Goal: Task Accomplishment & Management: Manage account settings

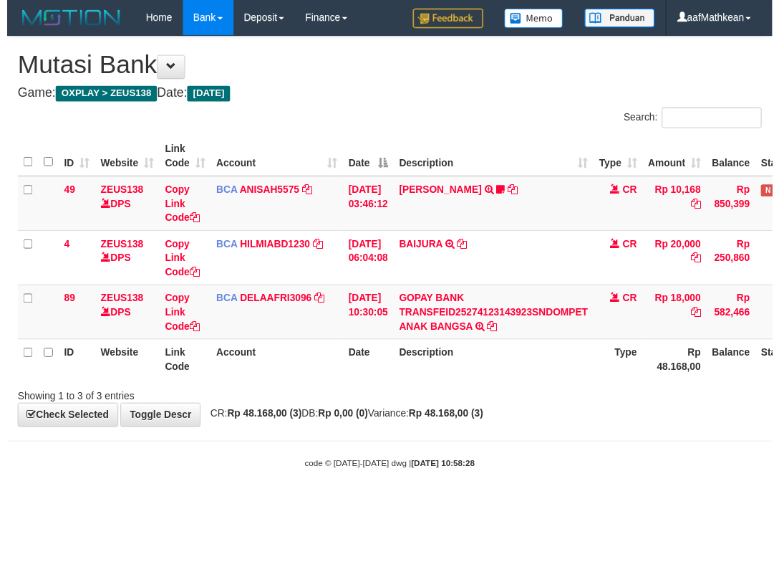
scroll to position [0, 94]
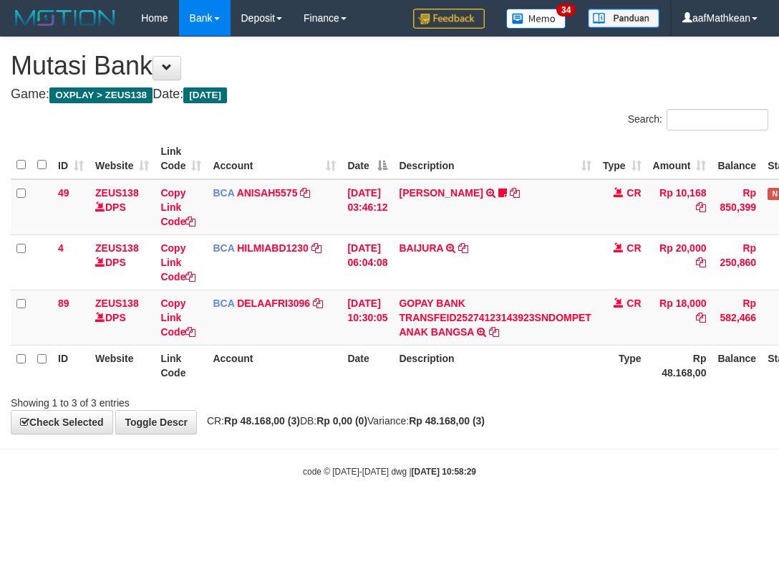
scroll to position [0, 94]
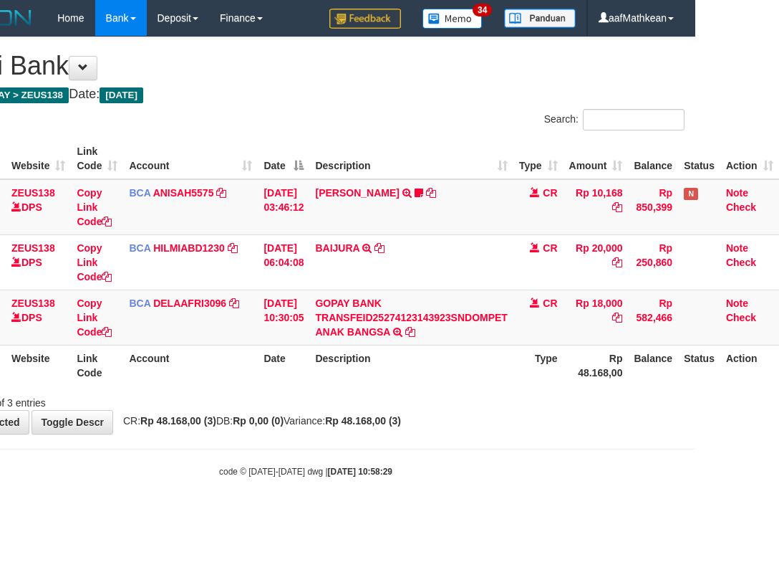
click at [513, 451] on body "Toggle navigation Home Bank Account List Load By Website Group [OXPLAY] ZEUS138…" at bounding box center [305, 257] width 779 height 514
click at [556, 478] on body "Toggle navigation Home Bank Account List Load By Website Group [OXPLAY] ZEUS138…" at bounding box center [305, 257] width 779 height 514
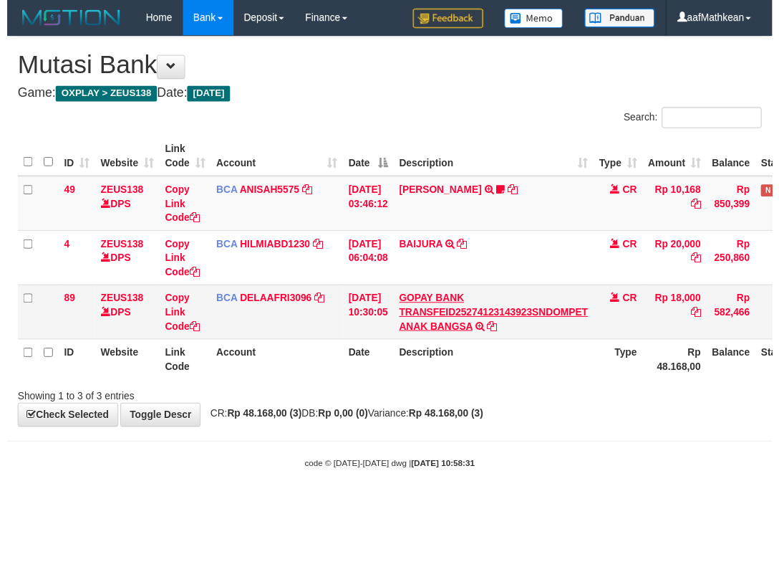
scroll to position [0, 94]
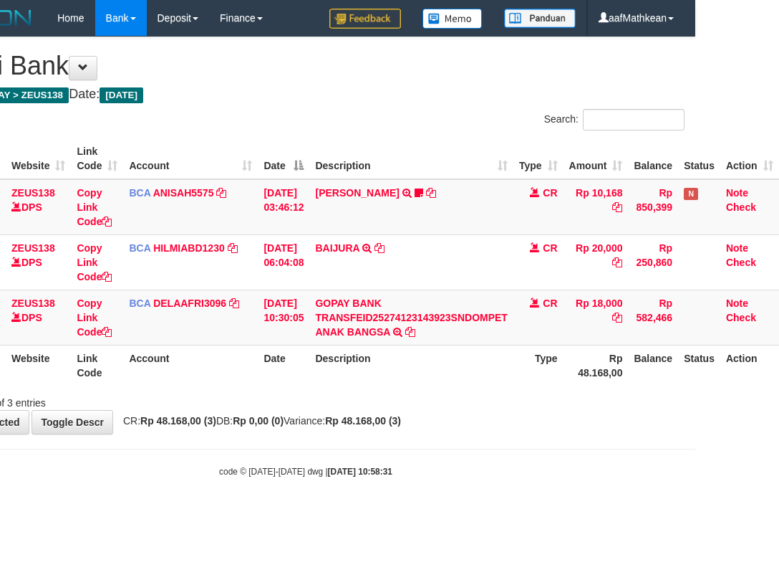
click at [365, 325] on td "GOPAY BANK TRANSFEID25274123143923SNDOMPET ANAK BANGSA TRSF E-BANKING CR 0110/F…" at bounding box center [410, 316] width 203 height 55
drag, startPoint x: 433, startPoint y: 384, endPoint x: 414, endPoint y: 360, distance: 31.1
click at [438, 410] on div "**********" at bounding box center [305, 235] width 779 height 396
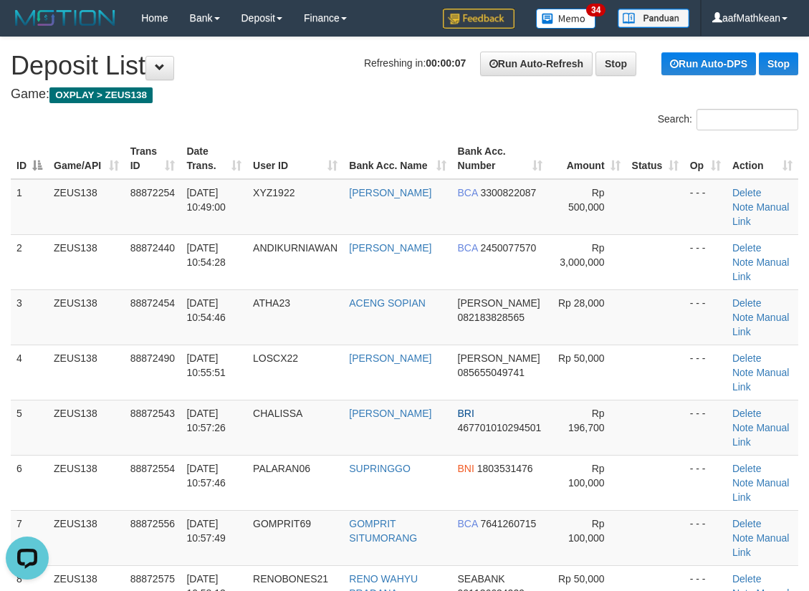
drag, startPoint x: 218, startPoint y: 103, endPoint x: 3, endPoint y: 196, distance: 234.2
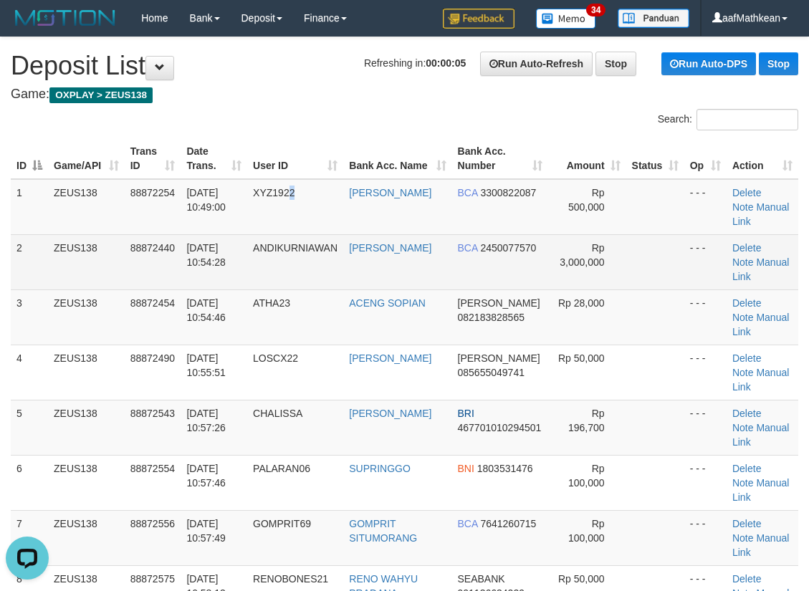
click at [303, 224] on td "XYZ1922" at bounding box center [295, 207] width 96 height 56
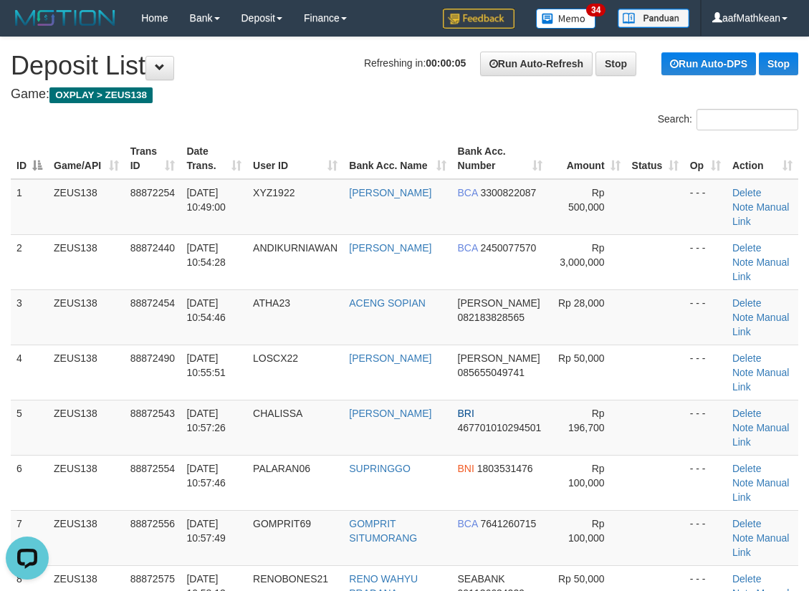
scroll to position [1463, 0]
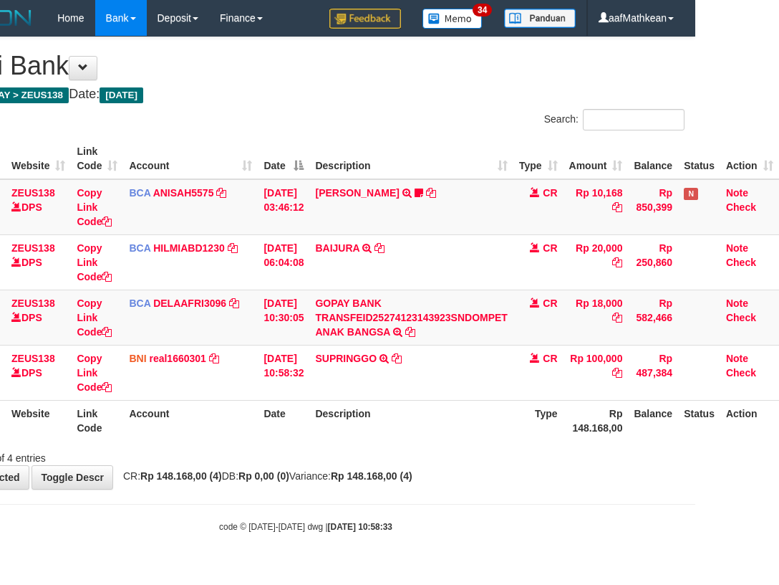
scroll to position [0, 94]
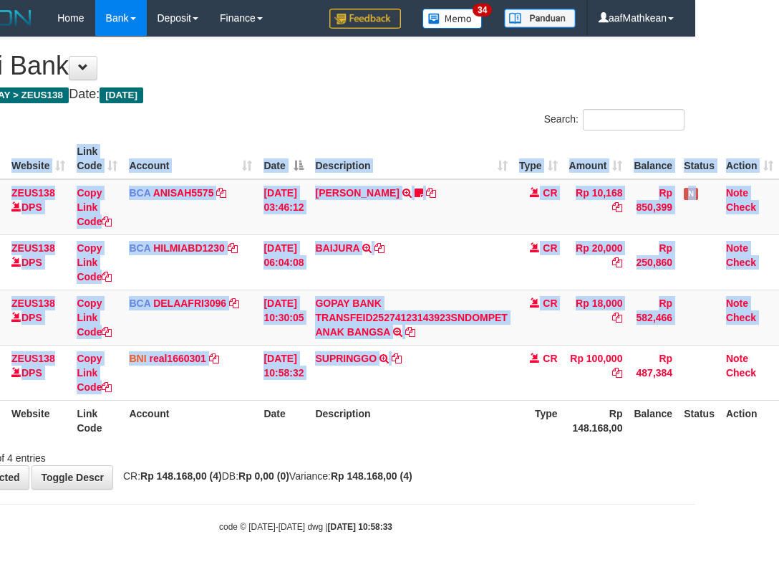
drag, startPoint x: 416, startPoint y: 203, endPoint x: 458, endPoint y: 486, distance: 285.4
click at [468, 454] on div "Search: ID Website Link Code Account Date Description Type Amount Balance Statu…" at bounding box center [306, 287] width 758 height 356
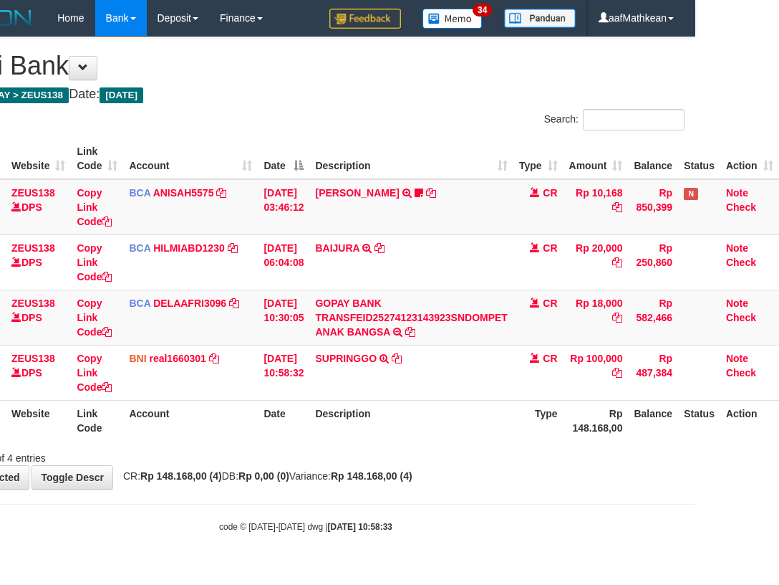
click at [486, 489] on div "**********" at bounding box center [305, 262] width 779 height 451
click at [490, 477] on div "**********" at bounding box center [305, 262] width 779 height 451
click at [495, 473] on div "**********" at bounding box center [305, 262] width 779 height 451
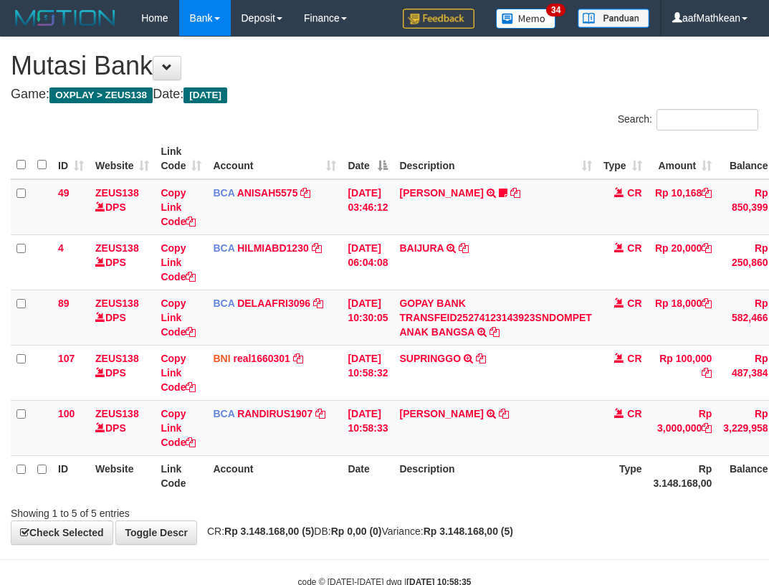
scroll to position [0, 94]
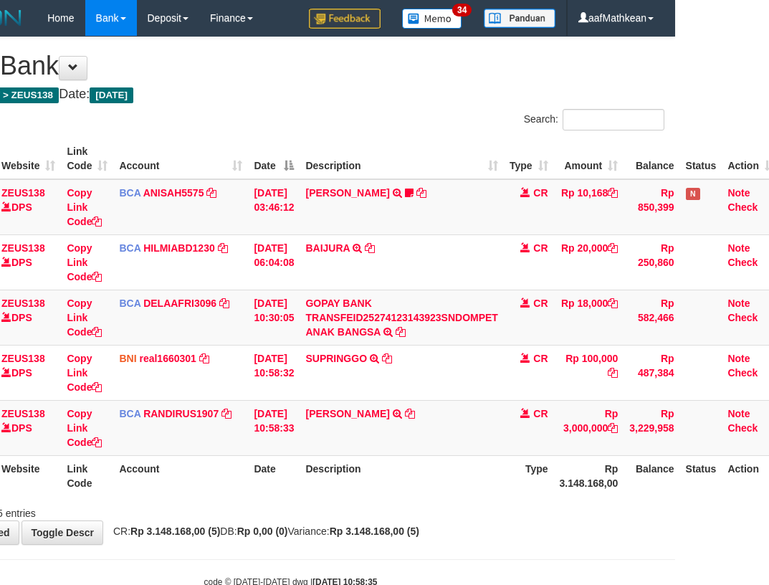
click at [423, 495] on th "Description" at bounding box center [400, 475] width 203 height 41
drag, startPoint x: 456, startPoint y: 471, endPoint x: 432, endPoint y: 434, distance: 43.9
click at [453, 468] on th "Description" at bounding box center [400, 475] width 203 height 41
click at [415, 411] on icon at bounding box center [410, 413] width 10 height 10
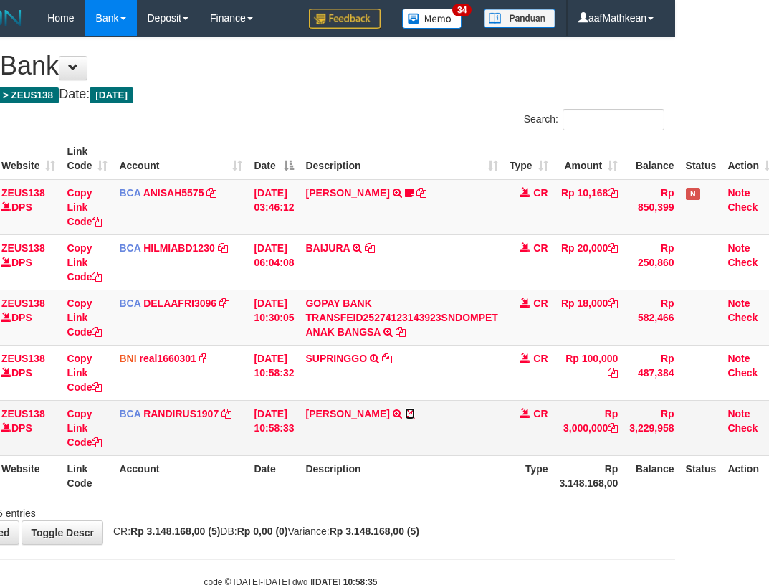
drag, startPoint x: 427, startPoint y: 411, endPoint x: 441, endPoint y: 405, distance: 15.1
click at [415, 411] on icon at bounding box center [410, 413] width 10 height 10
click at [227, 429] on td "BCA RANDIRUS1907 DPS RANDI RUSTANDI mutasi_20251001_4645 | 100 mutasi_20251001_…" at bounding box center [180, 427] width 135 height 55
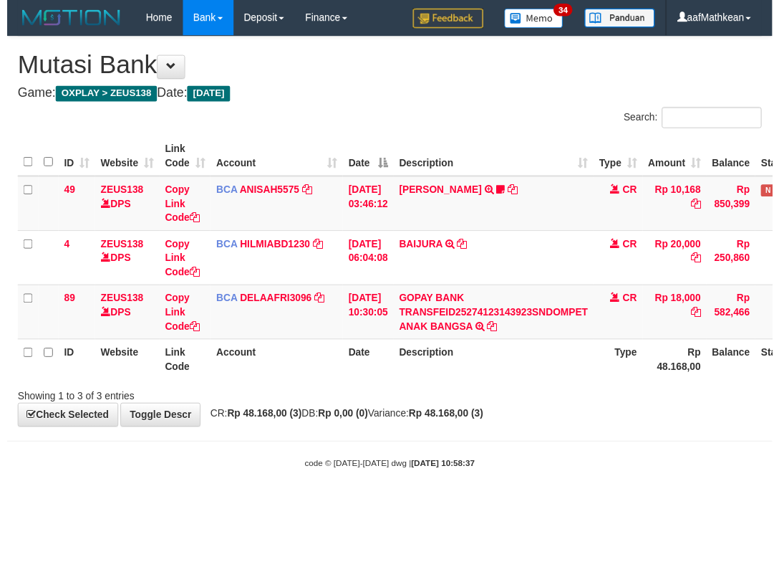
scroll to position [0, 94]
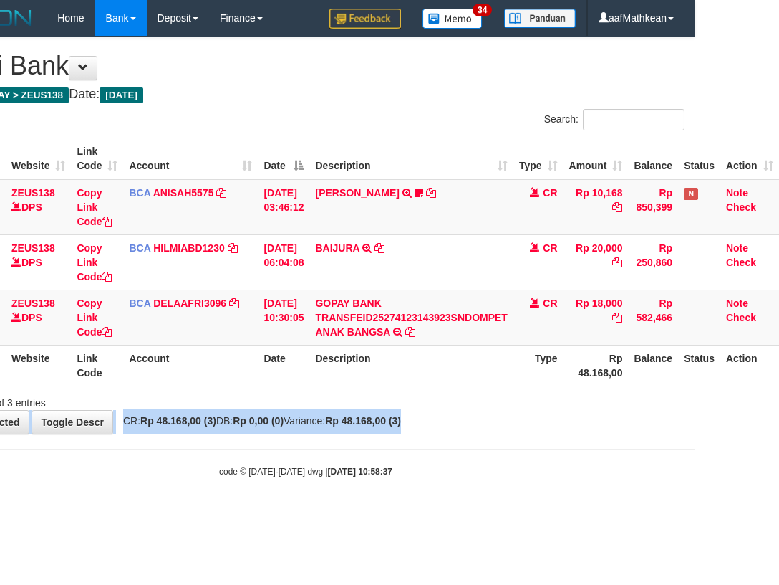
drag, startPoint x: 473, startPoint y: 410, endPoint x: 479, endPoint y: 423, distance: 14.4
click at [479, 437] on body "Toggle navigation Home Bank Account List Load By Website Group [OXPLAY] ZEUS138…" at bounding box center [305, 257] width 779 height 514
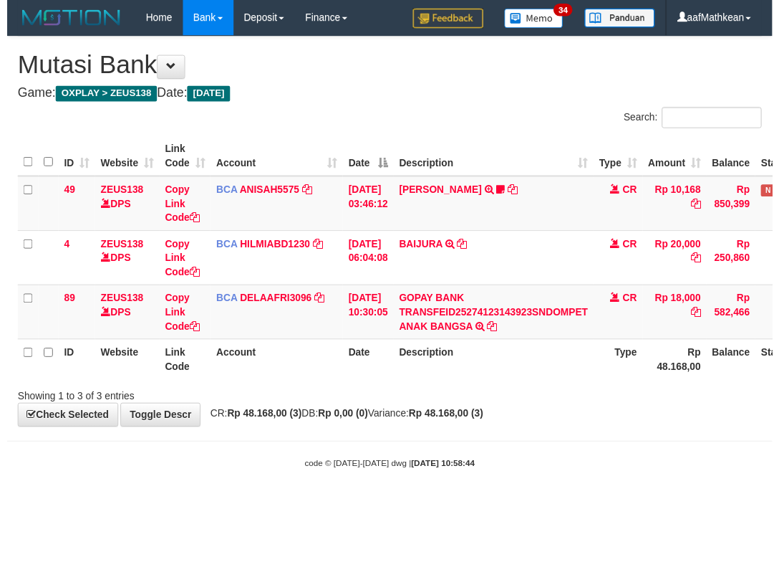
scroll to position [0, 94]
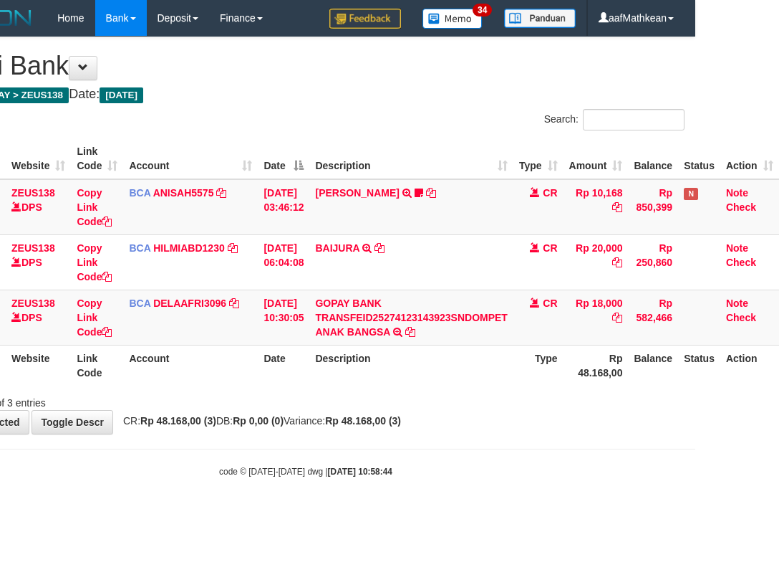
drag, startPoint x: 287, startPoint y: 456, endPoint x: 303, endPoint y: 457, distance: 16.5
click at [294, 456] on body "Toggle navigation Home Bank Account List Load By Website Group [OXPLAY] ZEUS138…" at bounding box center [305, 257] width 779 height 514
drag, startPoint x: 413, startPoint y: 426, endPoint x: 777, endPoint y: 374, distance: 367.0
click at [445, 426] on div "**********" at bounding box center [305, 235] width 779 height 396
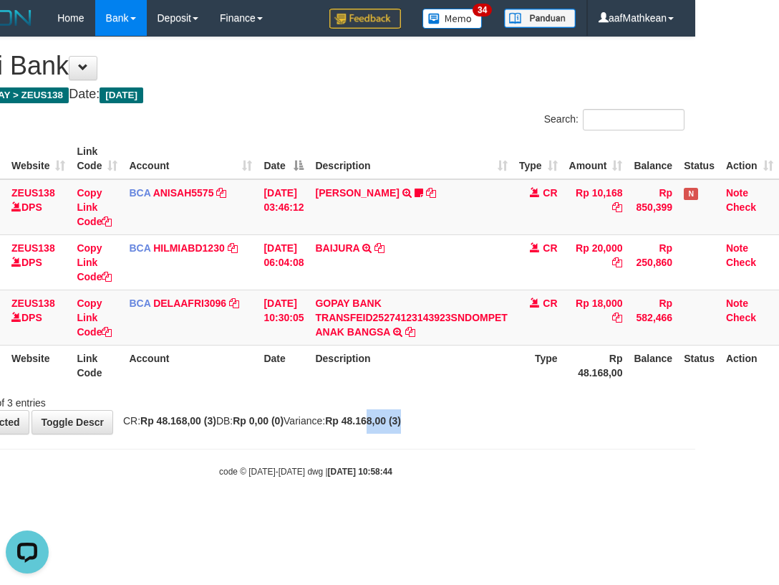
click at [302, 428] on div "**********" at bounding box center [305, 235] width 779 height 396
drag, startPoint x: 413, startPoint y: 435, endPoint x: 522, endPoint y: 421, distance: 109.7
click at [501, 425] on body "Toggle navigation Home Bank Account List Load By Website Group [OXPLAY] ZEUS138…" at bounding box center [305, 257] width 779 height 514
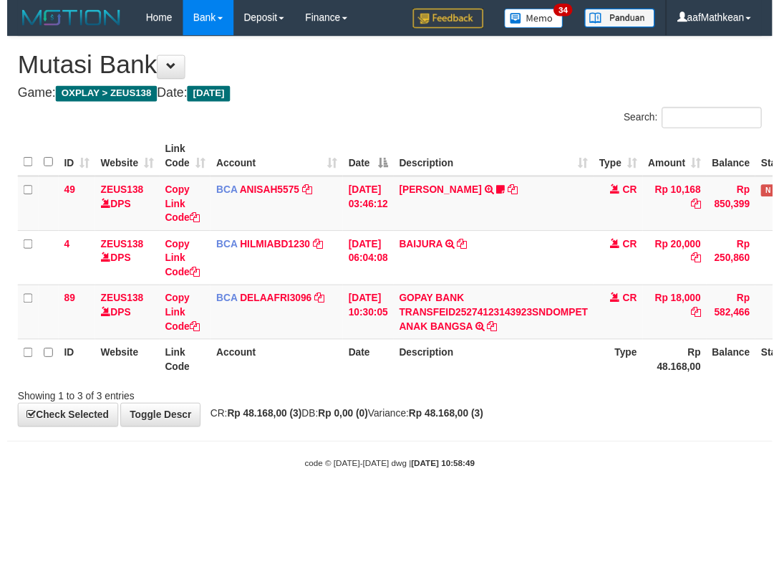
scroll to position [0, 94]
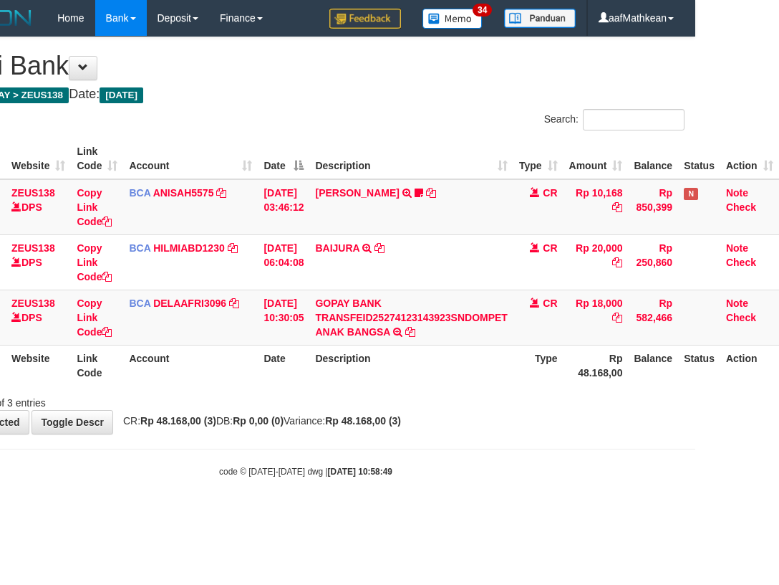
click at [357, 423] on span "CR: Rp 48.168,00 (3) DB: Rp 0,00 (0) Variance: Rp 48.168,00 (3)" at bounding box center [258, 420] width 285 height 11
drag, startPoint x: 472, startPoint y: 430, endPoint x: 779, endPoint y: 484, distance: 311.4
click at [696, 479] on html "Toggle navigation Home Bank Account List Load By Website Group [OXPLAY] ZEUS138…" at bounding box center [305, 257] width 779 height 514
click at [225, 421] on div "**********" at bounding box center [305, 235] width 779 height 396
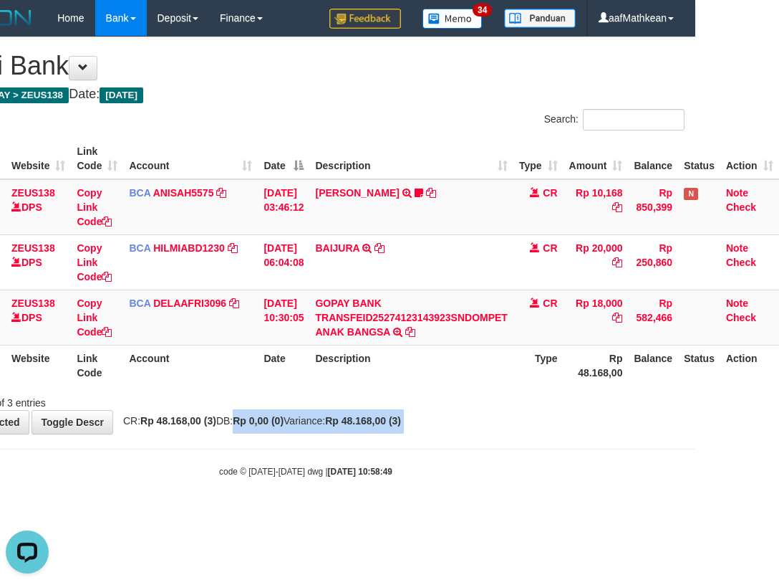
click at [458, 459] on body "Toggle navigation Home Bank Account List Load By Website Group [OXPLAY] ZEUS138…" at bounding box center [305, 257] width 779 height 514
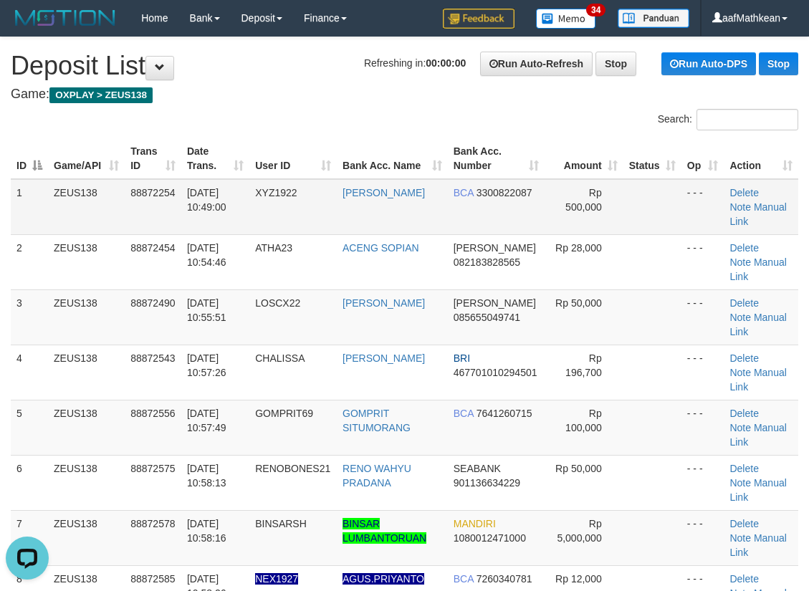
click at [601, 231] on td "Rp 500,000" at bounding box center [583, 207] width 79 height 56
click at [348, 112] on div "Search:" at bounding box center [404, 121] width 809 height 25
drag, startPoint x: 517, startPoint y: 135, endPoint x: 527, endPoint y: 124, distance: 14.7
click at [527, 126] on div "Search: ID Game/API Trans ID Date Trans. User ID Bank Acc. Name Bank Acc. Numbe…" at bounding box center [404, 535] width 787 height 853
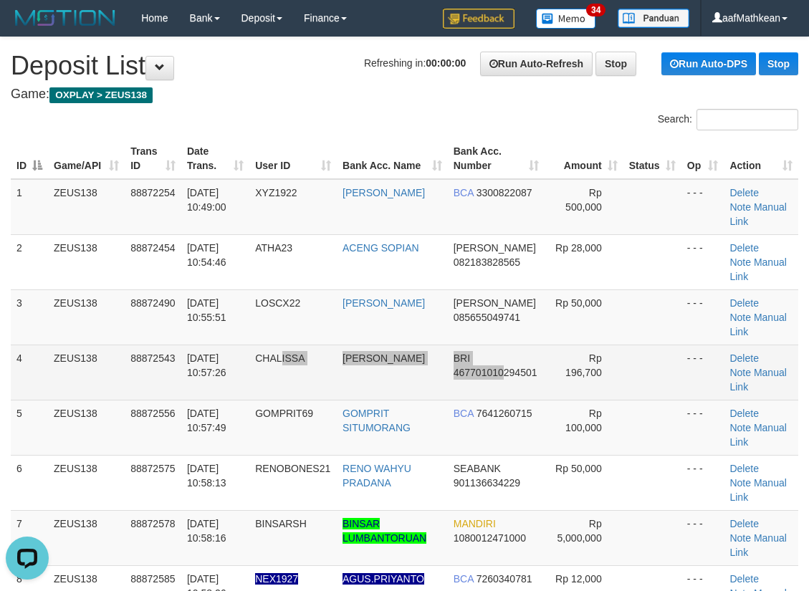
drag, startPoint x: 524, startPoint y: 383, endPoint x: 590, endPoint y: 386, distance: 66.0
click at [546, 389] on tr "4 ZEUS138 88872543 01/10/2025 10:57:26 CHALISSA LEONARD RONALD BRI 467701010294…" at bounding box center [404, 372] width 787 height 55
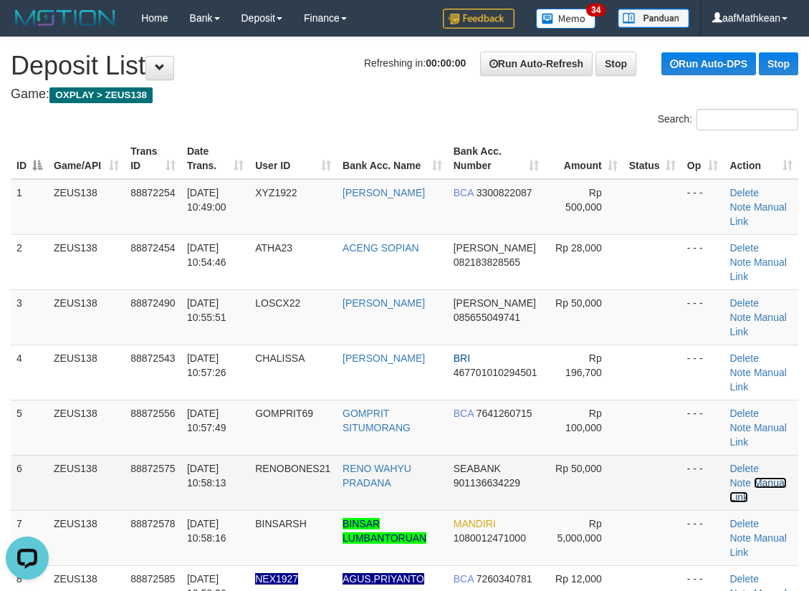
click at [762, 484] on link "Manual Link" at bounding box center [757, 490] width 57 height 26
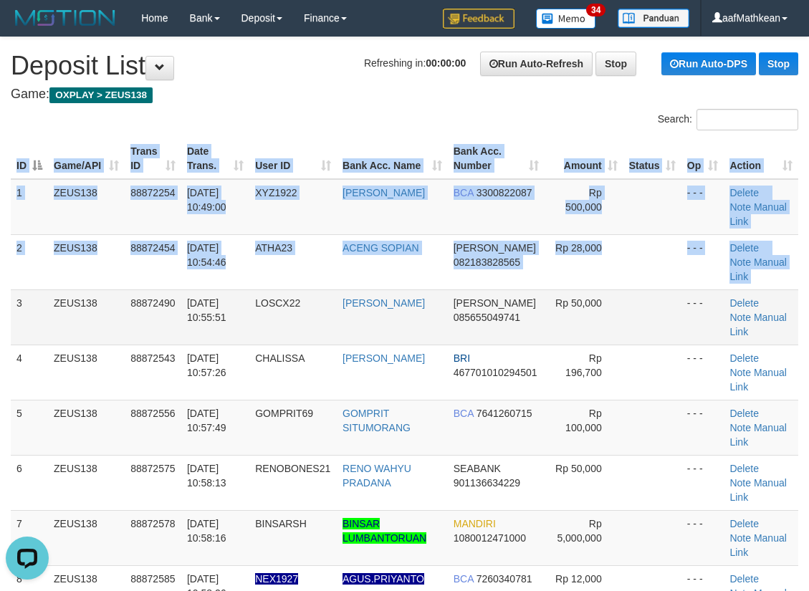
click at [11, 303] on td "3" at bounding box center [29, 316] width 37 height 55
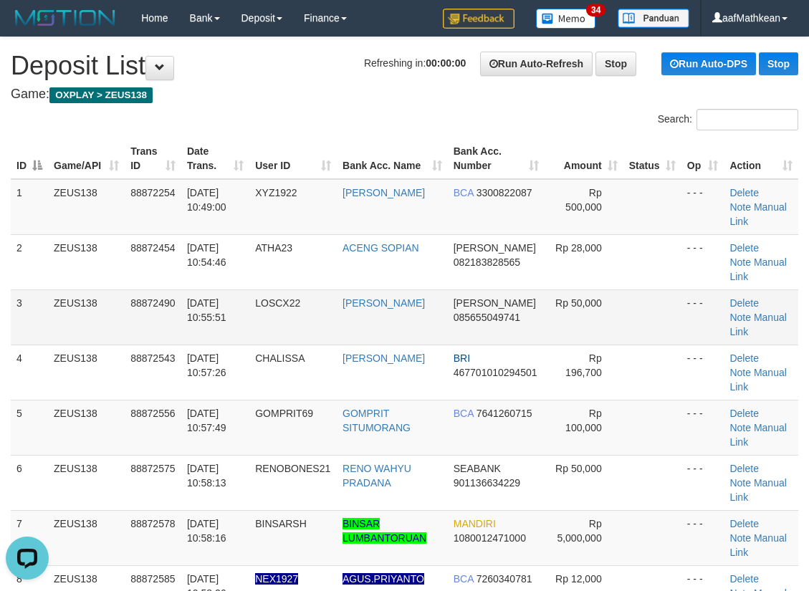
click at [22, 303] on td "3" at bounding box center [29, 316] width 37 height 55
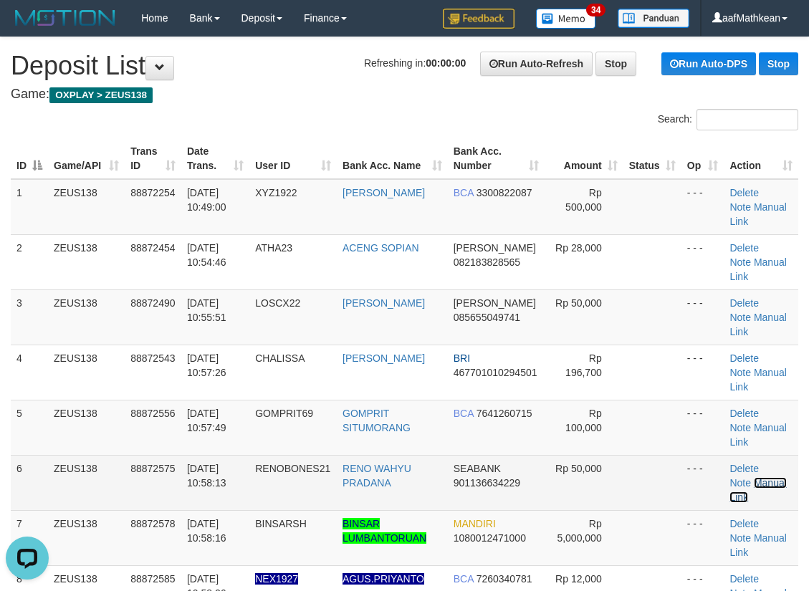
click at [772, 483] on link "Manual Link" at bounding box center [757, 490] width 57 height 26
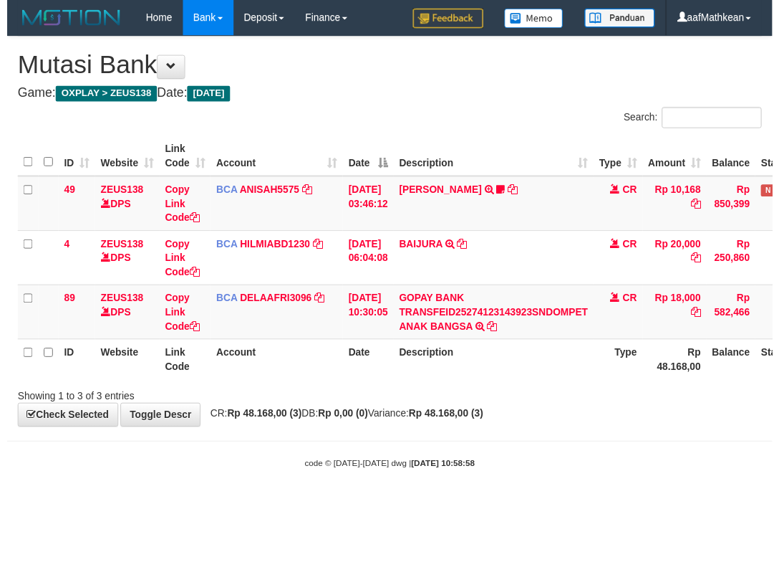
scroll to position [0, 94]
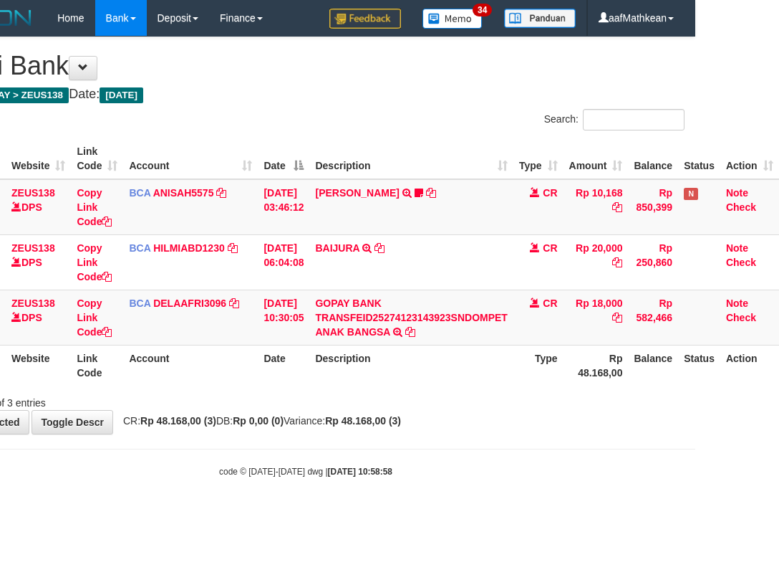
drag, startPoint x: 399, startPoint y: 451, endPoint x: 413, endPoint y: 476, distance: 28.9
click at [402, 456] on body "Toggle navigation Home Bank Account List Load By Website Group [OXPLAY] ZEUS138…" at bounding box center [305, 257] width 779 height 514
click at [415, 479] on body "Toggle navigation Home Bank Account List Load By Website Group [OXPLAY] ZEUS138…" at bounding box center [305, 257] width 779 height 514
click at [426, 484] on body "Toggle navigation Home Bank Account List Load By Website Group [OXPLAY] ZEUS138…" at bounding box center [305, 257] width 779 height 514
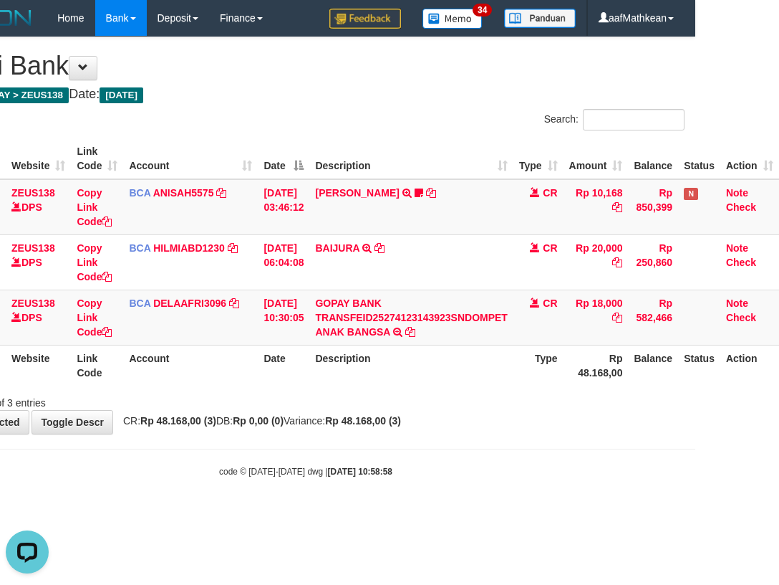
drag, startPoint x: 419, startPoint y: 484, endPoint x: 433, endPoint y: 479, distance: 15.0
click at [415, 490] on body "Toggle navigation Home Bank Account List Load By Website Group [OXPLAY] ZEUS138…" at bounding box center [305, 257] width 779 height 514
drag, startPoint x: 441, startPoint y: 479, endPoint x: 443, endPoint y: 469, distance: 10.4
click at [445, 476] on body "Toggle navigation Home Bank Account List Load By Website Group [OXPLAY] ZEUS138…" at bounding box center [305, 257] width 779 height 514
drag, startPoint x: 443, startPoint y: 468, endPoint x: 435, endPoint y: 466, distance: 8.2
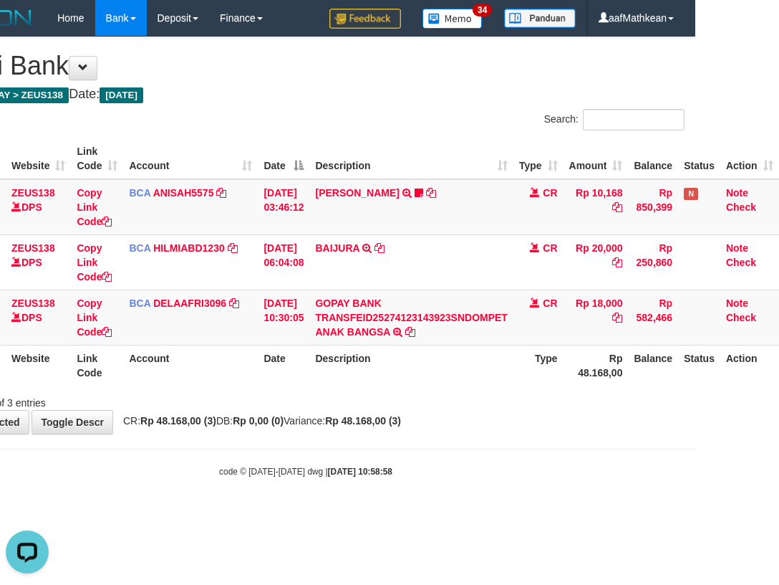
click at [442, 468] on div "code © 2012-2018 dwg | 2025/10/01 10:58:58" at bounding box center [305, 471] width 779 height 14
drag, startPoint x: 435, startPoint y: 465, endPoint x: 428, endPoint y: 466, distance: 7.3
click at [430, 469] on div "code © 2012-2018 dwg | 2025/10/01 10:58:58" at bounding box center [305, 471] width 779 height 14
click at [423, 464] on div "code © 2012-2018 dwg | 2025/10/01 10:58:58" at bounding box center [305, 471] width 779 height 14
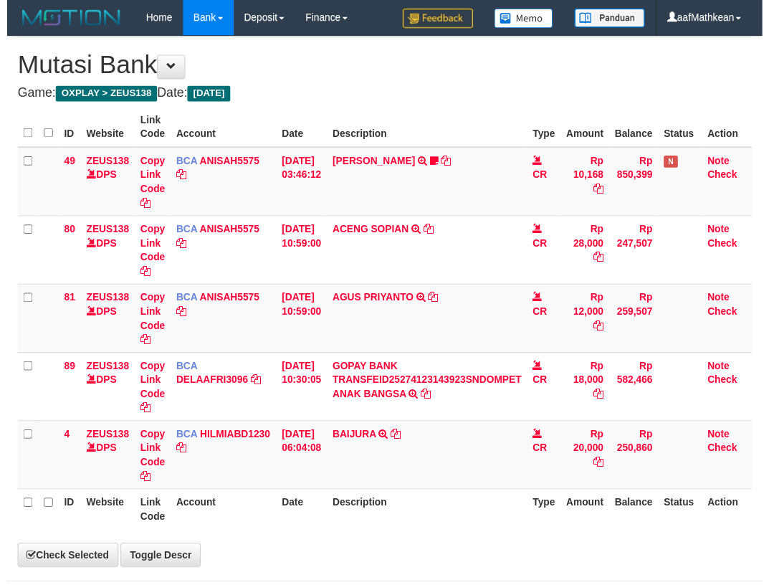
scroll to position [0, 94]
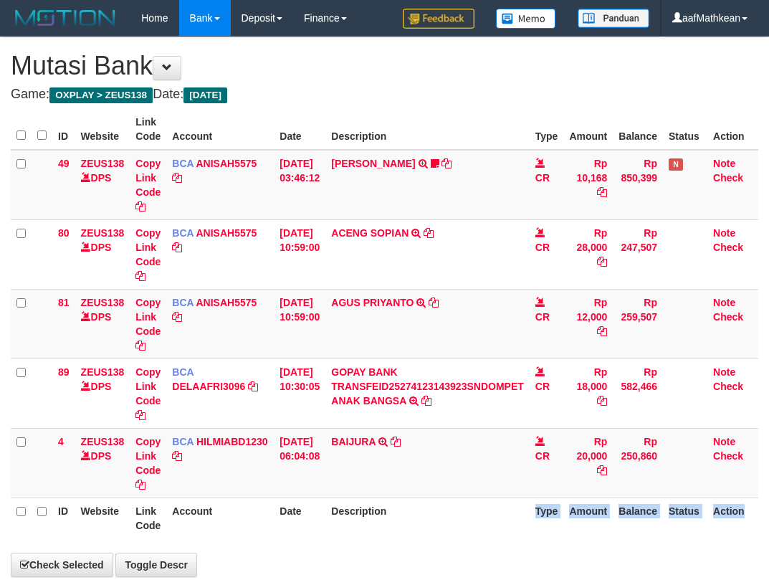
drag, startPoint x: 0, startPoint y: 0, endPoint x: 416, endPoint y: 469, distance: 626.3
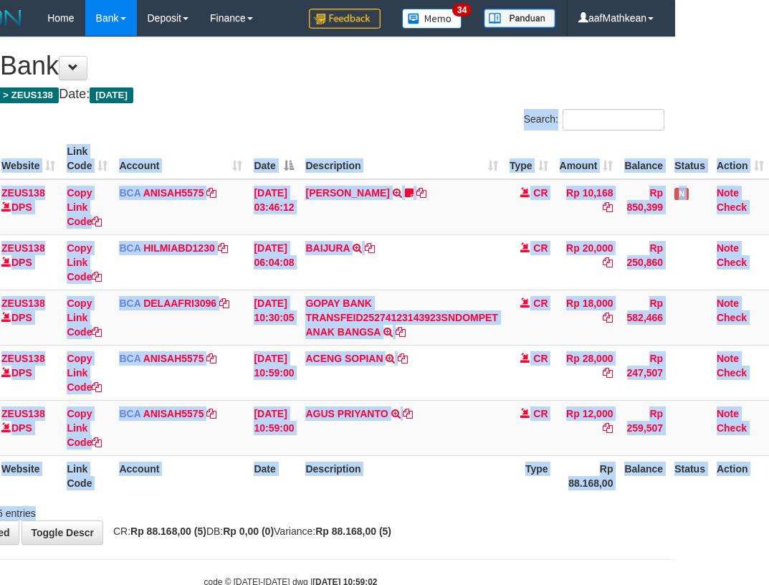
click at [416, 465] on th "Description" at bounding box center [400, 475] width 203 height 41
drag, startPoint x: 420, startPoint y: 467, endPoint x: 407, endPoint y: 422, distance: 46.9
click at [421, 467] on th "Description" at bounding box center [400, 475] width 203 height 41
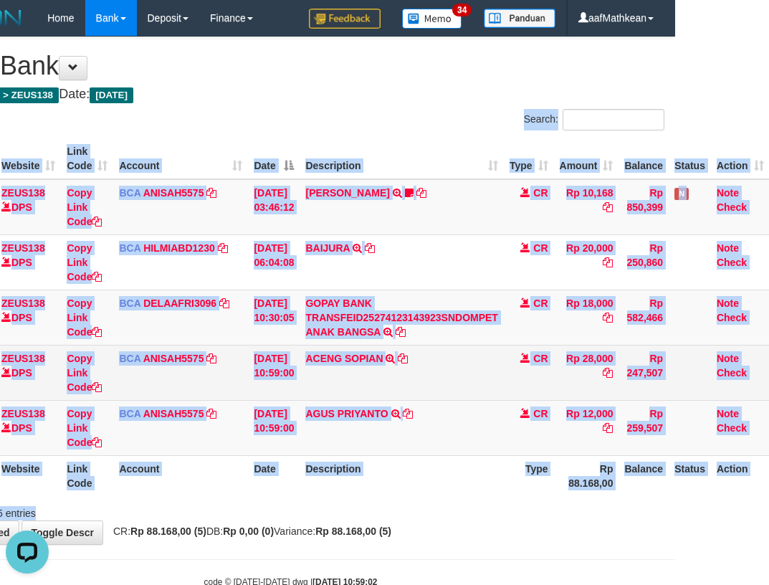
scroll to position [0, 0]
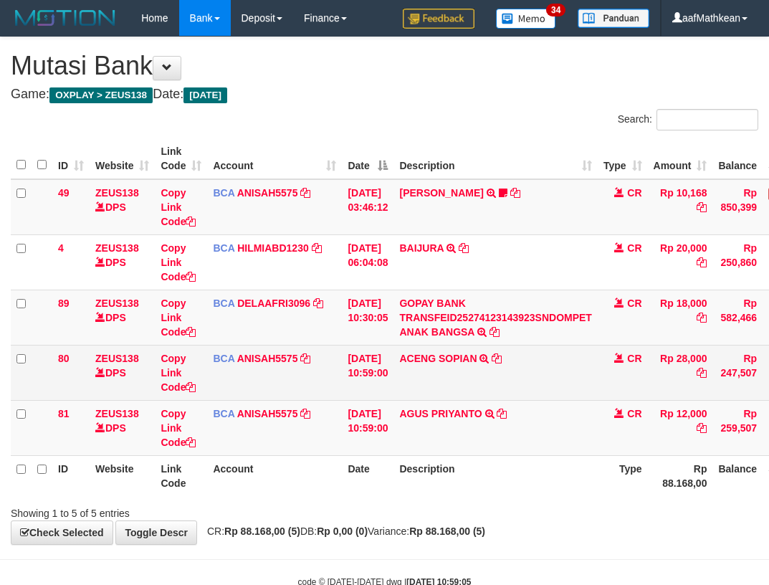
scroll to position [0, 94]
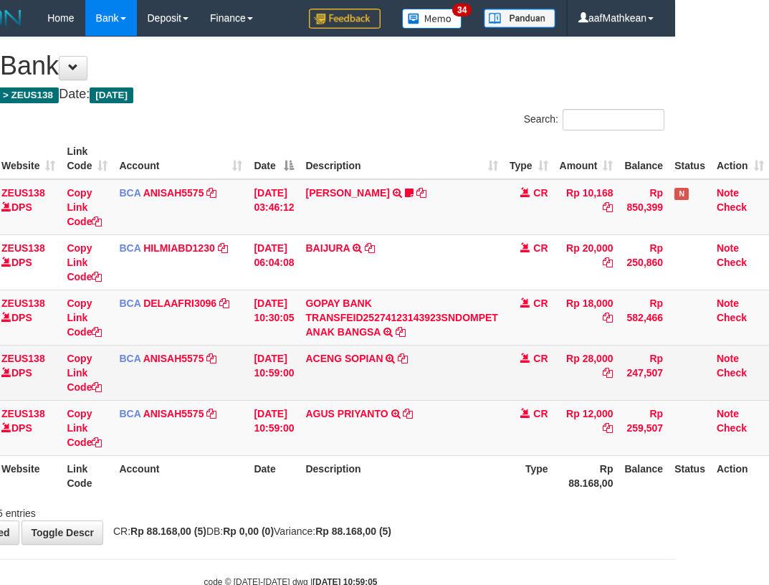
click at [415, 365] on td "ACENG SOPIAN TRSF E-BANKING CR 0110/FTSCY/WS95051 28000.002025100167247466 TRFD…" at bounding box center [400, 372] width 203 height 55
click at [408, 355] on icon at bounding box center [403, 358] width 10 height 10
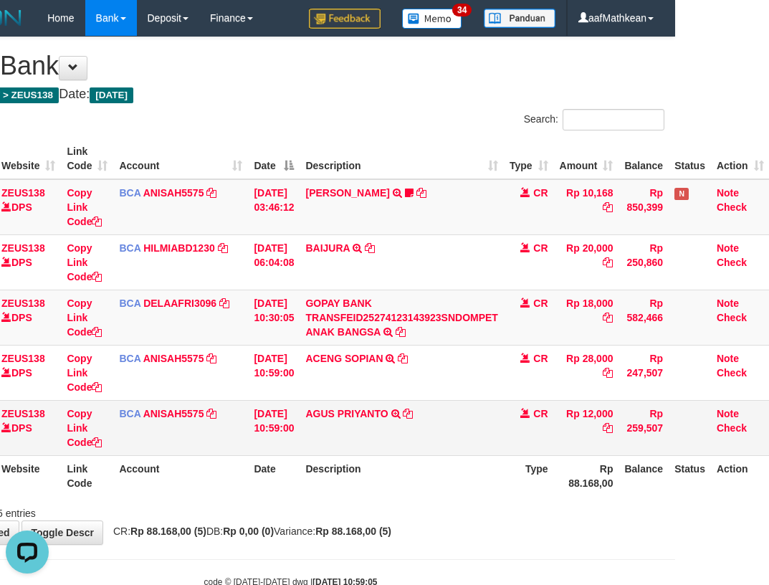
scroll to position [0, 0]
drag, startPoint x: 327, startPoint y: 466, endPoint x: 330, endPoint y: 484, distance: 18.8
click at [326, 471] on th "Description" at bounding box center [400, 475] width 203 height 41
drag, startPoint x: 330, startPoint y: 484, endPoint x: 441, endPoint y: 424, distance: 126.3
click at [361, 476] on th "Description" at bounding box center [400, 475] width 203 height 41
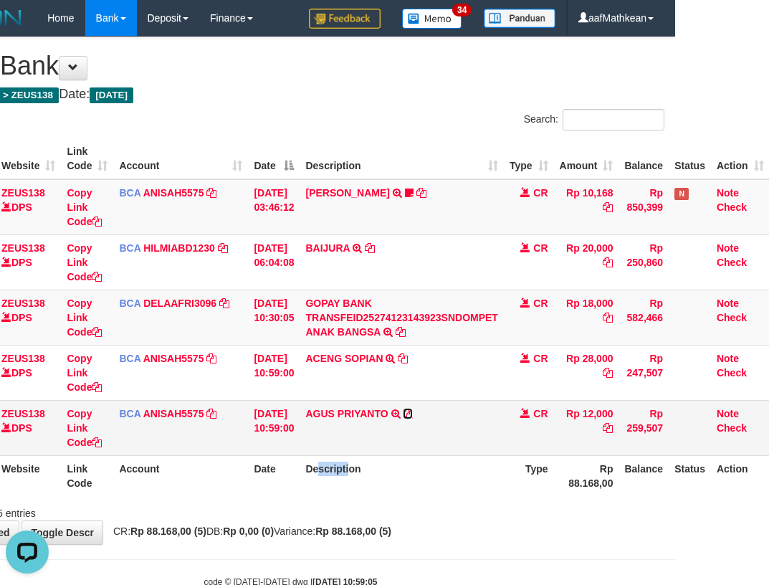
click at [413, 411] on icon at bounding box center [408, 413] width 10 height 10
copy th "scripti"
drag, startPoint x: 602, startPoint y: 378, endPoint x: 943, endPoint y: 346, distance: 342.5
click at [675, 346] on html "Toggle navigation Home Bank Account List Load By Website Group [OXPLAY] ZEUS138…" at bounding box center [290, 312] width 769 height 624
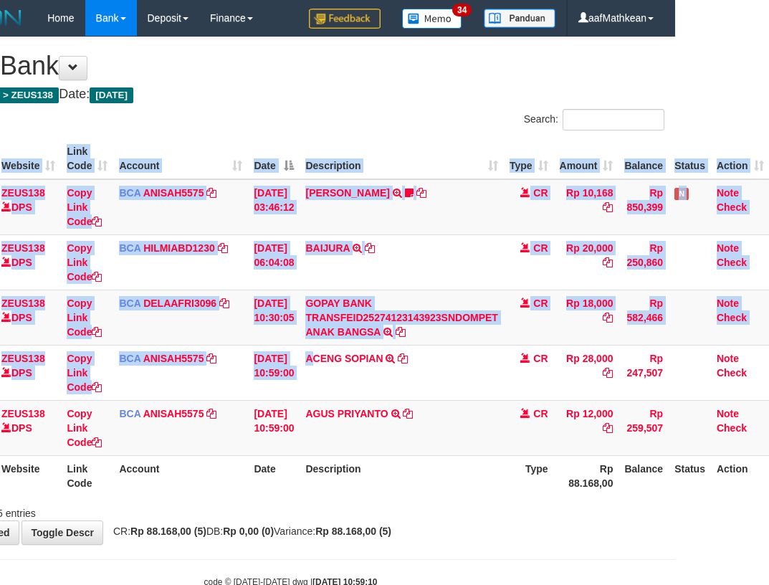
scroll to position [0, 105]
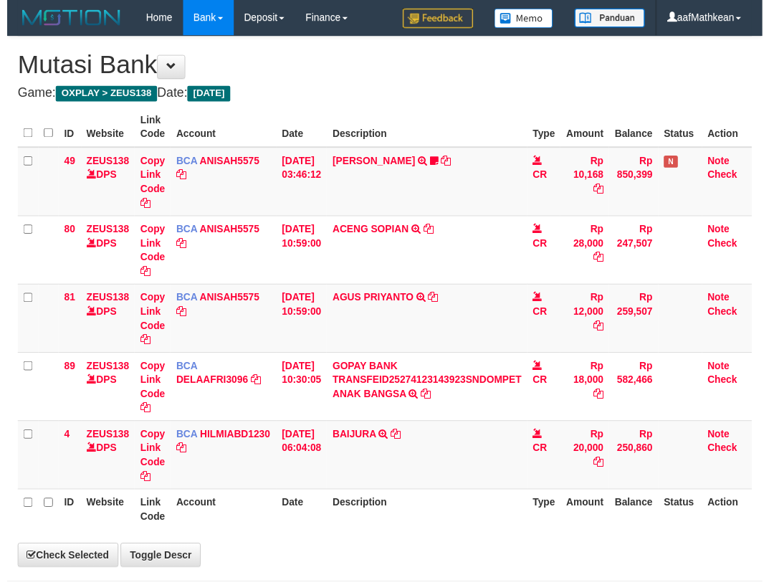
scroll to position [0, 105]
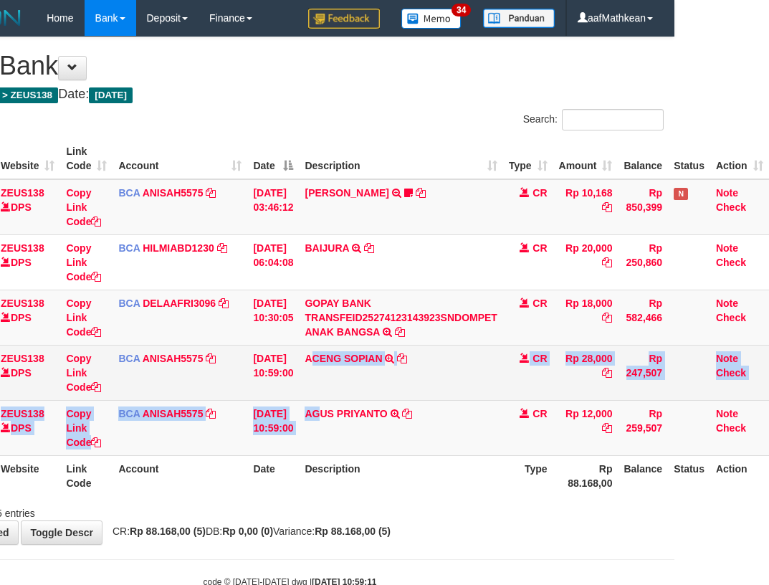
drag, startPoint x: 315, startPoint y: 401, endPoint x: 343, endPoint y: 393, distance: 29.2
click at [326, 398] on td "ACENG SOPIAN TRSF E-BANKING CR 0110/FTSCY/WS95051 28000.002025100167247466 TRFD…" at bounding box center [400, 372] width 203 height 55
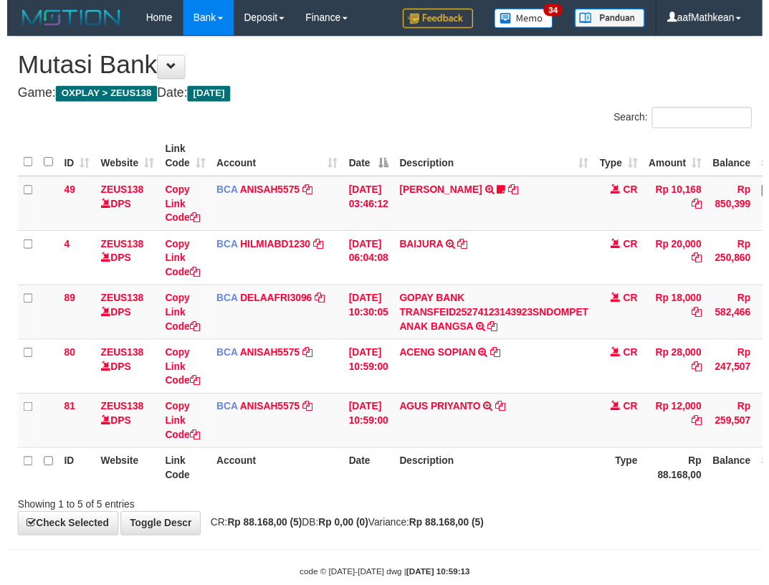
scroll to position [0, 105]
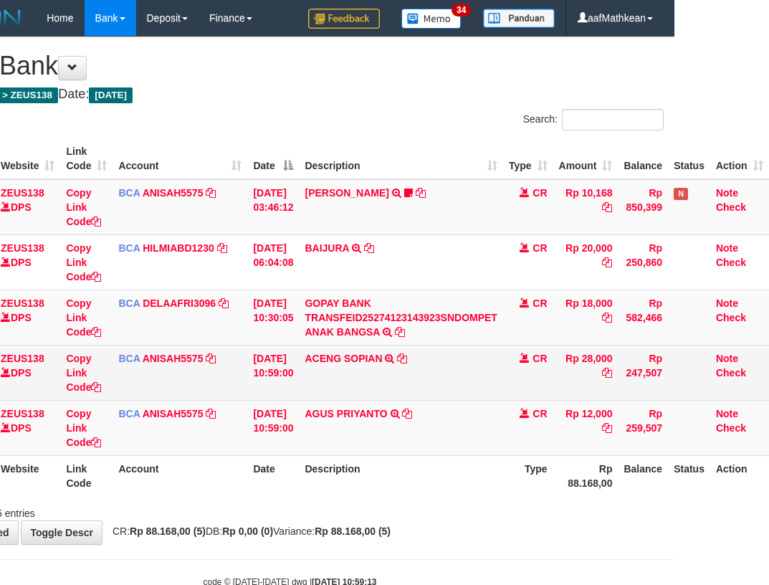
drag, startPoint x: 292, startPoint y: 391, endPoint x: 312, endPoint y: 414, distance: 30.9
click at [292, 394] on td "[DATE] 10:59:00" at bounding box center [273, 372] width 52 height 55
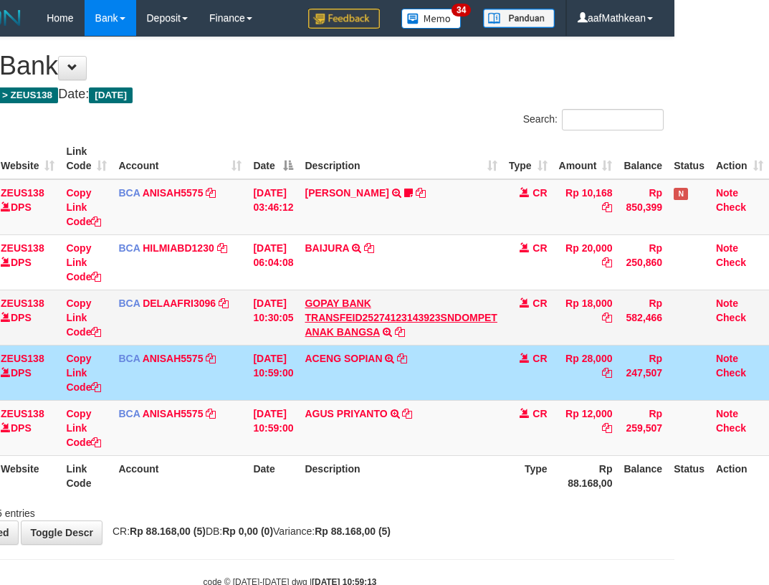
drag, startPoint x: 337, startPoint y: 403, endPoint x: 350, endPoint y: 317, distance: 86.1
click at [335, 405] on td "AGUS PRIYANTO TRSF E-BANKING CR 0110/FTSCY/WS95031 12000.00AGUS PRIYANTO" at bounding box center [400, 427] width 203 height 55
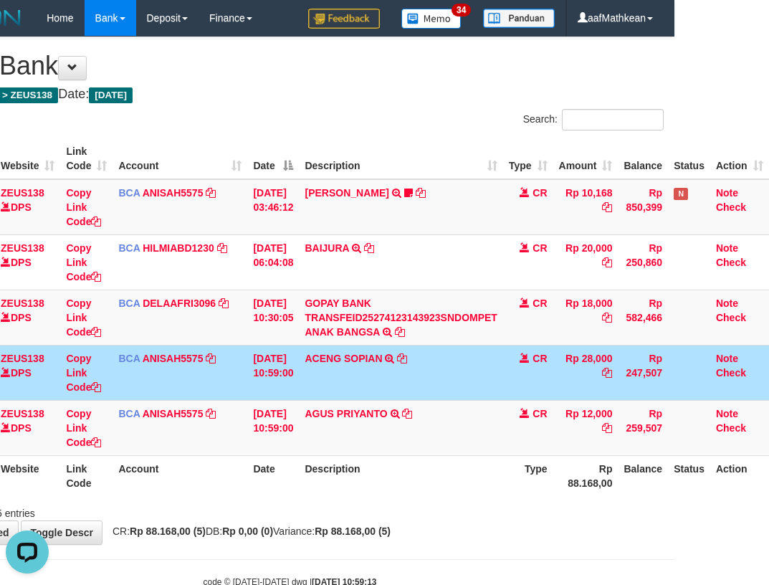
scroll to position [0, 0]
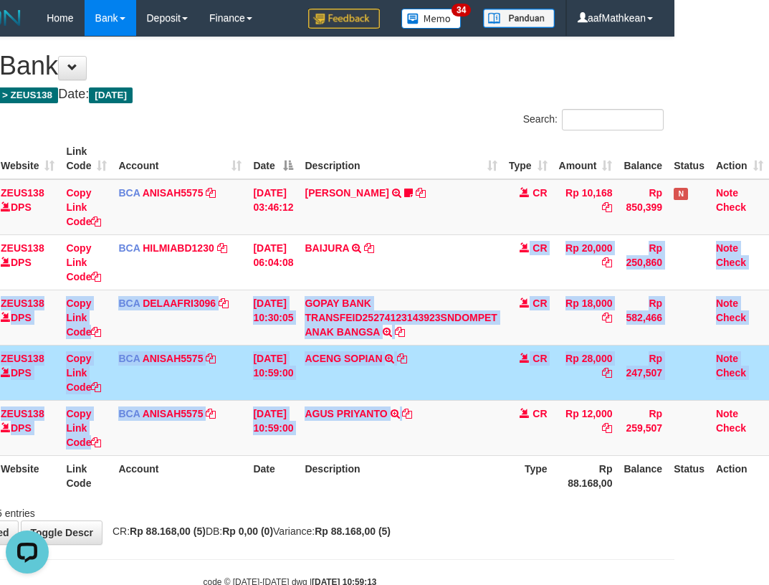
drag, startPoint x: 446, startPoint y: 330, endPoint x: 499, endPoint y: 489, distance: 167.0
click at [484, 465] on table "ID Website Link Code Account Date Description Type Amount Balance Status Action…" at bounding box center [342, 316] width 853 height 357
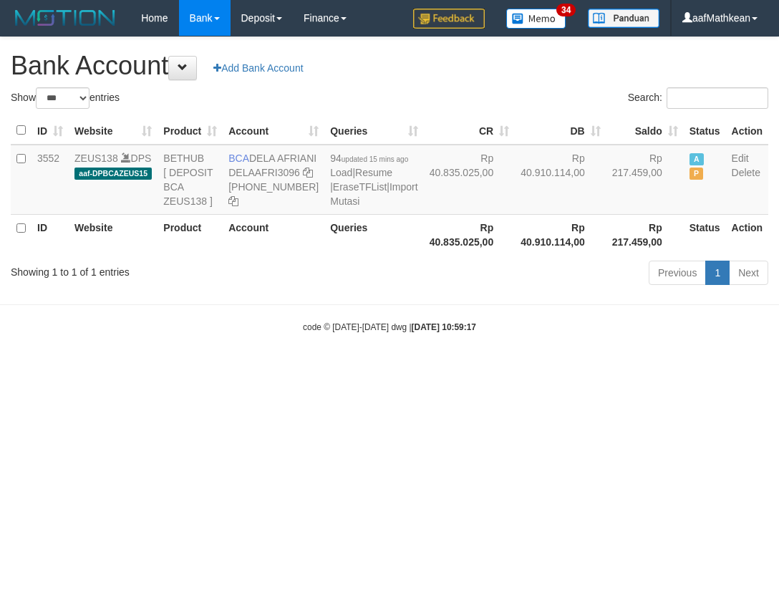
select select "***"
drag, startPoint x: 273, startPoint y: 168, endPoint x: 189, endPoint y: 185, distance: 85.6
click at [282, 178] on td "BCA DELA AFRIANI DELAAFRI3096 [PHONE_NUMBER]" at bounding box center [274, 180] width 102 height 70
copy td "DELA AFRIANI"
click at [549, 370] on html "Toggle navigation Home Bank Account List Load By Website Group [OXPLAY] ZEUS138…" at bounding box center [389, 185] width 779 height 370
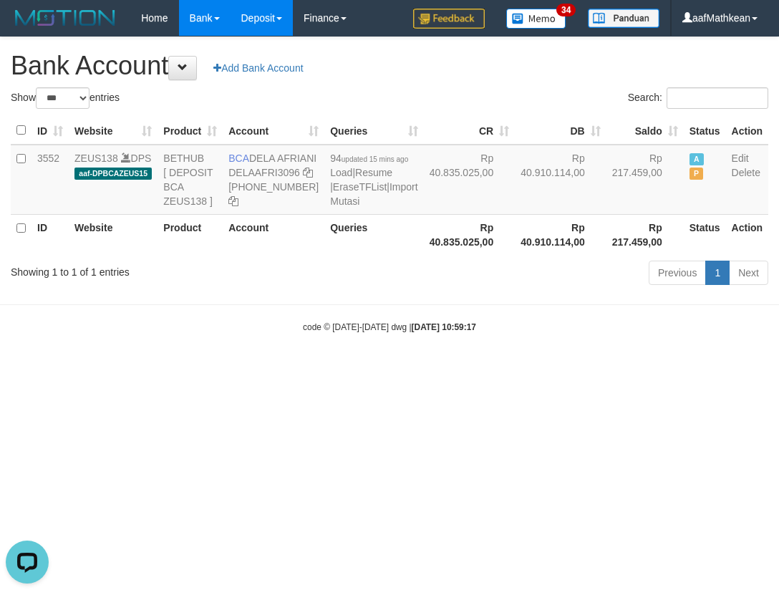
drag, startPoint x: 552, startPoint y: 445, endPoint x: 292, endPoint y: 9, distance: 507.6
click at [512, 370] on html "Toggle navigation Home Bank Account List Load By Website Group [OXPLAY] ZEUS138…" at bounding box center [389, 185] width 779 height 370
select select "***"
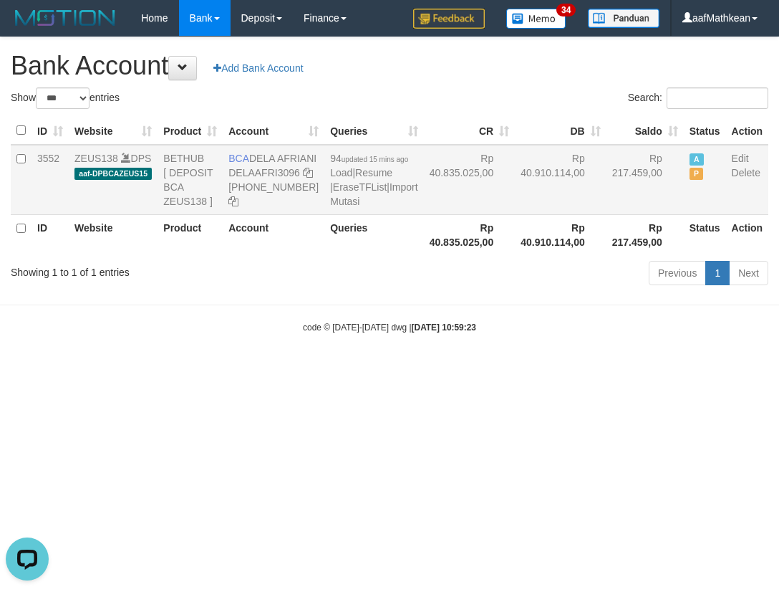
drag, startPoint x: 253, startPoint y: 163, endPoint x: 271, endPoint y: 175, distance: 21.3
click at [271, 175] on td "BCA DELA AFRIANI DELAAFRI3096 [PHONE_NUMBER]" at bounding box center [274, 180] width 102 height 70
copy td "DELA AFRIANI"
click at [672, 285] on link "Previous" at bounding box center [677, 273] width 57 height 24
click at [303, 178] on icon at bounding box center [308, 173] width 10 height 10
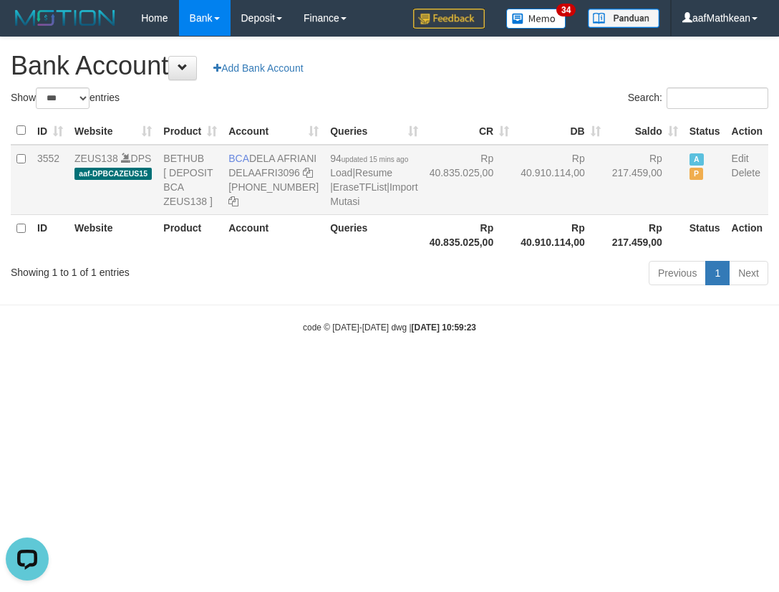
copy td "DELA AFRIANI"
click at [303, 178] on icon at bounding box center [308, 173] width 10 height 10
drag, startPoint x: 135, startPoint y: 360, endPoint x: 149, endPoint y: 8, distance: 352.0
click at [150, 328] on body "Toggle navigation Home Bank Account List Load By Website Group [OXPLAY] ZEUS138…" at bounding box center [389, 185] width 779 height 370
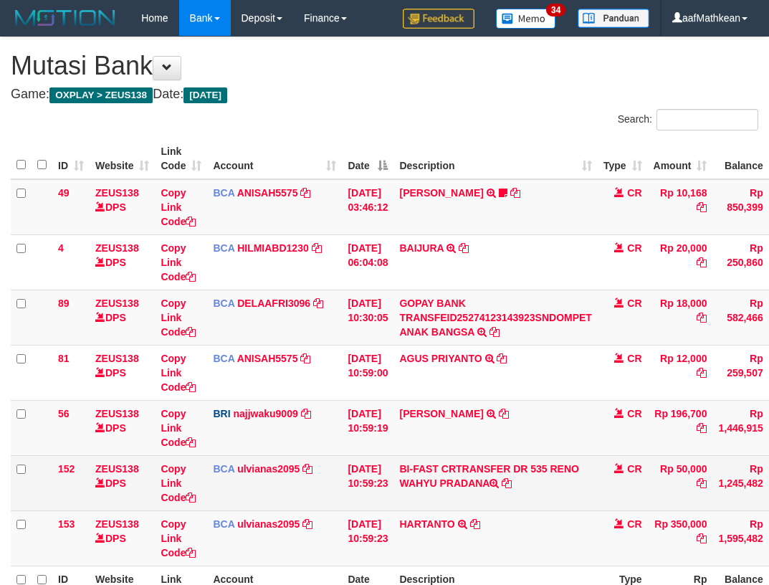
scroll to position [0, 105]
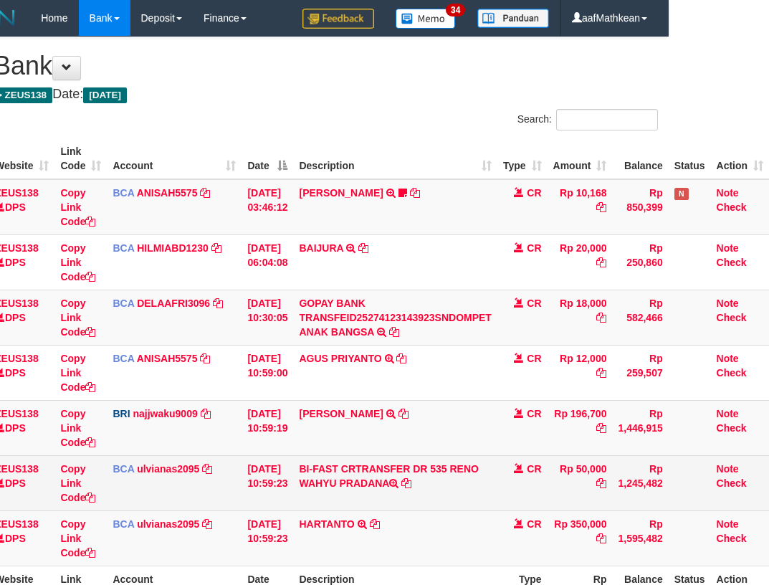
click at [507, 488] on td "CR" at bounding box center [522, 482] width 50 height 55
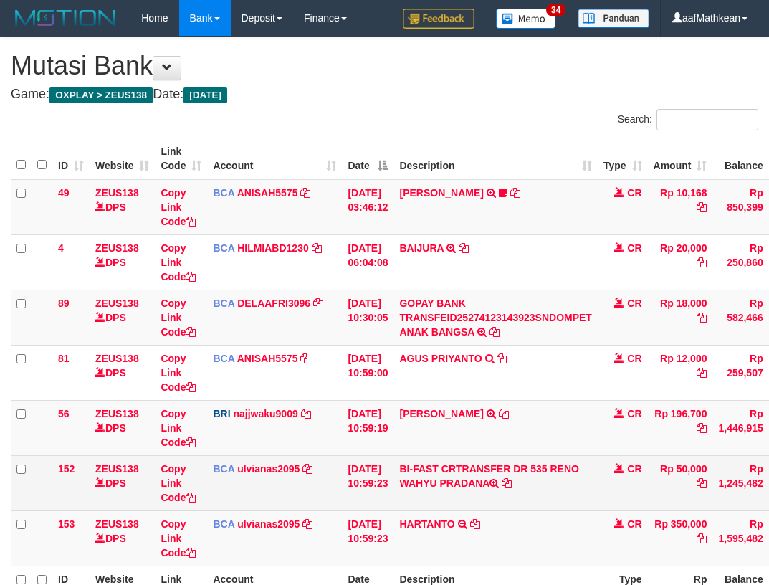
scroll to position [72, 105]
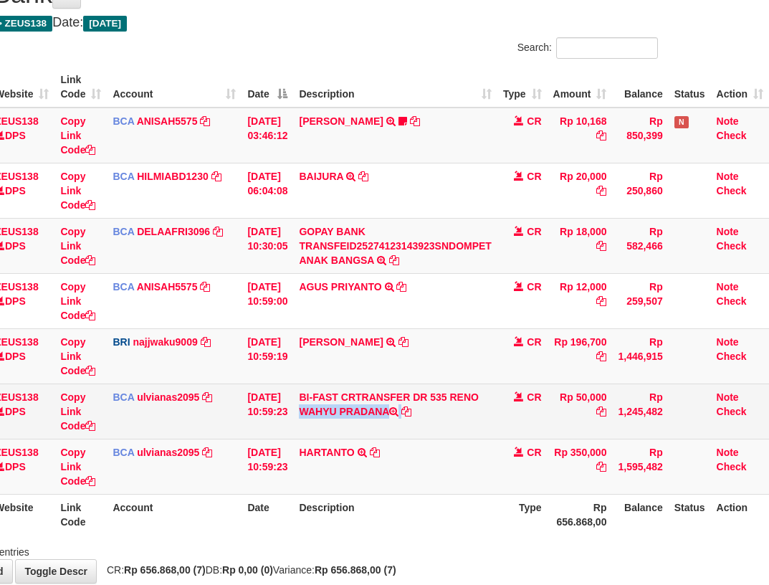
drag, startPoint x: 453, startPoint y: 394, endPoint x: 772, endPoint y: 377, distance: 320.0
click at [461, 411] on td "BI-FAST CRTRANSFER DR 535 RENO WAHYU PRADANA" at bounding box center [394, 410] width 203 height 55
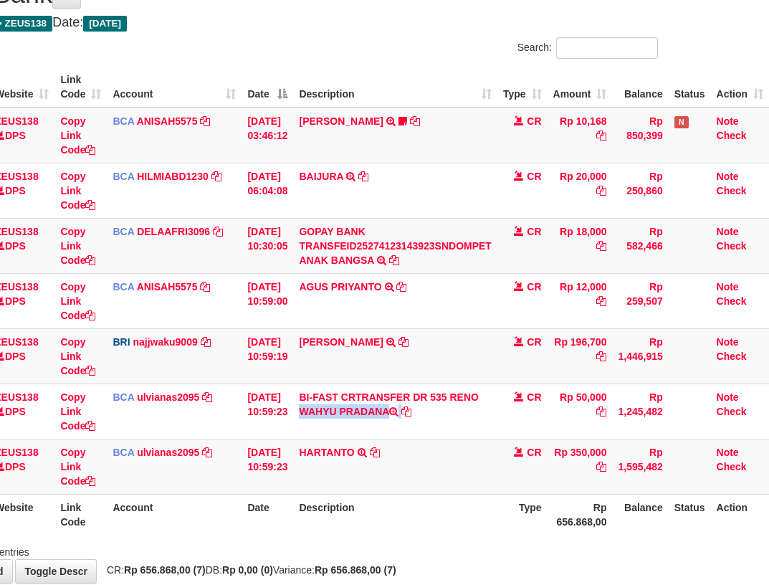
copy td "RENO WAHYU PRADANA"
click at [193, 444] on tr "153 ZEUS138 DPS Copy Link Code BCA ulvianas2095 DPS ULVIANASARI mutasi_20251001…" at bounding box center [339, 465] width 858 height 55
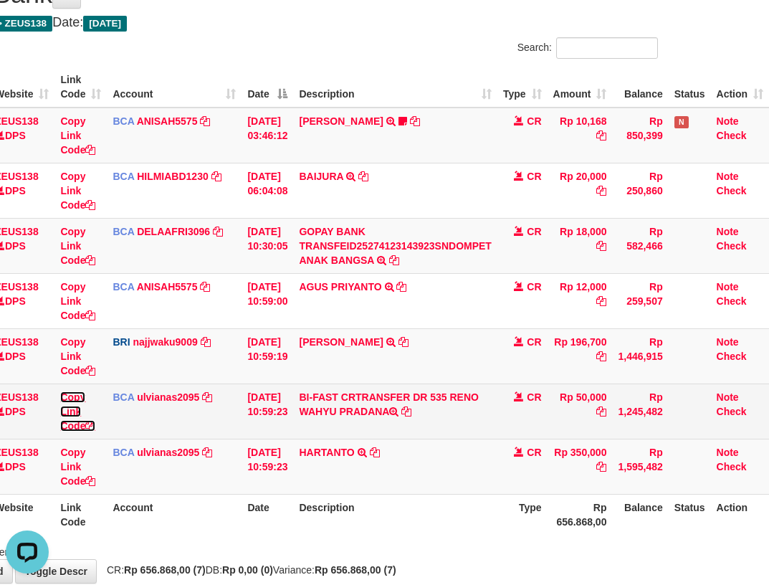
click at [82, 428] on link "Copy Link Code" at bounding box center [77, 411] width 35 height 40
click at [85, 427] on link "Copy Link Code" at bounding box center [77, 411] width 35 height 40
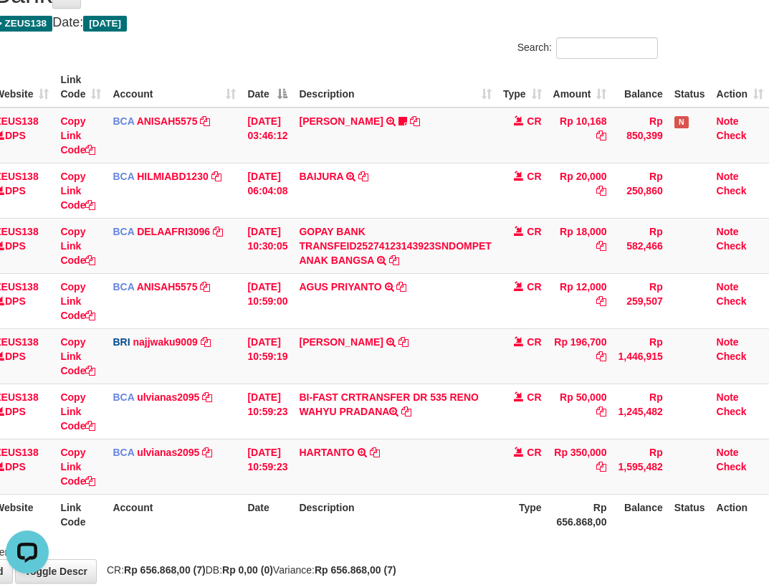
scroll to position [229, 0]
click at [580, 446] on tbody "49 ZEUS138 DPS Copy Link Code BCA ANISAH5575 DPS ANISAH mutasi_20251001_3827 | …" at bounding box center [339, 300] width 858 height 387
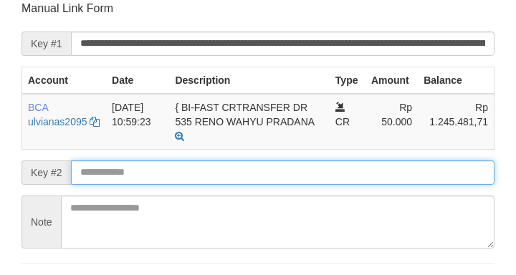
click at [254, 171] on input "text" at bounding box center [282, 172] width 423 height 24
click at [245, 171] on input "text" at bounding box center [282, 172] width 423 height 24
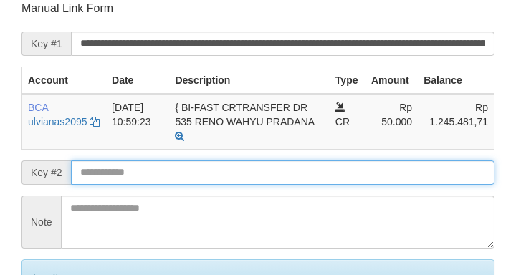
click at [238, 173] on input "text" at bounding box center [282, 172] width 423 height 24
click at [221, 178] on input "text" at bounding box center [282, 172] width 423 height 24
click at [221, 180] on form "**********" at bounding box center [257, 175] width 473 height 349
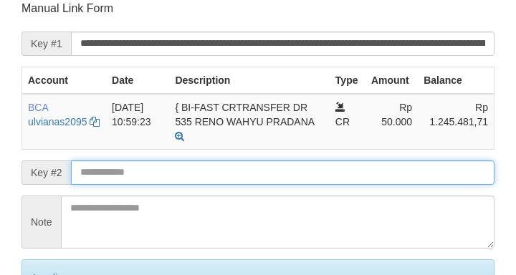
scroll to position [181, 0]
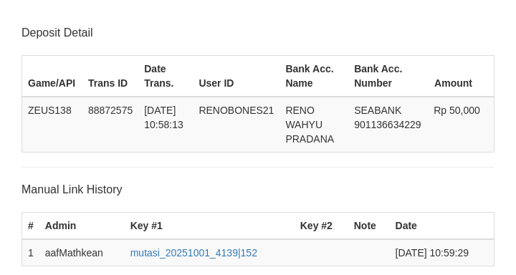
scroll to position [402, 0]
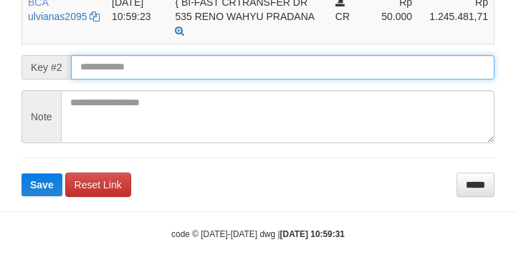
click at [130, 59] on form "**********" at bounding box center [257, 45] width 473 height 301
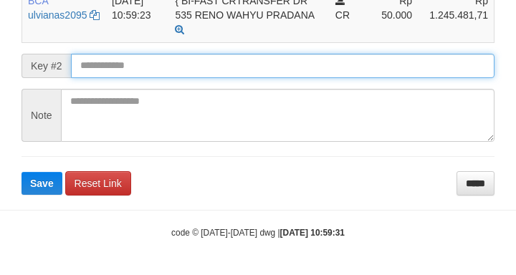
click at [21, 172] on button "Save" at bounding box center [41, 183] width 41 height 23
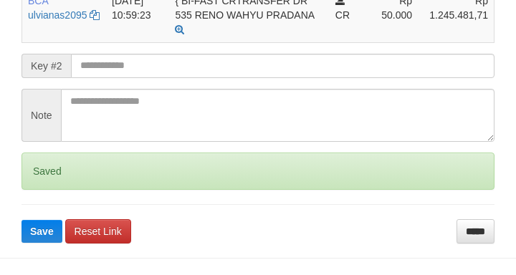
click at [125, 69] on input "text" at bounding box center [282, 66] width 423 height 24
click at [21, 220] on button "Save" at bounding box center [41, 231] width 41 height 23
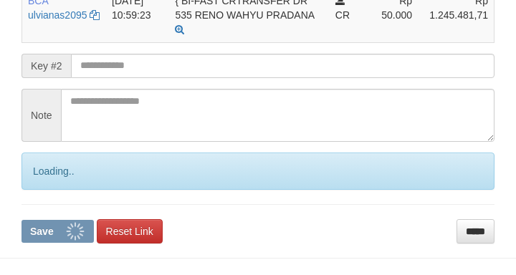
click at [123, 64] on input "text" at bounding box center [282, 66] width 423 height 24
click at [21, 220] on button "Save" at bounding box center [57, 231] width 72 height 23
click at [118, 65] on input "text" at bounding box center [282, 66] width 423 height 24
click at [123, 69] on input "text" at bounding box center [282, 66] width 423 height 24
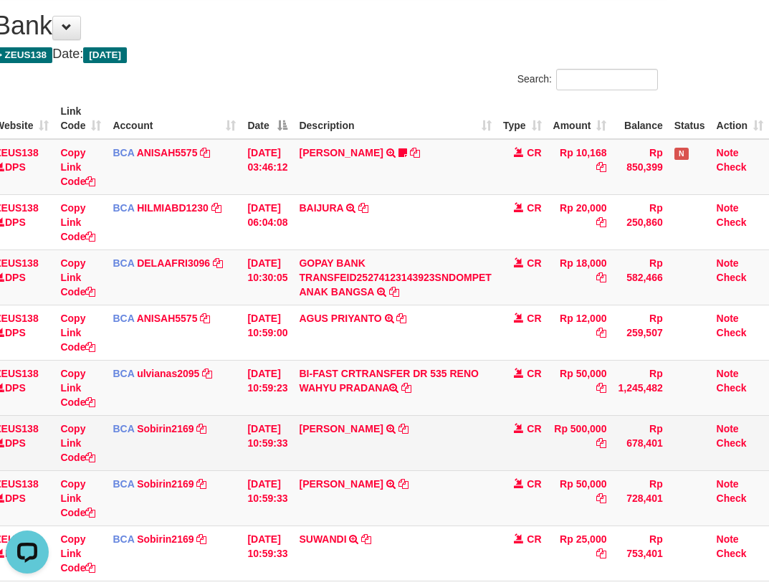
drag, startPoint x: 384, startPoint y: 420, endPoint x: 387, endPoint y: 446, distance: 25.9
click at [388, 442] on td "[PERSON_NAME] TRSF E-BANKING CR 0110/FTSCY/WS95031 500000.00[PERSON_NAME]" at bounding box center [394, 442] width 203 height 55
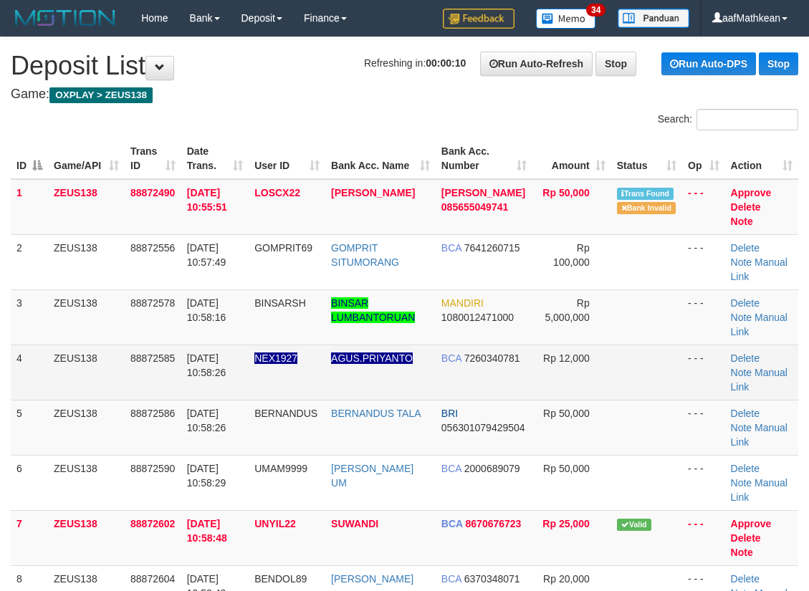
click at [119, 396] on td "ZEUS138" at bounding box center [86, 372] width 77 height 55
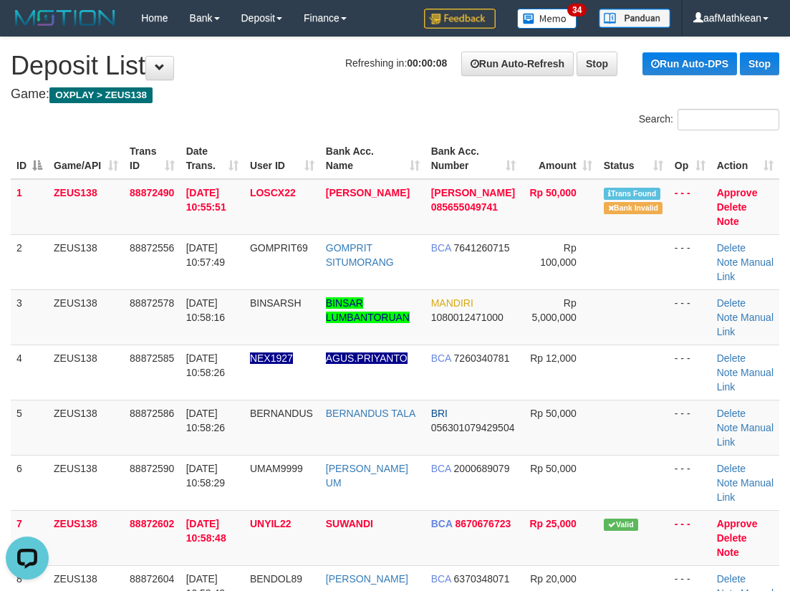
drag, startPoint x: 289, startPoint y: 115, endPoint x: 8, endPoint y: 219, distance: 300.4
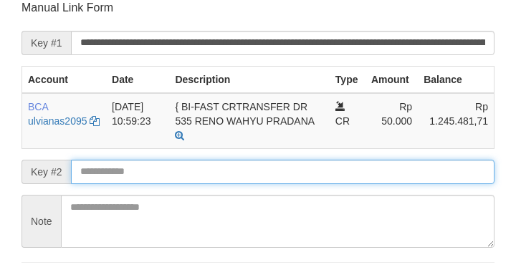
drag, startPoint x: 79, startPoint y: 170, endPoint x: 92, endPoint y: 173, distance: 13.2
click at [90, 176] on input "text" at bounding box center [282, 172] width 423 height 24
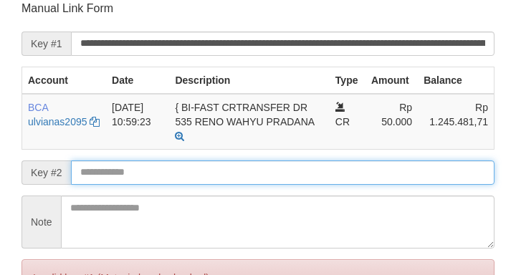
click at [93, 173] on input "text" at bounding box center [282, 172] width 423 height 24
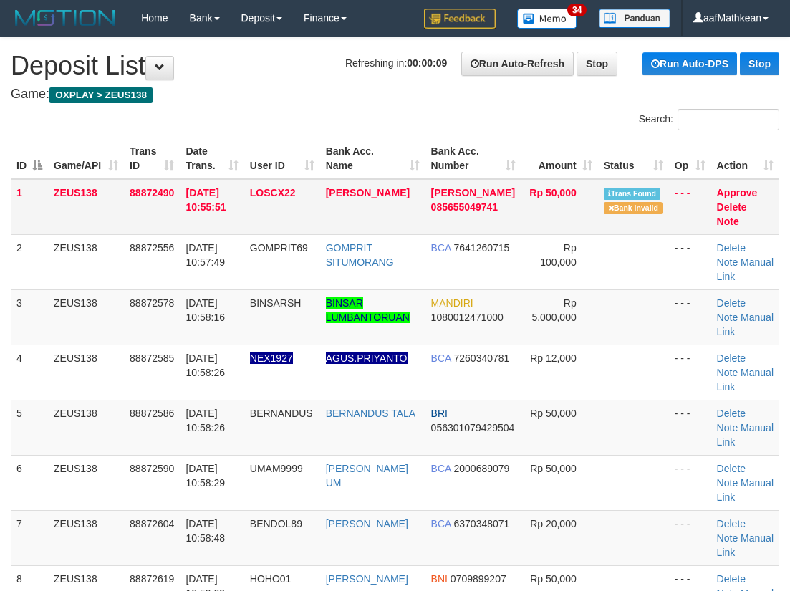
click at [196, 201] on tr "1 ZEUS138 88872490 01/10/2025 10:55:51 LOSCX22 RONNY IZZAT ABIDIN DANA 08565504…" at bounding box center [395, 207] width 769 height 56
drag, startPoint x: 512, startPoint y: 335, endPoint x: 496, endPoint y: 340, distance: 16.5
click at [512, 339] on td "MANDIRI 1080012471000" at bounding box center [474, 316] width 97 height 55
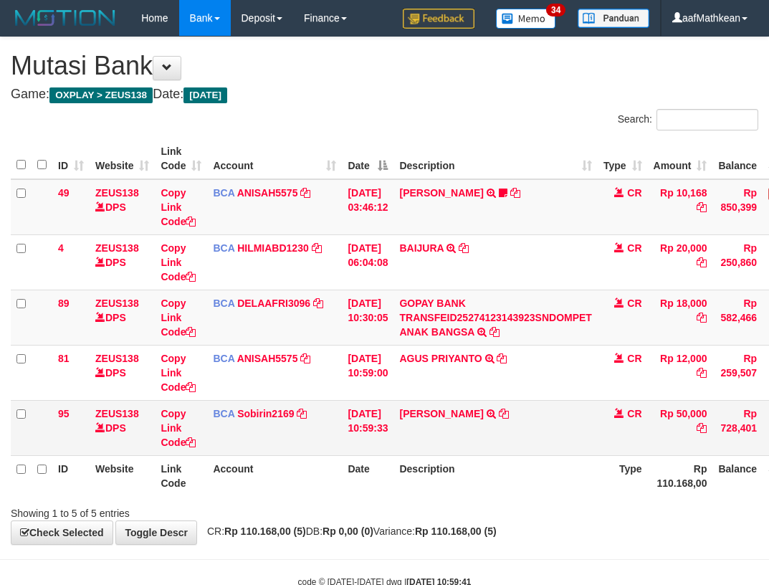
click at [228, 453] on table "ID Website Link Code Account Date Description Type Amount Balance Status Action…" at bounding box center [437, 316] width 853 height 357
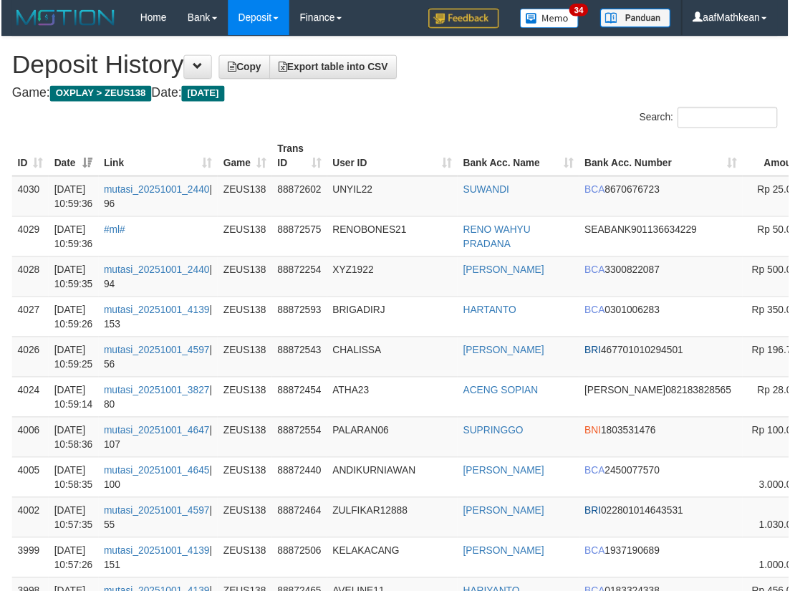
scroll to position [0, 130]
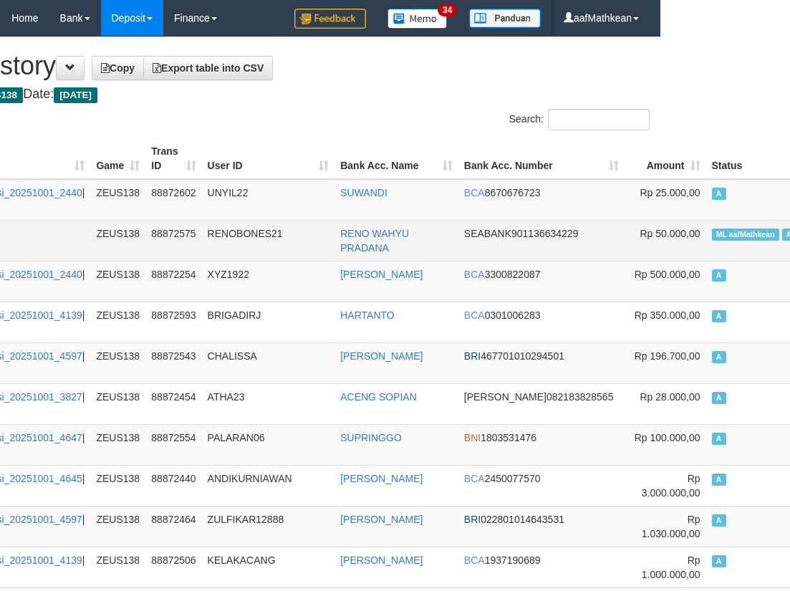
click at [706, 242] on td "ML aafMathkean A" at bounding box center [756, 240] width 100 height 41
click at [712, 240] on span "ML aafMathkean" at bounding box center [745, 235] width 67 height 12
click at [706, 241] on td "ML aafMathkean A" at bounding box center [756, 240] width 100 height 41
copy span "aafMathkean"
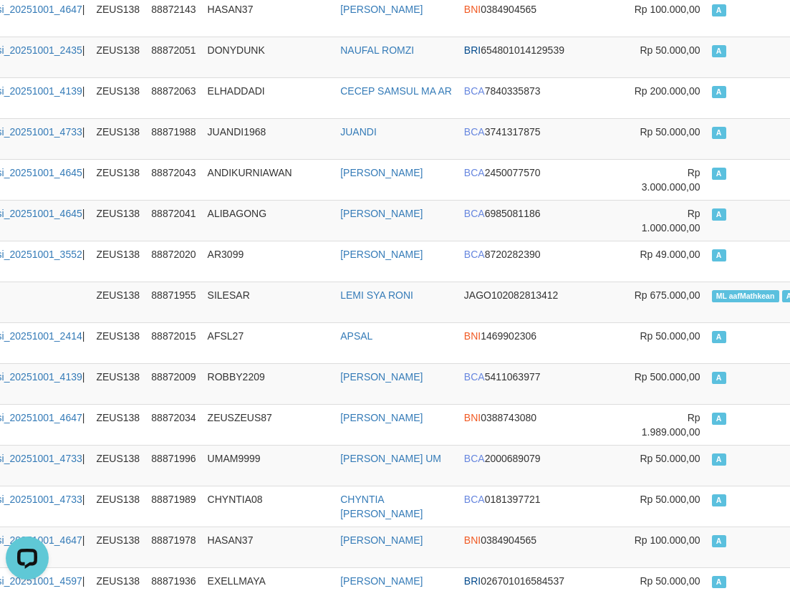
scroll to position [2879, 130]
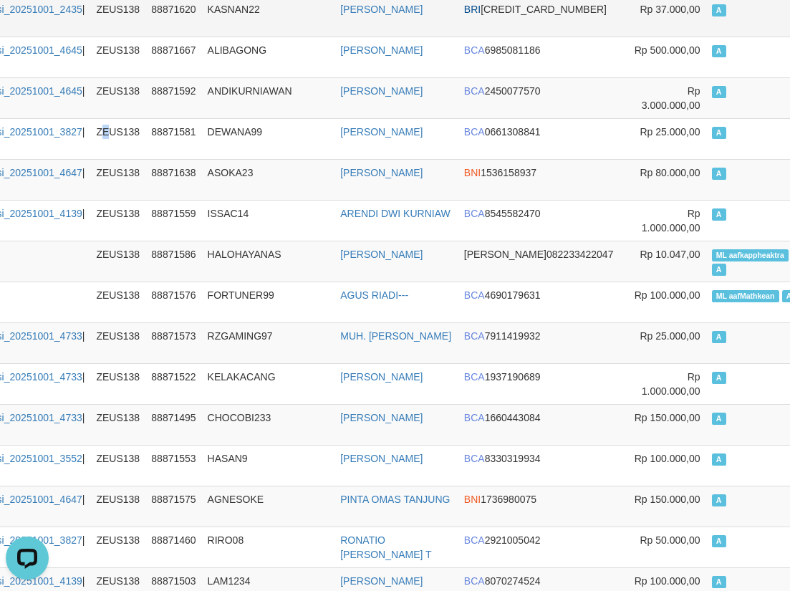
drag, startPoint x: 115, startPoint y: 129, endPoint x: 102, endPoint y: 31, distance: 99.0
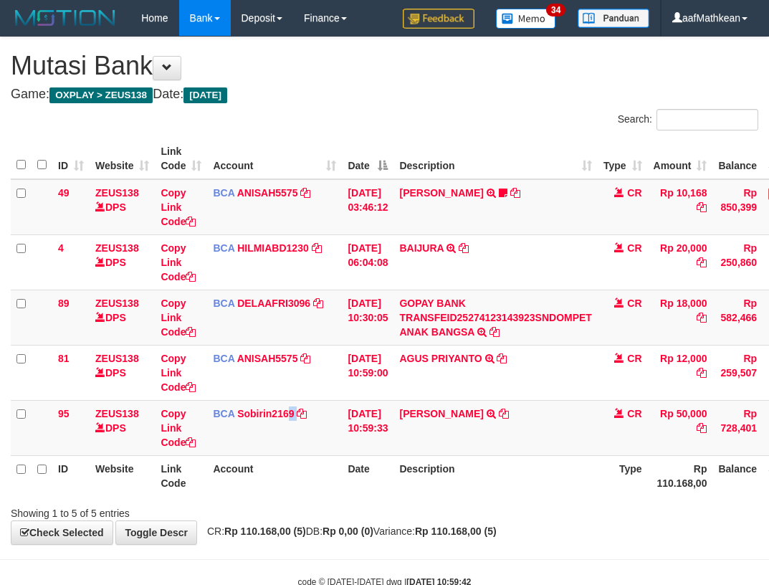
drag, startPoint x: 294, startPoint y: 446, endPoint x: 360, endPoint y: 476, distance: 72.2
click at [323, 457] on table "ID Website Link Code Account Date Description Type Amount Balance Status Action…" at bounding box center [437, 316] width 853 height 357
drag, startPoint x: 360, startPoint y: 476, endPoint x: 394, endPoint y: 473, distance: 33.8
click at [367, 481] on th "Date" at bounding box center [368, 475] width 52 height 41
click at [585, 484] on th "Description" at bounding box center [494, 475] width 203 height 41
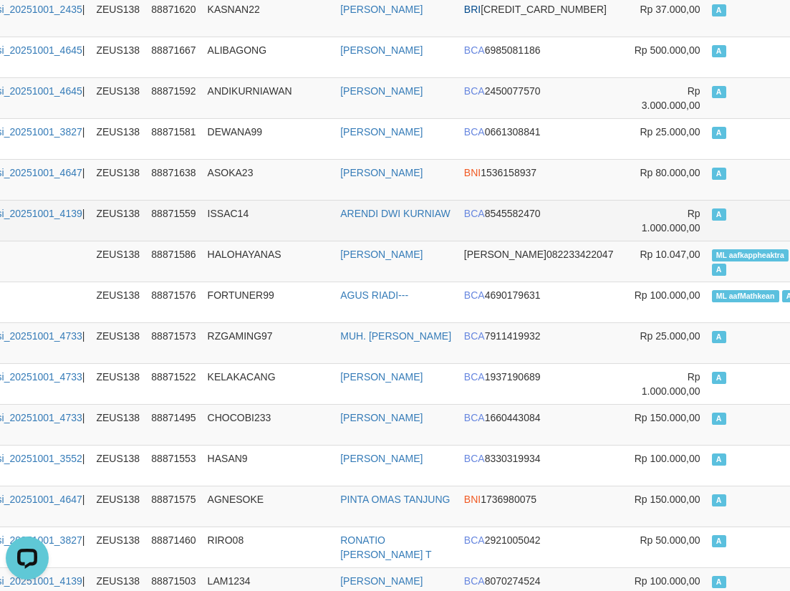
click at [162, 238] on tr "3795 01/10/2025 10:30:55 mutasi_20251001_4139 | 141 ZEUS138 88871559 ISSAC14 AR…" at bounding box center [397, 220] width 1032 height 41
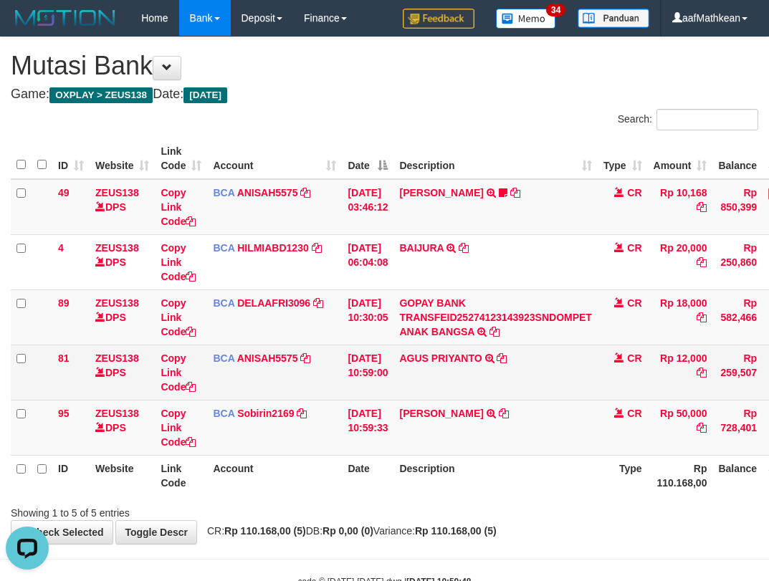
click at [179, 0] on link "Bank" at bounding box center [205, 18] width 52 height 36
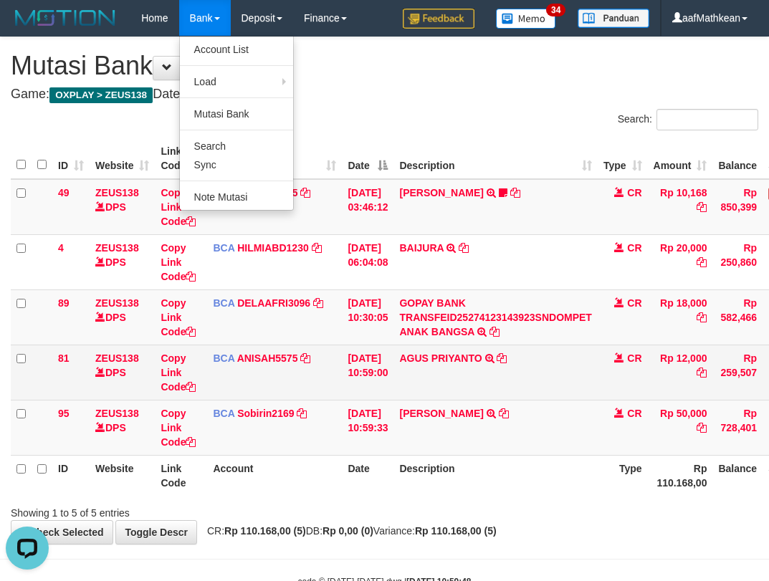
click at [423, 393] on td "AGUS PRIYANTO TRSF E-BANKING CR 0110/FTSCY/WS95031 12000.00AGUS PRIYANTO" at bounding box center [494, 372] width 203 height 55
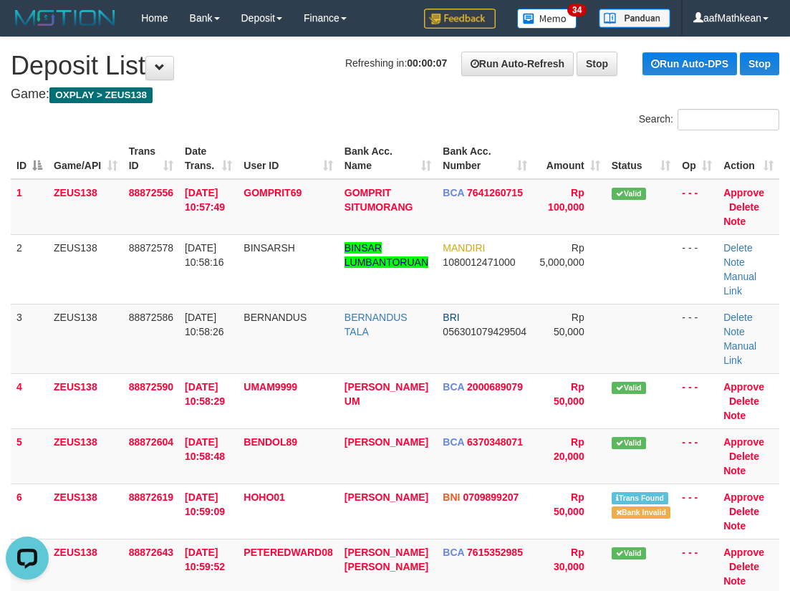
click at [149, 160] on tr "ID Game/API Trans ID Date Trans. User ID Bank Acc. Name Bank Acc. Number Amount…" at bounding box center [395, 158] width 769 height 41
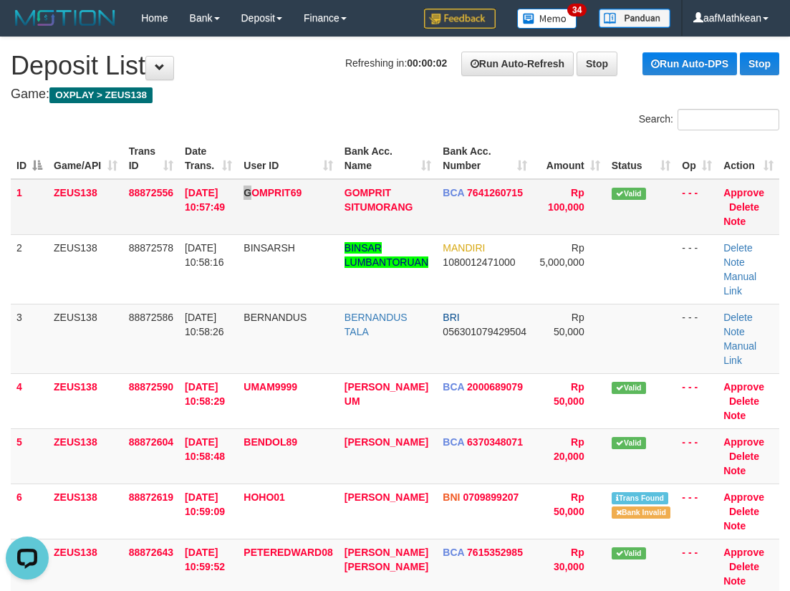
click at [257, 210] on tr "1 ZEUS138 88872556 01/10/2025 10:57:49 GOMPRIT69 GOMPRIT SITUMORANG BCA 7641260…" at bounding box center [395, 207] width 769 height 56
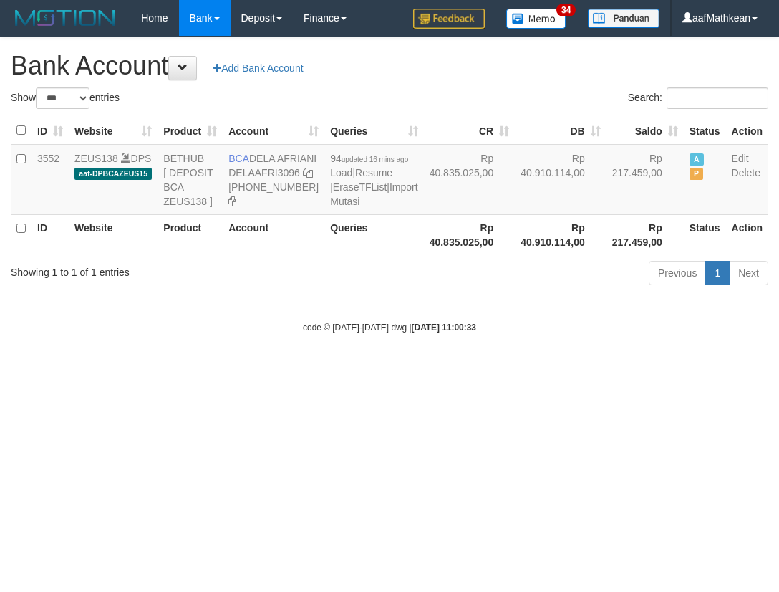
select select "***"
drag, startPoint x: 355, startPoint y: 403, endPoint x: 347, endPoint y: 408, distance: 9.3
click at [347, 370] on body "Toggle navigation Home Bank Account List Load By Website Group [OXPLAY] ZEUS138…" at bounding box center [389, 185] width 779 height 370
drag, startPoint x: 323, startPoint y: 308, endPoint x: 272, endPoint y: 105, distance: 209.2
click at [300, 196] on body "Toggle navigation Home Bank Account List Load By Website Group [OXPLAY] ZEUS138…" at bounding box center [389, 185] width 779 height 370
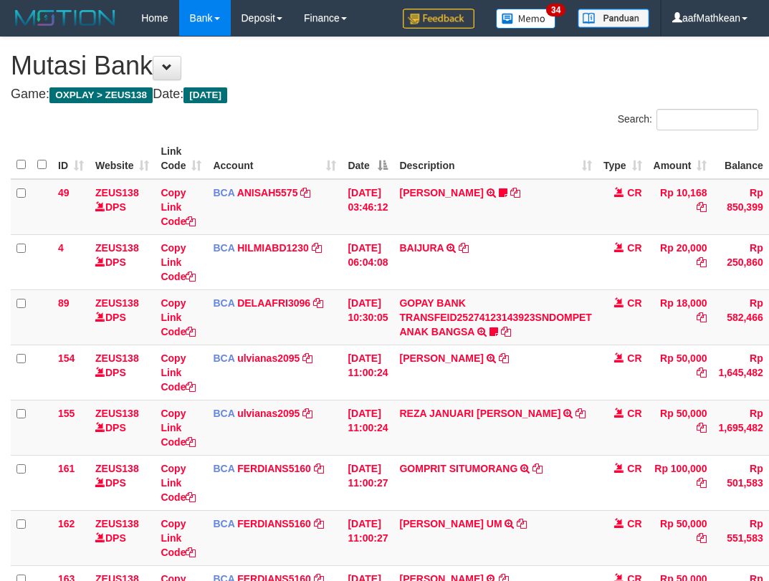
scroll to position [319, 0]
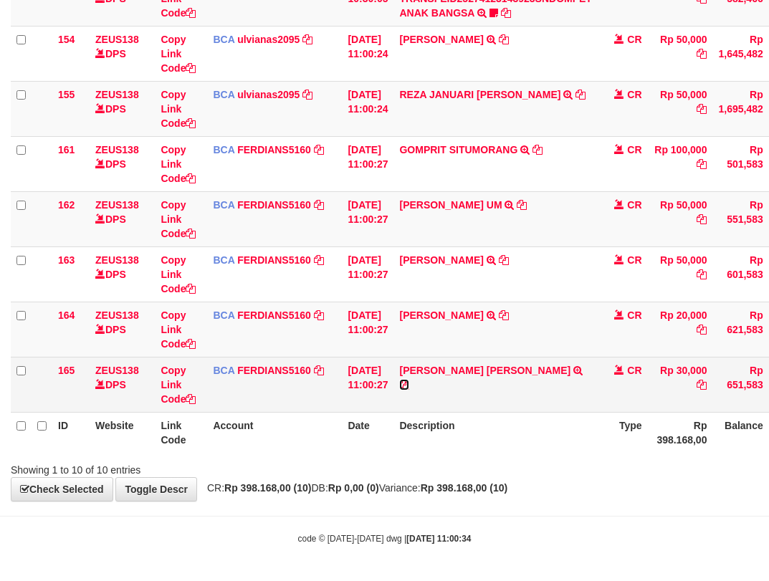
click at [409, 380] on icon at bounding box center [404, 385] width 10 height 10
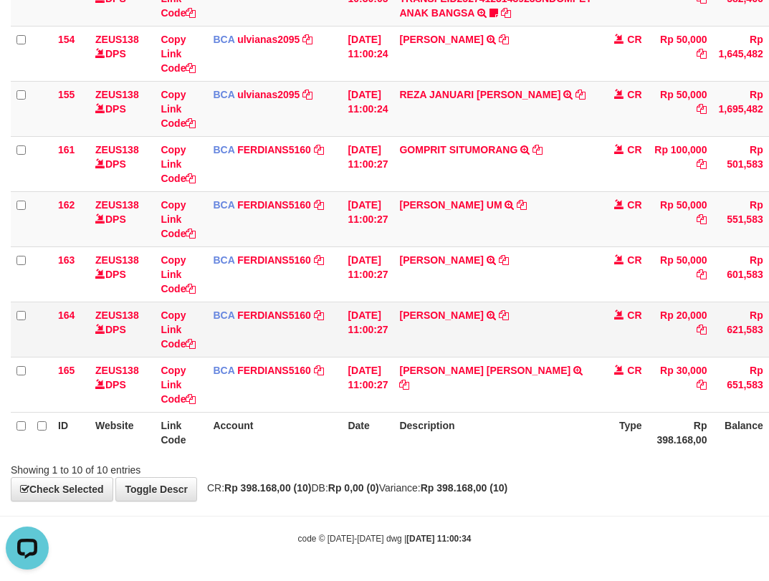
scroll to position [0, 0]
drag, startPoint x: 552, startPoint y: 203, endPoint x: 778, endPoint y: 136, distance: 236.0
click at [527, 203] on icon at bounding box center [522, 205] width 10 height 10
click at [489, 409] on td "PETER EDWARD TRSF E-BANKING CR 0110/FTSCY/WS95031 30000.00PETER EDWARD" at bounding box center [494, 384] width 203 height 55
click at [514, 428] on th "Description" at bounding box center [494, 432] width 203 height 41
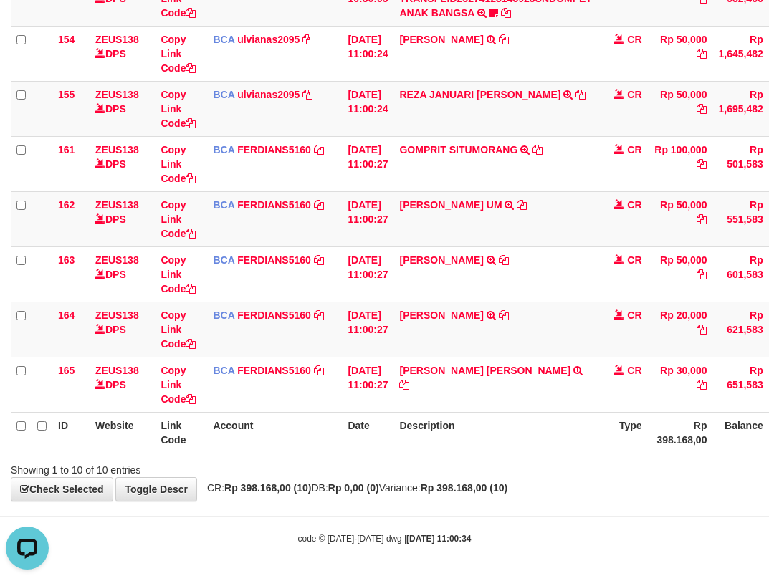
click at [522, 432] on th "Description" at bounding box center [494, 432] width 203 height 41
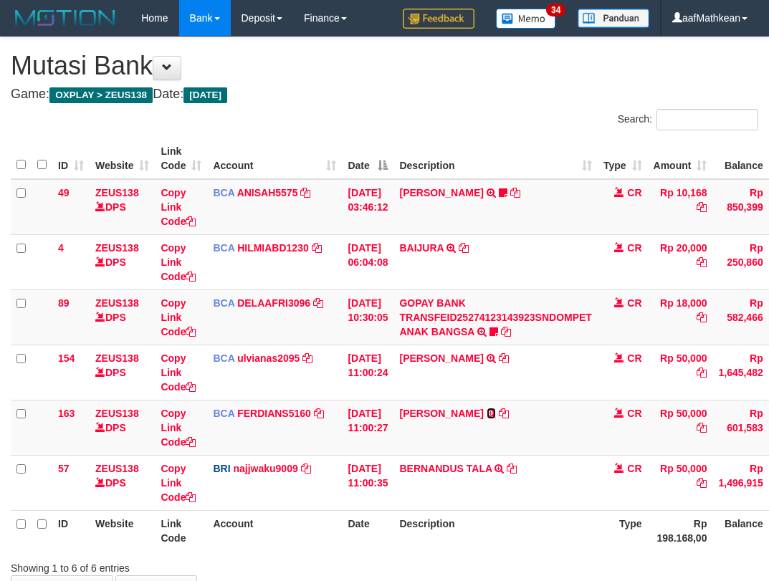
click at [486, 408] on link at bounding box center [490, 413] width 9 height 11
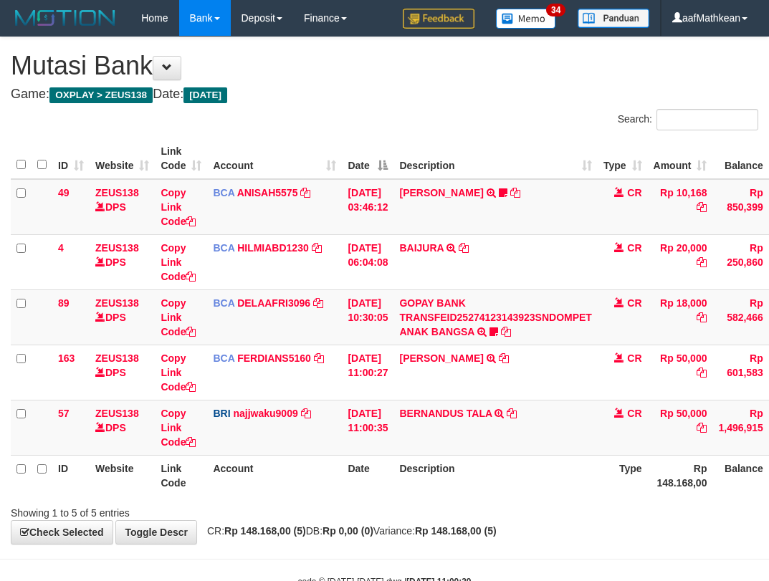
click at [448, 450] on td "BERNANDUS TALA TRANSFER NBMB BERNANDUS TALA TO SITI KURNIA NINGSIH" at bounding box center [494, 427] width 203 height 55
click at [517, 410] on icon at bounding box center [512, 413] width 10 height 10
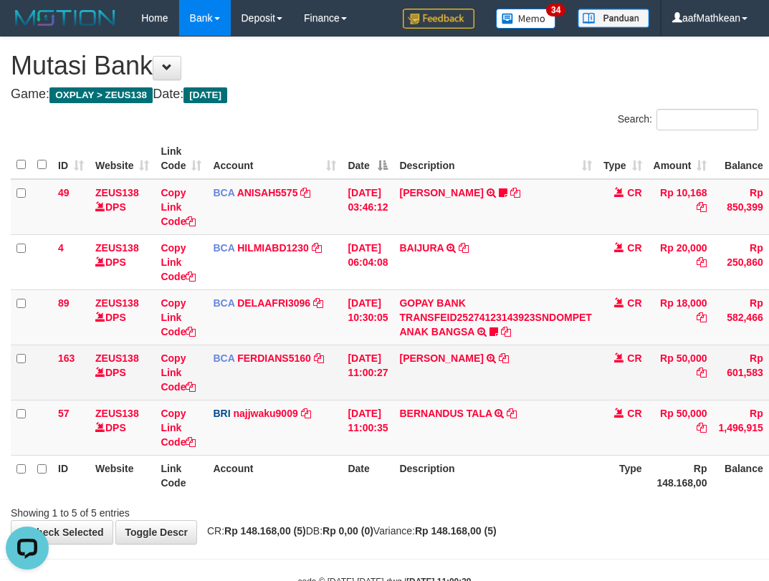
drag, startPoint x: 333, startPoint y: 364, endPoint x: 157, endPoint y: 349, distance: 176.9
click at [328, 377] on td "BCA FERDIANS5160 DPS FERDIANSYAH mutasi_20251001_4733 | 163 mutasi_20251001_473…" at bounding box center [274, 372] width 135 height 55
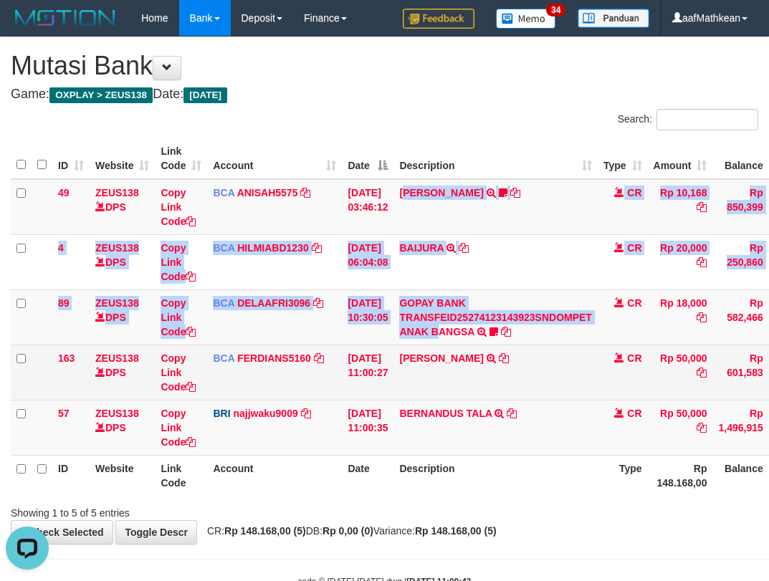
drag, startPoint x: 452, startPoint y: 326, endPoint x: 494, endPoint y: 369, distance: 59.8
click at [456, 336] on tbody "49 ZEUS138 DPS Copy Link Code BCA ANISAH5575 DPS ANISAH mutasi_20251001_3827 | …" at bounding box center [440, 317] width 858 height 277
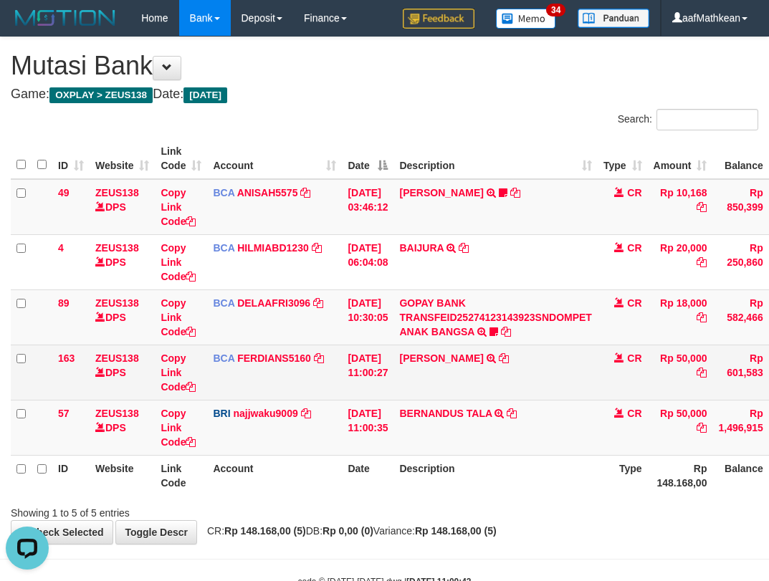
click at [520, 384] on td "RAMA PUTRA WICAKSO TRSF E-BANKING CR 10/01 612N1 RAMA PUTRA WICAKSO" at bounding box center [494, 372] width 203 height 55
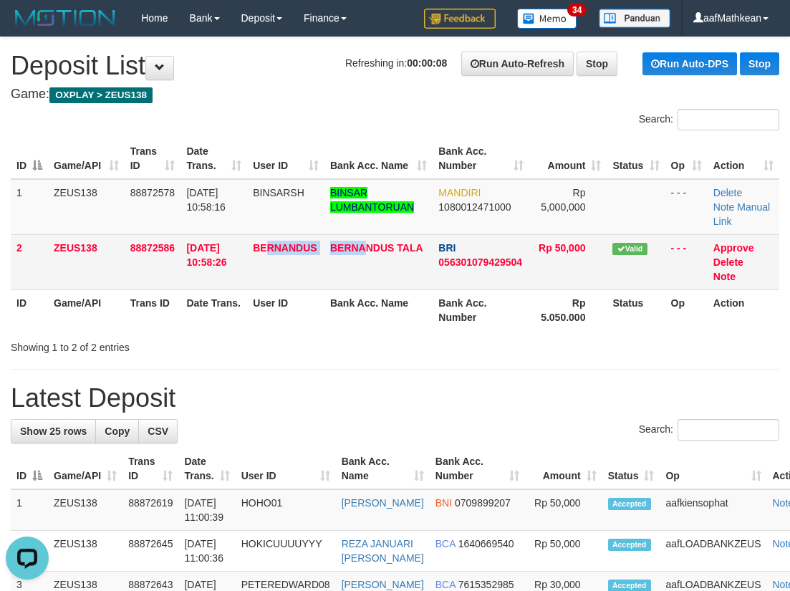
drag, startPoint x: 267, startPoint y: 269, endPoint x: 323, endPoint y: 267, distance: 55.9
click at [371, 257] on tr "2 ZEUS138 88872586 [DATE] 10:58:26 BERNANDUS BERNANDUS TALA BRI 056301079429504…" at bounding box center [395, 261] width 769 height 55
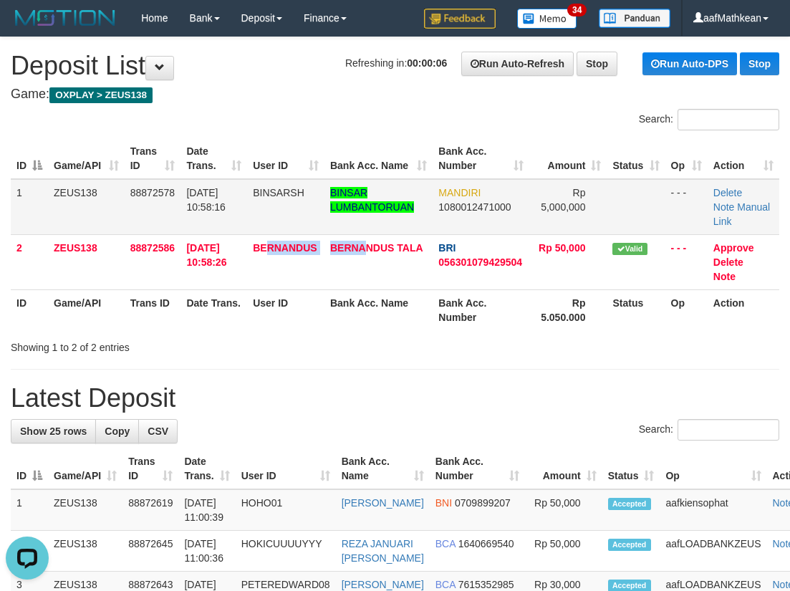
click at [138, 158] on th "Trans ID" at bounding box center [153, 158] width 57 height 41
click at [222, 133] on div "Search: ID Game/API Trans ID Date Trans. User ID Bank Acc. Name Bank Acc. Numbe…" at bounding box center [395, 232] width 769 height 246
click at [229, 125] on div "Search:" at bounding box center [395, 121] width 790 height 25
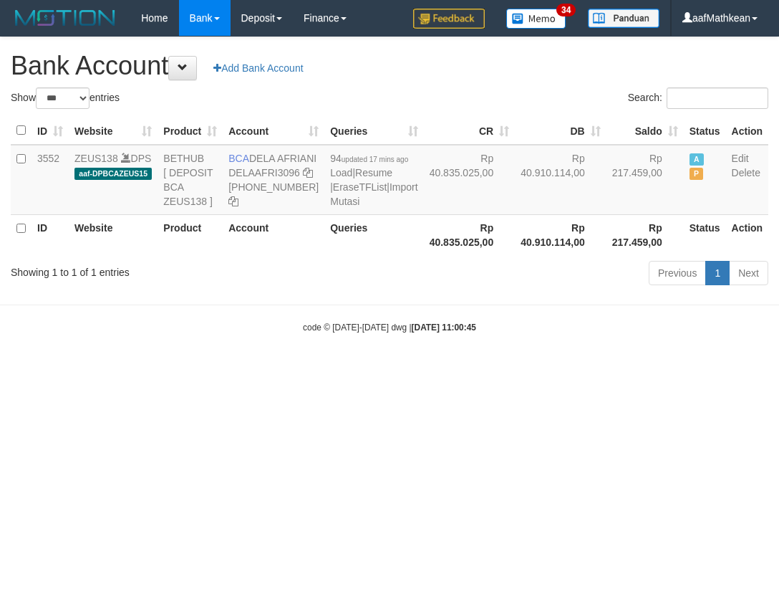
select select "***"
click at [360, 260] on div "Show ** ** ** *** *** entries Search: ID Website Product Account Queries CR [PE…" at bounding box center [390, 188] width 758 height 203
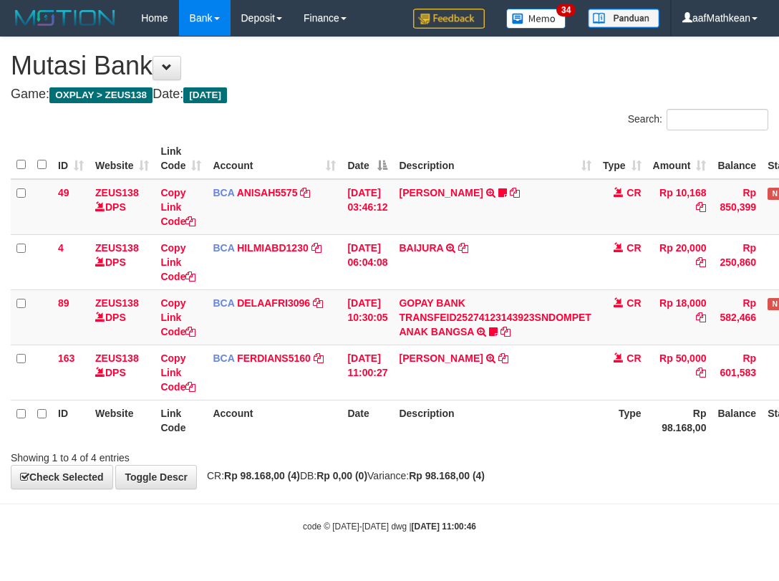
click at [453, 509] on body "Toggle navigation Home Bank Account List Load By Website Group [OXPLAY] ZEUS138…" at bounding box center [389, 284] width 779 height 569
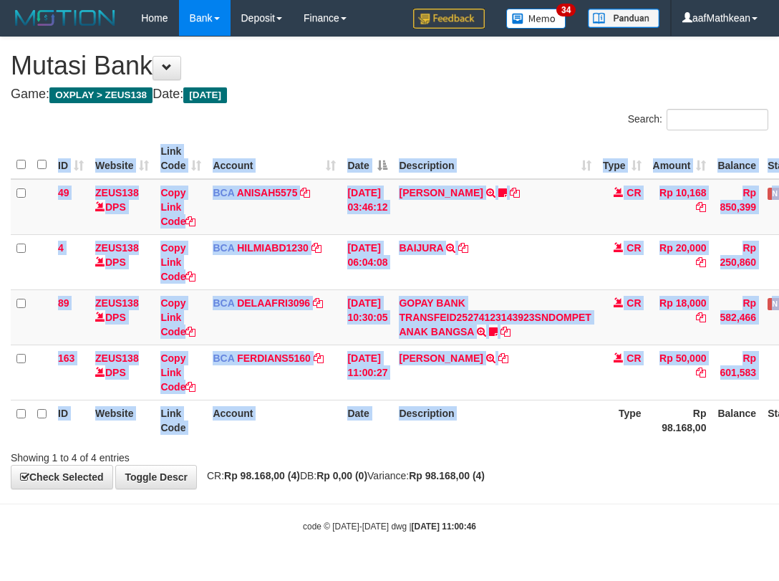
click at [611, 425] on div "ID Website Link Code Account Date Description Type Amount Balance Status Action…" at bounding box center [389, 289] width 779 height 311
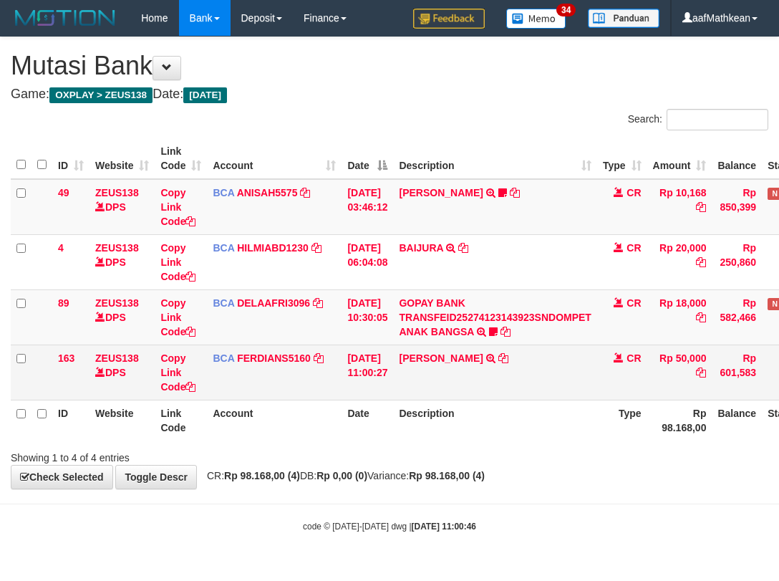
click at [540, 359] on td "[PERSON_NAME] PUTRA WICAKSO TRSF E-BANKING CR 10/01 612N1 RAMA PUTRA [PERSON_NA…" at bounding box center [494, 372] width 203 height 55
click at [509, 357] on icon at bounding box center [504, 358] width 10 height 10
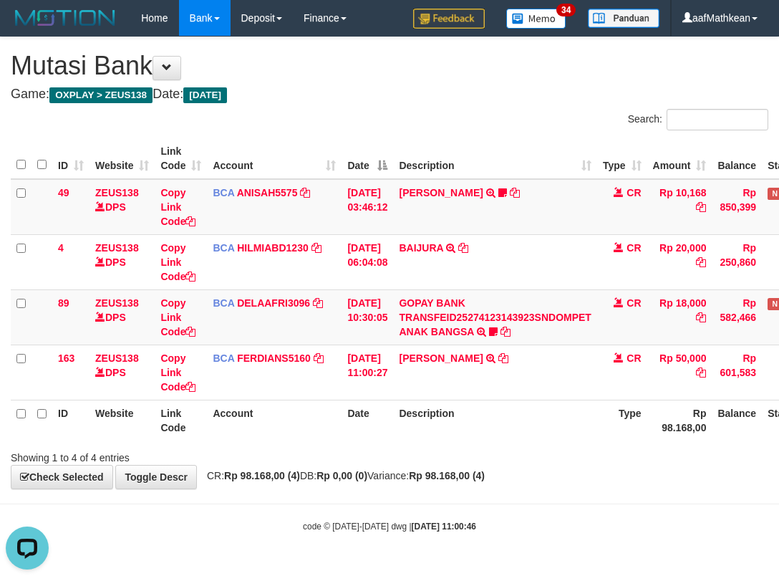
drag, startPoint x: 288, startPoint y: 455, endPoint x: 348, endPoint y: 467, distance: 61.4
click at [294, 463] on div "Showing 1 to 4 of 4 entries" at bounding box center [162, 455] width 303 height 20
click at [348, 469] on div "**********" at bounding box center [389, 262] width 779 height 451
click at [440, 441] on div "ID Website Link Code Account Date Description Type Amount Balance Status Action…" at bounding box center [389, 289] width 779 height 311
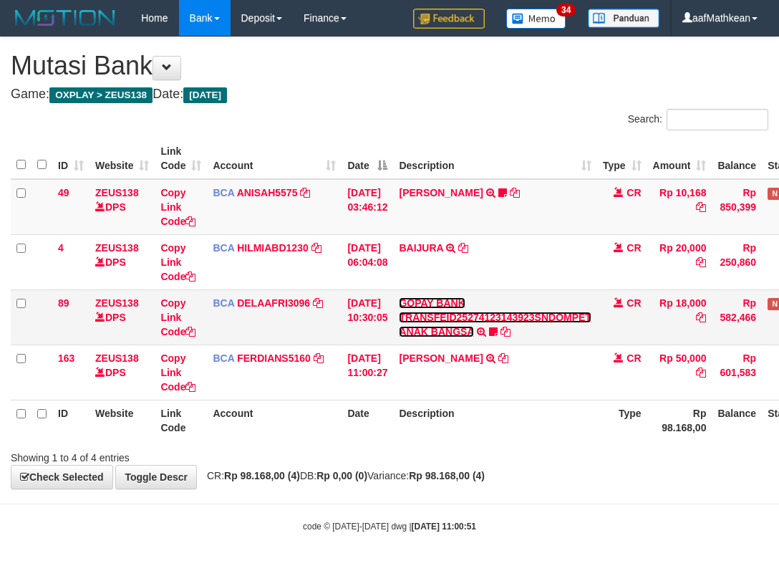
click at [463, 327] on link "GOPAY BANK TRANSFEID25274123143923SNDOMPET ANAK BANGSA" at bounding box center [495, 317] width 192 height 40
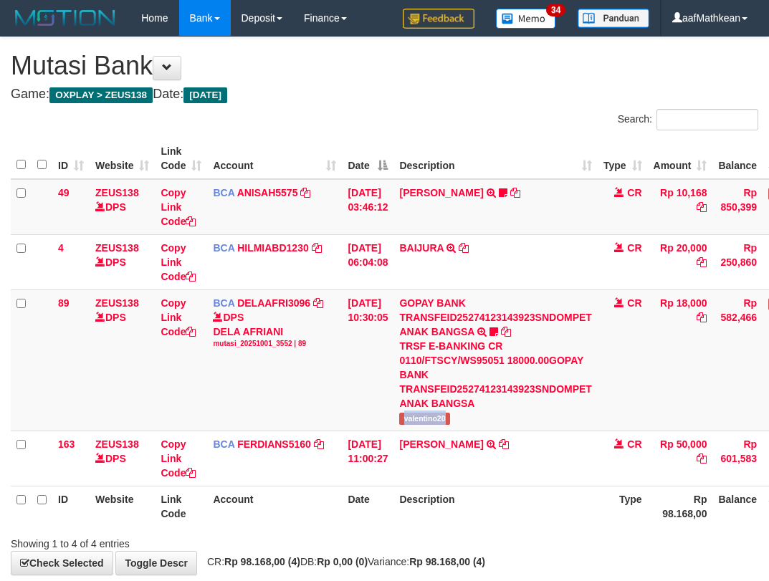
drag, startPoint x: 405, startPoint y: 418, endPoint x: 775, endPoint y: 248, distance: 406.8
click at [458, 418] on td "GOPAY BANK TRANSFEID25274123143923SNDOMPET ANAK BANGSA TRSF E-BANKING CR 0110/F…" at bounding box center [494, 359] width 203 height 141
copy span "valentino20"
click at [341, 414] on td "BCA DELAAFRI3096 DPS DELA AFRIANI mutasi_20251001_3552 | 89 mutasi_20251001_355…" at bounding box center [274, 359] width 135 height 141
click at [706, 423] on tr "89 ZEUS138 DPS Copy Link Code BCA DELAAFRI3096 DPS DELA AFRIANI mutasi_20251001…" at bounding box center [437, 359] width 853 height 141
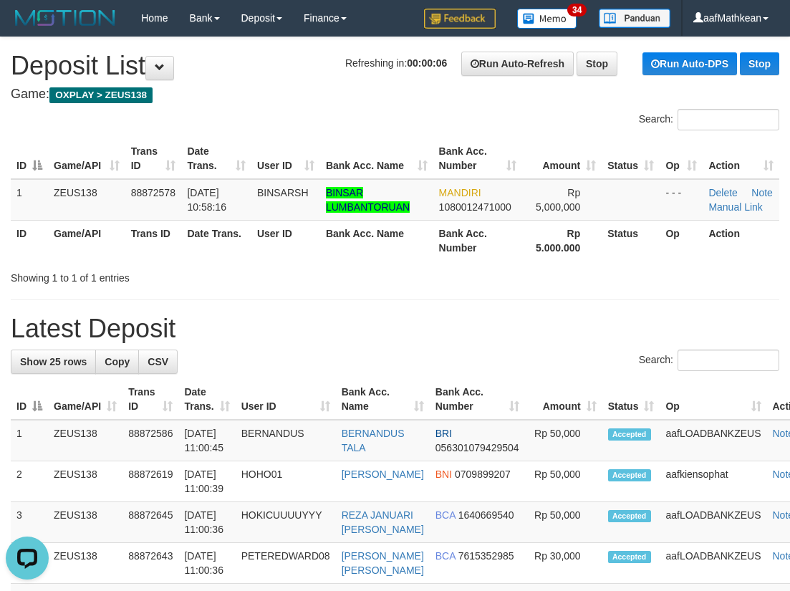
click at [130, 260] on th "Trans ID" at bounding box center [153, 240] width 57 height 41
click at [272, 145] on th "User ID" at bounding box center [285, 158] width 69 height 41
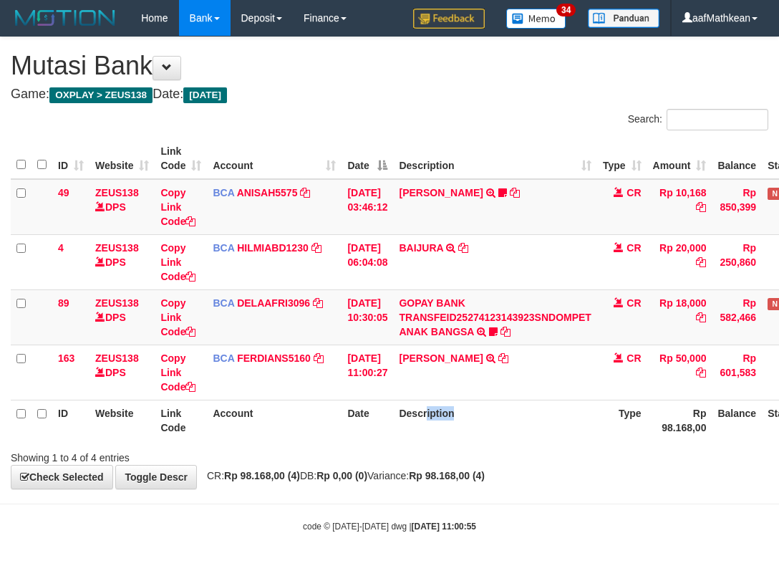
drag, startPoint x: 440, startPoint y: 415, endPoint x: 855, endPoint y: 342, distance: 421.8
click at [779, 342] on html "Toggle navigation Home Bank Account List Load By Website Group [OXPLAY] ZEUS138…" at bounding box center [389, 284] width 779 height 569
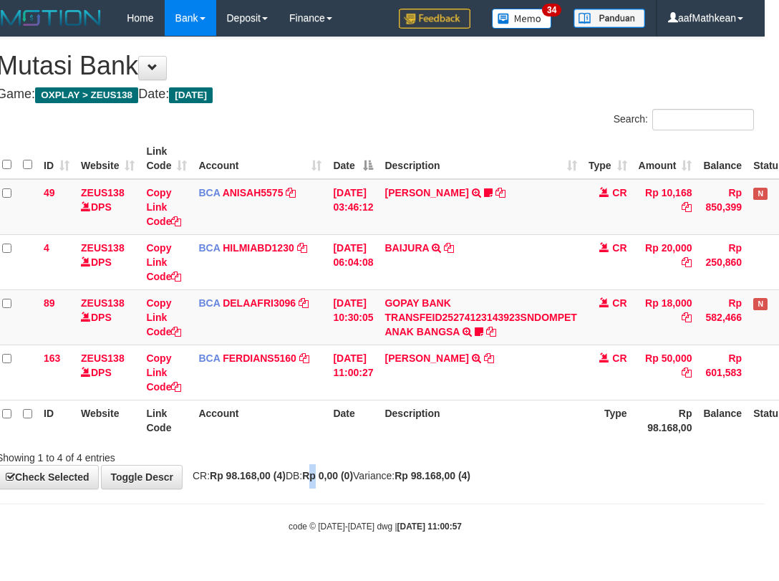
drag, startPoint x: 336, startPoint y: 480, endPoint x: 403, endPoint y: 487, distance: 67.0
click at [350, 488] on div "**********" at bounding box center [375, 262] width 779 height 451
click at [383, 494] on body "Toggle navigation Home Bank Account List Load By Website Group [OXPLAY] ZEUS138…" at bounding box center [375, 284] width 779 height 569
click at [442, 486] on div "**********" at bounding box center [375, 262] width 779 height 451
click at [462, 483] on div "**********" at bounding box center [375, 262] width 779 height 451
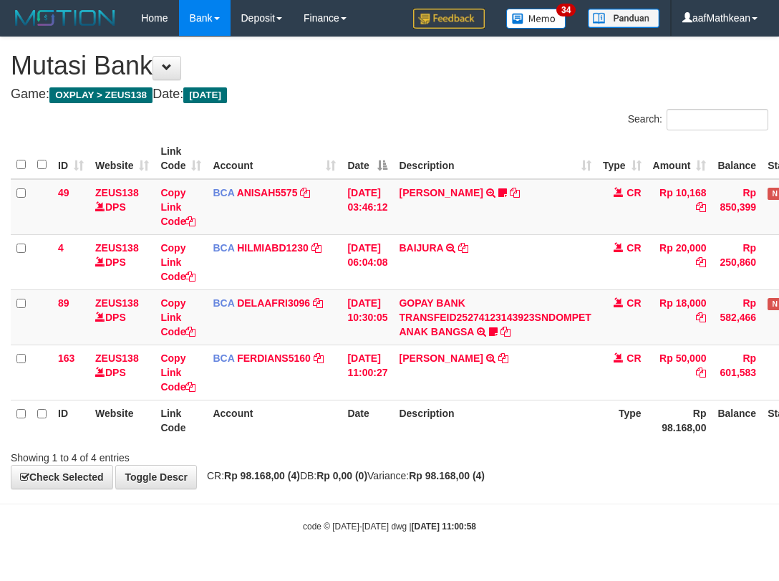
scroll to position [0, 14]
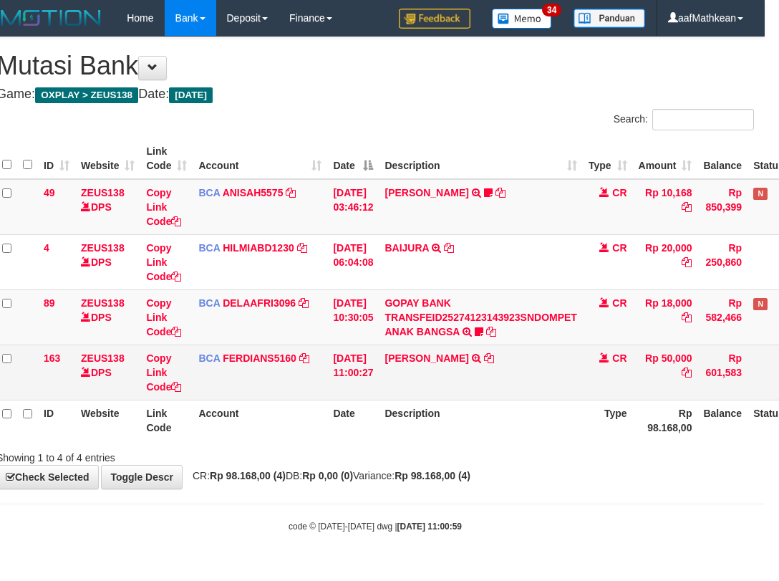
drag, startPoint x: 537, startPoint y: 425, endPoint x: 779, endPoint y: 369, distance: 247.8
click at [682, 393] on div "**********" at bounding box center [375, 262] width 779 height 451
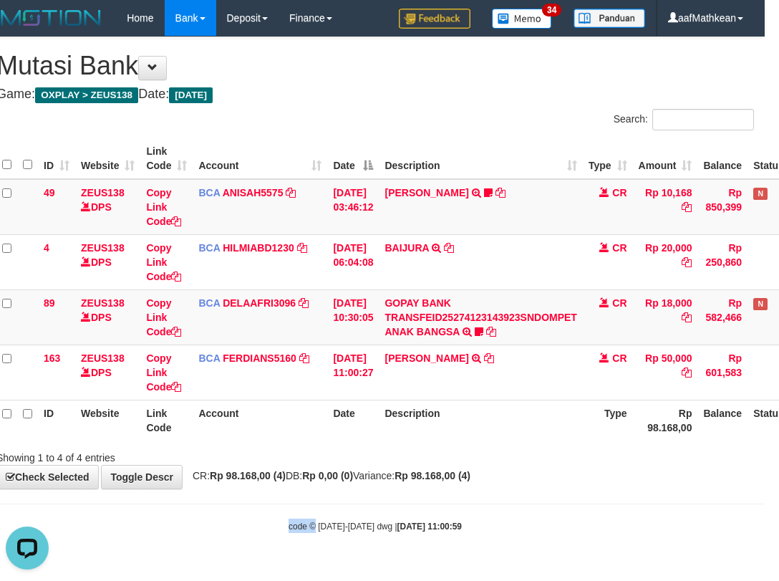
click at [429, 496] on body "Toggle navigation Home Bank Account List Load By Website Group [OXPLAY] ZEUS138…" at bounding box center [375, 284] width 779 height 569
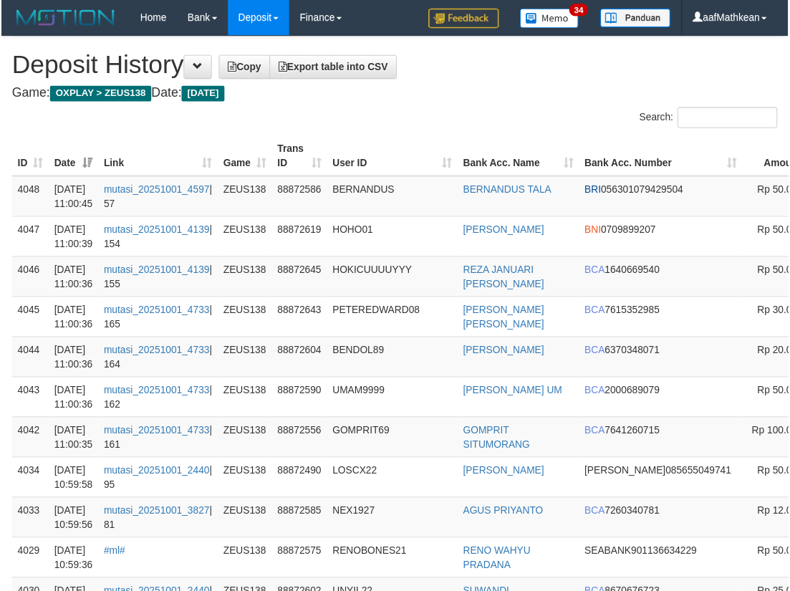
scroll to position [0, 130]
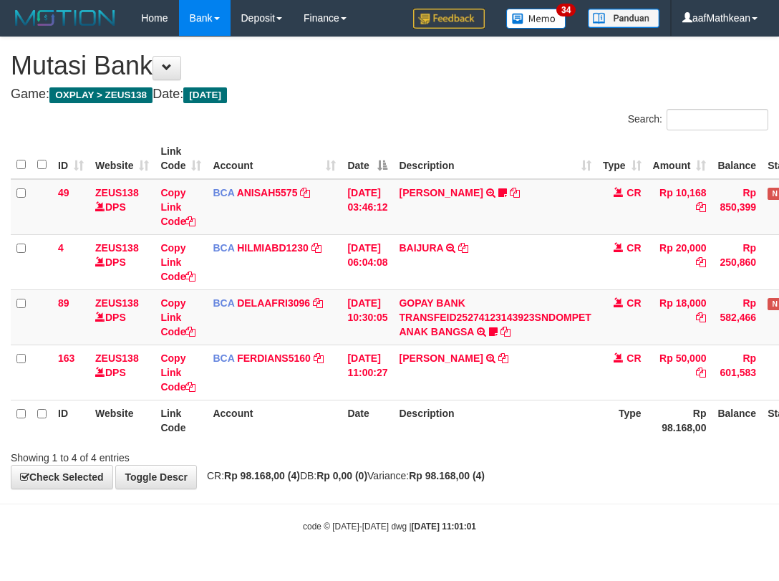
scroll to position [0, 14]
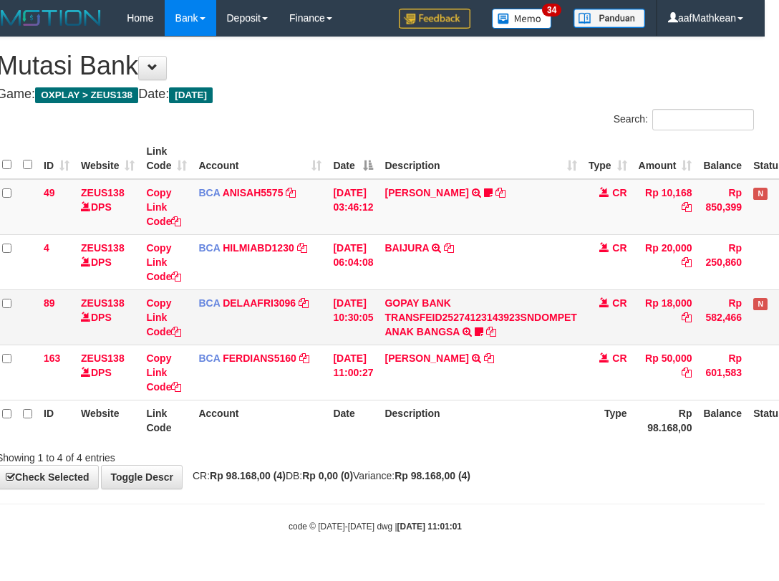
click at [357, 312] on td "[DATE] 10:30:05" at bounding box center [353, 316] width 52 height 55
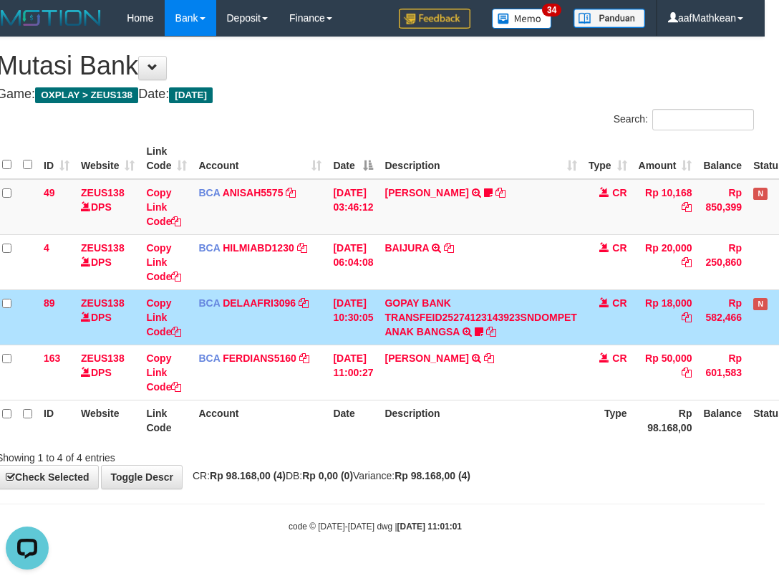
scroll to position [0, 0]
click at [101, 459] on div "Showing 1 to 4 of 4 entries" at bounding box center [147, 455] width 303 height 20
drag, startPoint x: 125, startPoint y: 460, endPoint x: 159, endPoint y: 448, distance: 36.2
click at [150, 448] on div "Showing 1 to 4 of 4 entries" at bounding box center [147, 455] width 303 height 20
drag, startPoint x: 164, startPoint y: 458, endPoint x: 178, endPoint y: 461, distance: 14.6
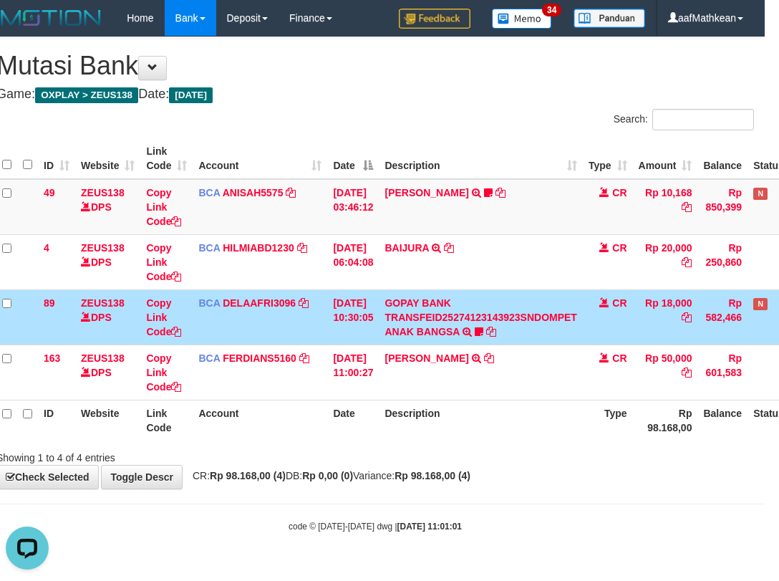
click at [164, 459] on div "Showing 1 to 4 of 4 entries" at bounding box center [147, 455] width 303 height 20
click at [182, 461] on div "Showing 1 to 4 of 4 entries" at bounding box center [147, 455] width 303 height 20
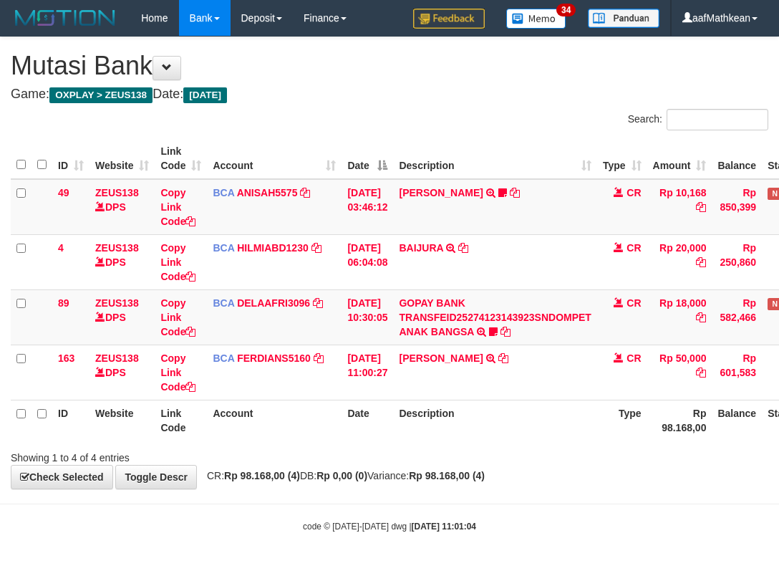
click at [170, 459] on div "Showing 1 to 4 of 4 entries" at bounding box center [162, 455] width 303 height 20
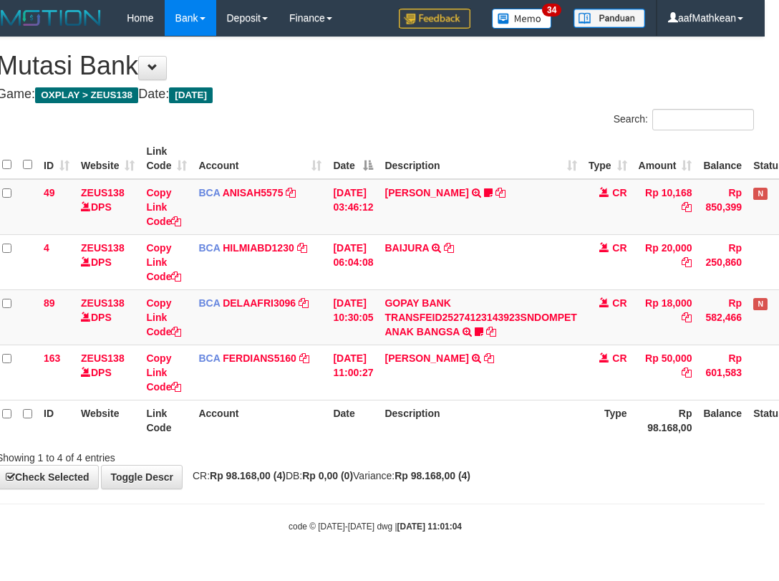
drag, startPoint x: 176, startPoint y: 459, endPoint x: 186, endPoint y: 454, distance: 10.9
click at [178, 458] on div "Showing 1 to 4 of 4 entries" at bounding box center [147, 455] width 303 height 20
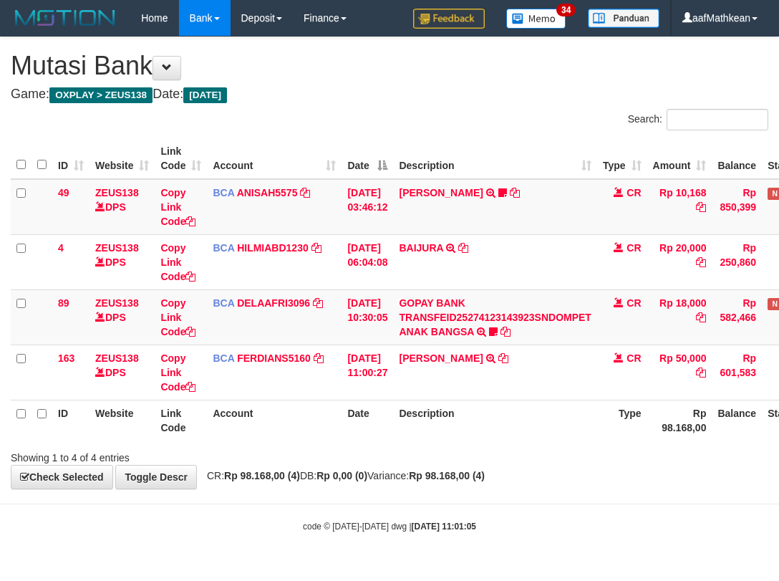
scroll to position [0, 14]
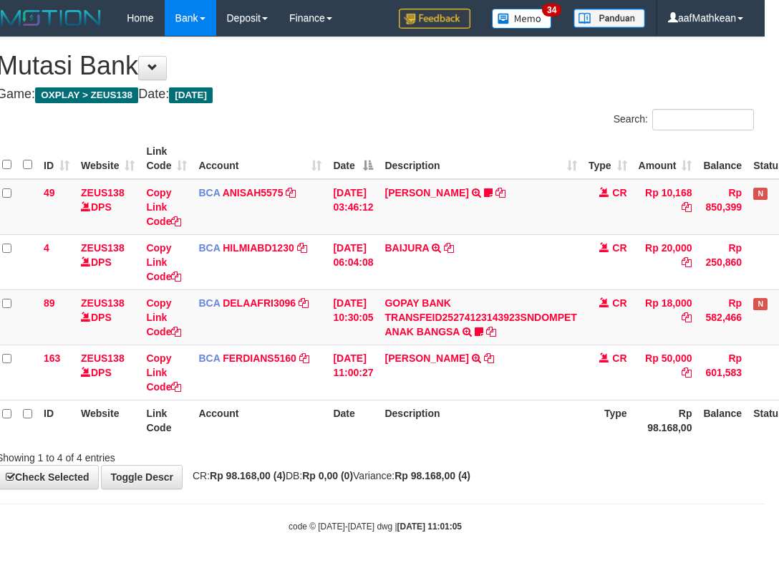
click at [245, 474] on strong "Rp 98.168,00 (4)" at bounding box center [248, 475] width 76 height 11
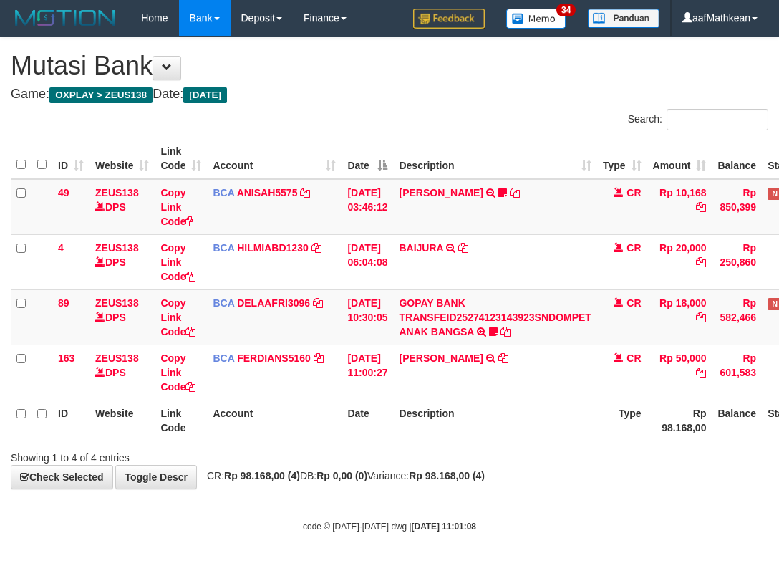
scroll to position [0, 14]
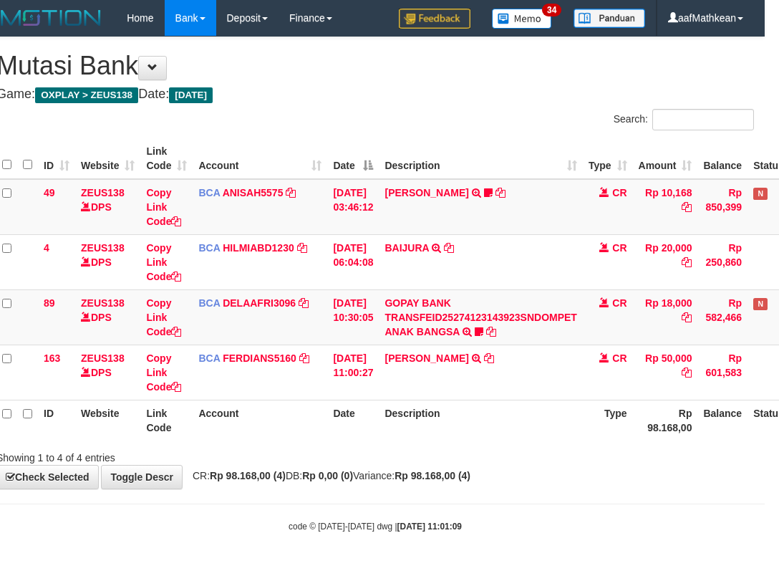
drag, startPoint x: 236, startPoint y: 466, endPoint x: 789, endPoint y: 592, distance: 567.3
click at [326, 487] on div "**********" at bounding box center [375, 262] width 779 height 451
click at [765, 569] on html "Toggle navigation Home Bank Account List Load By Website Group [OXPLAY] ZEUS138…" at bounding box center [375, 284] width 779 height 569
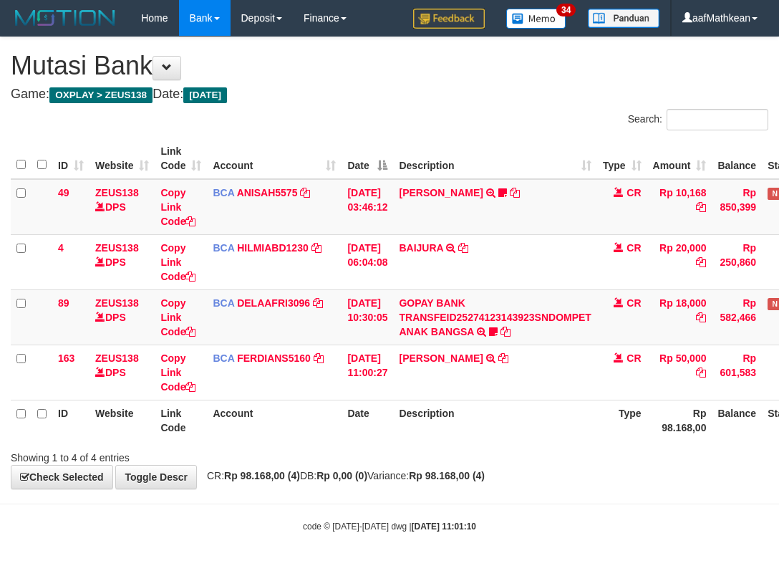
scroll to position [0, 14]
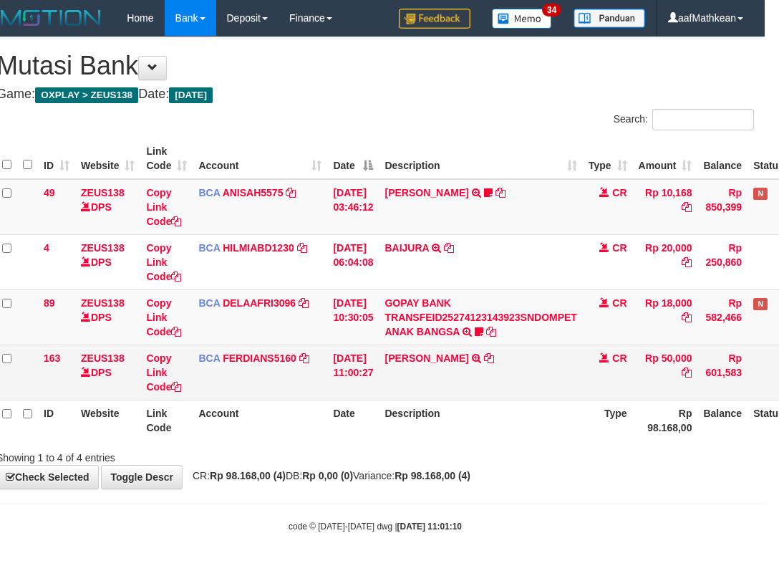
drag, startPoint x: 438, startPoint y: 351, endPoint x: 774, endPoint y: 347, distance: 336.0
click at [437, 352] on td "[PERSON_NAME] PUTRA WICAKSO TRSF E-BANKING CR 10/01 612N1 RAMA PUTRA [PERSON_NA…" at bounding box center [480, 372] width 203 height 55
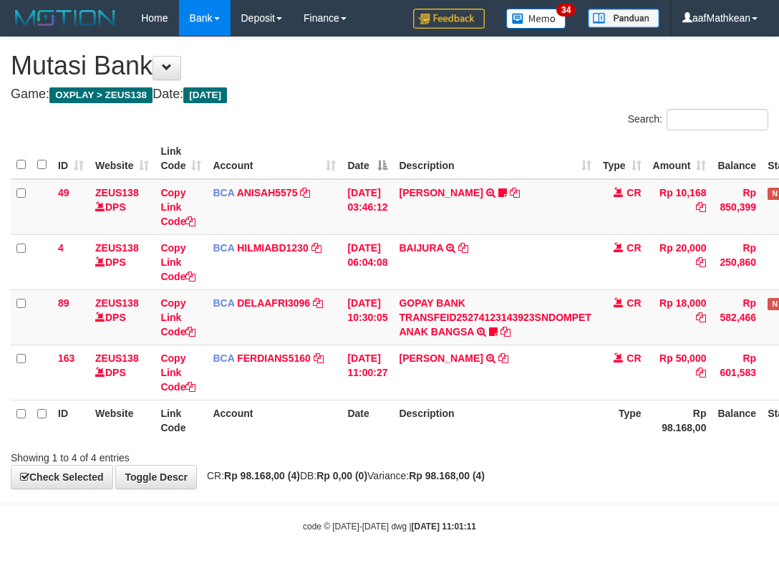
scroll to position [0, 14]
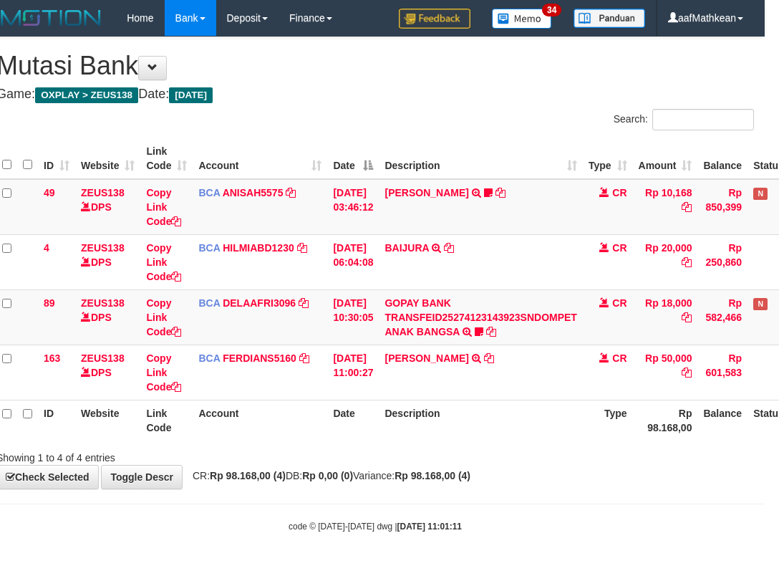
click at [407, 412] on th "Description" at bounding box center [480, 420] width 203 height 41
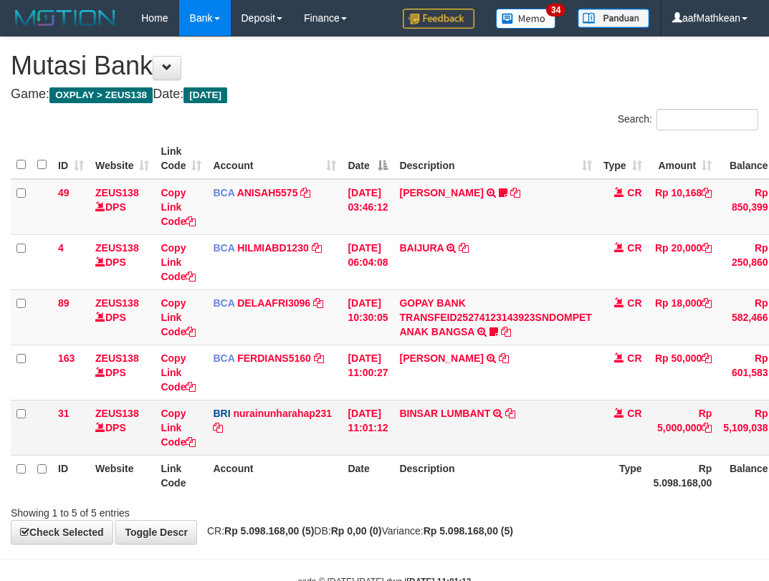
click at [427, 422] on td "BINSAR LUMBANT TRANSFER NBMB BINSAR LUMBANT TO [PERSON_NAME]" at bounding box center [494, 427] width 203 height 55
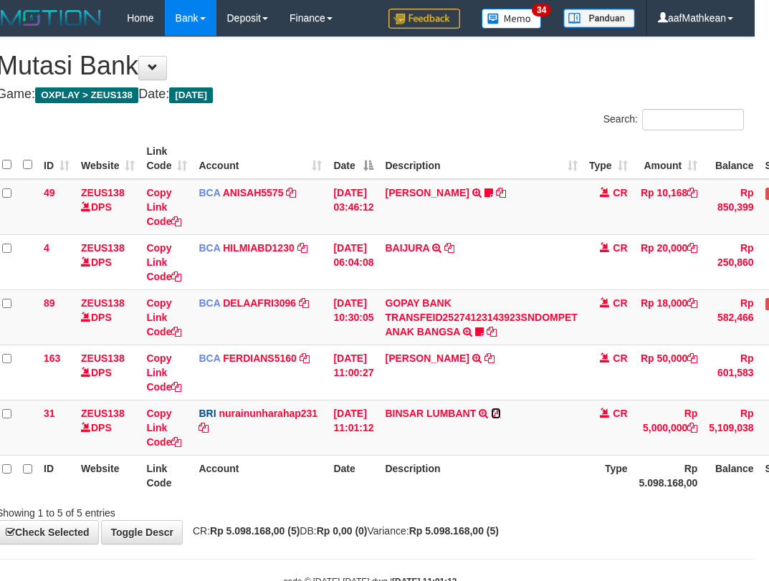
click at [501, 408] on icon at bounding box center [496, 413] width 10 height 10
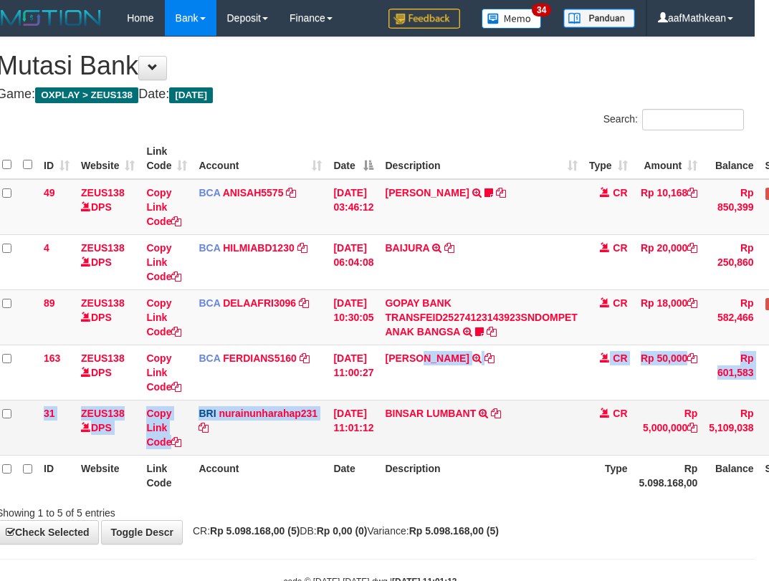
click at [320, 421] on tbody "49 ZEUS138 DPS Copy Link Code BCA ANISAH5575 DPS ANISAH mutasi_20251001_3827 | …" at bounding box center [427, 317] width 863 height 277
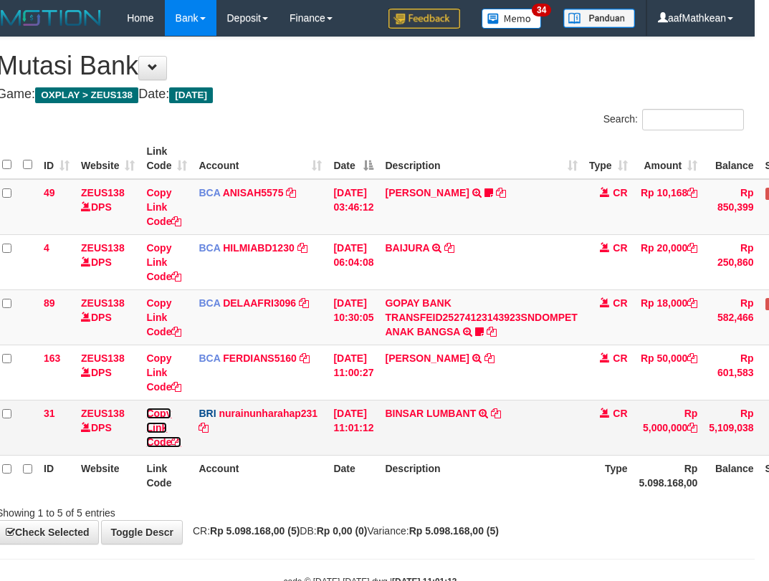
click at [171, 441] on link "Copy Link Code" at bounding box center [163, 428] width 35 height 40
drag, startPoint x: 170, startPoint y: 441, endPoint x: 265, endPoint y: 432, distance: 95.7
click at [173, 441] on link "Copy Link Code" at bounding box center [163, 428] width 35 height 40
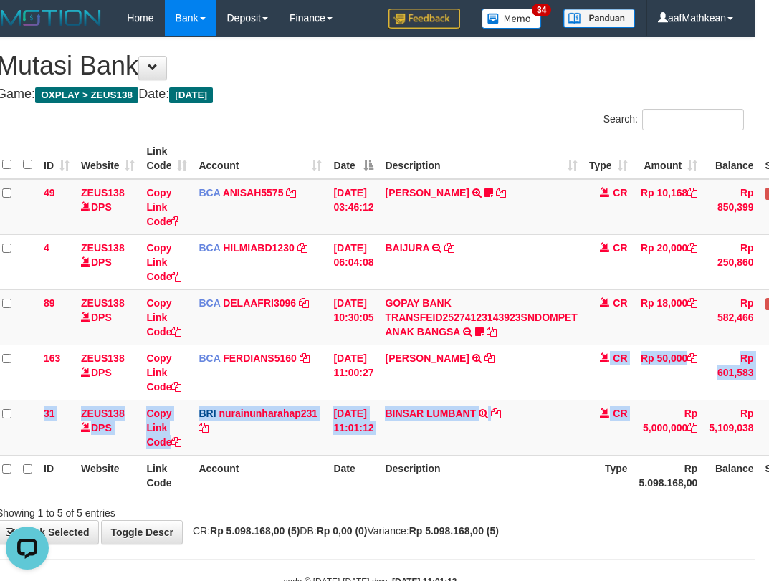
click at [754, 418] on html "Toggle navigation Home Bank Account List Load By Website Group [OXPLAY] ZEUS138…" at bounding box center [370, 312] width 769 height 624
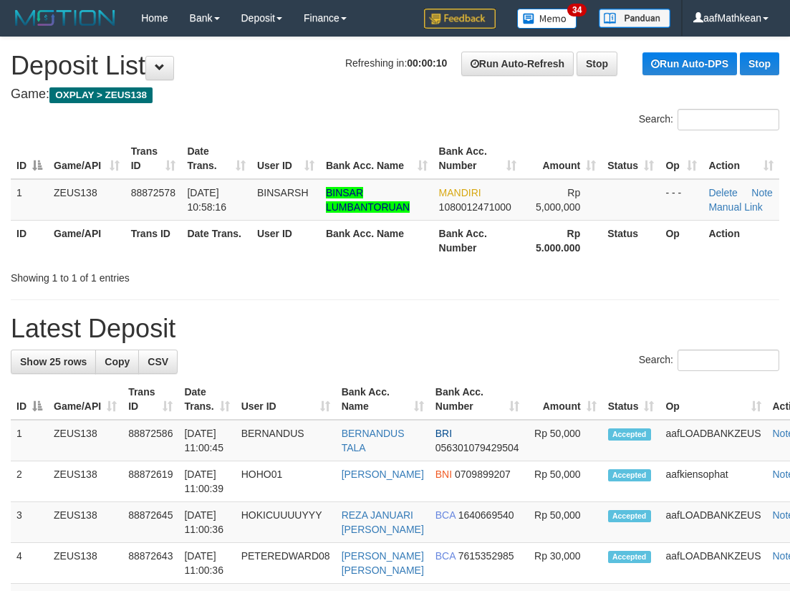
click at [173, 139] on th "Trans ID" at bounding box center [153, 158] width 57 height 41
click at [738, 206] on link "Manual Link" at bounding box center [736, 206] width 54 height 11
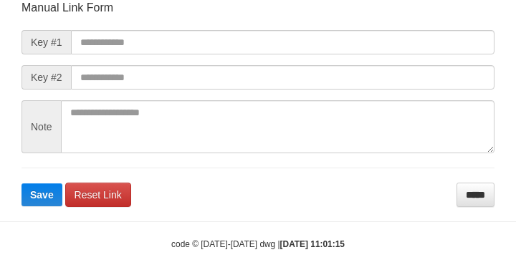
scroll to position [167, 0]
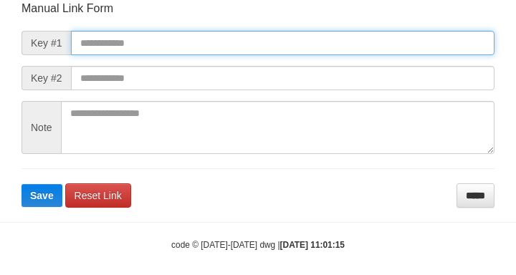
drag, startPoint x: 107, startPoint y: 55, endPoint x: 118, endPoint y: 51, distance: 11.6
click at [107, 55] on input "text" at bounding box center [282, 43] width 423 height 24
drag, startPoint x: 131, startPoint y: 45, endPoint x: 309, endPoint y: 68, distance: 179.9
click at [131, 45] on input "text" at bounding box center [282, 43] width 423 height 24
paste input "**********"
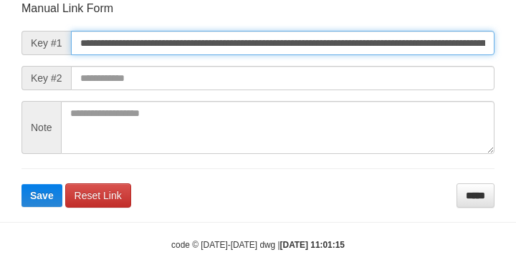
scroll to position [0, 881]
type input "**********"
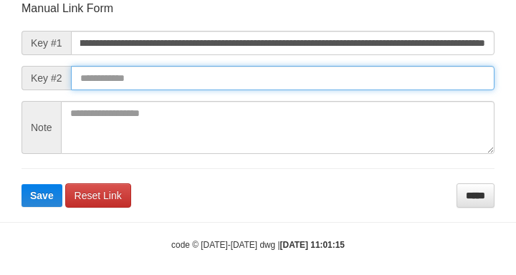
click at [21, 184] on button "Save" at bounding box center [41, 195] width 41 height 23
click at [383, 82] on input "text" at bounding box center [282, 78] width 423 height 24
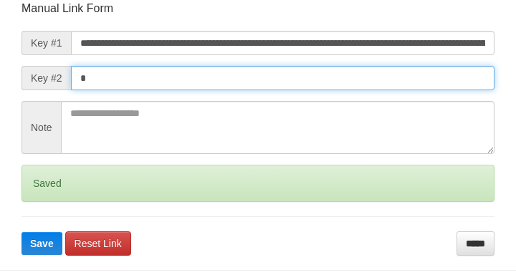
click at [21, 232] on button "Save" at bounding box center [41, 243] width 41 height 23
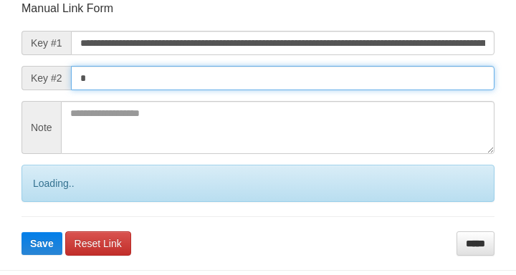
drag, startPoint x: 380, startPoint y: 93, endPoint x: 353, endPoint y: 97, distance: 27.6
click at [380, 94] on form "**********" at bounding box center [257, 128] width 473 height 255
click at [21, 232] on button "Save" at bounding box center [41, 243] width 41 height 23
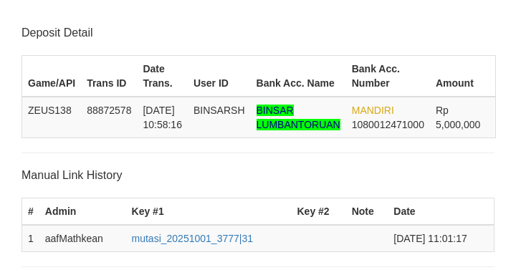
scroll to position [281, 0]
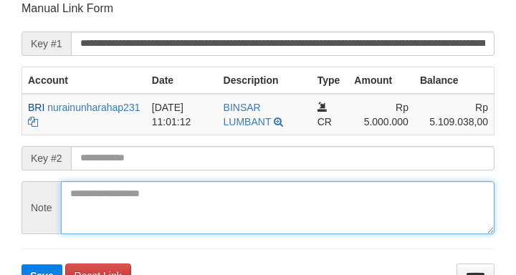
click at [265, 178] on form "**********" at bounding box center [257, 144] width 473 height 287
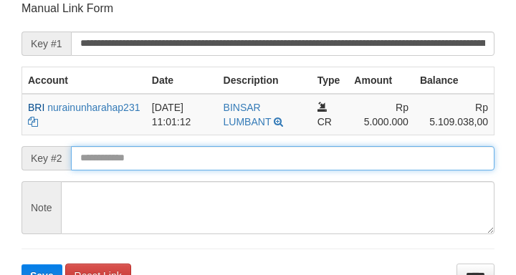
click at [21, 264] on button "Save" at bounding box center [41, 275] width 41 height 23
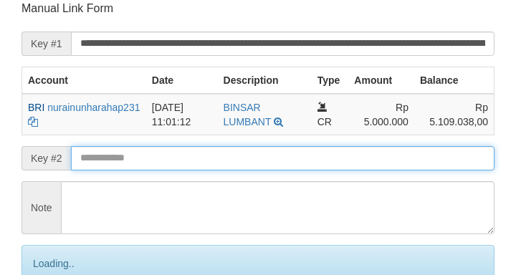
click at [265, 158] on input "text" at bounding box center [282, 158] width 423 height 24
drag, startPoint x: 266, startPoint y: 156, endPoint x: 258, endPoint y: 153, distance: 8.4
click at [265, 156] on input "text" at bounding box center [282, 158] width 423 height 24
drag, startPoint x: 258, startPoint y: 153, endPoint x: 250, endPoint y: 152, distance: 8.0
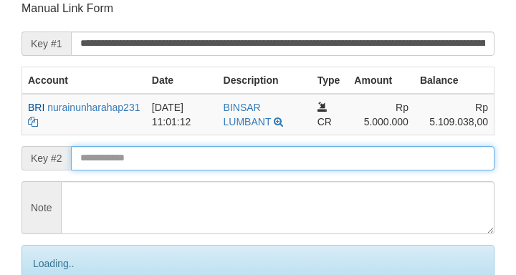
click at [257, 153] on input "text" at bounding box center [282, 158] width 423 height 24
click at [256, 153] on input "text" at bounding box center [282, 158] width 423 height 24
click at [246, 161] on input "text" at bounding box center [282, 158] width 423 height 24
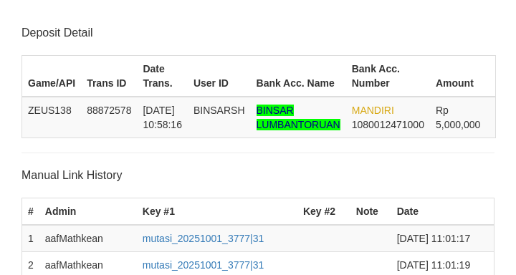
scroll to position [387, 0]
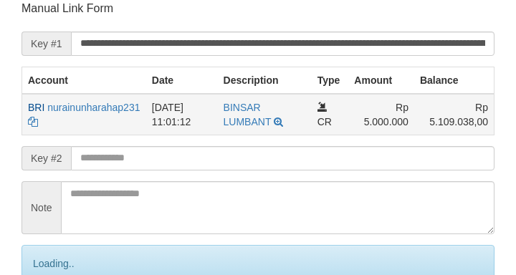
click at [248, 159] on input "text" at bounding box center [282, 158] width 423 height 24
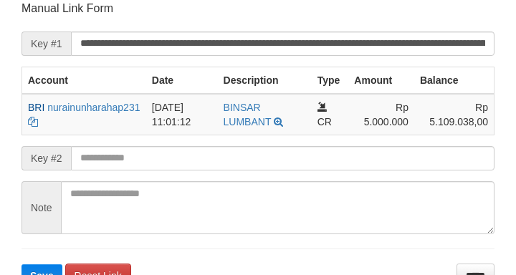
click at [21, 264] on button "Save" at bounding box center [41, 275] width 41 height 23
click at [165, 154] on input "text" at bounding box center [282, 158] width 423 height 24
click at [21, 264] on button "Save" at bounding box center [41, 275] width 41 height 23
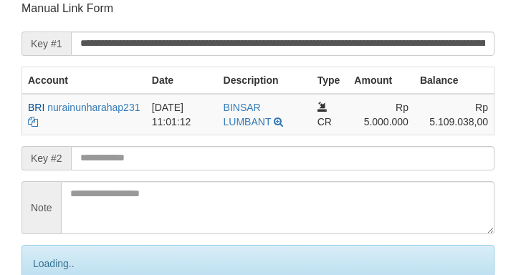
drag, startPoint x: 164, startPoint y: 158, endPoint x: 171, endPoint y: 162, distance: 8.4
click at [171, 162] on input "text" at bounding box center [282, 158] width 423 height 24
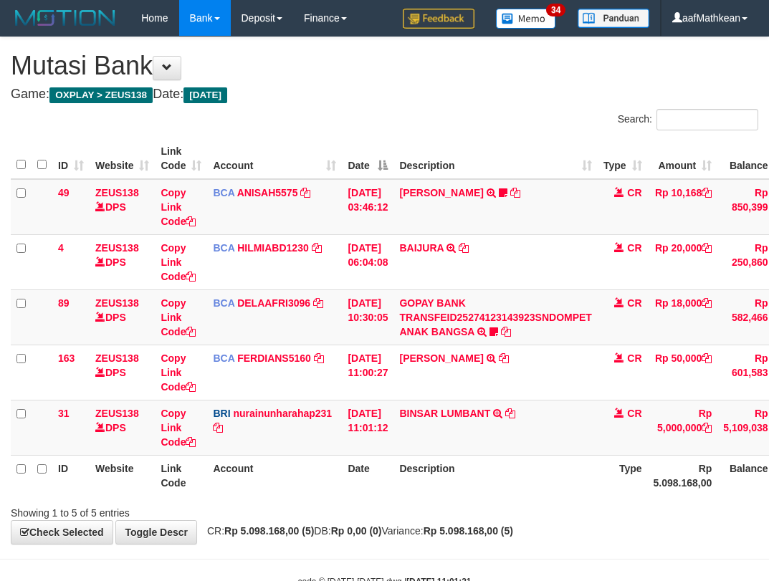
scroll to position [0, 14]
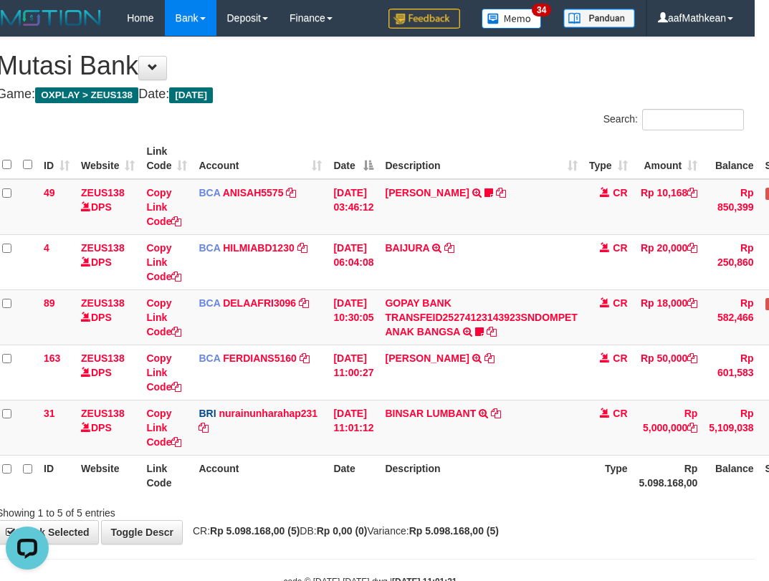
drag, startPoint x: 195, startPoint y: 382, endPoint x: 778, endPoint y: 309, distance: 587.6
click at [304, 385] on td "BCA FERDIANS5160 DPS FERDIANSYAH mutasi_20251001_4733 | 163 mutasi_20251001_473…" at bounding box center [260, 372] width 135 height 55
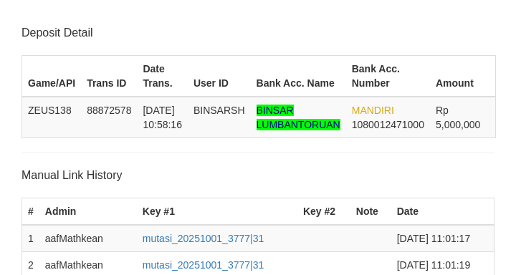
scroll to position [532, 0]
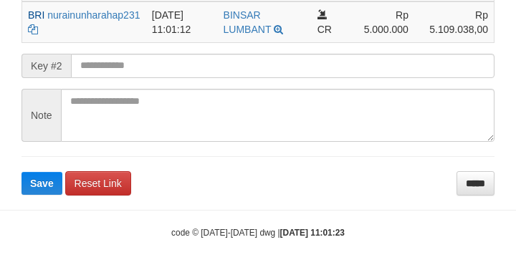
click at [21, 172] on button "Save" at bounding box center [41, 183] width 41 height 23
click at [116, 64] on input "text" at bounding box center [282, 66] width 423 height 24
click at [21, 172] on button "Save" at bounding box center [41, 183] width 41 height 23
click at [119, 66] on input "text" at bounding box center [282, 66] width 423 height 24
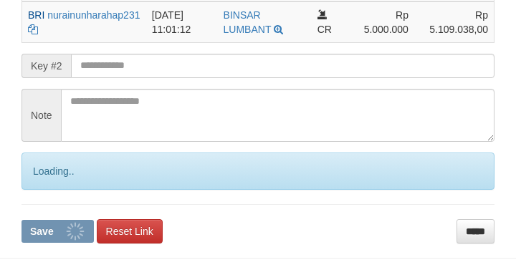
click at [21, 220] on button "Save" at bounding box center [57, 231] width 72 height 23
click at [120, 64] on input "text" at bounding box center [282, 66] width 423 height 24
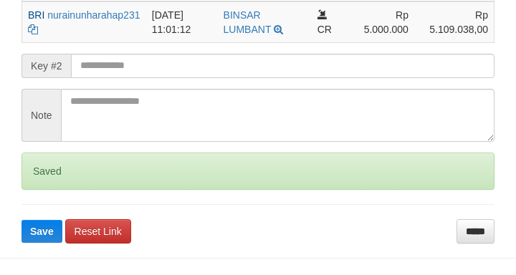
click at [120, 62] on input "text" at bounding box center [282, 66] width 423 height 24
click at [21, 220] on button "Save" at bounding box center [41, 231] width 41 height 23
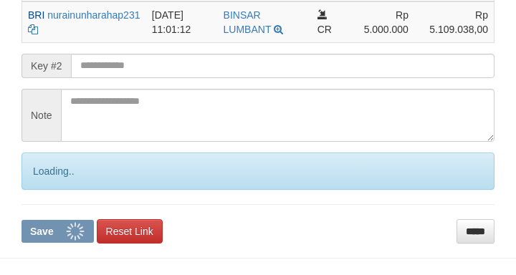
click at [117, 63] on input "text" at bounding box center [282, 66] width 423 height 24
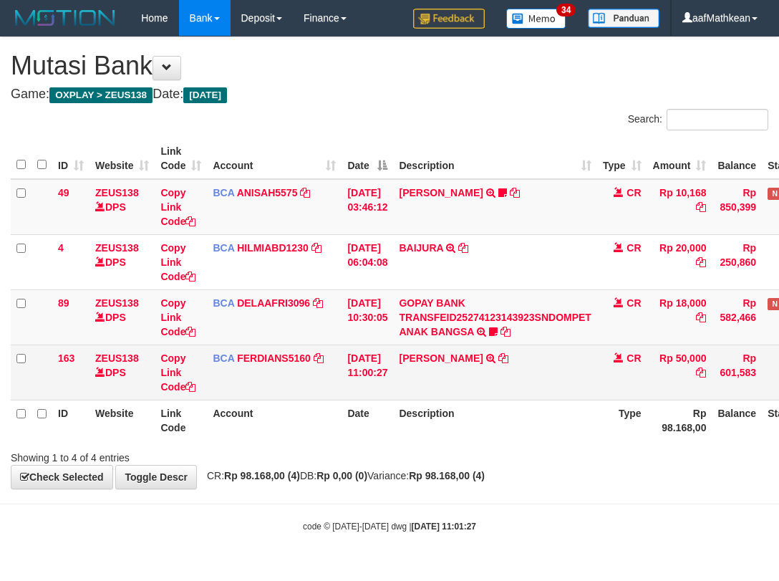
scroll to position [0, 14]
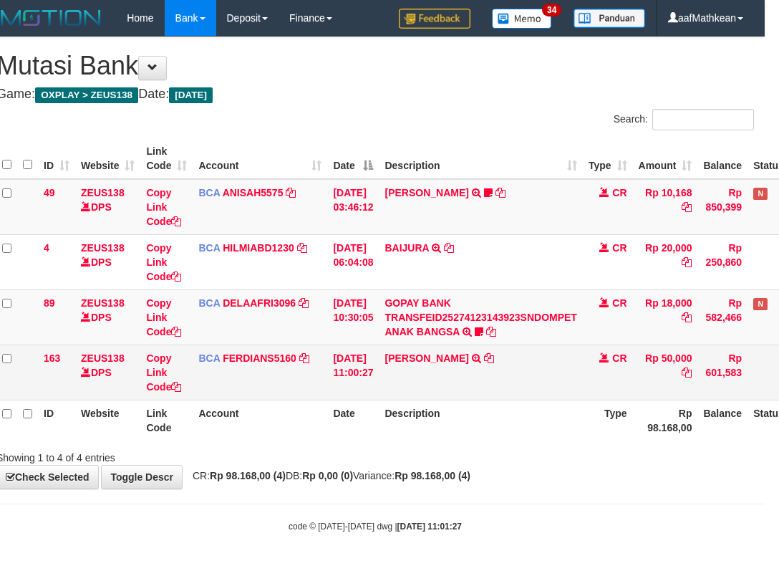
click at [318, 387] on td "BCA FERDIANS5160 DPS FERDIANSYAH mutasi_20251001_4733 | 163 mutasi_20251001_473…" at bounding box center [260, 372] width 135 height 55
click at [317, 388] on td "BCA FERDIANS5160 DPS FERDIANSYAH mutasi_20251001_4733 | 163 mutasi_20251001_473…" at bounding box center [260, 372] width 135 height 55
drag, startPoint x: 335, startPoint y: 380, endPoint x: 378, endPoint y: 370, distance: 43.3
click at [340, 382] on tr "163 ZEUS138 DPS Copy Link Code BCA FERDIANS5160 DPS FERDIANSYAH mutasi_20251001…" at bounding box center [422, 372] width 853 height 55
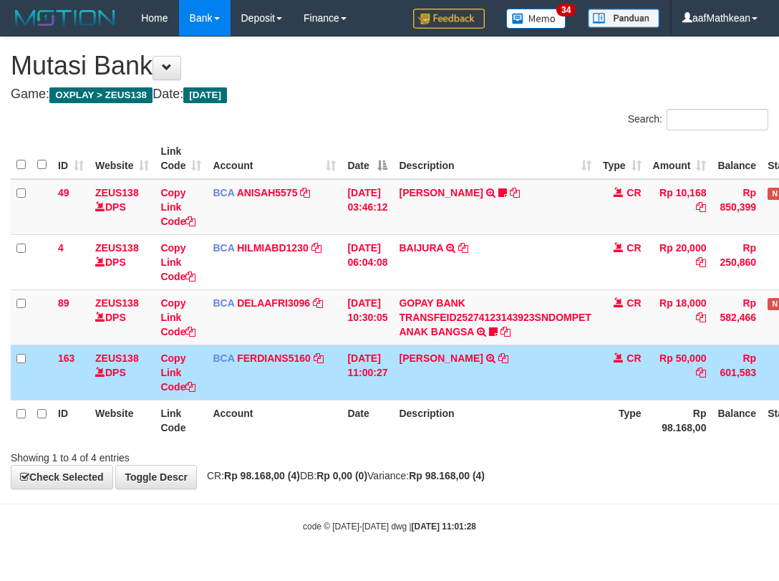
scroll to position [0, 14]
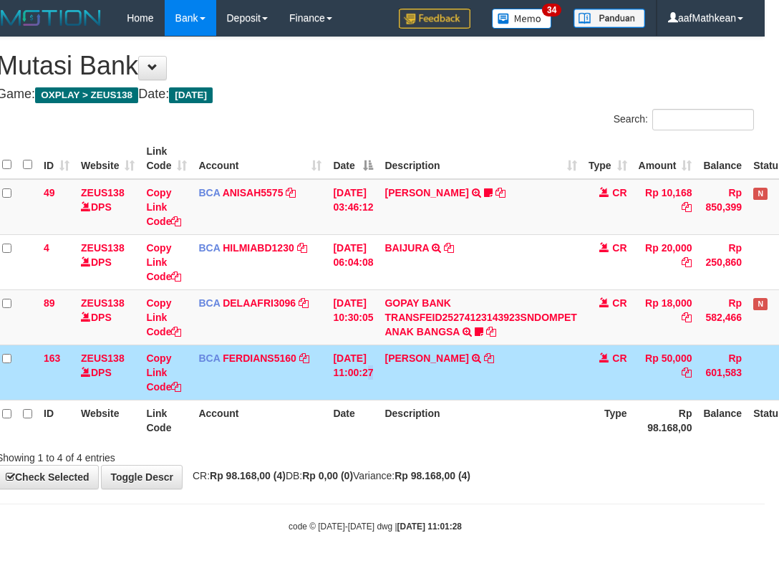
click at [370, 361] on td "[DATE] 11:00:27" at bounding box center [353, 372] width 52 height 55
click at [345, 366] on td "[DATE] 11:00:27" at bounding box center [353, 372] width 52 height 55
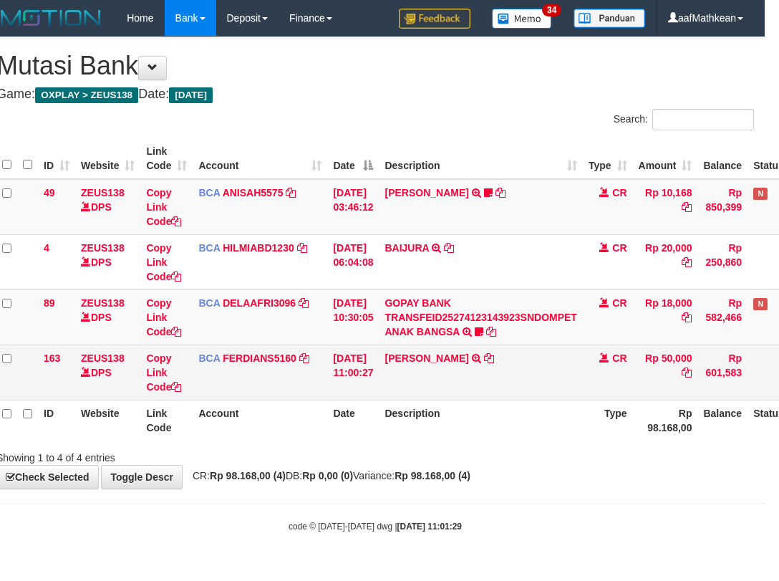
click at [341, 368] on td "01/10/2025 11:00:27" at bounding box center [353, 372] width 52 height 55
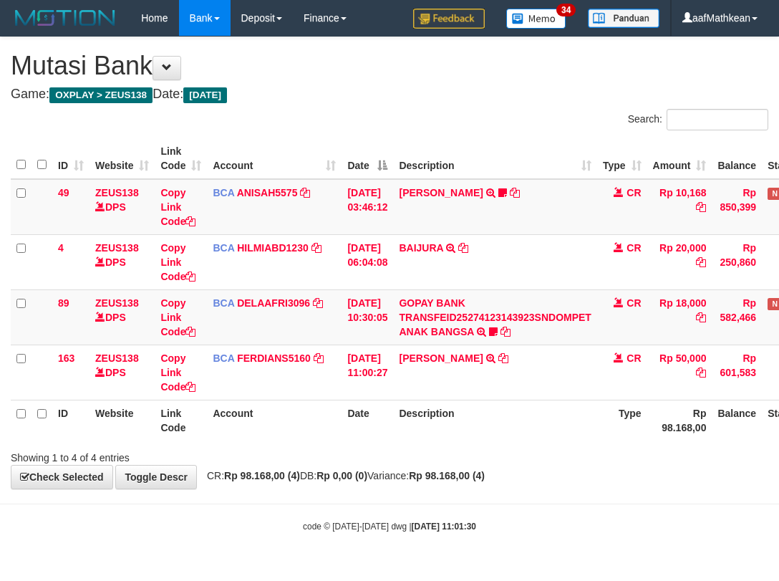
scroll to position [0, 14]
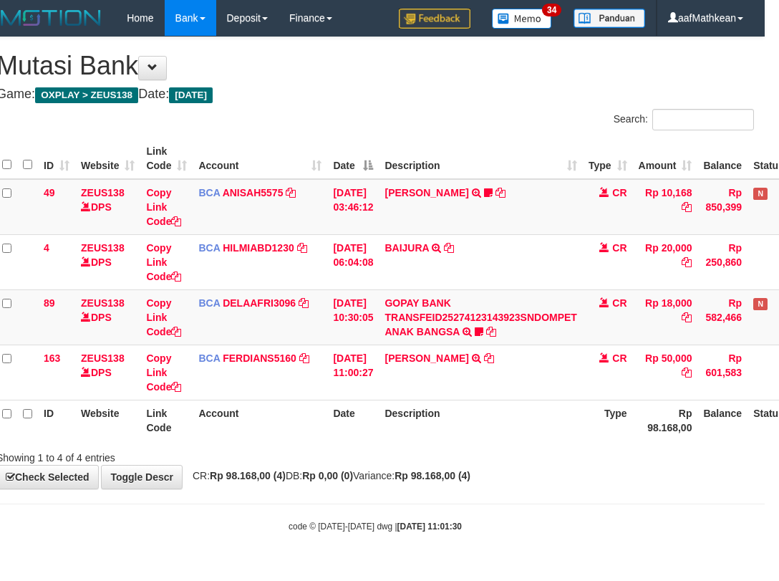
drag, startPoint x: 378, startPoint y: 411, endPoint x: 381, endPoint y: 421, distance: 11.1
click at [379, 413] on th "Date" at bounding box center [353, 420] width 52 height 41
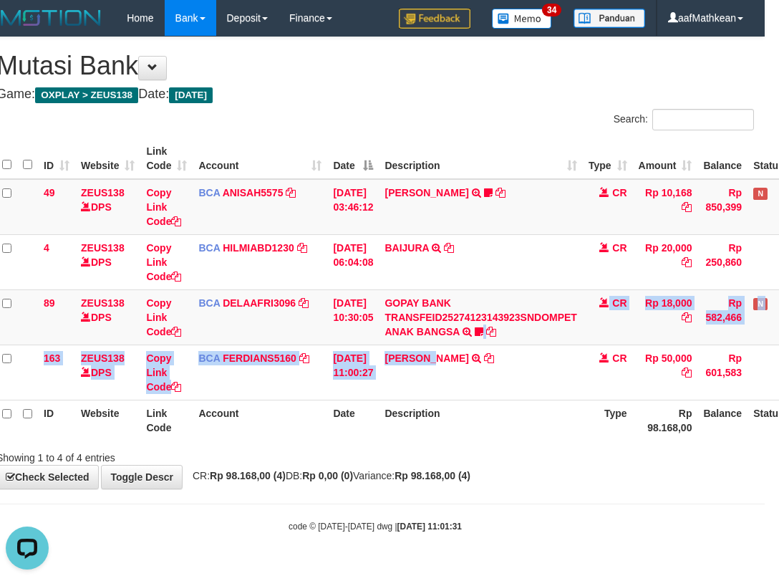
drag, startPoint x: 467, startPoint y: 368, endPoint x: 463, endPoint y: 405, distance: 37.5
click at [461, 399] on tbody "49 ZEUS138 DPS Copy Link Code BCA ANISAH5575 DPS ANISAH mutasi_20251001_3827 | …" at bounding box center [422, 289] width 853 height 221
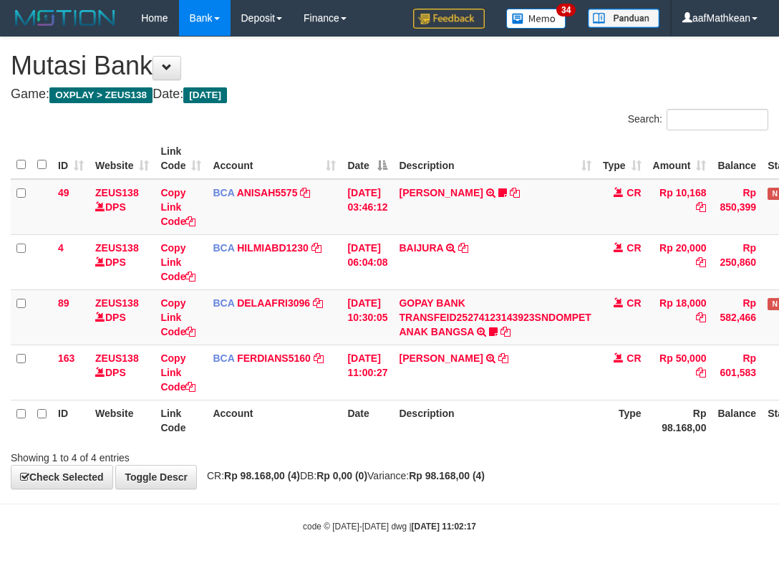
scroll to position [0, 14]
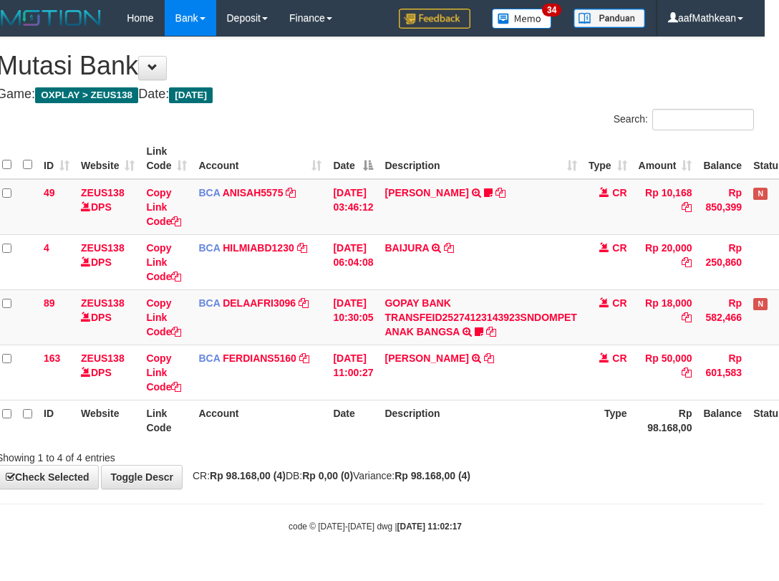
click at [586, 457] on div "Showing 1 to 4 of 4 entries" at bounding box center [375, 455] width 779 height 20
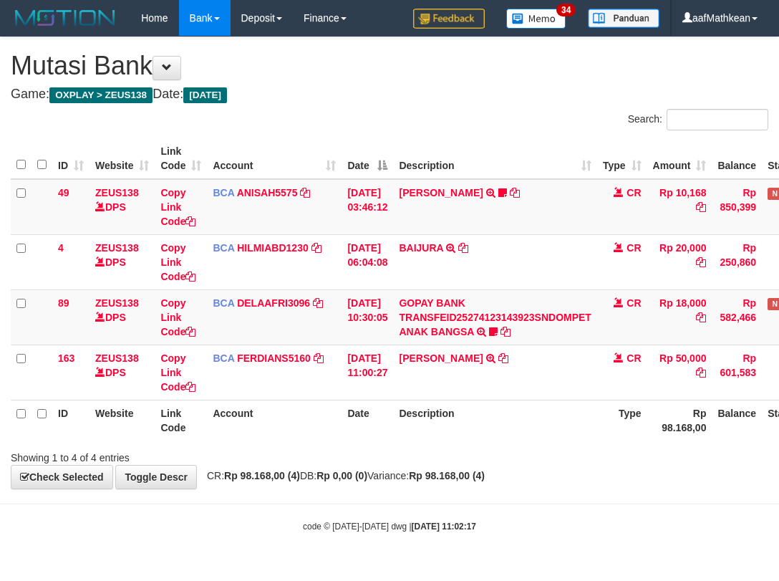
scroll to position [0, 14]
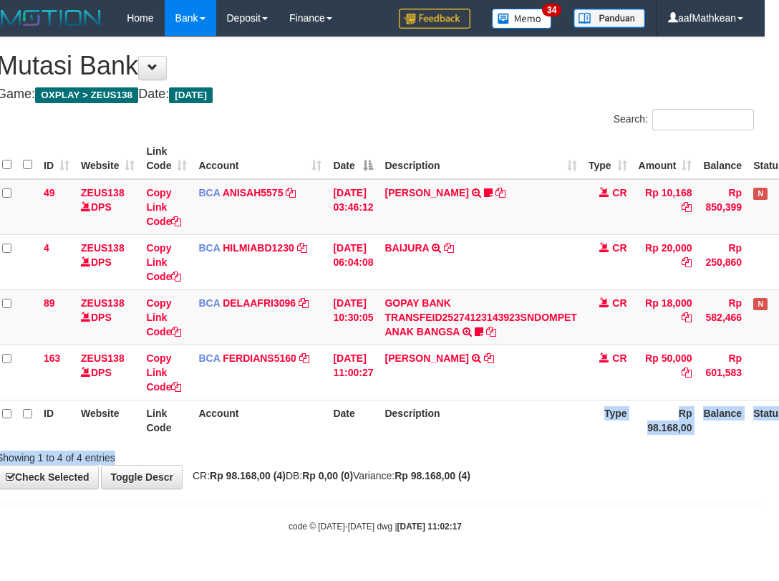
click at [470, 451] on div "Search: ID Website Link Code Account Date Description Type Amount Balance Statu…" at bounding box center [375, 287] width 758 height 356
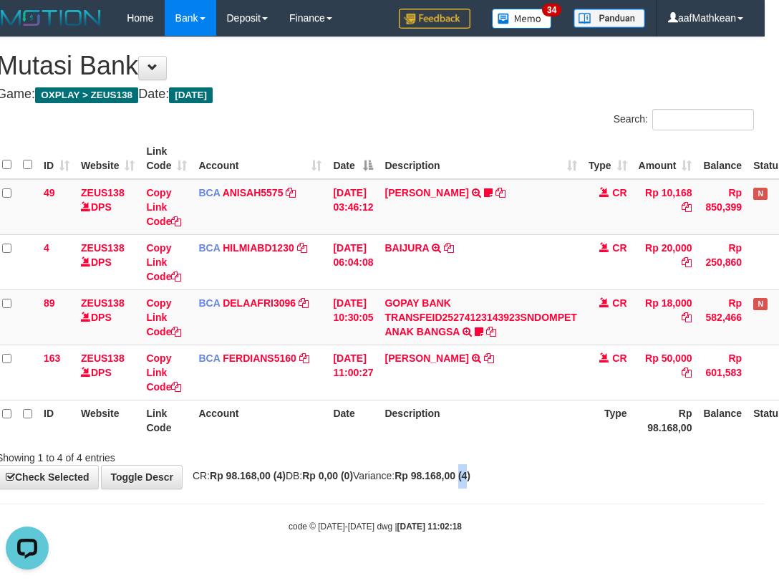
drag, startPoint x: 496, startPoint y: 475, endPoint x: 504, endPoint y: 471, distance: 9.3
click at [471, 471] on strong "Rp 98.168,00 (4)" at bounding box center [433, 475] width 76 height 11
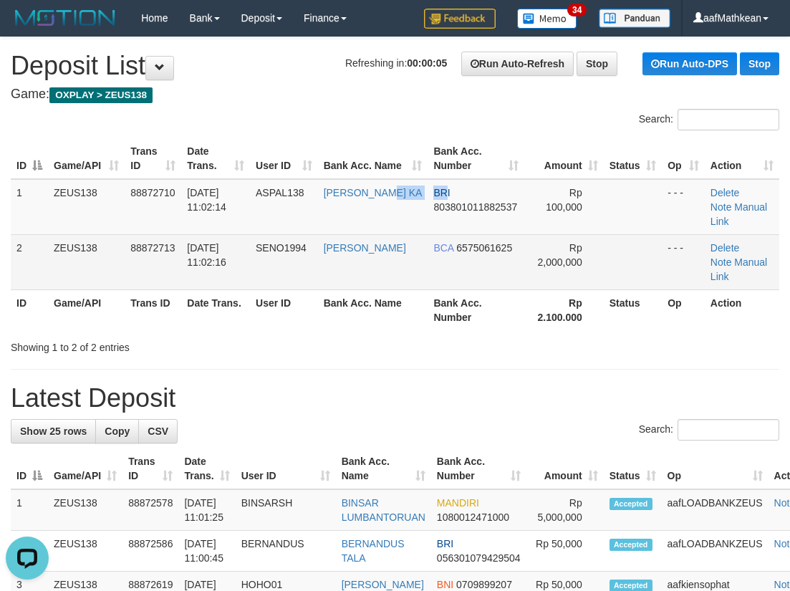
click at [373, 205] on td "[PERSON_NAME] KA" at bounding box center [373, 207] width 110 height 56
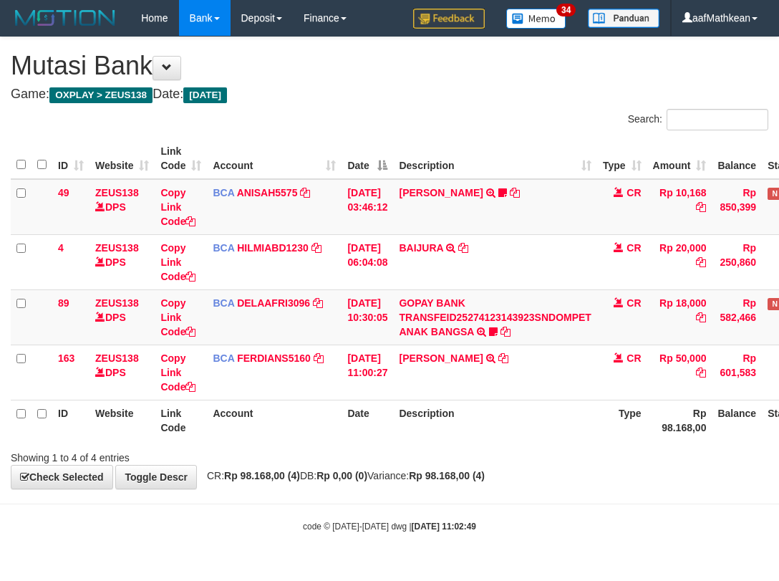
click at [504, 461] on div "Showing 1 to 4 of 4 entries" at bounding box center [389, 455] width 779 height 20
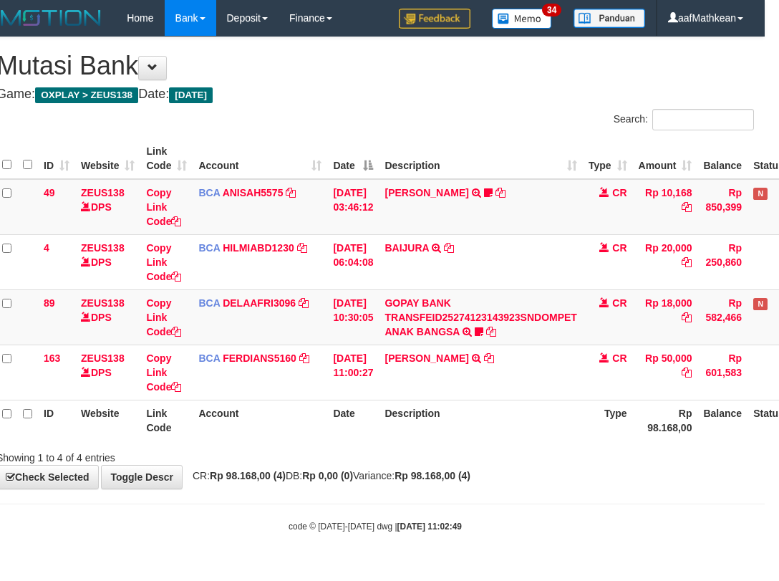
scroll to position [0, 14]
click at [527, 454] on div "Showing 1 to 4 of 4 entries" at bounding box center [375, 455] width 779 height 20
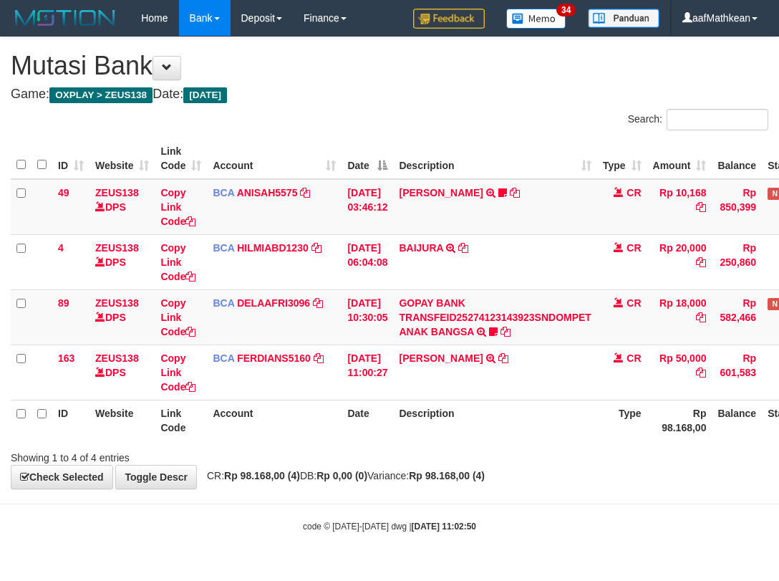
click at [520, 433] on th "Description" at bounding box center [494, 420] width 203 height 41
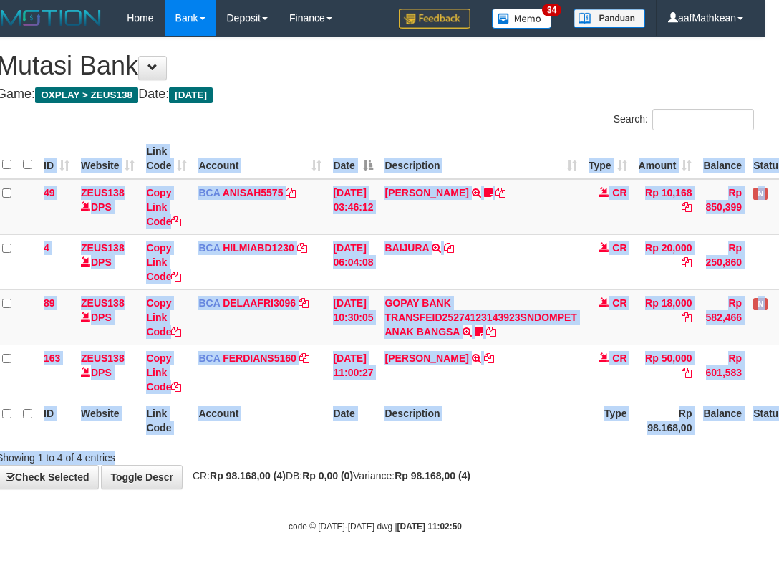
click at [510, 448] on div "Search: ID Website Link Code Account Date Description Type Amount Balance Statu…" at bounding box center [375, 287] width 758 height 356
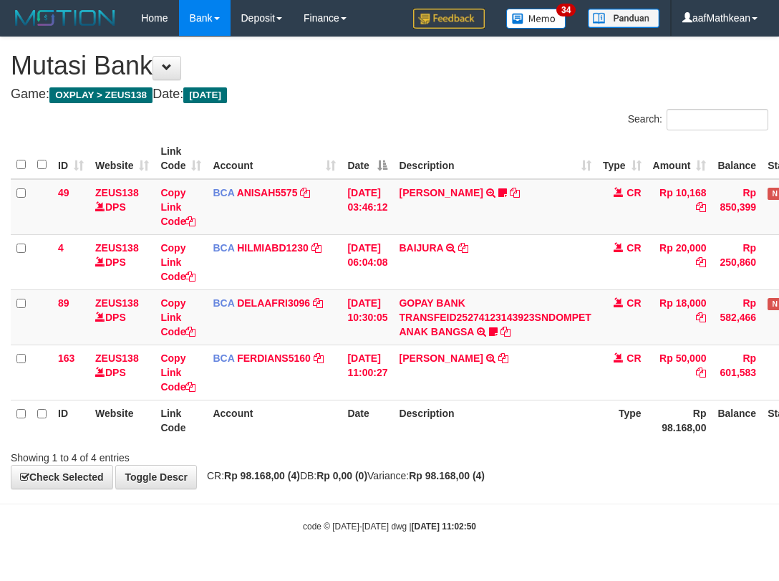
scroll to position [0, 14]
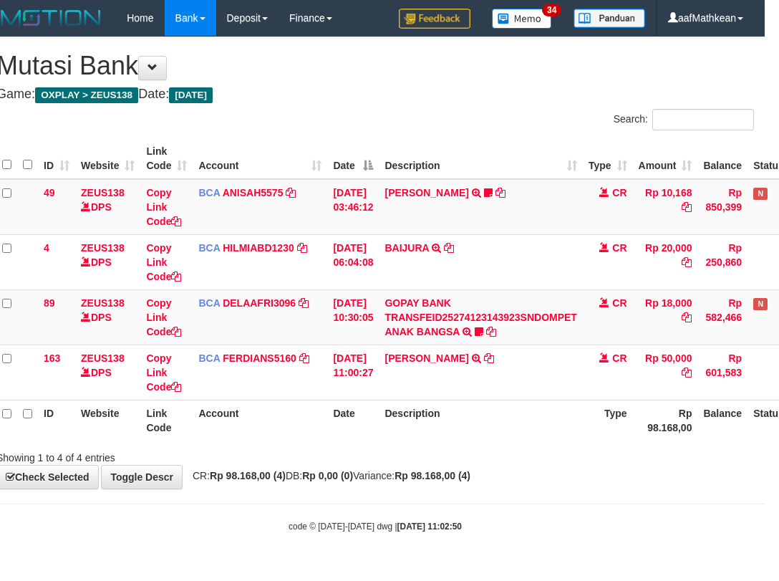
drag, startPoint x: 0, startPoint y: 0, endPoint x: 489, endPoint y: 461, distance: 672.0
click at [485, 454] on div "Showing 1 to 4 of 4 entries" at bounding box center [375, 455] width 779 height 20
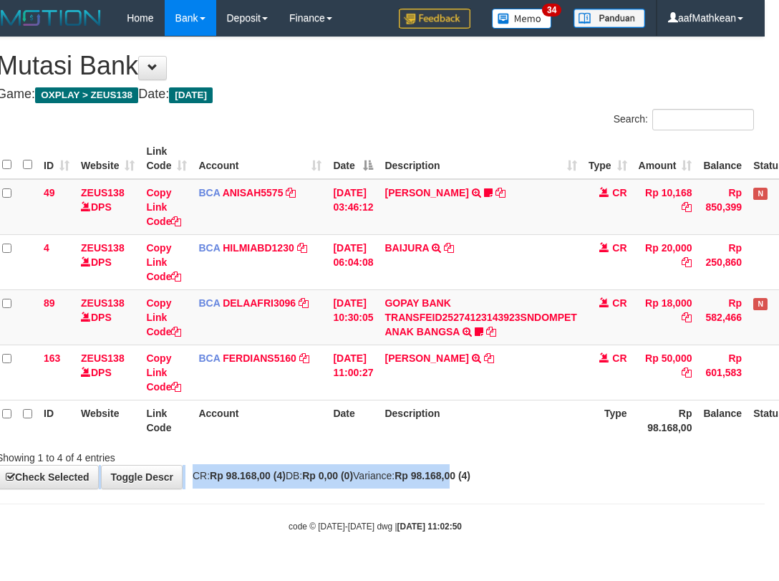
click at [490, 470] on div "**********" at bounding box center [375, 262] width 779 height 451
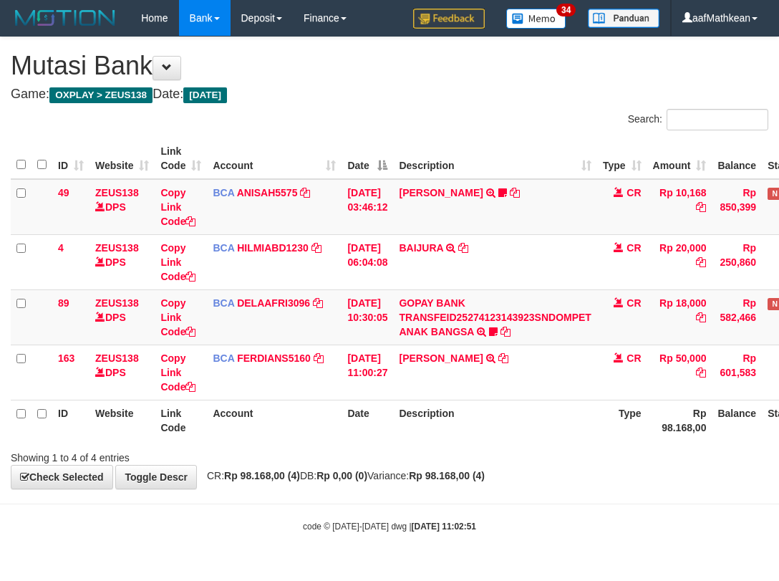
scroll to position [0, 14]
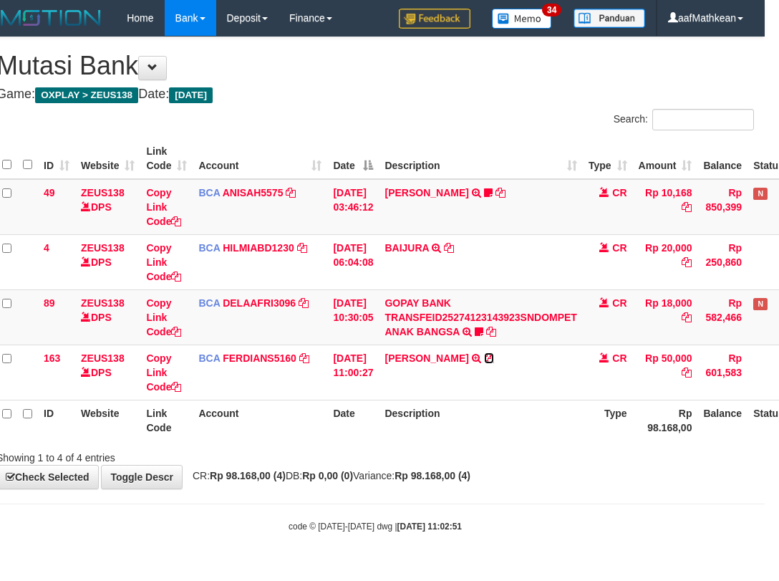
click at [494, 361] on icon at bounding box center [489, 358] width 10 height 10
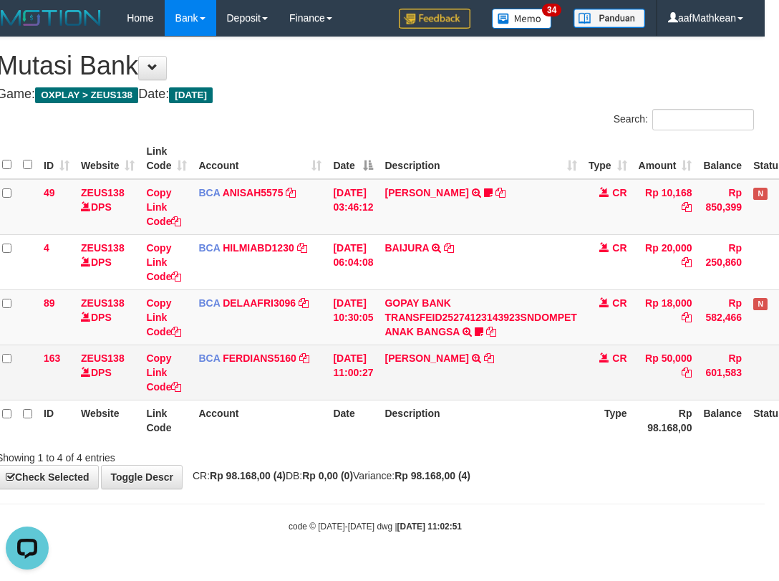
scroll to position [0, 0]
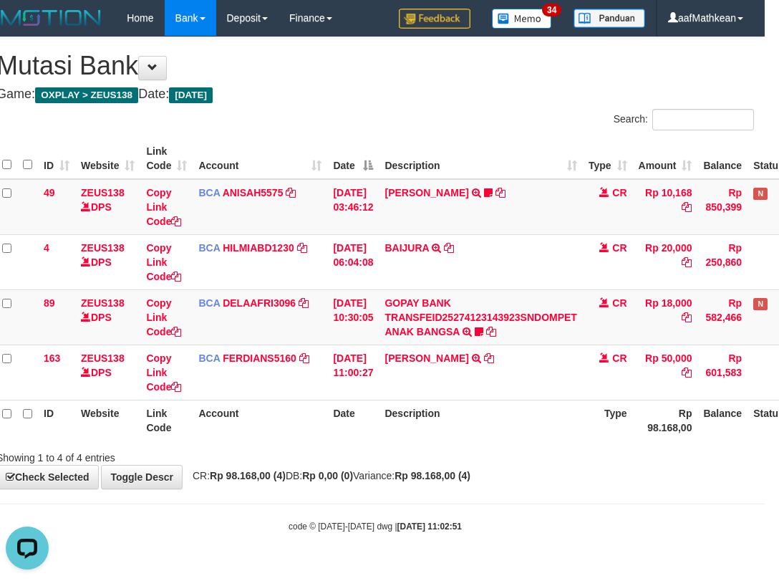
click at [317, 426] on th "Account" at bounding box center [260, 420] width 135 height 41
drag, startPoint x: 360, startPoint y: 436, endPoint x: 776, endPoint y: 337, distance: 427.1
click at [482, 413] on tr "ID Website Link Code Account Date Description Type Rp 98.168,00 Balance Status …" at bounding box center [422, 420] width 853 height 41
click at [385, 297] on link "GOPAY BANK TRANSFEID25274123143923SNDOMPET ANAK BANGSA" at bounding box center [481, 317] width 192 height 40
click at [0, 0] on div "TRSF E-BANKING CR 0110/FTSCY/WS95051 18000.00GOPAY BANK TRANSFEID25274123143923…" at bounding box center [0, 0] width 0 height 0
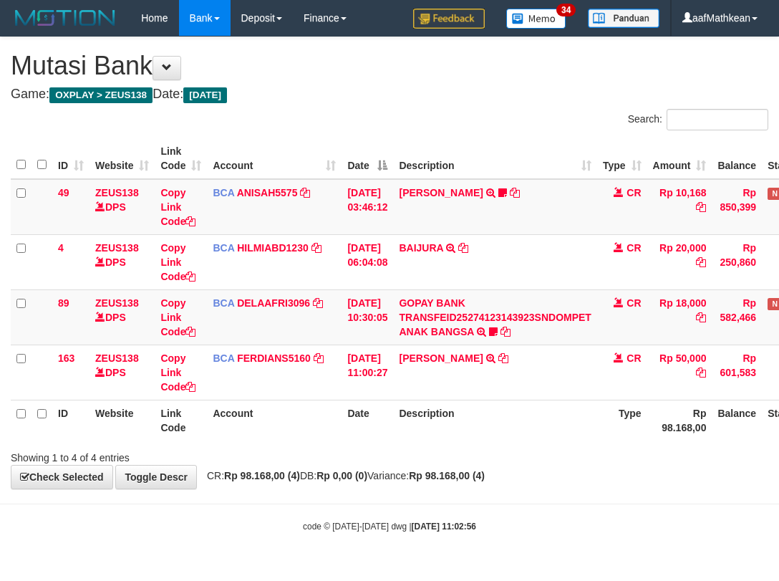
click at [496, 491] on body "Toggle navigation Home Bank Account List Load By Website Group [OXPLAY] ZEUS138…" at bounding box center [389, 284] width 779 height 569
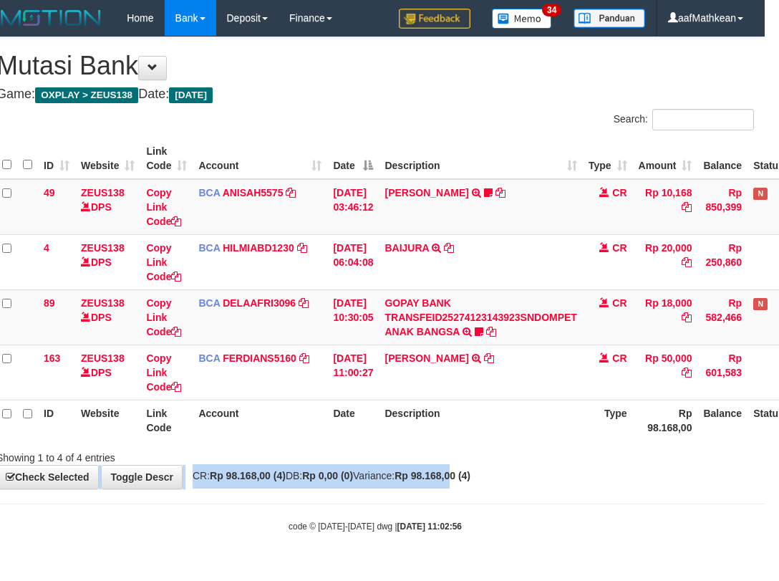
click at [487, 465] on div "**********" at bounding box center [375, 262] width 779 height 451
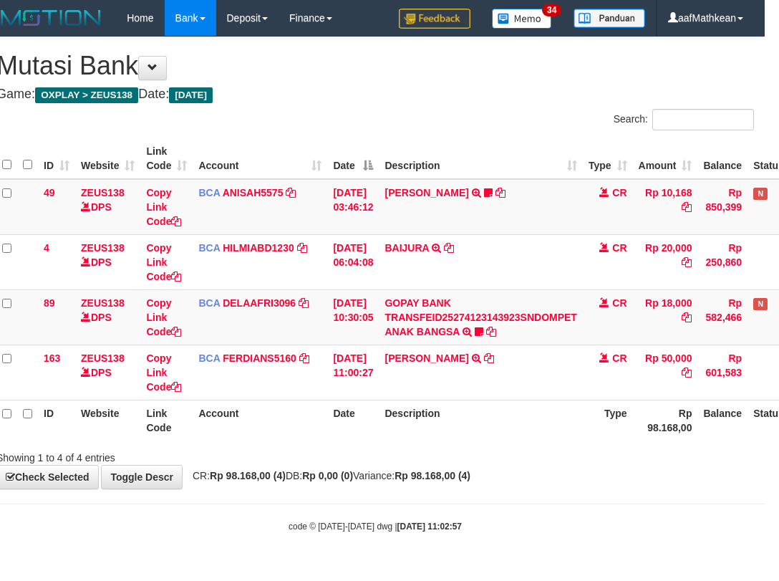
click at [485, 453] on div "Showing 1 to 4 of 4 entries" at bounding box center [375, 455] width 779 height 20
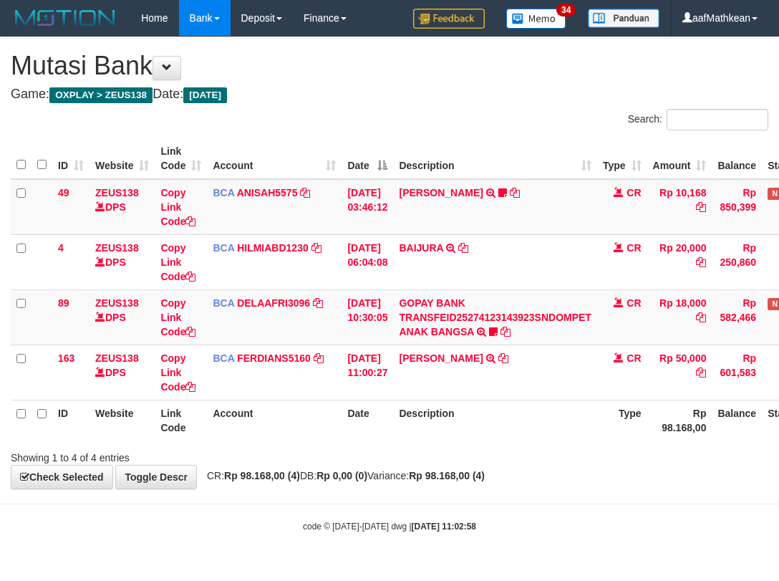
scroll to position [0, 14]
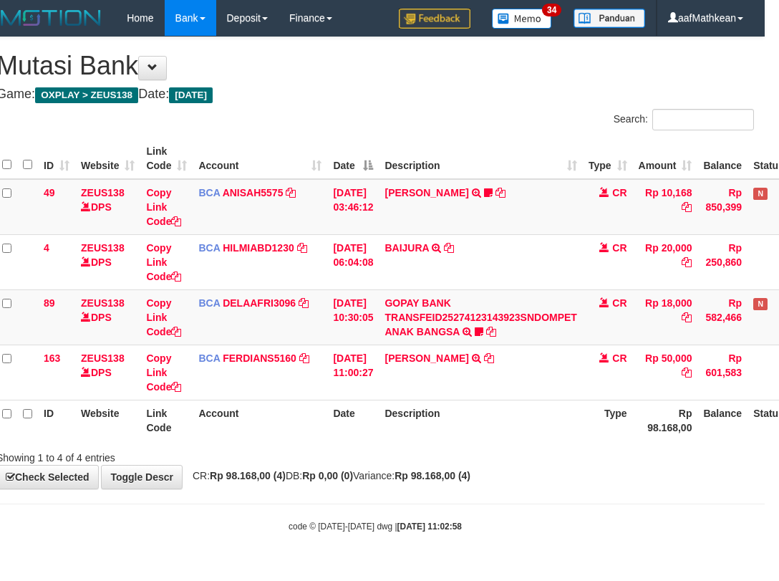
drag, startPoint x: 496, startPoint y: 477, endPoint x: 772, endPoint y: 496, distance: 276.5
click at [603, 481] on div "**********" at bounding box center [375, 262] width 779 height 451
click at [330, 466] on div "**********" at bounding box center [375, 262] width 779 height 451
drag, startPoint x: 434, startPoint y: 492, endPoint x: 772, endPoint y: 465, distance: 338.5
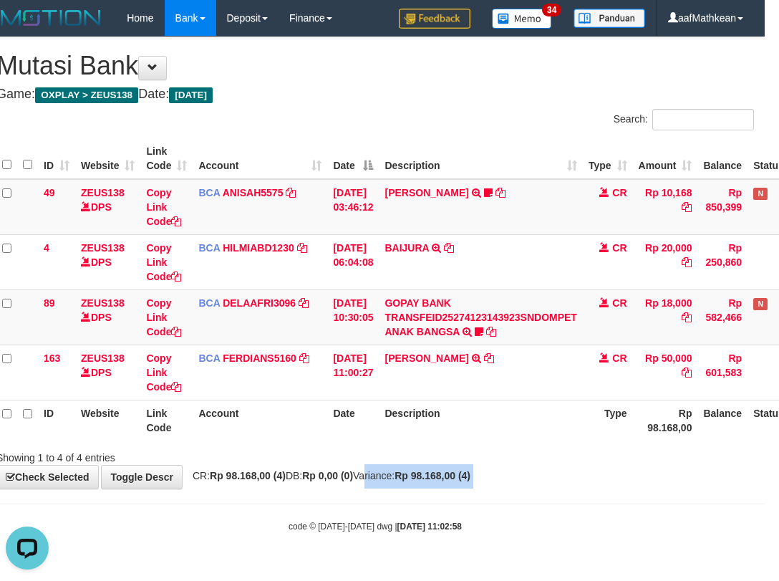
click at [755, 466] on div "**********" at bounding box center [375, 262] width 779 height 451
drag, startPoint x: 370, startPoint y: 426, endPoint x: 400, endPoint y: 442, distance: 34.0
click at [379, 434] on th "Date" at bounding box center [353, 420] width 52 height 41
click at [418, 446] on div "Showing 1 to 4 of 4 entries" at bounding box center [375, 455] width 779 height 20
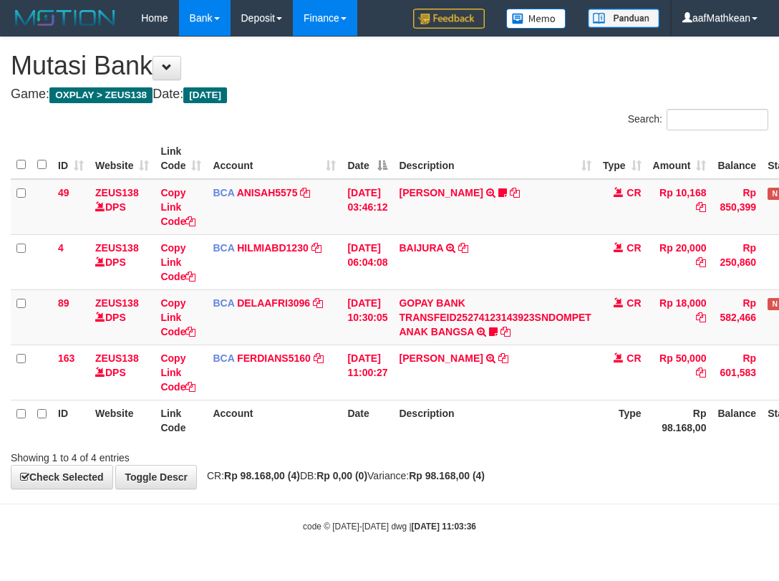
scroll to position [0, 14]
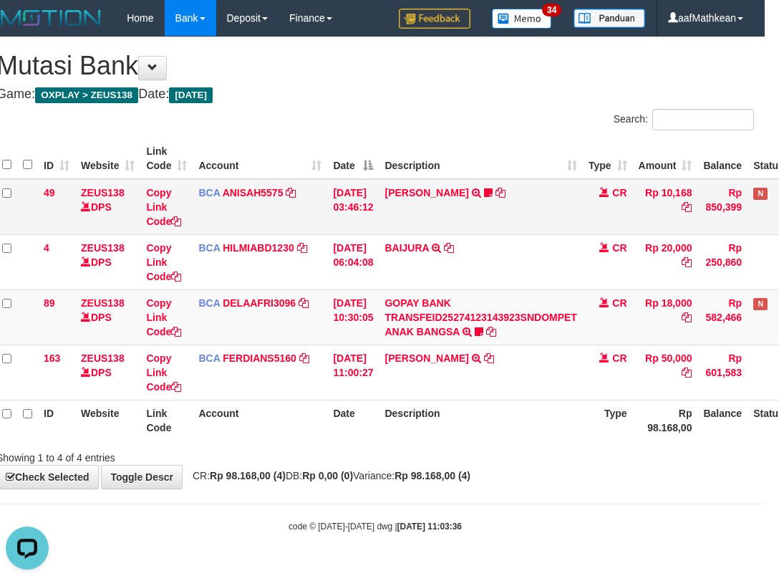
scroll to position [0, 14]
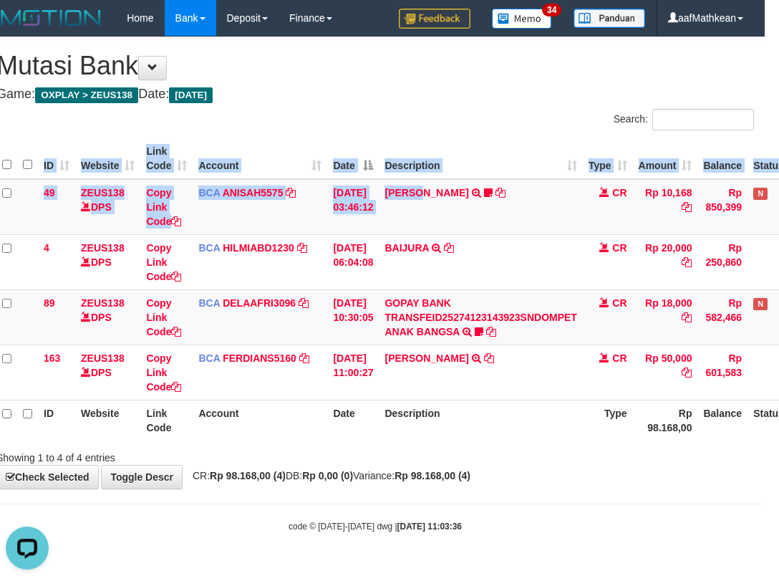
drag, startPoint x: 428, startPoint y: 203, endPoint x: 496, endPoint y: 411, distance: 219.1
click at [491, 401] on div "ID Website Link Code Account Date Description Type Amount Balance Status Action…" at bounding box center [375, 289] width 779 height 311
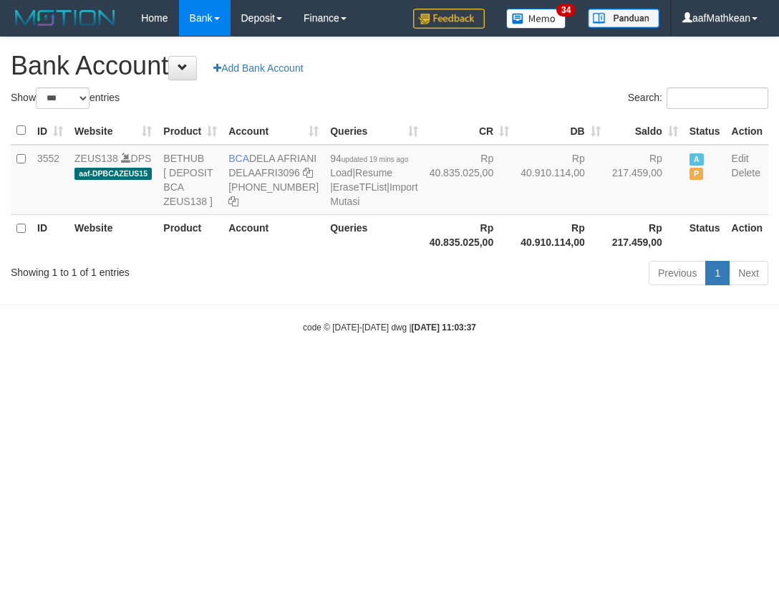
select select "***"
drag, startPoint x: 0, startPoint y: 0, endPoint x: 276, endPoint y: 176, distance: 326.9
click at [276, 176] on td "BCA DELA AFRIANI DELAAFRI3096 869-245-8639" at bounding box center [274, 180] width 102 height 70
copy td "DELA AFRIANI"
click at [426, 332] on strong "2025/10/01 11:03:37" at bounding box center [444, 327] width 64 height 10
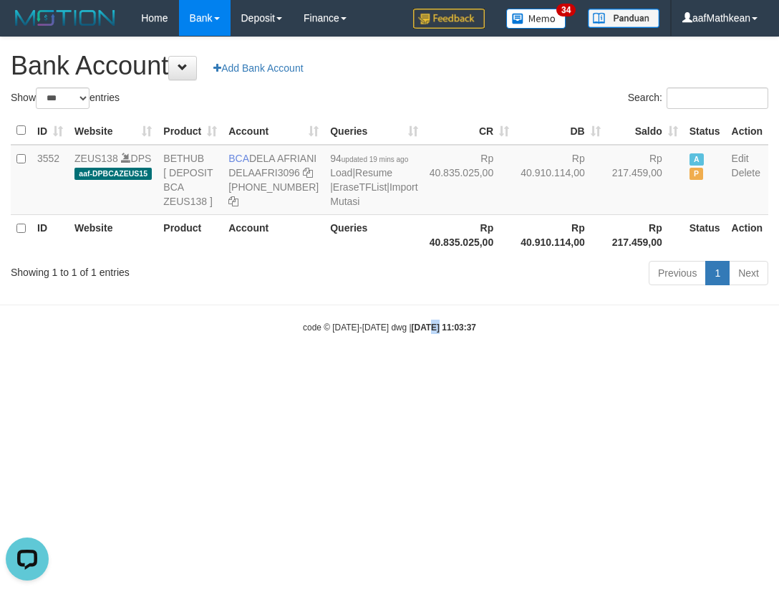
click at [448, 370] on body "Toggle navigation Home Bank Account List Load By Website Group [OXPLAY] ZEUS138…" at bounding box center [389, 185] width 779 height 370
select select "***"
drag, startPoint x: 433, startPoint y: 385, endPoint x: 415, endPoint y: 380, distance: 19.1
click at [431, 370] on body "Toggle navigation Home Bank Account List Load By Website Group [OXPLAY] ZEUS138…" at bounding box center [389, 185] width 779 height 370
select select "***"
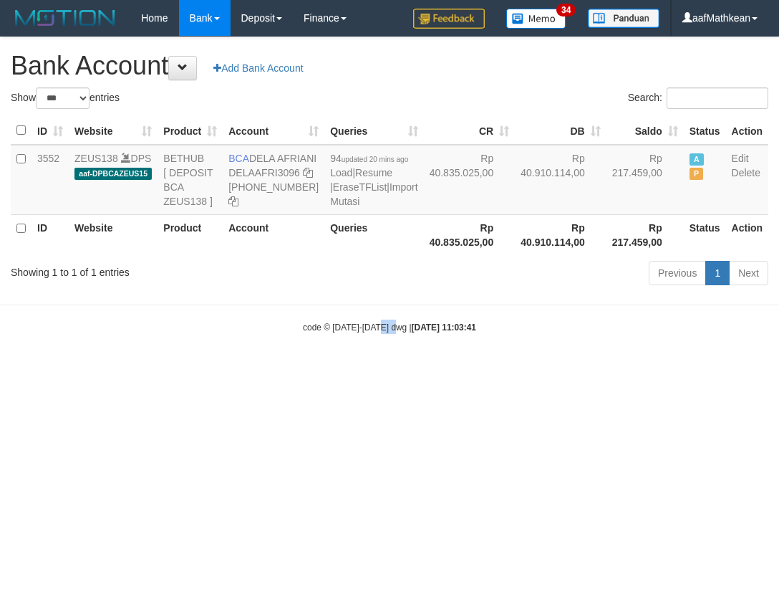
drag, startPoint x: 389, startPoint y: 402, endPoint x: 185, endPoint y: 8, distance: 443.8
click at [323, 264] on body "Toggle navigation Home Bank Account List Load By Website Group [OXPLAY] ZEUS138…" at bounding box center [389, 185] width 779 height 370
select select "***"
drag, startPoint x: 417, startPoint y: 189, endPoint x: 425, endPoint y: 418, distance: 228.7
click at [426, 370] on body "Toggle navigation Home Bank Account List Load By Website Group [OXPLAY] ZEUS138…" at bounding box center [389, 185] width 779 height 370
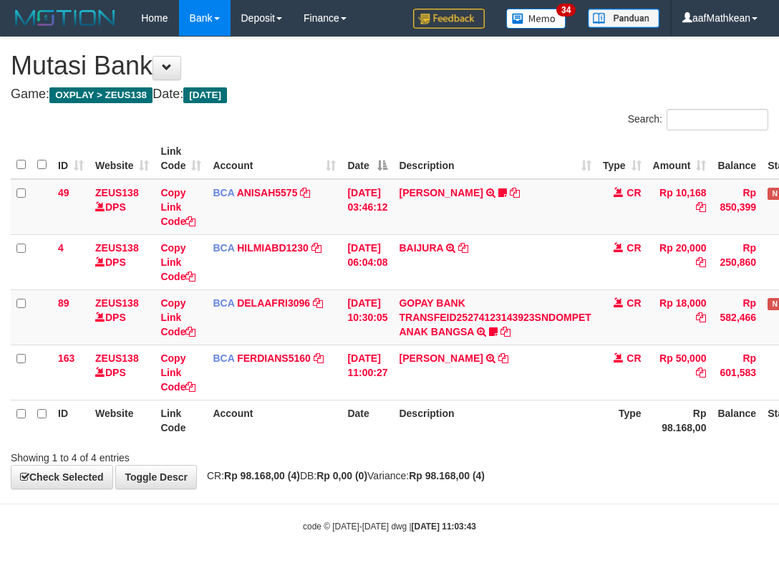
scroll to position [0, 94]
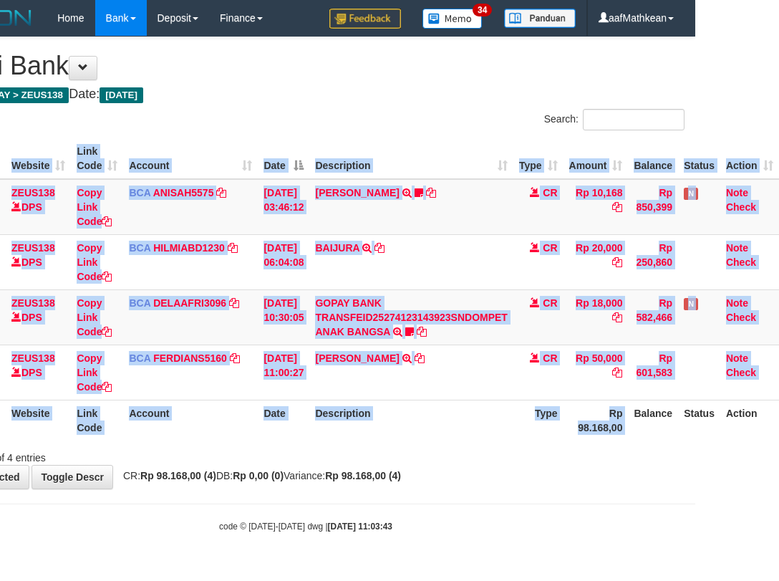
click at [696, 415] on html "Toggle navigation Home Bank Account List Load By Website Group [OXPLAY] ZEUS138…" at bounding box center [305, 284] width 779 height 569
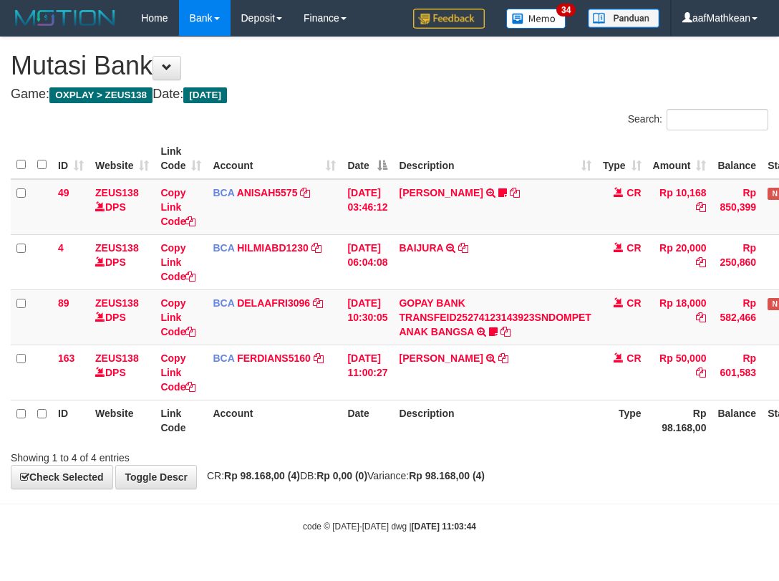
scroll to position [0, 94]
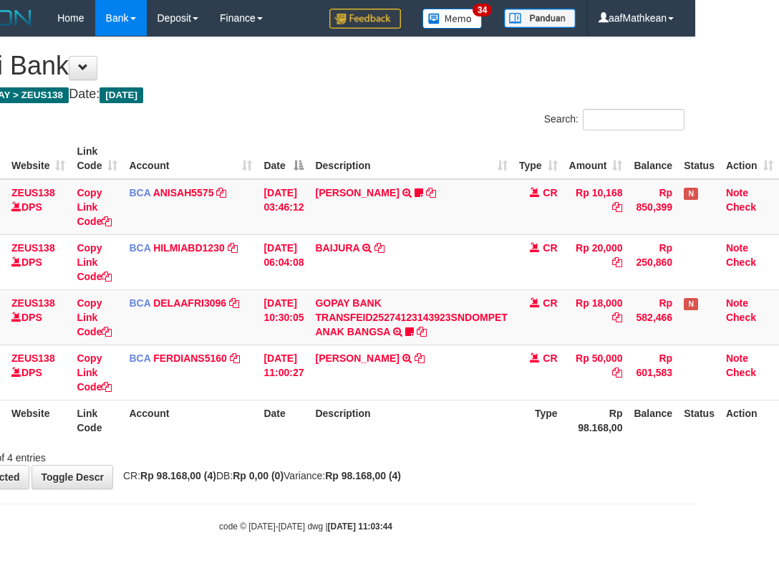
click at [476, 544] on body "Toggle navigation Home Bank Account List Load By Website Group [OXPLAY] ZEUS138…" at bounding box center [305, 284] width 779 height 569
click at [497, 476] on div "**********" at bounding box center [305, 262] width 779 height 451
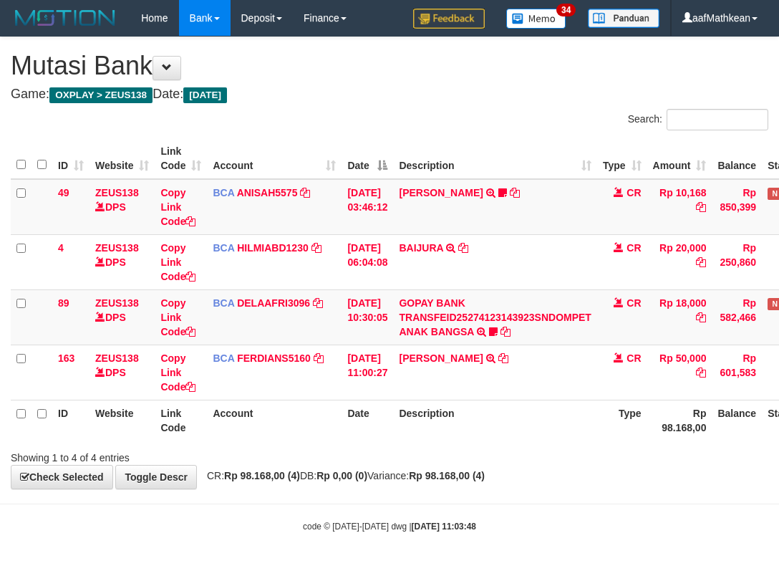
scroll to position [0, 94]
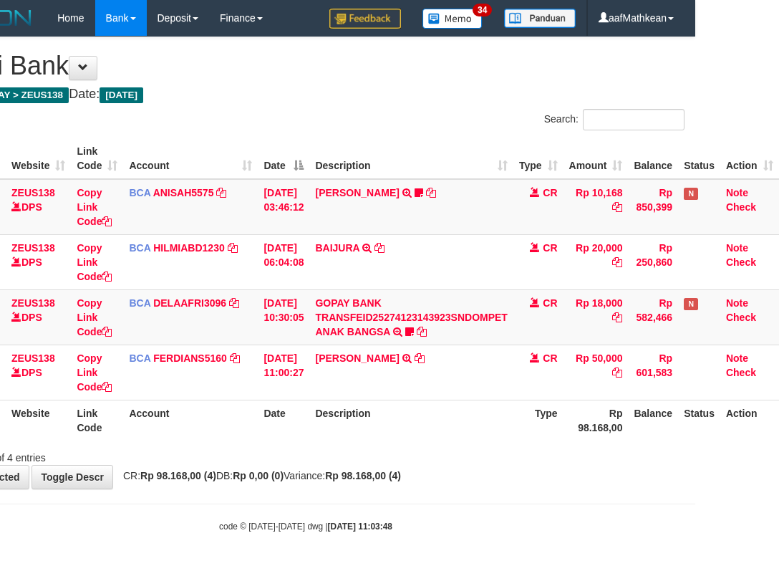
drag, startPoint x: 419, startPoint y: 437, endPoint x: 417, endPoint y: 450, distance: 13.1
click at [421, 442] on div "ID Website Link Code Account Date Description Type Amount Balance Status Action…" at bounding box center [305, 289] width 779 height 311
drag, startPoint x: 417, startPoint y: 450, endPoint x: 448, endPoint y: 456, distance: 31.5
click at [423, 459] on div "Showing 1 to 4 of 4 entries" at bounding box center [305, 455] width 779 height 20
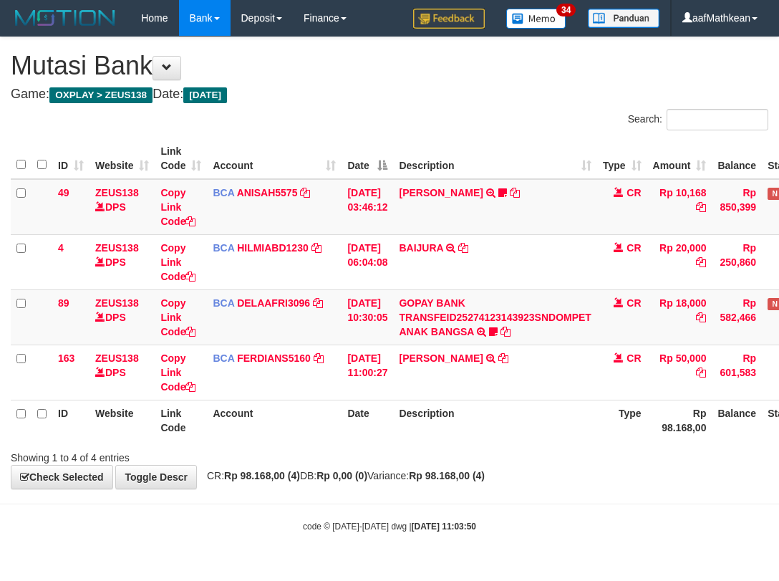
scroll to position [0, 94]
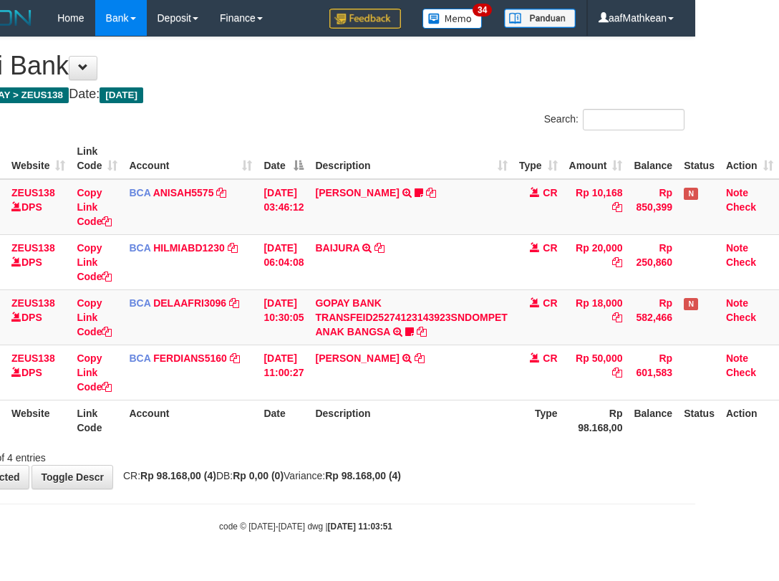
click at [443, 448] on div "Showing 1 to 4 of 4 entries" at bounding box center [305, 455] width 779 height 20
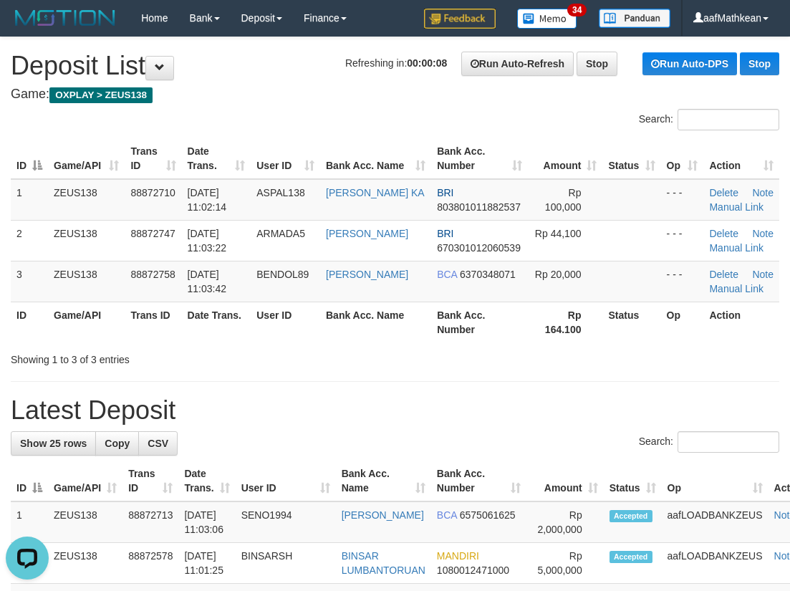
click at [136, 125] on div "Search: ID Game/API Trans ID Date Trans. User ID Bank Acc. Name Bank Acc. Numbe…" at bounding box center [395, 238] width 769 height 258
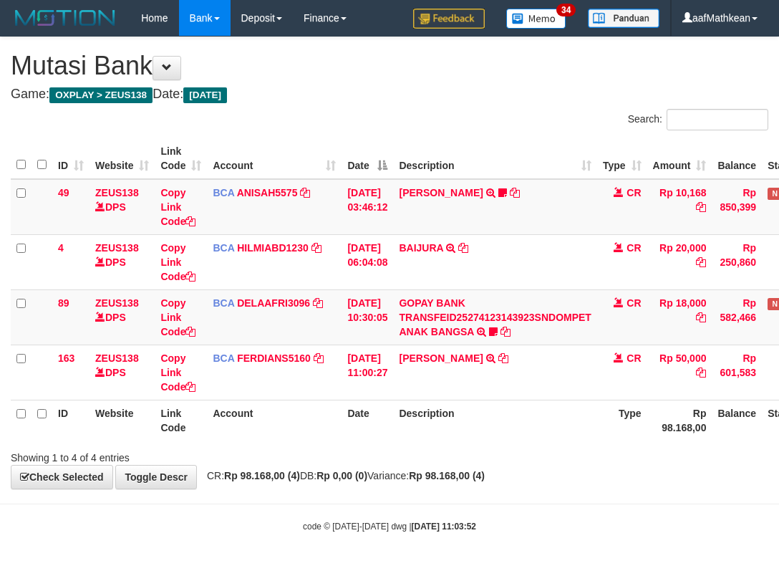
scroll to position [0, 94]
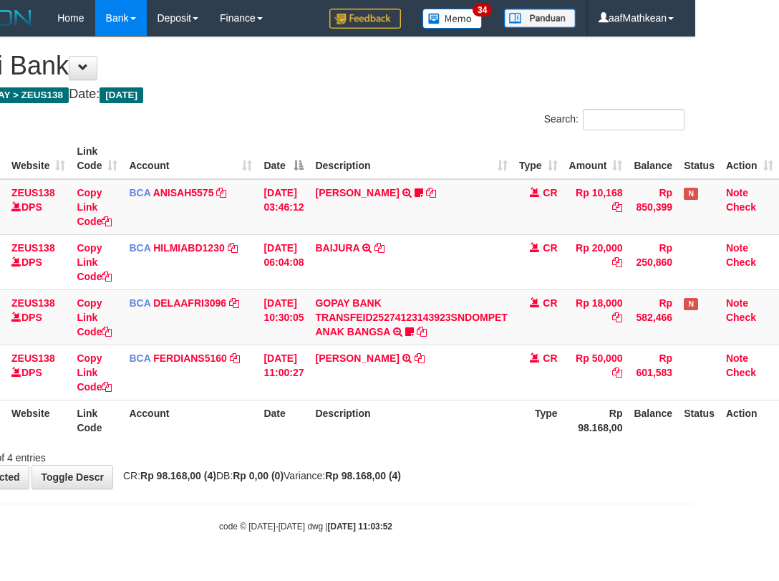
click at [428, 475] on div "**********" at bounding box center [305, 262] width 779 height 451
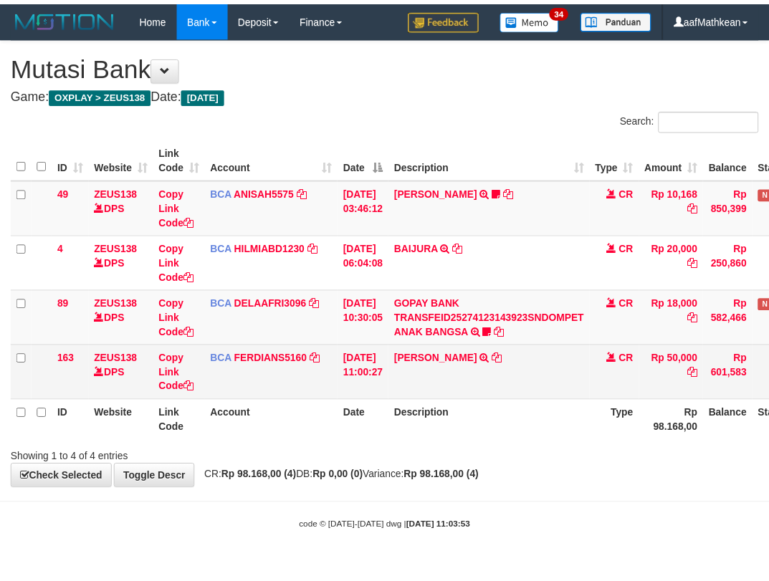
scroll to position [0, 94]
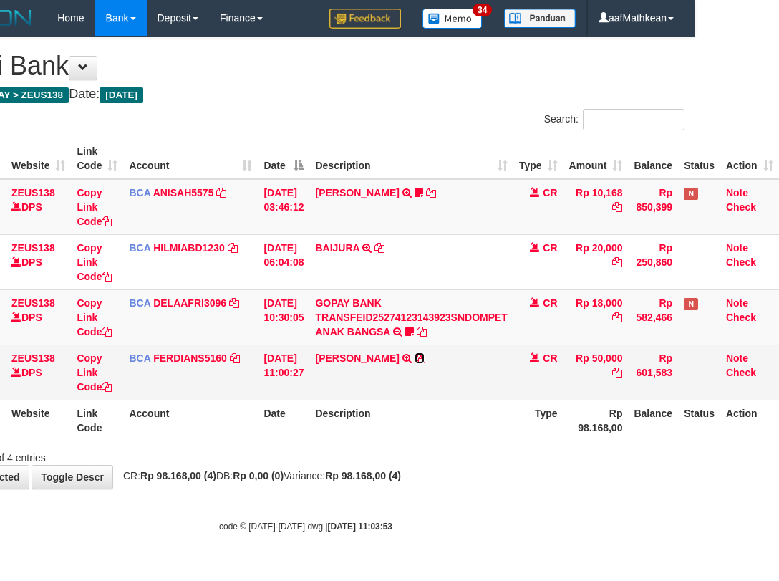
click at [425, 356] on icon at bounding box center [420, 358] width 10 height 10
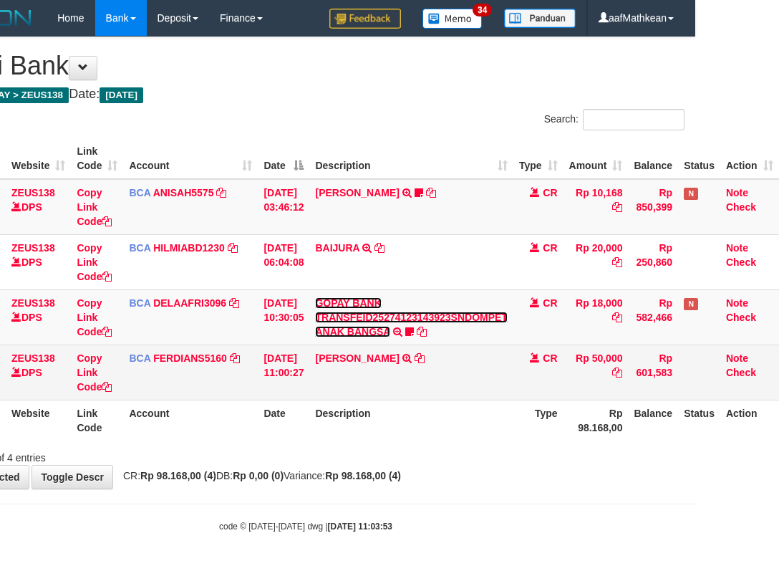
click at [315, 297] on link "GOPAY BANK TRANSFEID25274123143923SNDOMPET ANAK BANGSA" at bounding box center [411, 317] width 192 height 40
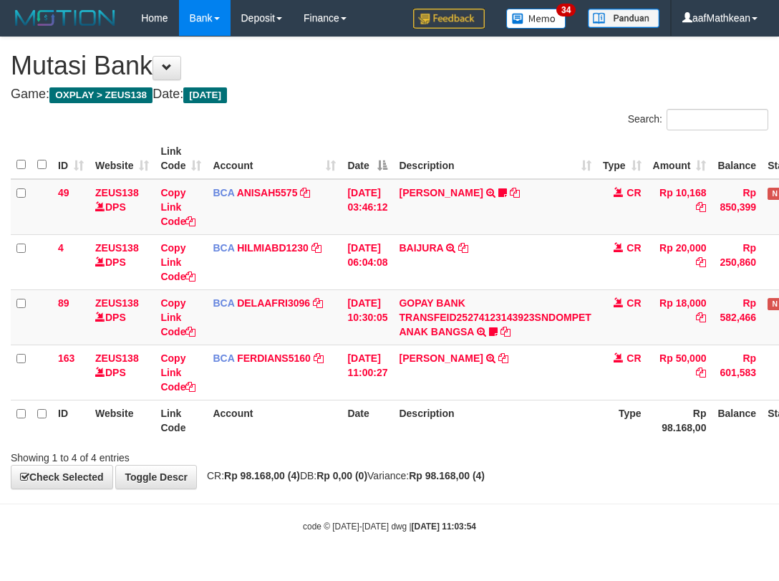
scroll to position [0, 94]
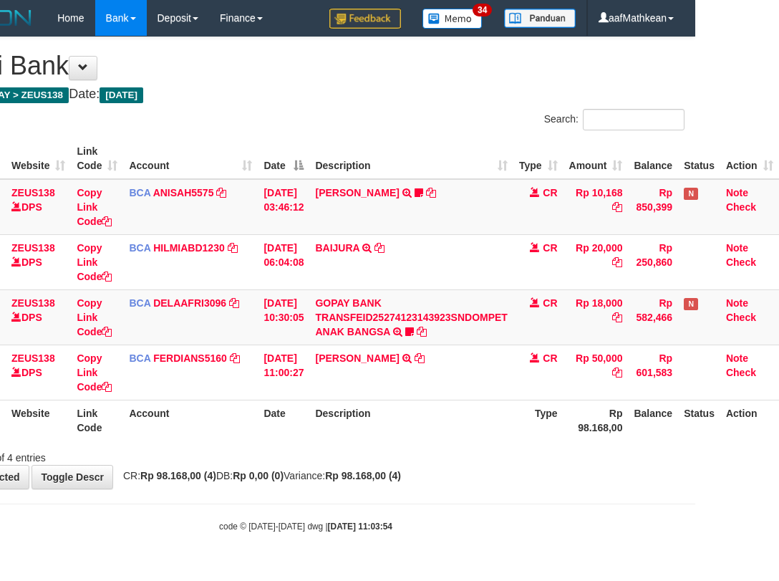
drag, startPoint x: 296, startPoint y: 446, endPoint x: 698, endPoint y: 501, distance: 405.8
click at [313, 456] on div "Showing 1 to 4 of 4 entries" at bounding box center [305, 455] width 779 height 20
drag, startPoint x: 698, startPoint y: 501, endPoint x: 868, endPoint y: 506, distance: 170.6
click at [696, 506] on html "Toggle navigation Home Bank Account List Load By Website Group [OXPLAY] ZEUS138…" at bounding box center [305, 284] width 779 height 569
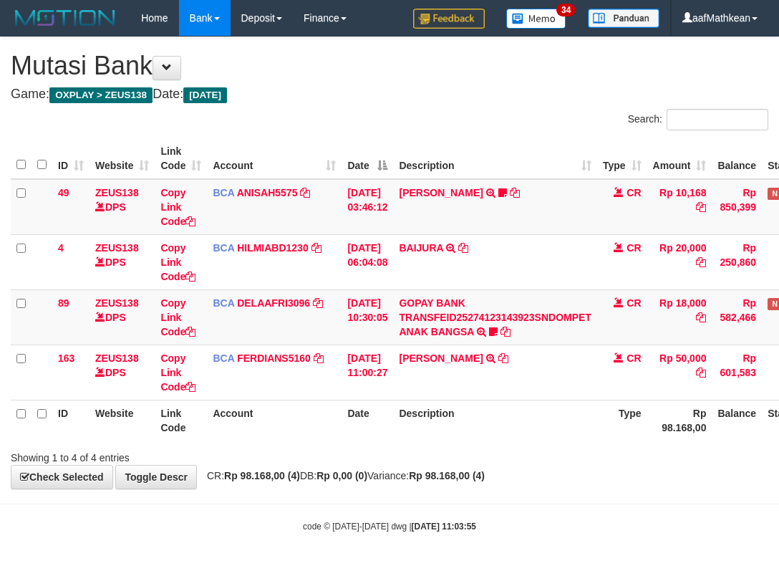
scroll to position [0, 94]
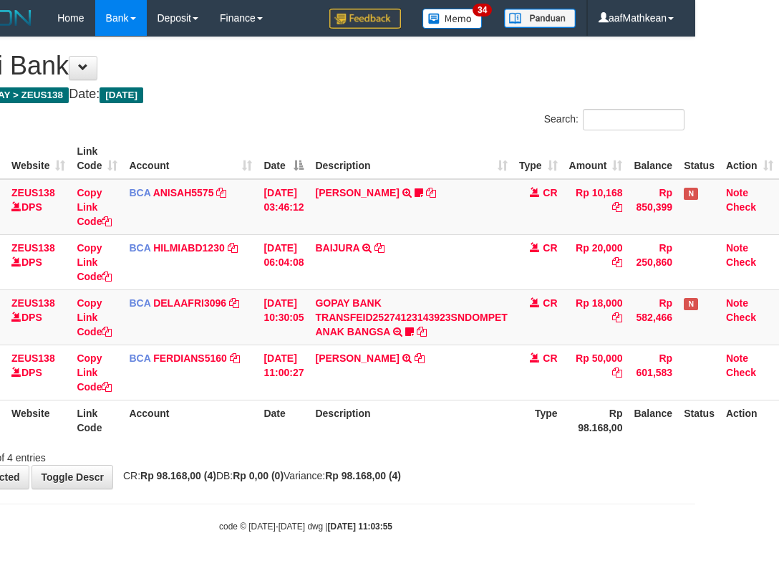
click at [241, 411] on table "ID Website Link Code Account Date Description Type Amount Balance Status Action…" at bounding box center [353, 289] width 853 height 302
click at [331, 448] on div "Showing 1 to 4 of 4 entries" at bounding box center [305, 455] width 779 height 20
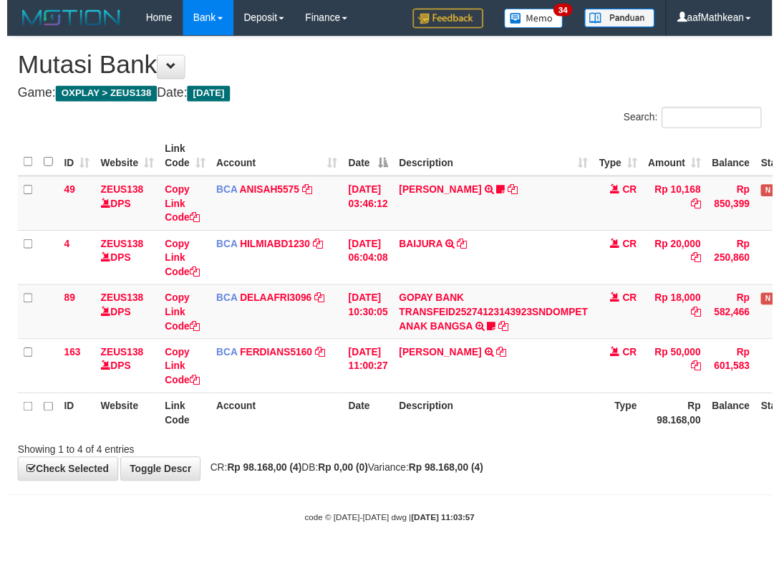
scroll to position [0, 94]
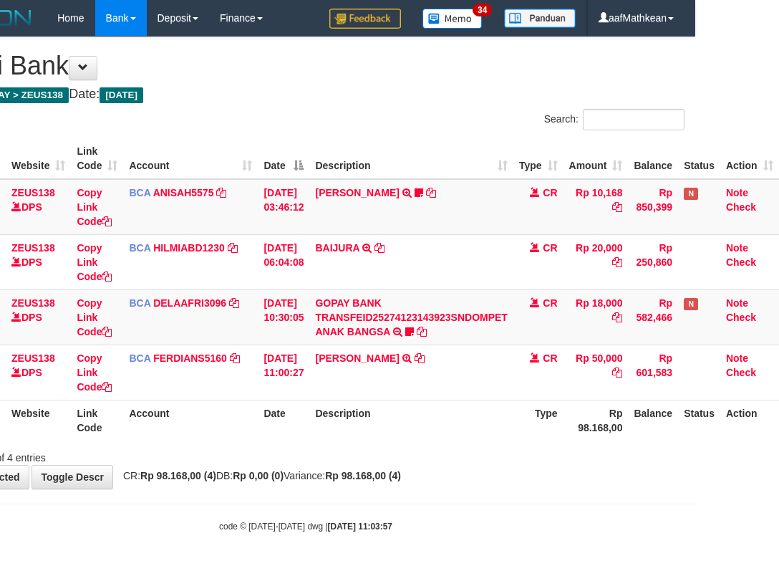
click at [368, 431] on th "Description" at bounding box center [410, 420] width 203 height 41
click at [443, 418] on th "Description" at bounding box center [410, 420] width 203 height 41
click at [474, 416] on th "Description" at bounding box center [410, 420] width 203 height 41
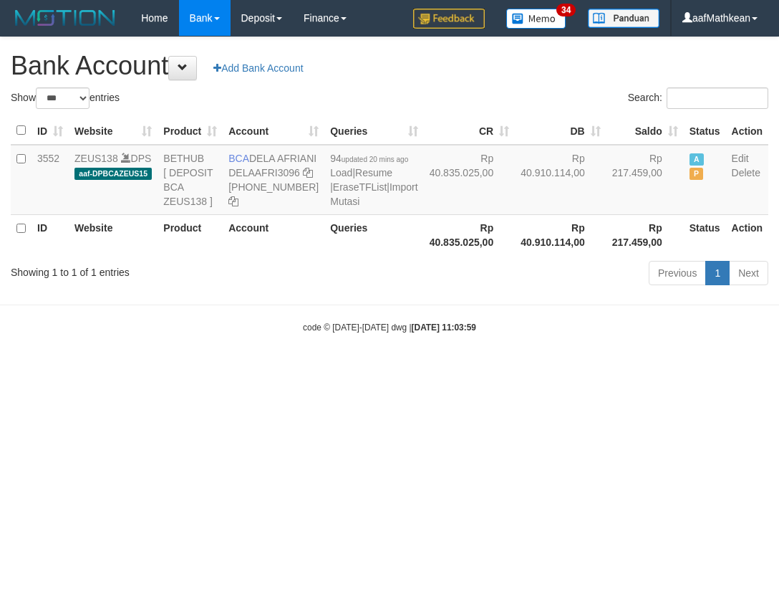
select select "***"
click at [380, 370] on html "Toggle navigation Home Bank Account List Load By Website Group [OXPLAY] ZEUS138…" at bounding box center [389, 185] width 779 height 370
select select "***"
drag, startPoint x: 253, startPoint y: 157, endPoint x: 269, endPoint y: 173, distance: 22.8
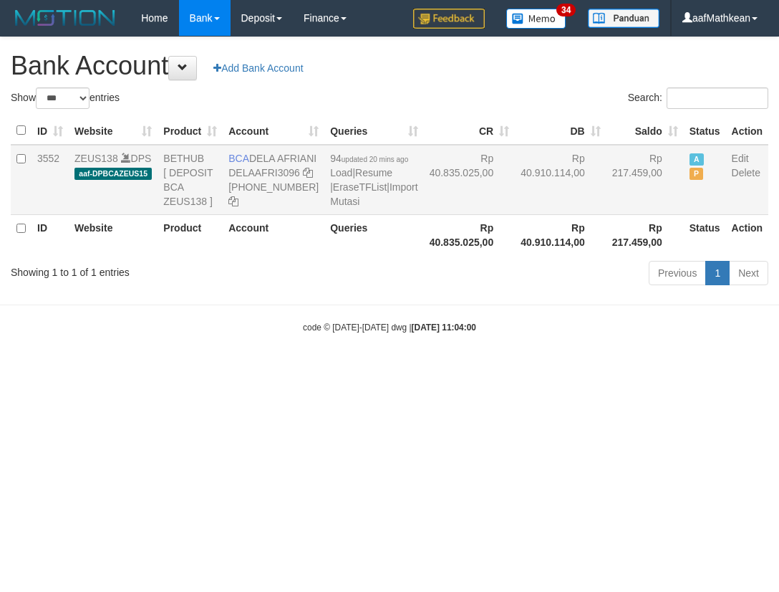
click at [269, 173] on td "BCA DELA AFRIANI DELAAFRI3096 869-245-8639" at bounding box center [274, 180] width 102 height 70
copy td "DELA AFRIANI"
click at [259, 255] on th "Account" at bounding box center [274, 234] width 102 height 41
select select "***"
click at [625, 370] on body "Toggle navigation Home Bank Account List Load By Website Group [OXPLAY] ZEUS138…" at bounding box center [389, 185] width 779 height 370
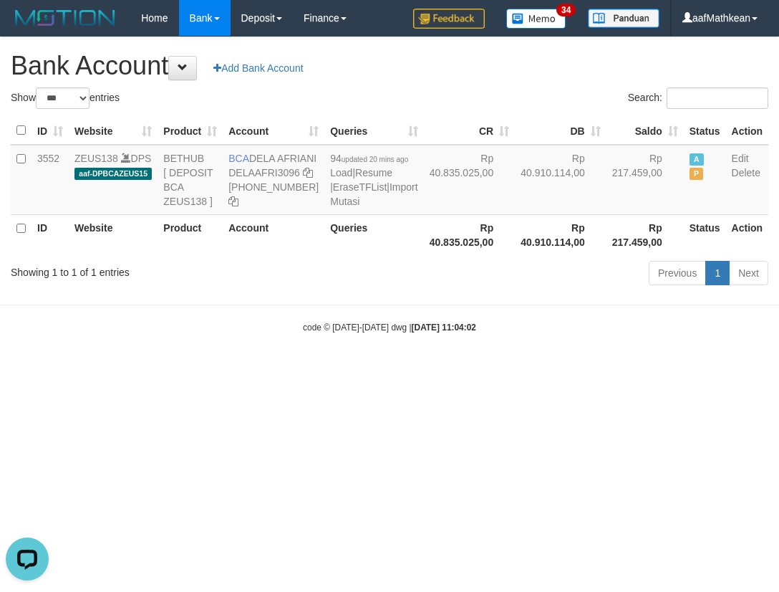
drag, startPoint x: 609, startPoint y: 395, endPoint x: 611, endPoint y: 382, distance: 13.1
click at [610, 370] on body "Toggle navigation Home Bank Account List Load By Website Group [OXPLAY] ZEUS138…" at bounding box center [389, 185] width 779 height 370
select select "***"
drag, startPoint x: 289, startPoint y: 436, endPoint x: 770, endPoint y: 545, distance: 493.8
click at [405, 370] on html "Toggle navigation Home Bank Account List Load By Website Group [OXPLAY] ZEUS138…" at bounding box center [389, 185] width 779 height 370
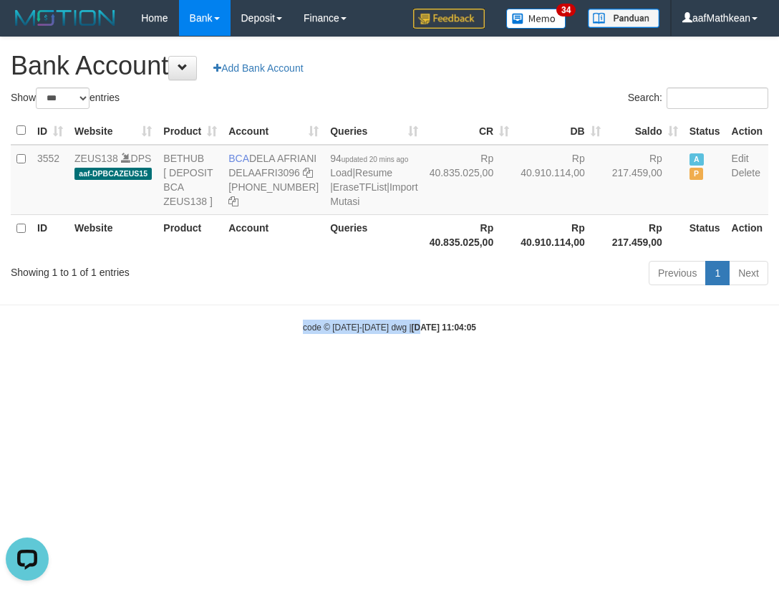
drag, startPoint x: 491, startPoint y: 436, endPoint x: 607, endPoint y: 444, distance: 115.6
click at [495, 370] on html "Toggle navigation Home Bank Account List Load By Website Group [OXPLAY] ZEUS138…" at bounding box center [389, 185] width 779 height 370
drag, startPoint x: 607, startPoint y: 444, endPoint x: 721, endPoint y: 441, distance: 114.7
click at [679, 370] on html "Toggle navigation Home Bank Account List Load By Website Group [OXPLAY] ZEUS138…" at bounding box center [389, 185] width 779 height 370
click at [653, 370] on html "Toggle navigation Home Bank Account List Load By Website Group [OXPLAY] ZEUS138…" at bounding box center [389, 185] width 779 height 370
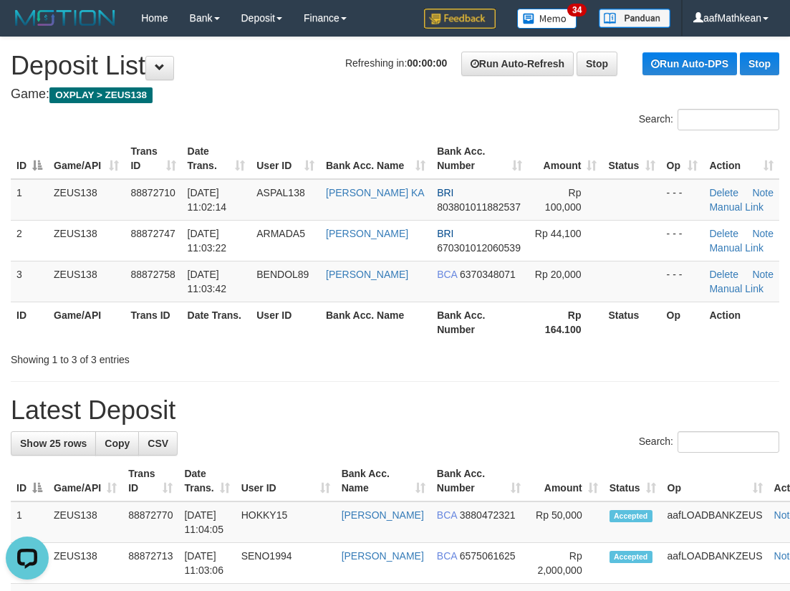
click at [95, 147] on th "Game/API" at bounding box center [86, 158] width 77 height 41
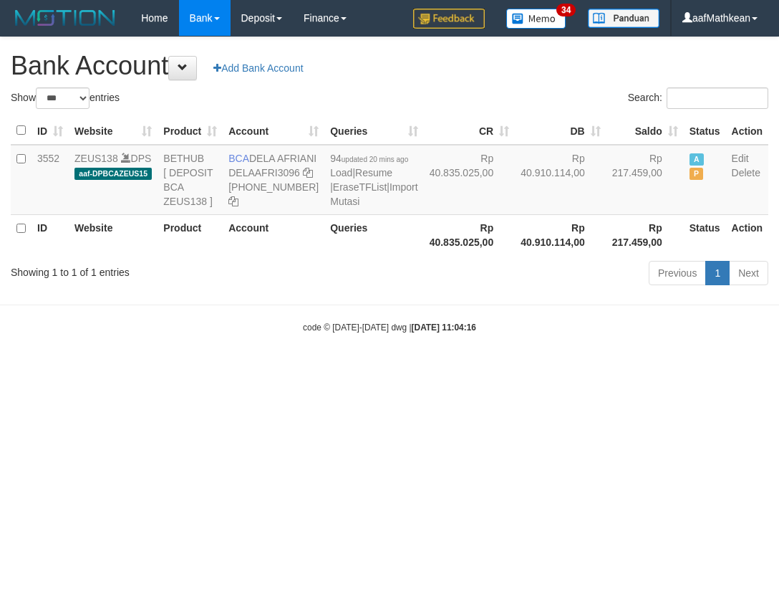
select select "***"
click at [415, 370] on html "Toggle navigation Home Bank Account List Load By Website Group [OXPLAY] ZEUS138…" at bounding box center [389, 185] width 779 height 370
drag, startPoint x: 241, startPoint y: 422, endPoint x: 314, endPoint y: 441, distance: 74.7
click at [249, 370] on html "Toggle navigation Home Bank Account List Load By Website Group [OXPLAY] ZEUS138…" at bounding box center [389, 185] width 779 height 370
drag, startPoint x: 320, startPoint y: 446, endPoint x: 368, endPoint y: 450, distance: 48.1
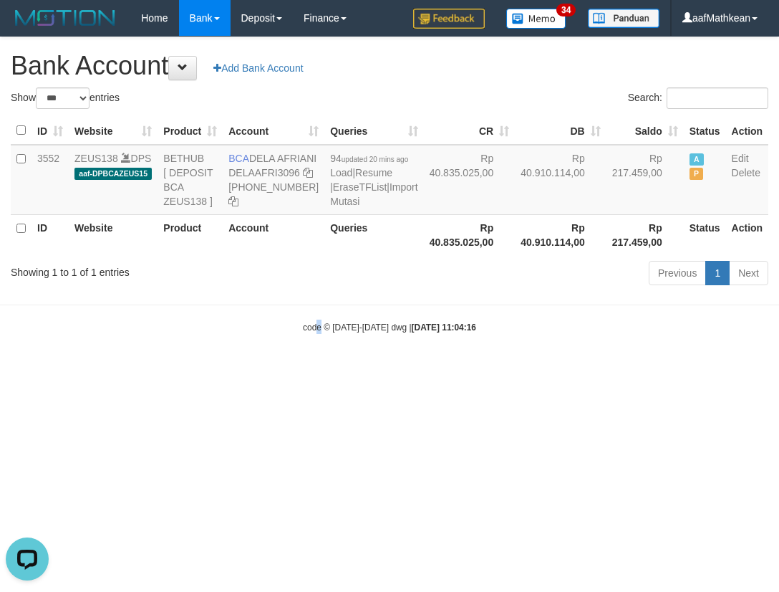
click at [325, 370] on html "Toggle navigation Home Bank Account List Load By Website Group [OXPLAY] ZEUS138…" at bounding box center [389, 185] width 779 height 370
select select "***"
click at [430, 370] on html "Toggle navigation Home Bank Account List Load By Website Group [OXPLAY] ZEUS138…" at bounding box center [389, 185] width 779 height 370
select select "***"
click at [472, 370] on html "Toggle navigation Home Bank Account List Load By Website Group [OXPLAY] ZEUS138…" at bounding box center [389, 185] width 779 height 370
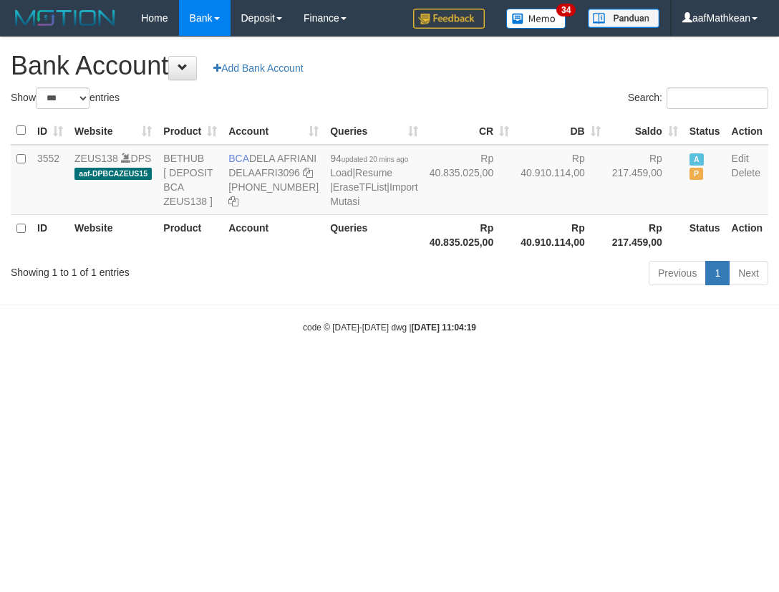
drag, startPoint x: 477, startPoint y: 447, endPoint x: 492, endPoint y: 449, distance: 15.2
click at [479, 370] on html "Toggle navigation Home Bank Account List Load By Website Group [OXPLAY] ZEUS138…" at bounding box center [389, 185] width 779 height 370
select select "***"
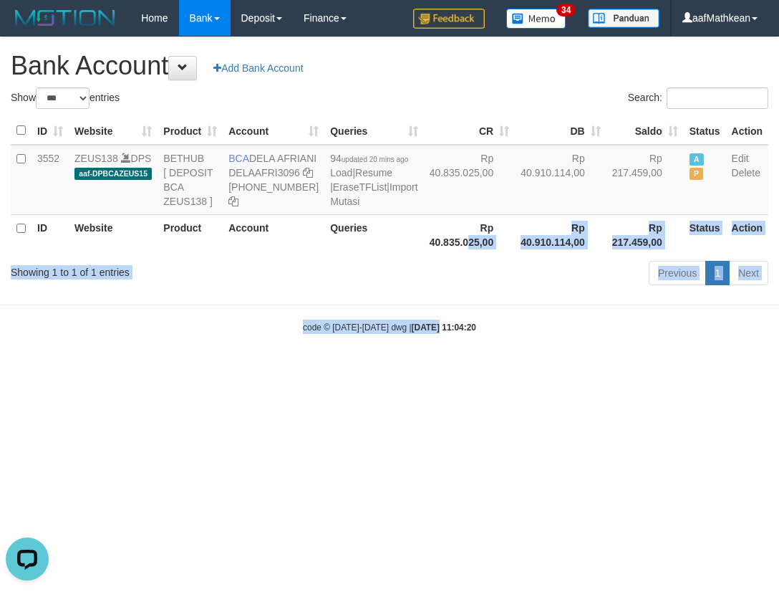
drag, startPoint x: 426, startPoint y: 426, endPoint x: 426, endPoint y: 457, distance: 30.8
click at [426, 370] on html "Toggle navigation Home Bank Account List Load By Website Group [OXPLAY] ZEUS138…" at bounding box center [389, 185] width 779 height 370
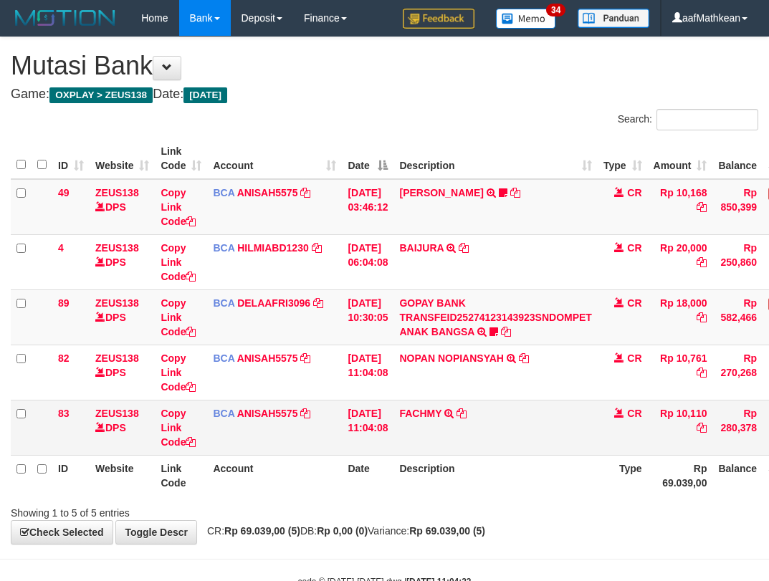
scroll to position [0, 94]
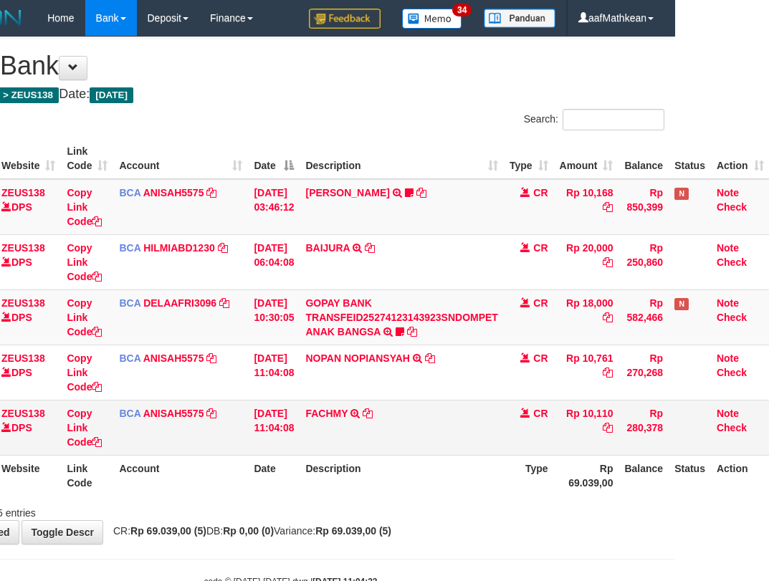
click at [472, 409] on td "FACHMY TRSF E-BANKING CR 0110/FTSCY/WS95031 10110.00FACHMY" at bounding box center [400, 427] width 203 height 55
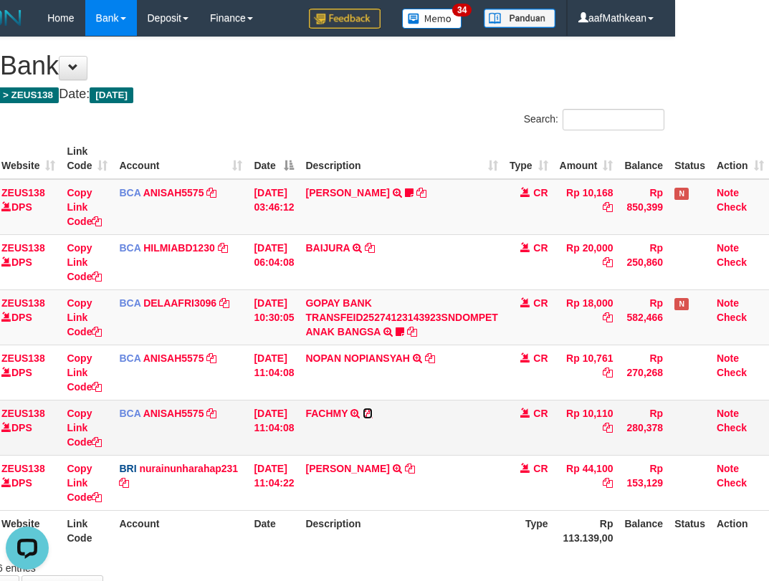
click at [373, 413] on icon at bounding box center [368, 413] width 10 height 10
click at [320, 443] on tr "83 ZEUS138 DPS Copy Link Code BCA ANISAH5575 DPS ANISAH mutasi_20251001_3827 | …" at bounding box center [343, 427] width 853 height 55
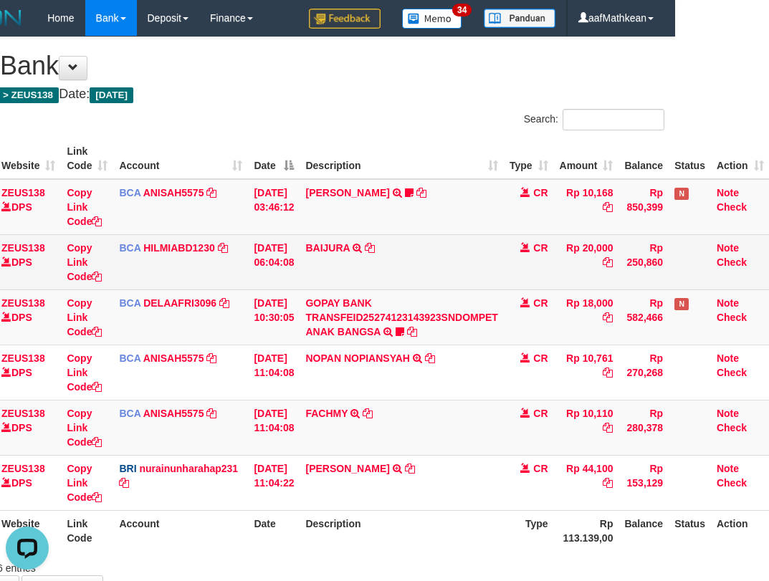
drag, startPoint x: 311, startPoint y: 369, endPoint x: 362, endPoint y: 239, distance: 140.0
click at [358, 351] on tr "82 ZEUS138 DPS Copy Link Code BCA ANISAH5575 DPS ANISAH mutasi_20251001_3827 | …" at bounding box center [343, 372] width 853 height 55
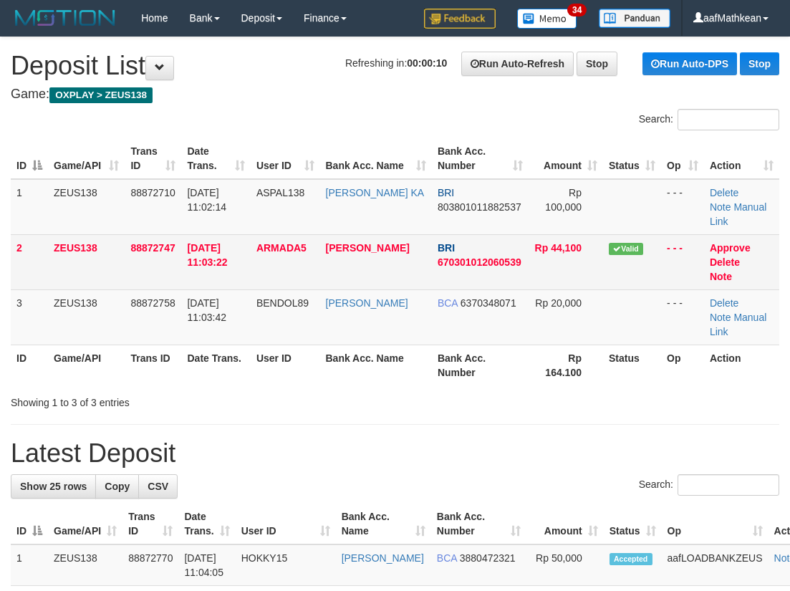
click at [342, 187] on tr "1 ZEUS138 88872710 [DATE] 11:02:14 ASPAL138 [PERSON_NAME] KA BRI 80380101188253…" at bounding box center [395, 207] width 769 height 56
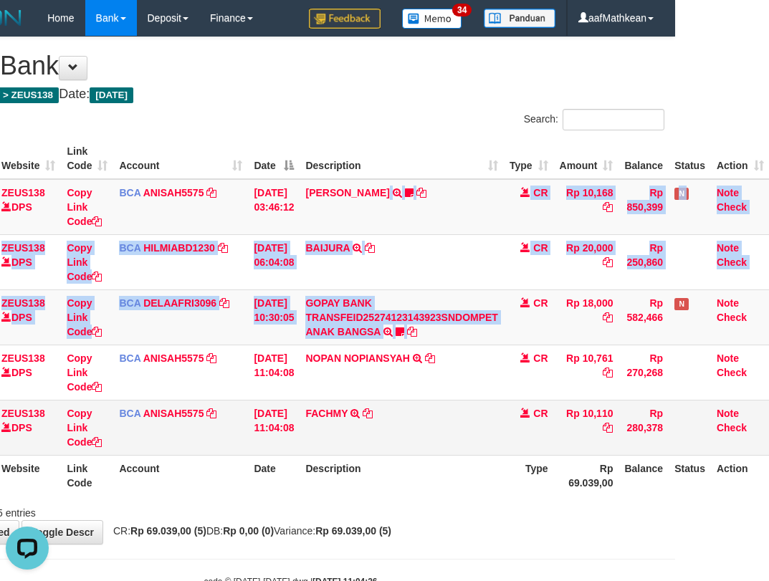
click at [424, 339] on tbody "49 ZEUS138 DPS Copy Link Code BCA ANISAH5575 DPS ANISAH mutasi_20251001_3827 | …" at bounding box center [343, 317] width 853 height 277
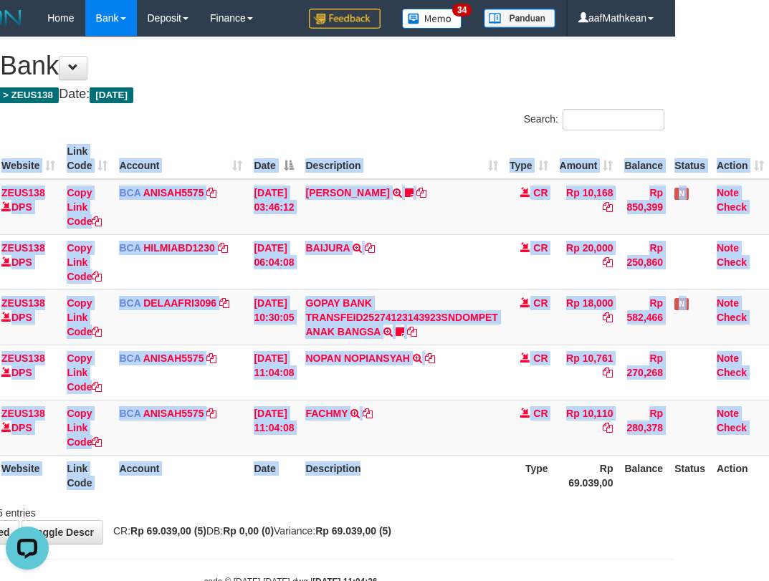
click at [478, 501] on div "Search: ID Website Link Code Account Date Description Type Amount Balance Statu…" at bounding box center [290, 314] width 747 height 411
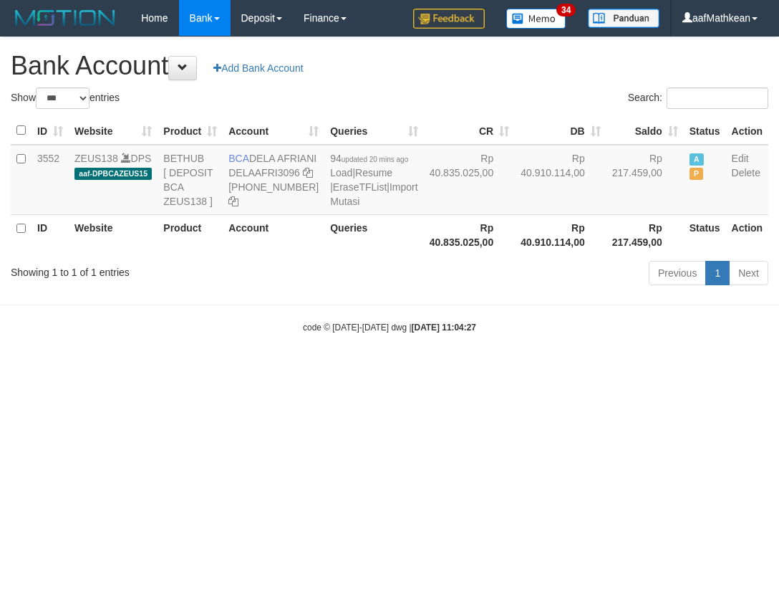
select select "***"
drag, startPoint x: 226, startPoint y: 154, endPoint x: 289, endPoint y: 175, distance: 65.7
click at [283, 173] on td "BCA DELA AFRIANI DELAAFRI3096 [PHONE_NUMBER]" at bounding box center [274, 180] width 102 height 70
click at [345, 355] on body "Toggle navigation Home Bank Account List Load By Website Group [OXPLAY] ZEUS138…" at bounding box center [389, 185] width 779 height 370
click at [342, 330] on body "Toggle navigation Home Bank Account List Load By Website Group [OXPLAY] ZEUS138…" at bounding box center [389, 185] width 779 height 370
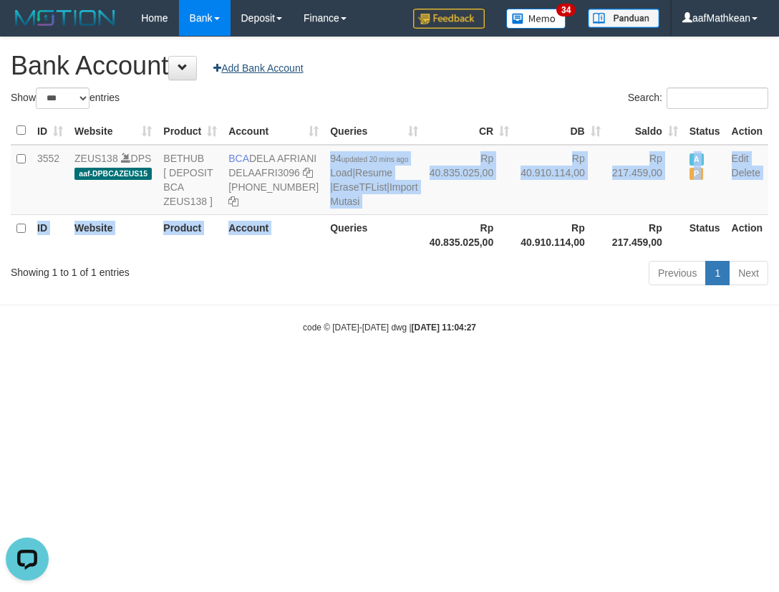
drag, startPoint x: 303, startPoint y: 231, endPoint x: 252, endPoint y: 66, distance: 172.4
click at [259, 80] on div "**********" at bounding box center [389, 163] width 779 height 253
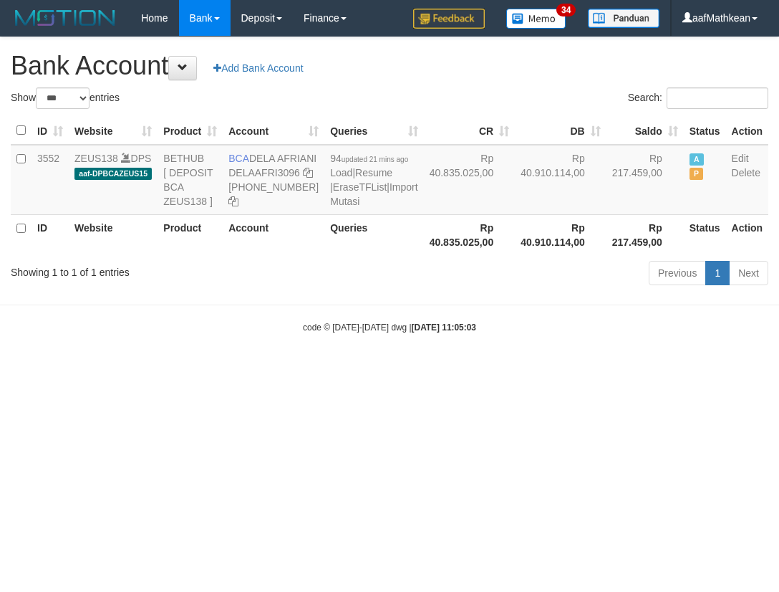
select select "***"
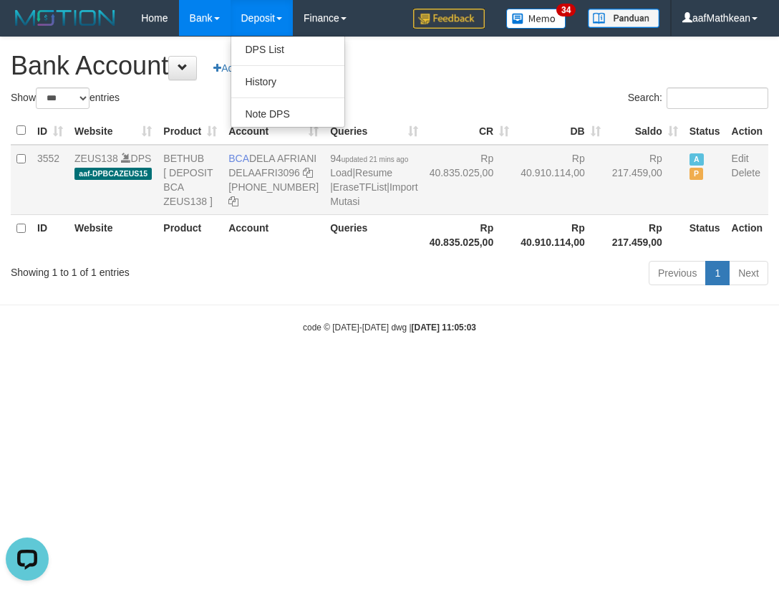
drag, startPoint x: 400, startPoint y: 273, endPoint x: 358, endPoint y: 208, distance: 76.7
click at [424, 215] on td "Rp 40.835.025,00" at bounding box center [470, 180] width 92 height 70
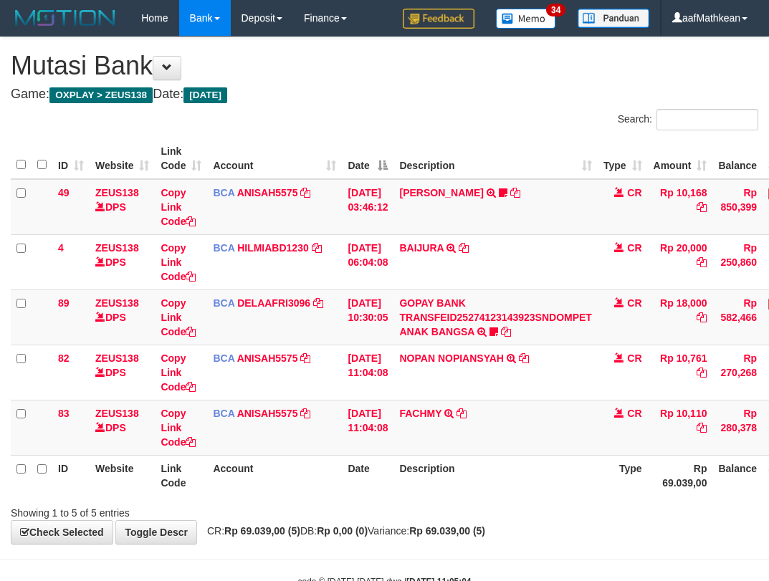
scroll to position [0, 94]
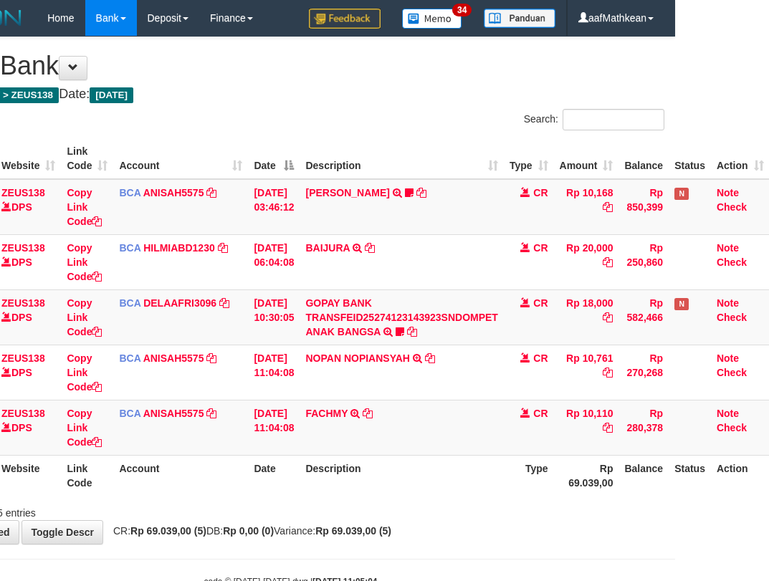
click at [385, 464] on table "ID Website Link Code Account Date Description Type Amount Balance Status Action…" at bounding box center [343, 316] width 853 height 357
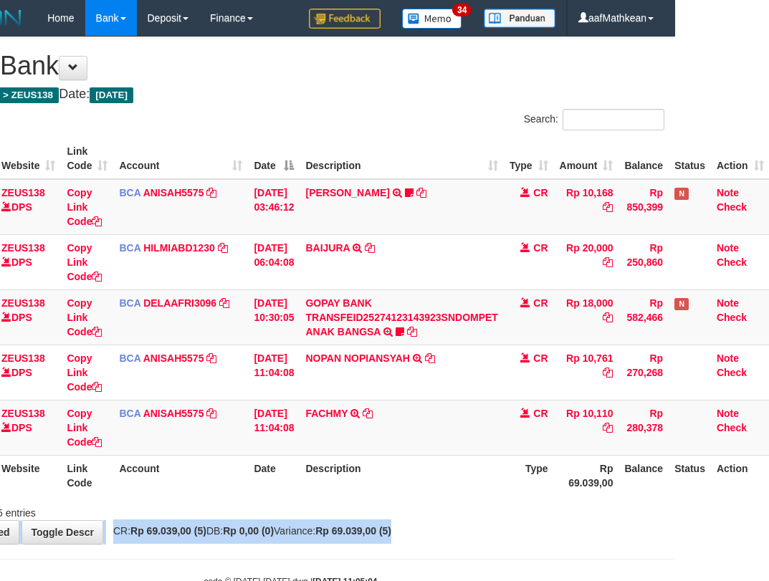
drag, startPoint x: 967, startPoint y: 562, endPoint x: 1084, endPoint y: 567, distance: 116.9
click at [675, 567] on html "Toggle navigation Home Bank Account List Load By Website Group [OXPLAY] ZEUS138…" at bounding box center [290, 312] width 769 height 624
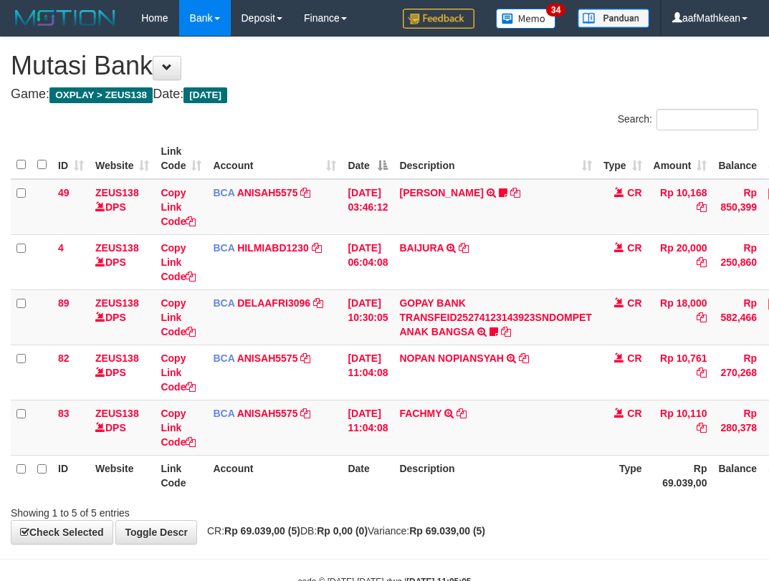
scroll to position [1, 105]
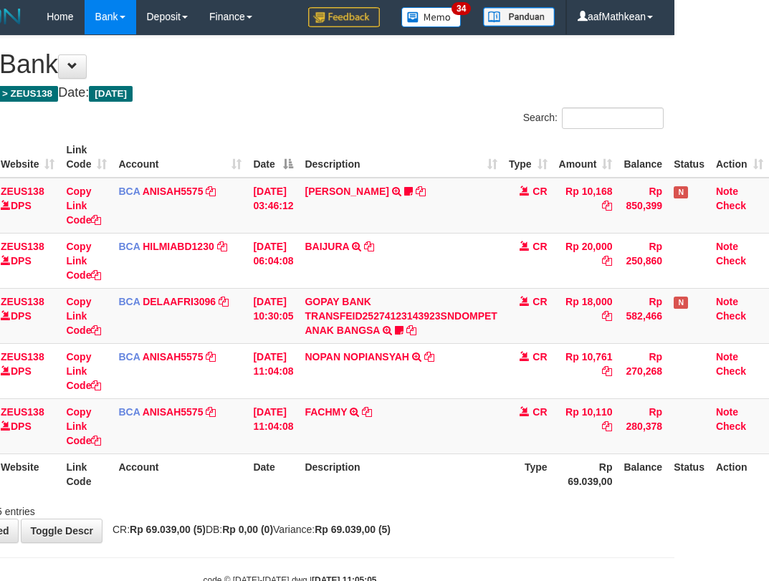
click at [527, 451] on tr "83 ZEUS138 DPS Copy Link Code BCA ANISAH5575 DPS [PERSON_NAME] mutasi_20251001_…" at bounding box center [342, 425] width 853 height 55
drag, startPoint x: 287, startPoint y: 430, endPoint x: 364, endPoint y: 461, distance: 82.9
click at [312, 441] on tr "83 ZEUS138 DPS Copy Link Code BCA ANISAH5575 DPS ANISAH mutasi_20251001_3827 | …" at bounding box center [342, 425] width 853 height 55
click at [363, 464] on th "Description" at bounding box center [400, 473] width 203 height 41
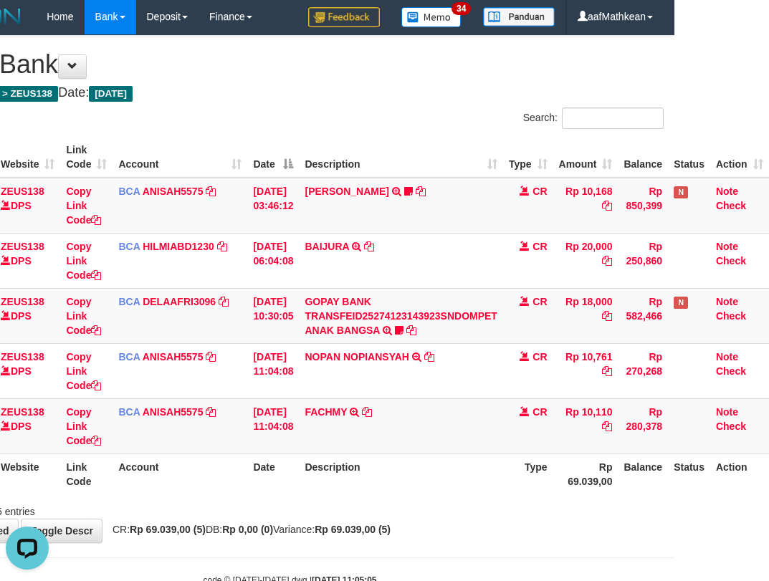
drag, startPoint x: 371, startPoint y: 471, endPoint x: 378, endPoint y: 476, distance: 8.7
click at [378, 476] on th "Description" at bounding box center [400, 473] width 203 height 41
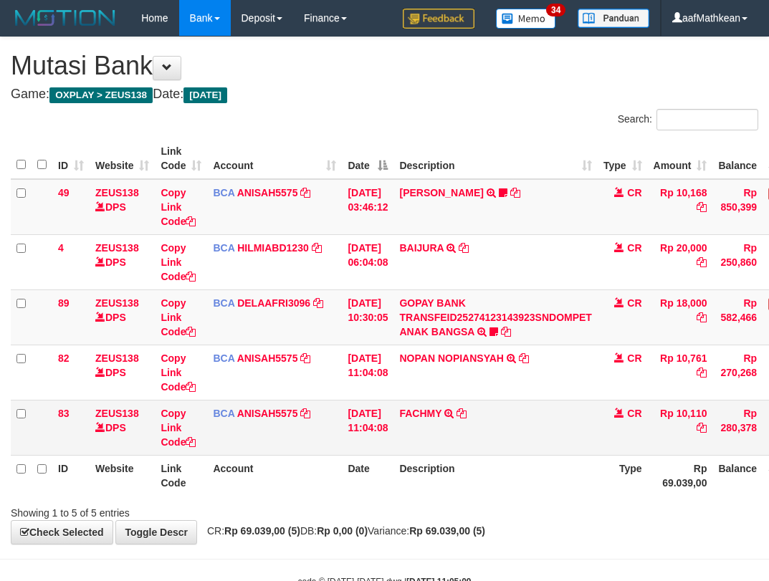
scroll to position [1, 105]
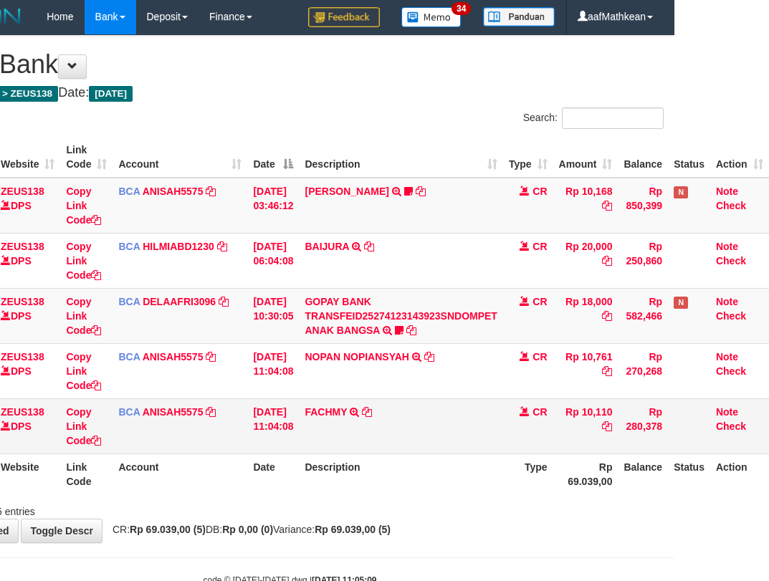
click at [405, 418] on td "FACHMY TRSF E-BANKING CR 0110/FTSCY/WS95031 10110.00FACHMY" at bounding box center [400, 425] width 203 height 55
click at [405, 420] on td "FACHMY TRSF E-BANKING CR 0110/FTSCY/WS95031 10110.00FACHMY" at bounding box center [400, 425] width 203 height 55
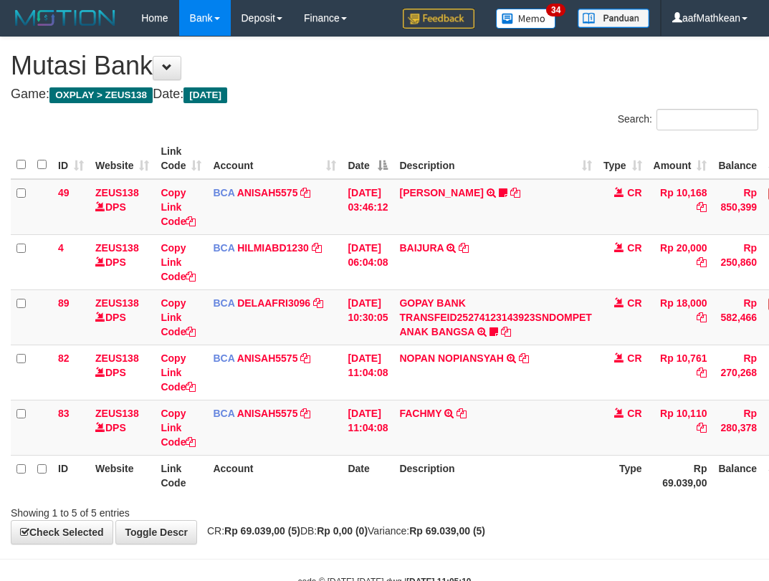
click at [413, 431] on td "FACHMY TRSF E-BANKING CR 0110/FTSCY/WS95031 10110.00FACHMY" at bounding box center [494, 427] width 203 height 55
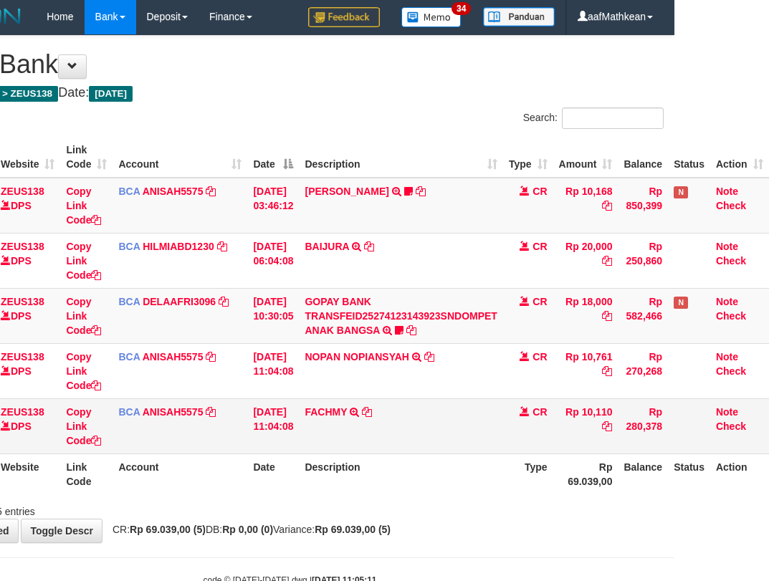
click at [455, 426] on td "FACHMY TRSF E-BANKING CR 0110/FTSCY/WS95031 10110.00FACHMY" at bounding box center [400, 425] width 203 height 55
click at [445, 433] on td "FACHMY TRSF E-BANKING CR 0110/FTSCY/WS95031 10110.00FACHMY" at bounding box center [400, 425] width 203 height 55
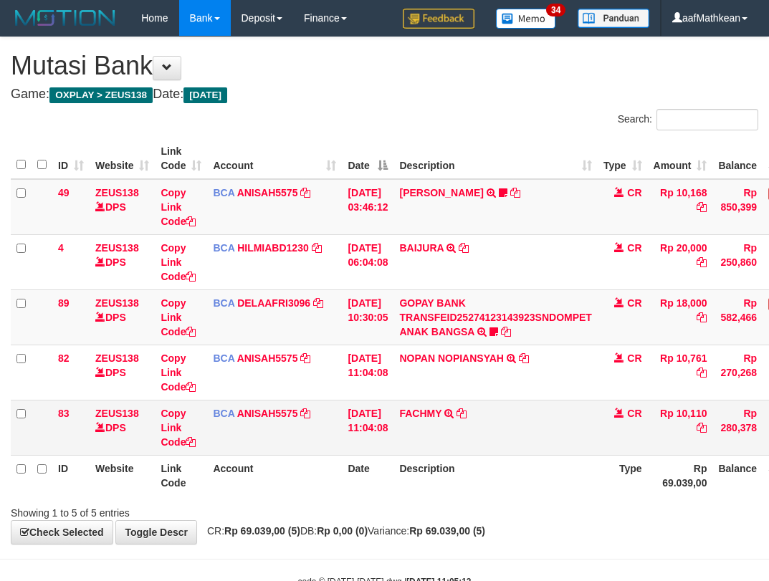
click at [435, 438] on td "FACHMY TRSF E-BANKING CR 0110/FTSCY/WS95031 10110.00FACHMY" at bounding box center [494, 427] width 203 height 55
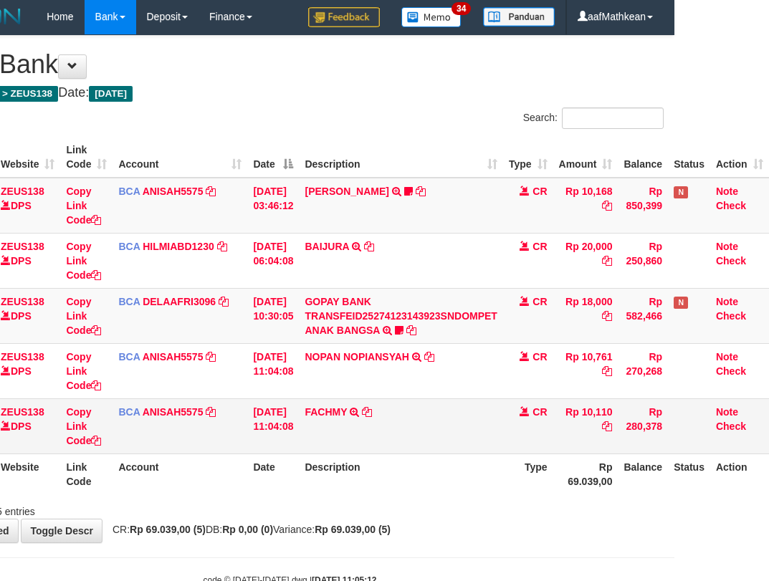
click at [441, 443] on td "FACHMY TRSF E-BANKING CR 0110/FTSCY/WS95031 10110.00FACHMY" at bounding box center [400, 425] width 203 height 55
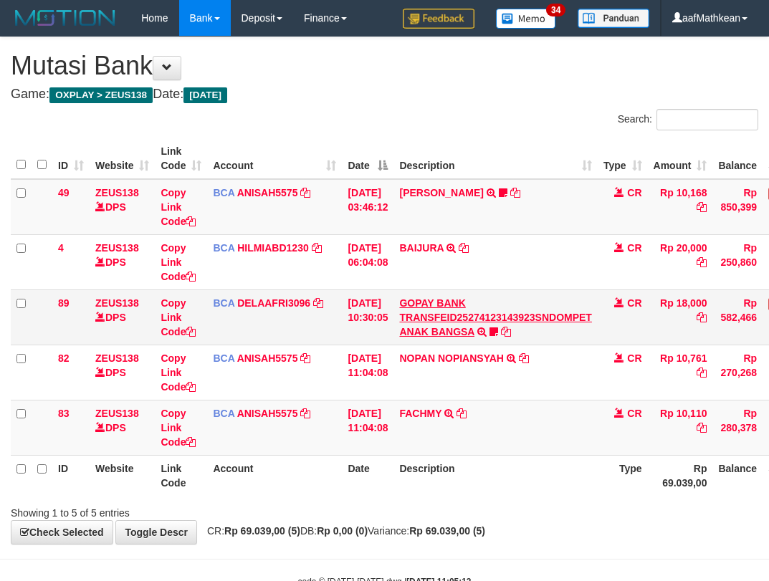
scroll to position [1, 105]
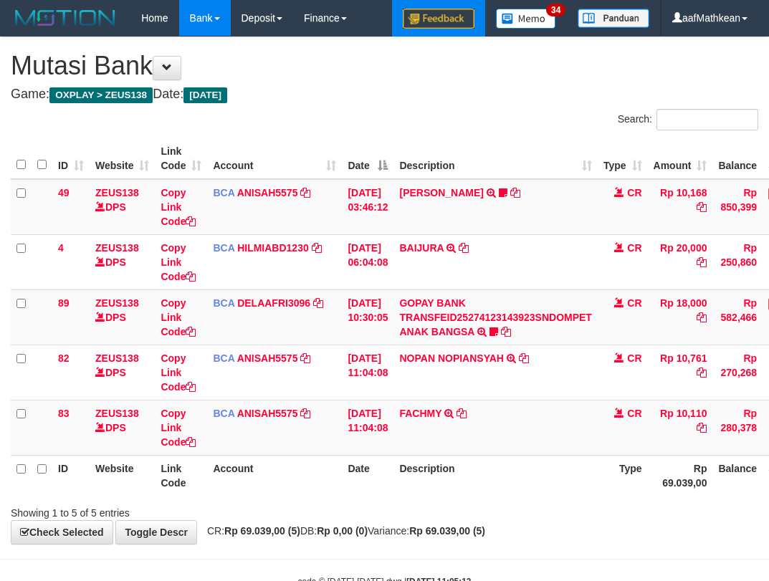
click at [350, 162] on table "ID Website Link Code Account Date Description Type Amount Balance Status Action…" at bounding box center [437, 316] width 853 height 357
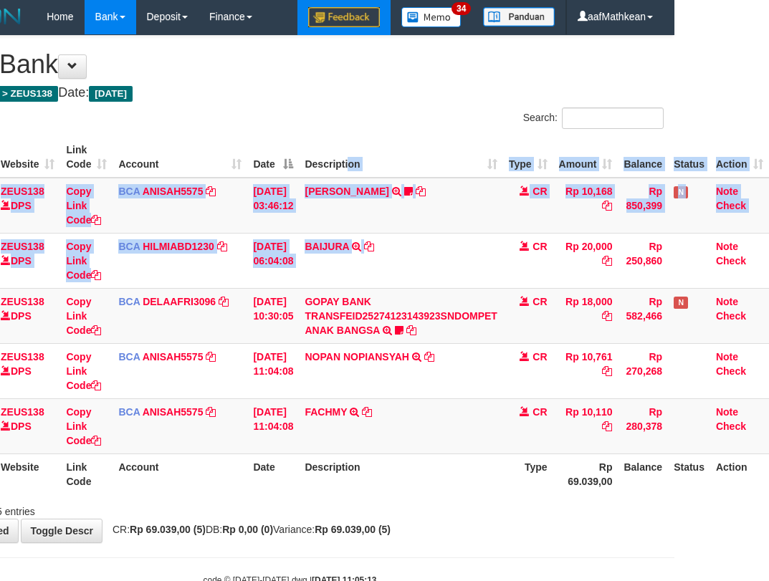
scroll to position [1, 105]
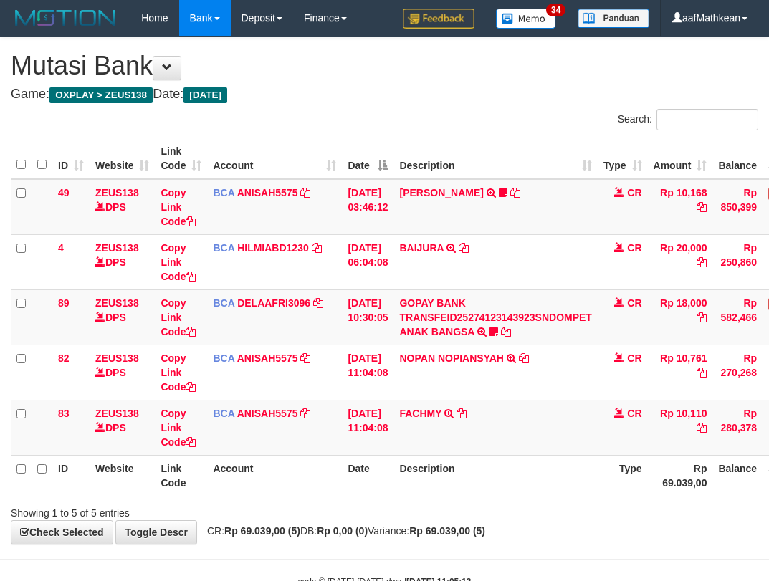
scroll to position [1, 105]
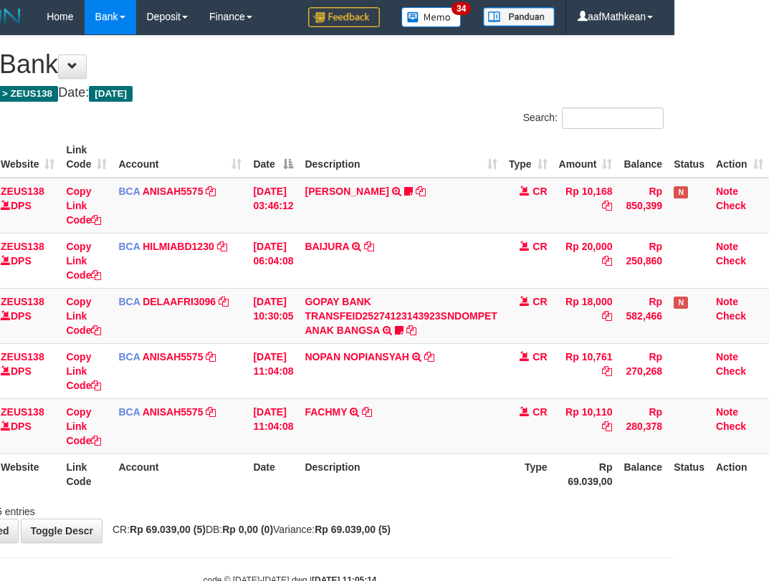
drag, startPoint x: 468, startPoint y: 498, endPoint x: 467, endPoint y: 507, distance: 8.6
click at [470, 504] on div "Search: ID Website Link Code Account Date Description Type Amount Balance Statu…" at bounding box center [289, 312] width 747 height 411
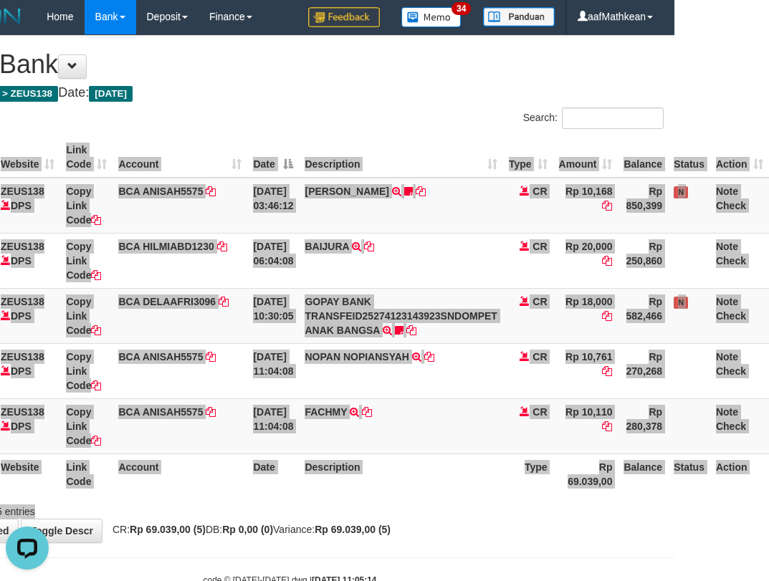
scroll to position [0, 0]
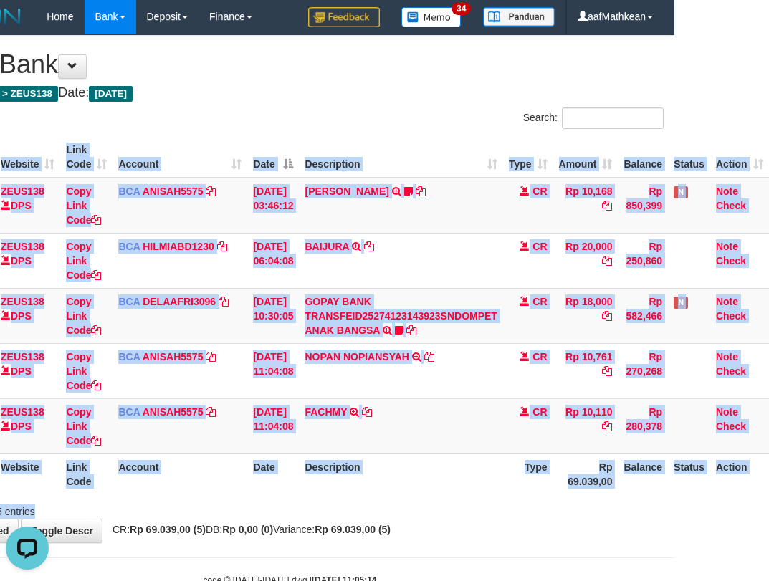
drag, startPoint x: 234, startPoint y: 489, endPoint x: 355, endPoint y: 508, distance: 121.9
click at [283, 499] on div "Search: ID Website Link Code Account Date Description Type Amount Balance Statu…" at bounding box center [289, 312] width 747 height 411
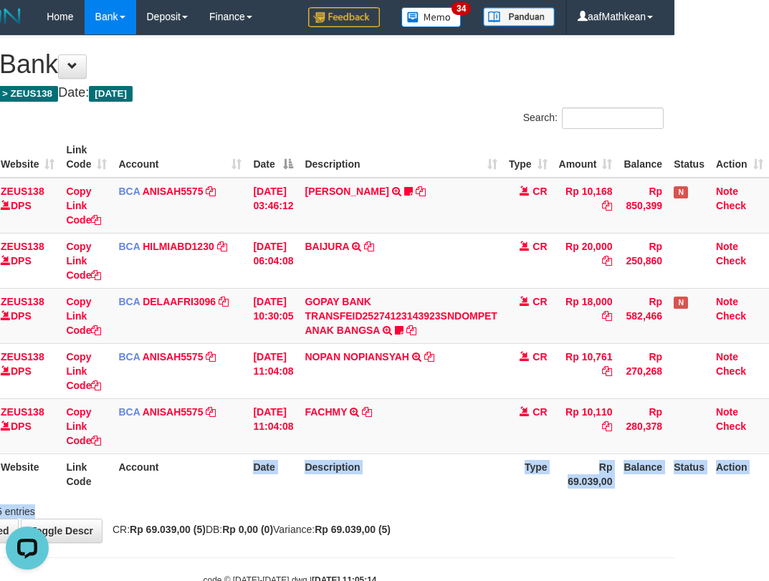
drag, startPoint x: 436, startPoint y: 492, endPoint x: 523, endPoint y: 503, distance: 88.1
click at [437, 492] on th "Description" at bounding box center [400, 473] width 203 height 41
click at [392, 399] on tbody "49 ZEUS138 DPS Copy Link Code BCA ANISAH5575 DPS ANISAH mutasi_20251001_3827 | …" at bounding box center [342, 316] width 853 height 277
drag, startPoint x: 574, startPoint y: 491, endPoint x: 896, endPoint y: 541, distance: 325.6
click at [674, 541] on html "Toggle navigation Home Bank Account List Load By Website Group [OXPLAY] ZEUS138…" at bounding box center [289, 311] width 769 height 624
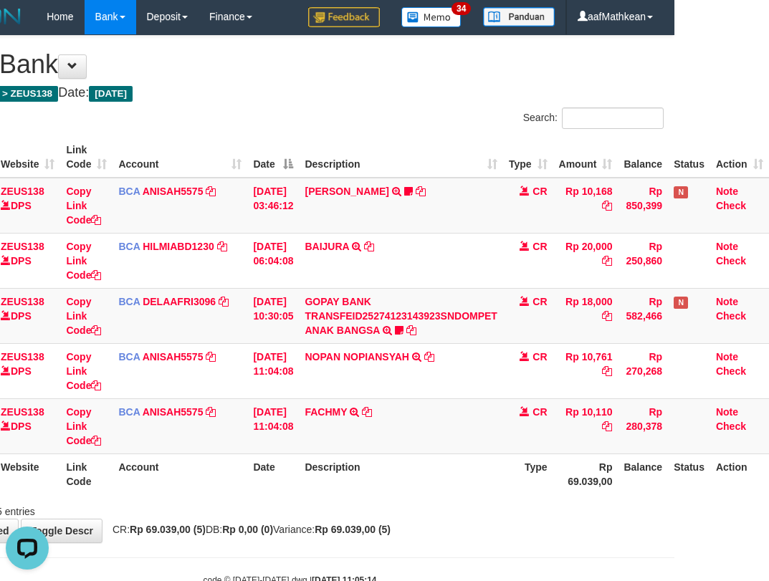
drag, startPoint x: 469, startPoint y: 468, endPoint x: 628, endPoint y: 472, distance: 159.1
click at [504, 489] on tr "ID Website Link Code Account Date Description Type Rp 69.039,00 Balance Status …" at bounding box center [342, 473] width 853 height 41
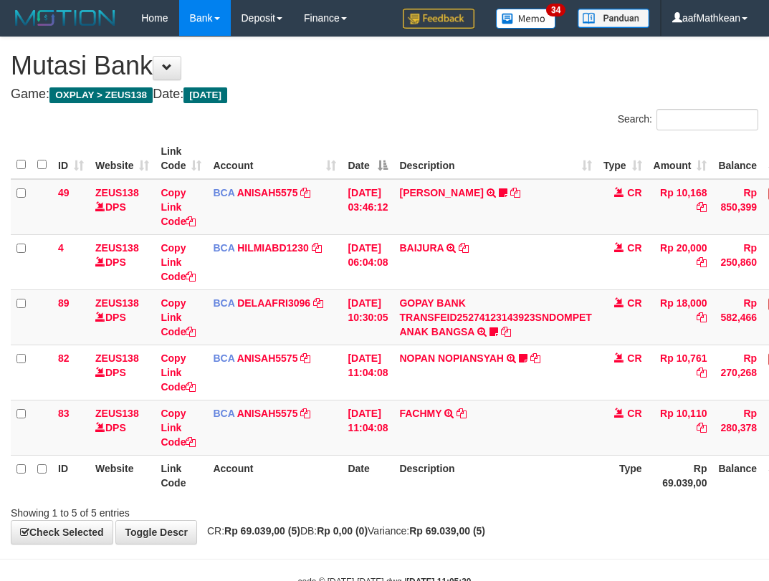
scroll to position [1, 105]
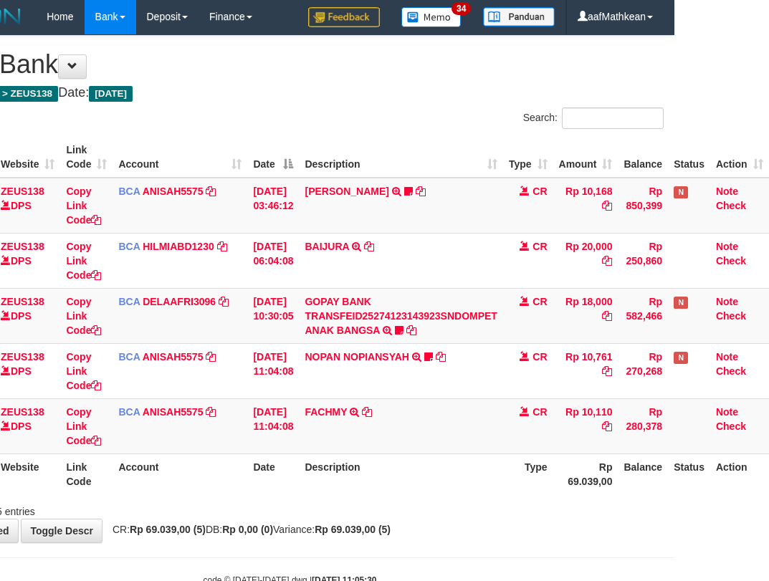
drag, startPoint x: 378, startPoint y: 441, endPoint x: 774, endPoint y: 457, distance: 396.5
click at [682, 461] on table "ID Website Link Code Account Date Description Type Amount Balance Status Action…" at bounding box center [342, 315] width 853 height 357
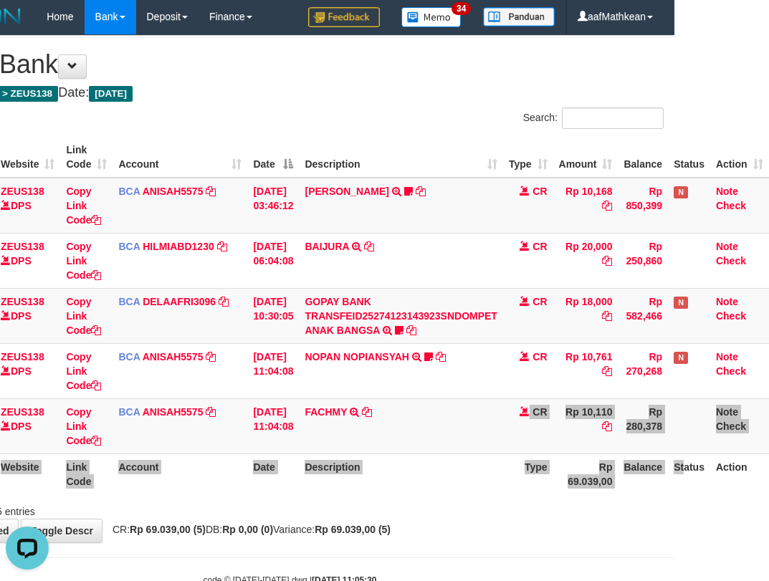
scroll to position [0, 0]
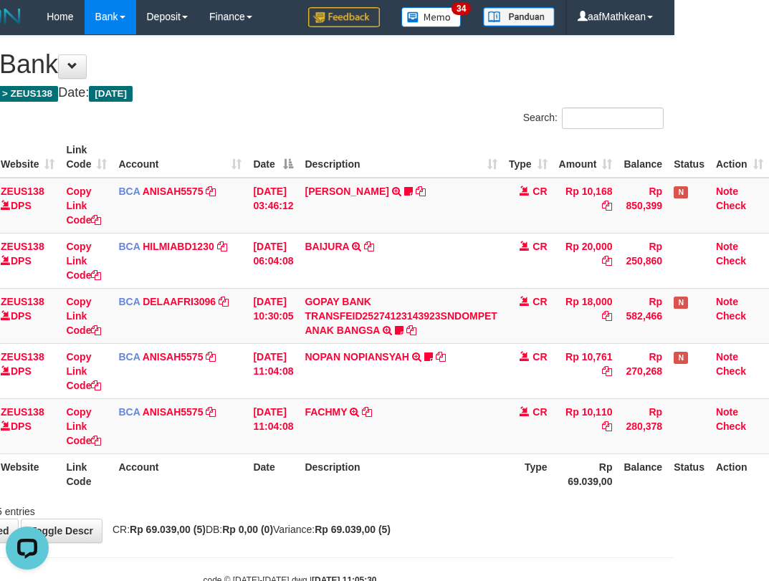
drag, startPoint x: 459, startPoint y: 378, endPoint x: 778, endPoint y: 417, distance: 321.2
click at [466, 381] on td "NOPAN NOPIANSYAH TRSF E-BANKING CR 0110/FTSCY/WS95031 10761.00NOPAN NOPIANSYAH …" at bounding box center [400, 370] width 203 height 55
click at [428, 420] on td "FACHMY TRSF E-BANKING CR 0110/FTSCY/WS95031 10110.00FACHMY" at bounding box center [400, 425] width 203 height 55
click at [674, 405] on html "Toggle navigation Home Bank Account List Load By Website Group [OXPLAY] ZEUS138…" at bounding box center [289, 311] width 769 height 624
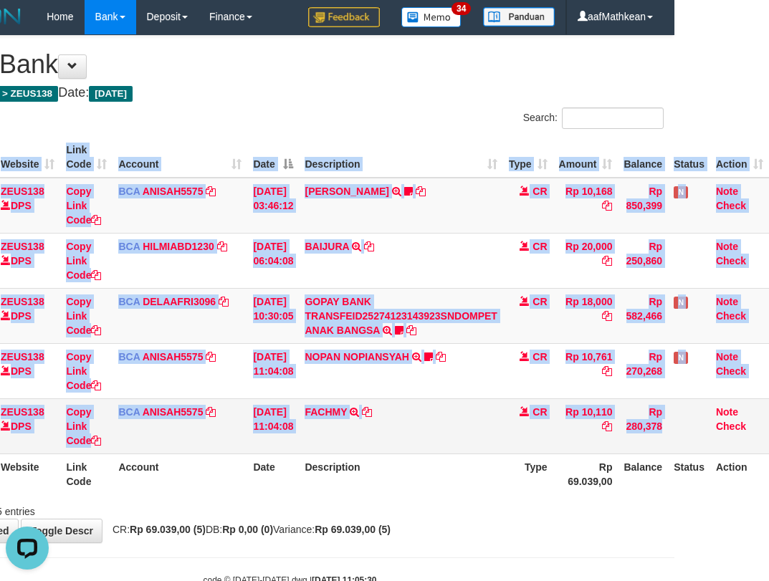
click at [566, 418] on td "Rp 10,110" at bounding box center [585, 425] width 65 height 55
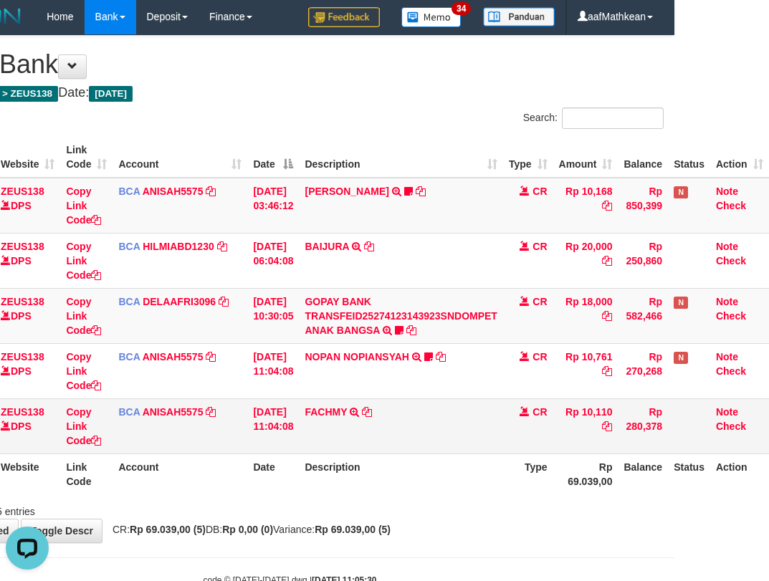
drag, startPoint x: 587, startPoint y: 419, endPoint x: 776, endPoint y: 417, distance: 188.4
click at [595, 419] on td "Rp 10,110" at bounding box center [585, 425] width 65 height 55
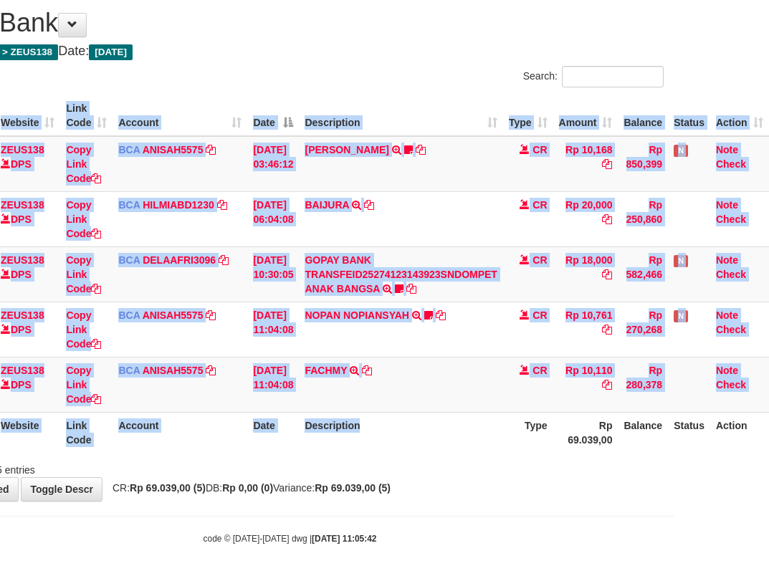
click at [449, 453] on div "ID Website Link Code Account Date Description Type Amount Balance Status Action…" at bounding box center [289, 274] width 769 height 366
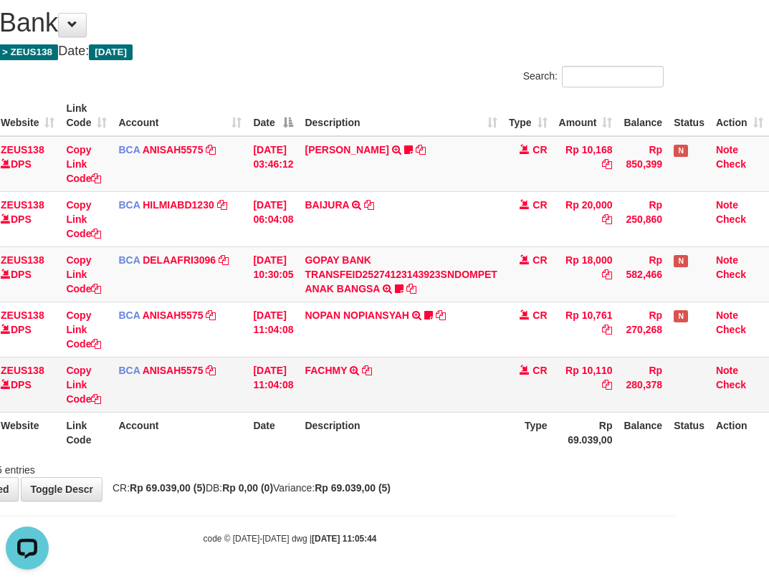
click at [413, 352] on td "NOPAN NOPIANSYAH TRSF E-BANKING CR 0110/FTSCY/WS95031 10761.00NOPAN NOPIANSYAH …" at bounding box center [400, 329] width 203 height 55
drag, startPoint x: 499, startPoint y: 375, endPoint x: 516, endPoint y: 379, distance: 17.7
click at [515, 385] on tr "83 ZEUS138 DPS Copy Link Code BCA ANISAH5575 DPS [PERSON_NAME] mutasi_20251001_…" at bounding box center [342, 384] width 853 height 55
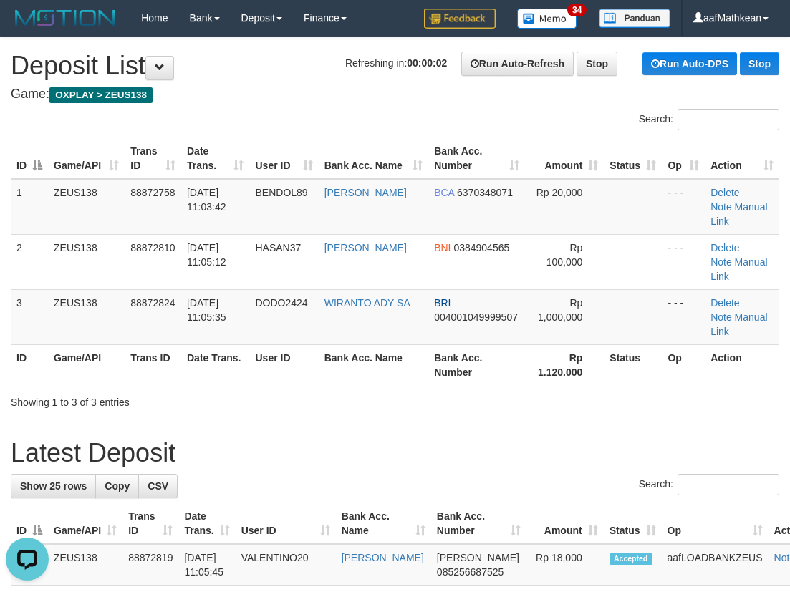
click at [92, 158] on table "ID Game/API Trans ID Date Trans. User ID Bank Acc. Name Bank Acc. Number Amount…" at bounding box center [395, 261] width 769 height 247
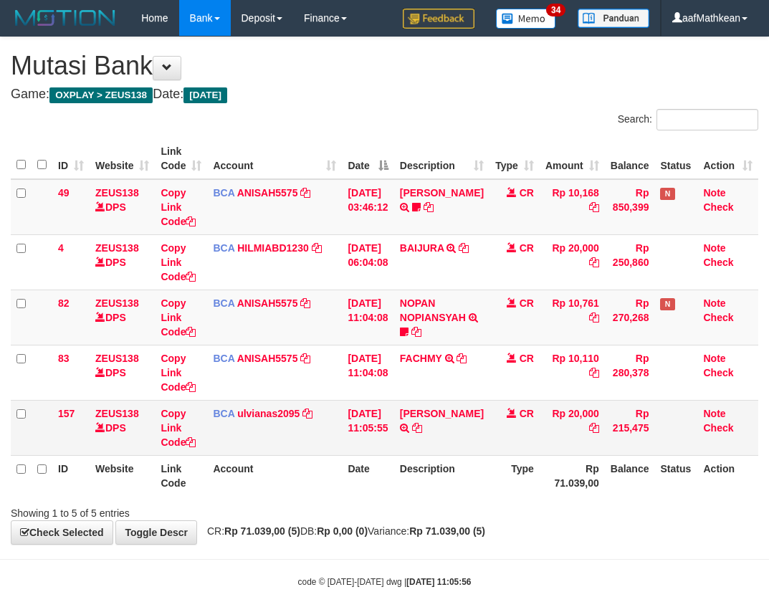
click at [370, 436] on table "ID Website Link Code Account Date Description Type Amount Balance Status Action…" at bounding box center [384, 316] width 747 height 357
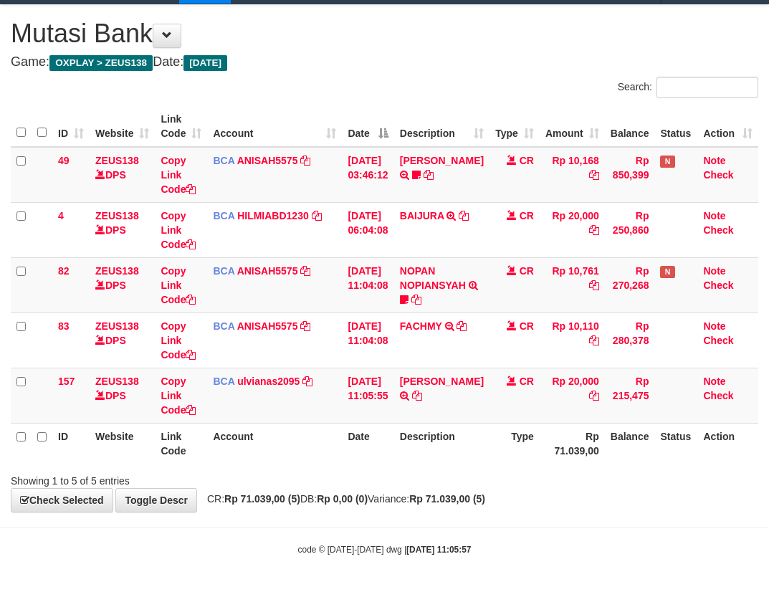
click at [421, 416] on td "[PERSON_NAME] TRSF E-BANKING CR 0110/FTSCY/WS95031 20000.00[PERSON_NAME]" at bounding box center [441, 395] width 95 height 55
drag, startPoint x: 430, startPoint y: 411, endPoint x: 479, endPoint y: 385, distance: 56.1
click at [422, 400] on icon at bounding box center [417, 395] width 10 height 10
click at [235, 403] on td "BCA ulvianas2095 DPS ULVIANASARI mutasi_20251001_4139 | 157 mutasi_20251001_413…" at bounding box center [274, 395] width 135 height 55
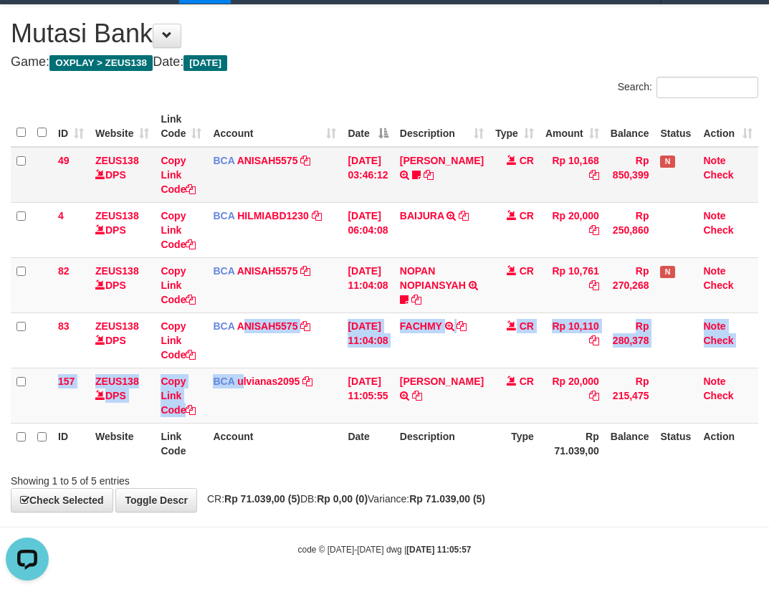
drag, startPoint x: 245, startPoint y: 324, endPoint x: 203, endPoint y: 151, distance: 177.8
click at [243, 299] on tbody "49 ZEUS138 DPS Copy Link Code BCA ANISAH5575 DPS [PERSON_NAME] mutasi_20251001_…" at bounding box center [384, 285] width 747 height 277
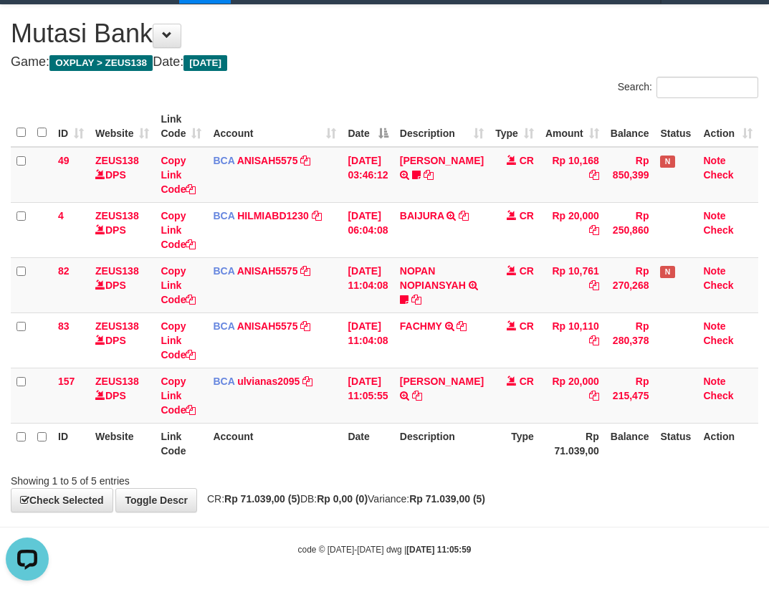
click at [415, 425] on th "Description" at bounding box center [441, 443] width 95 height 41
click at [441, 436] on th "Description" at bounding box center [441, 443] width 95 height 41
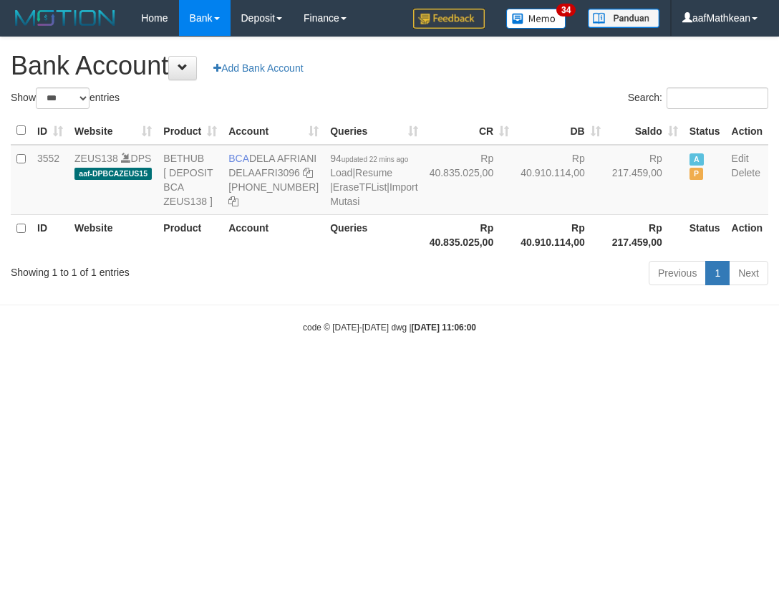
select select "***"
drag, startPoint x: 253, startPoint y: 155, endPoint x: 281, endPoint y: 171, distance: 32.1
click at [281, 171] on td "BCA DELA AFRIANI DELAAFRI3096 [PHONE_NUMBER]" at bounding box center [274, 180] width 102 height 70
copy td "DELA AFRIANI"
click at [513, 338] on body "Toggle navigation Home Bank Account List Load By Website Group [OXPLAY] ZEUS138…" at bounding box center [389, 185] width 779 height 370
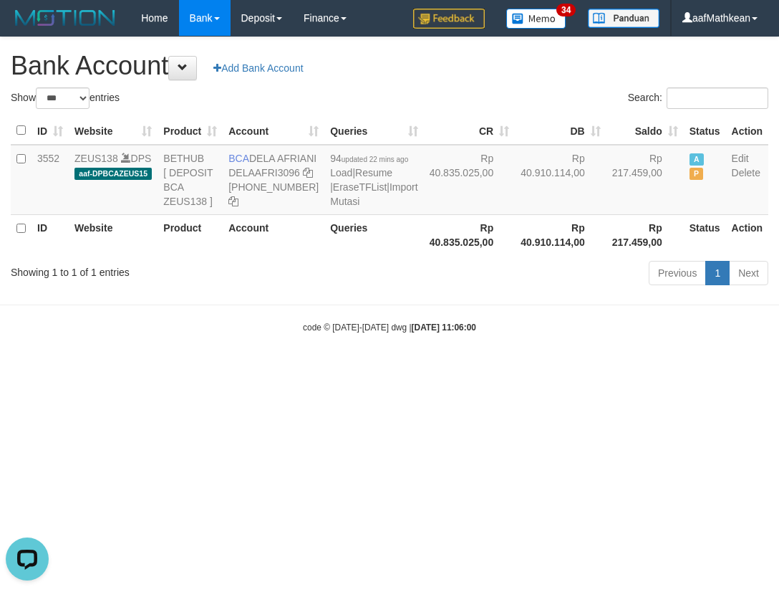
drag, startPoint x: 529, startPoint y: 346, endPoint x: 555, endPoint y: 342, distance: 26.1
click at [537, 351] on body "Toggle navigation Home Bank Account List Load By Website Group [OXPLAY] ZEUS138…" at bounding box center [389, 185] width 779 height 370
select select "***"
click at [339, 370] on html "Toggle navigation Home Bank Account List Load By Website Group [OXPLAY] ZEUS138…" at bounding box center [389, 185] width 779 height 370
click at [356, 370] on html "Toggle navigation Home Bank Account List Load By Website Group [OXPLAY] ZEUS138…" at bounding box center [389, 185] width 779 height 370
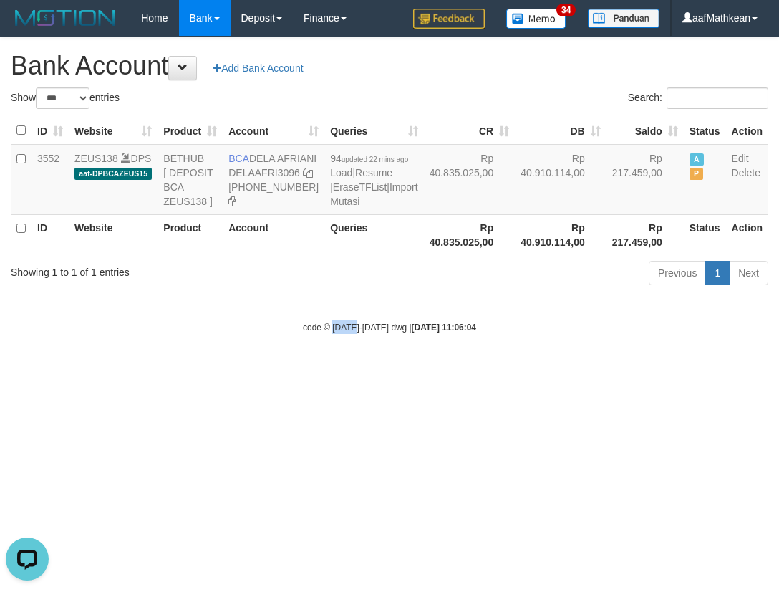
click at [340, 370] on html "Toggle navigation Home Bank Account List Load By Website Group [OXPLAY] ZEUS138…" at bounding box center [389, 185] width 779 height 370
select select "***"
drag, startPoint x: 406, startPoint y: 471, endPoint x: 438, endPoint y: 507, distance: 48.7
click at [419, 370] on html "Toggle navigation Home Bank Account List Load By Website Group [OXPLAY] ZEUS138…" at bounding box center [389, 185] width 779 height 370
select select "***"
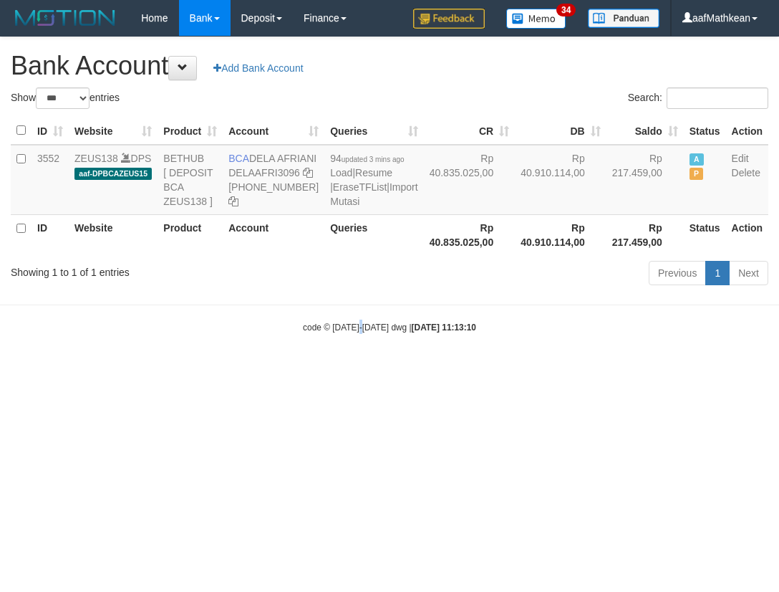
click at [352, 370] on html "Toggle navigation Home Bank Account List Load By Website Group [OXPLAY] ZEUS138…" at bounding box center [389, 185] width 779 height 370
click at [470, 370] on html "Toggle navigation Home Bank Account List Load By Website Group [OXPLAY] ZEUS138…" at bounding box center [389, 185] width 779 height 370
click at [491, 370] on html "Toggle navigation Home Bank Account List Load By Website Group [OXPLAY] ZEUS138…" at bounding box center [389, 185] width 779 height 370
drag, startPoint x: 486, startPoint y: 456, endPoint x: 460, endPoint y: 446, distance: 27.9
click at [472, 370] on html "Toggle navigation Home Bank Account List Load By Website Group [OXPLAY] ZEUS138…" at bounding box center [389, 185] width 779 height 370
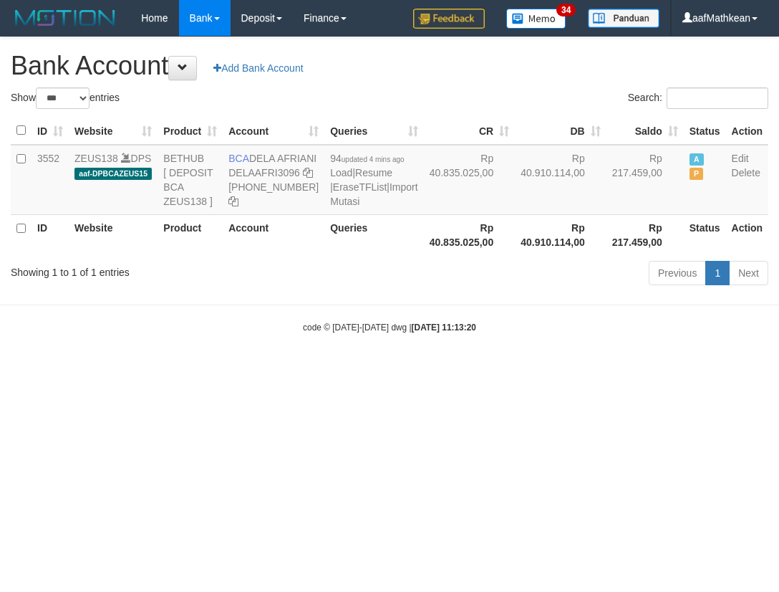
select select "***"
drag, startPoint x: 428, startPoint y: 484, endPoint x: 356, endPoint y: 294, distance: 203.6
click at [362, 321] on html "Toggle navigation Home Bank Account List Load By Website Group [OXPLAY] ZEUS138…" at bounding box center [389, 185] width 779 height 370
select select "***"
drag, startPoint x: 252, startPoint y: 155, endPoint x: 277, endPoint y: 168, distance: 28.5
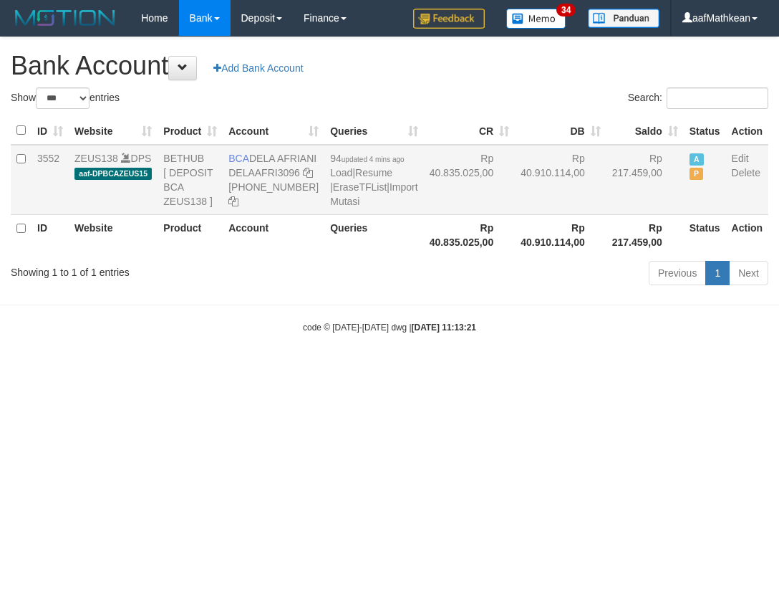
click at [282, 168] on td "BCA DELA AFRIANI DELAAFRI3096 869-245-8639" at bounding box center [274, 180] width 102 height 70
copy td "DELA AFRIANI"
click at [495, 370] on html "Toggle navigation Home Bank Account List Load By Website Group [OXPLAY] ZEUS138…" at bounding box center [389, 185] width 779 height 370
drag, startPoint x: 500, startPoint y: 463, endPoint x: 492, endPoint y: 454, distance: 11.7
click at [499, 370] on html "Toggle navigation Home Bank Account List Load By Website Group [OXPLAY] ZEUS138…" at bounding box center [389, 185] width 779 height 370
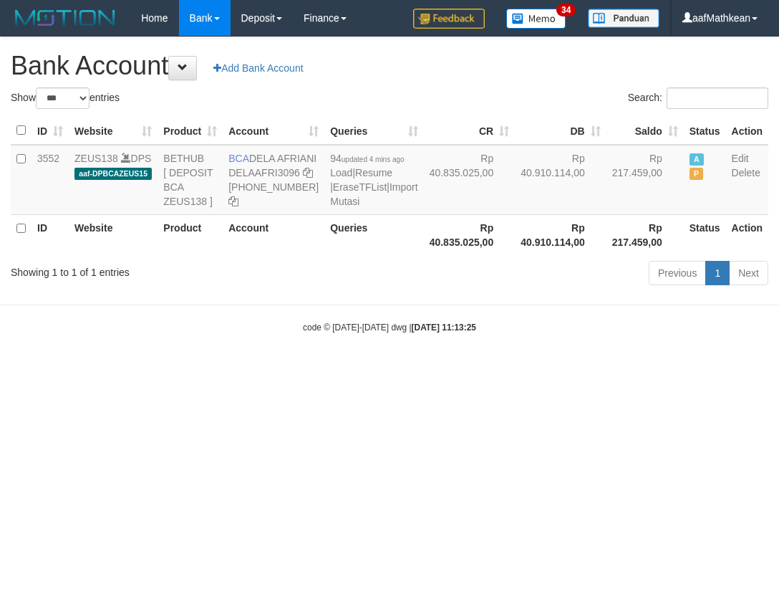
select select "***"
drag, startPoint x: 410, startPoint y: 479, endPoint x: 777, endPoint y: 494, distance: 367.8
click at [448, 370] on html "Toggle navigation Home Bank Account List Load By Website Group [OXPLAY] ZEUS138…" at bounding box center [389, 185] width 779 height 370
click at [279, 370] on html "Toggle navigation Home Bank Account List Load By Website Group [OXPLAY] ZEUS138…" at bounding box center [389, 185] width 779 height 370
select select "***"
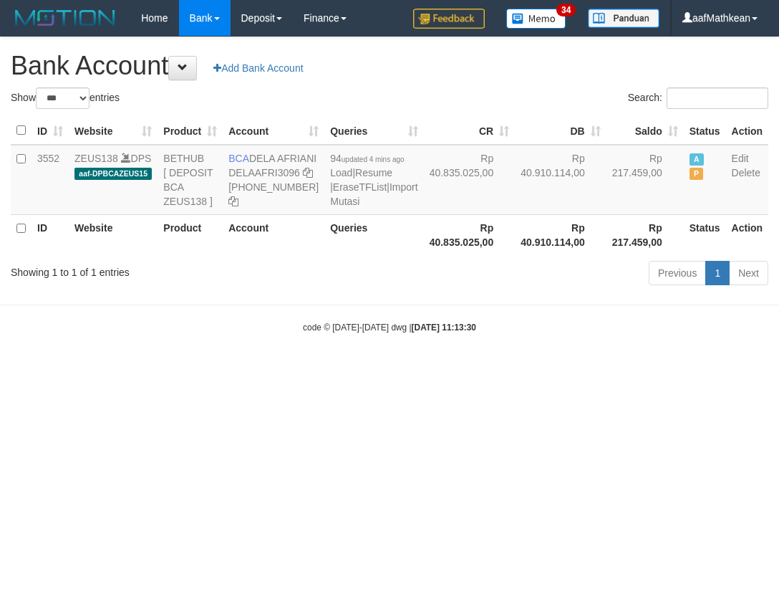
drag, startPoint x: 382, startPoint y: 439, endPoint x: 443, endPoint y: 449, distance: 61.7
click at [405, 370] on html "Toggle navigation Home Bank Account List Load By Website Group [OXPLAY] ZEUS138…" at bounding box center [389, 185] width 779 height 370
click at [725, 370] on html "Toggle navigation Home Bank Account List Load By Website Group [OXPLAY] ZEUS138…" at bounding box center [389, 185] width 779 height 370
click at [443, 370] on html "Toggle navigation Home Bank Account List Load By Website Group [OXPLAY] ZEUS138…" at bounding box center [389, 185] width 779 height 370
click at [474, 370] on html "Toggle navigation Home Bank Account List Load By Website Group [OXPLAY] ZEUS138…" at bounding box center [389, 185] width 779 height 370
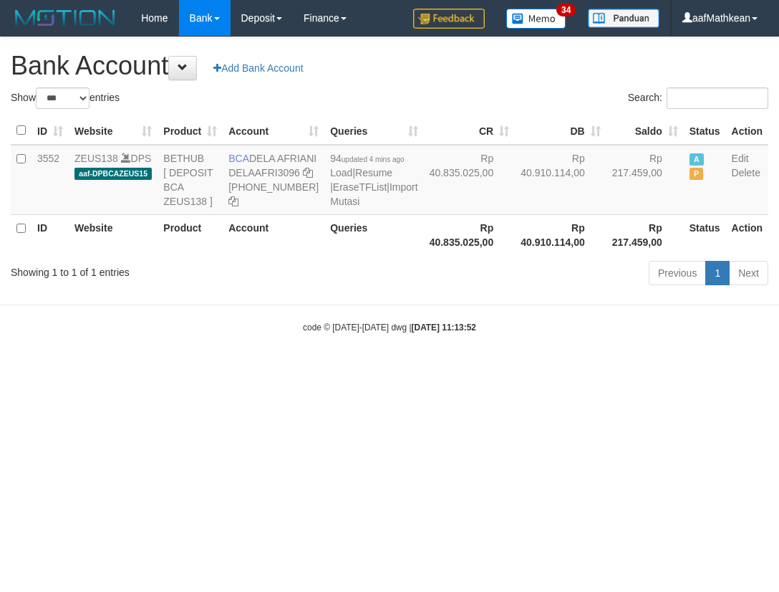
select select "***"
drag, startPoint x: 308, startPoint y: 431, endPoint x: 350, endPoint y: 451, distance: 46.1
click at [316, 370] on html "Toggle navigation Home Bank Account List Load By Website Group [OXPLAY] ZEUS138…" at bounding box center [389, 185] width 779 height 370
click at [355, 370] on html "Toggle navigation Home Bank Account List Load By Website Group [OXPLAY] ZEUS138…" at bounding box center [389, 185] width 779 height 370
select select "***"
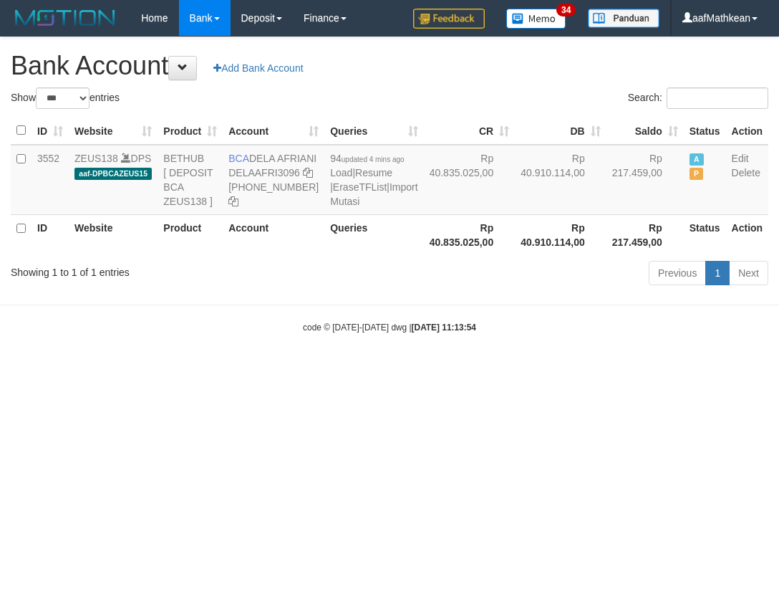
drag, startPoint x: 0, startPoint y: 0, endPoint x: 349, endPoint y: 445, distance: 565.4
click at [352, 370] on html "Toggle navigation Home Bank Account List Load By Website Group [OXPLAY] ZEUS138…" at bounding box center [389, 185] width 779 height 370
select select "***"
drag, startPoint x: 350, startPoint y: 375, endPoint x: 366, endPoint y: 412, distance: 40.1
click at [350, 370] on body "Toggle navigation Home Bank Account List Load By Website Group [OXPLAY] ZEUS138…" at bounding box center [389, 185] width 779 height 370
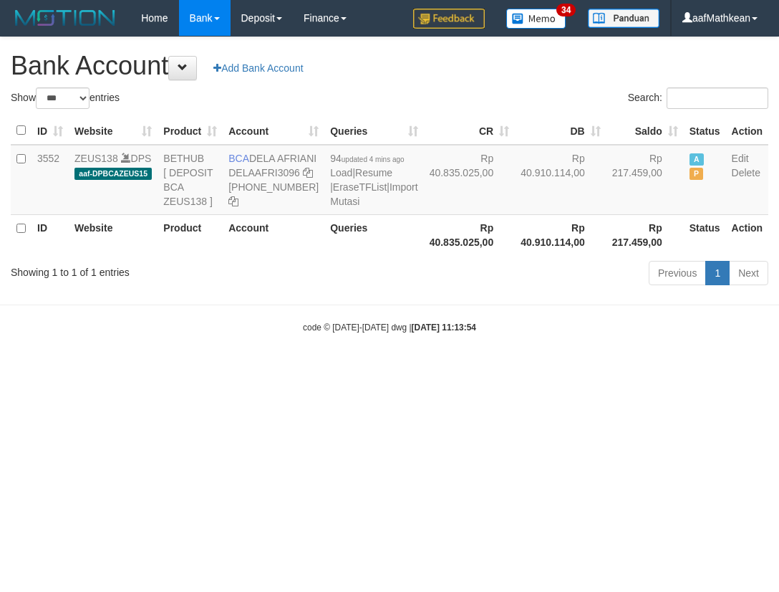
drag, startPoint x: 366, startPoint y: 412, endPoint x: 352, endPoint y: 393, distance: 23.1
click at [365, 370] on body "Toggle navigation Home Bank Account List Load By Website Group [OXPLAY] ZEUS138…" at bounding box center [389, 185] width 779 height 370
drag, startPoint x: 360, startPoint y: 400, endPoint x: 370, endPoint y: 396, distance: 10.7
click at [360, 370] on body "Toggle navigation Home Bank Account List Load By Website Group [OXPLAY] ZEUS138…" at bounding box center [389, 185] width 779 height 370
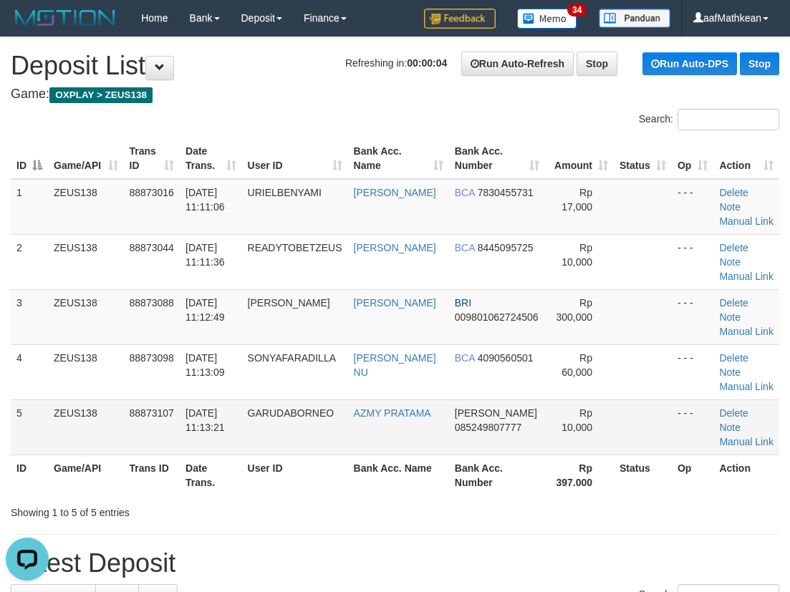
drag, startPoint x: 91, startPoint y: 400, endPoint x: 427, endPoint y: 436, distance: 337.9
click at [105, 404] on tbody "1 ZEUS138 88873016 [DATE] 11:11:06 URIELBENYAMI [PERSON_NAME] BCA 7830455731 Rp…" at bounding box center [395, 317] width 769 height 277
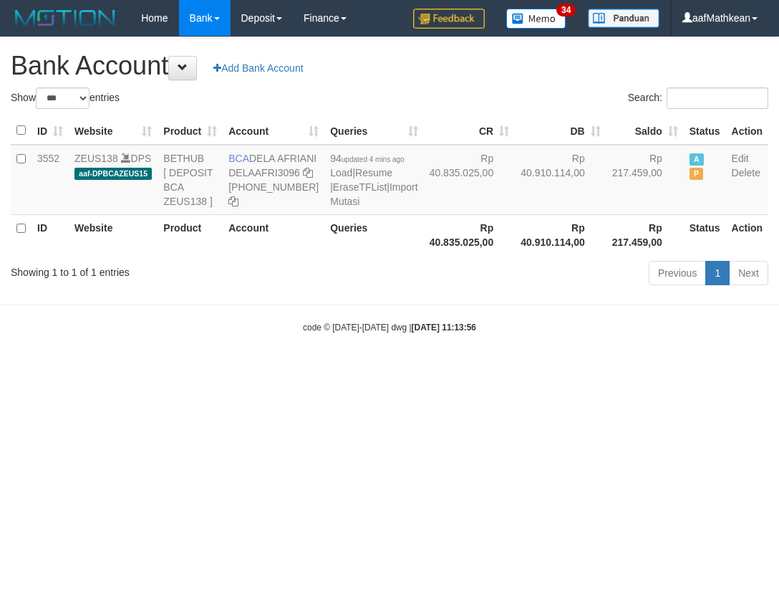
select select "***"
drag, startPoint x: 277, startPoint y: 385, endPoint x: 963, endPoint y: 451, distance: 689.4
click at [779, 370] on html "Toggle navigation Home Bank Account List Load By Website Group [OXPLAY] ZEUS138…" at bounding box center [389, 185] width 779 height 370
select select "***"
click at [566, 370] on html "Toggle navigation Home Bank Account List Load By Website Group [OXPLAY] ZEUS138…" at bounding box center [389, 185] width 779 height 370
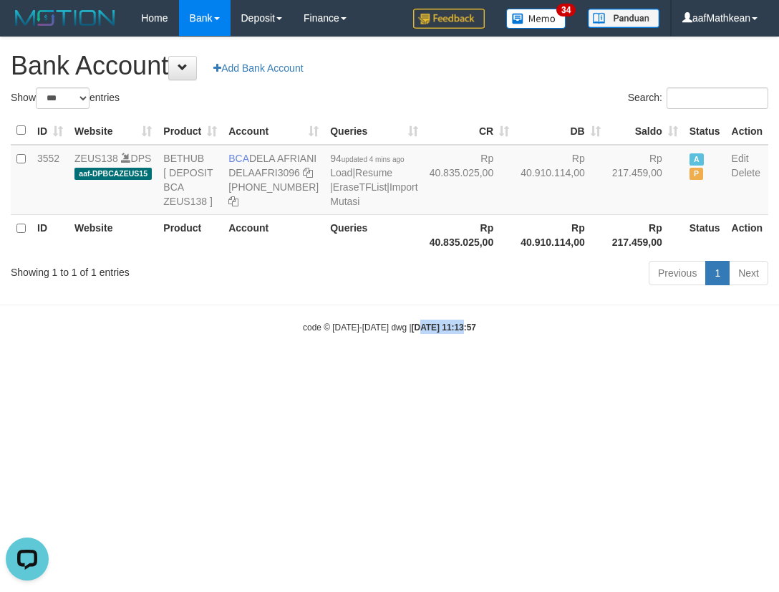
drag, startPoint x: 419, startPoint y: 440, endPoint x: 772, endPoint y: 437, distance: 352.5
click at [704, 370] on html "Toggle navigation Home Bank Account List Load By Website Group [OXPLAY] ZEUS138…" at bounding box center [389, 185] width 779 height 370
drag, startPoint x: 420, startPoint y: 526, endPoint x: 779, endPoint y: 560, distance: 360.5
click at [765, 370] on html "Toggle navigation Home Bank Account List Load By Website Group [OXPLAY] ZEUS138…" at bounding box center [389, 185] width 779 height 370
drag, startPoint x: 445, startPoint y: 305, endPoint x: 350, endPoint y: 162, distance: 171.7
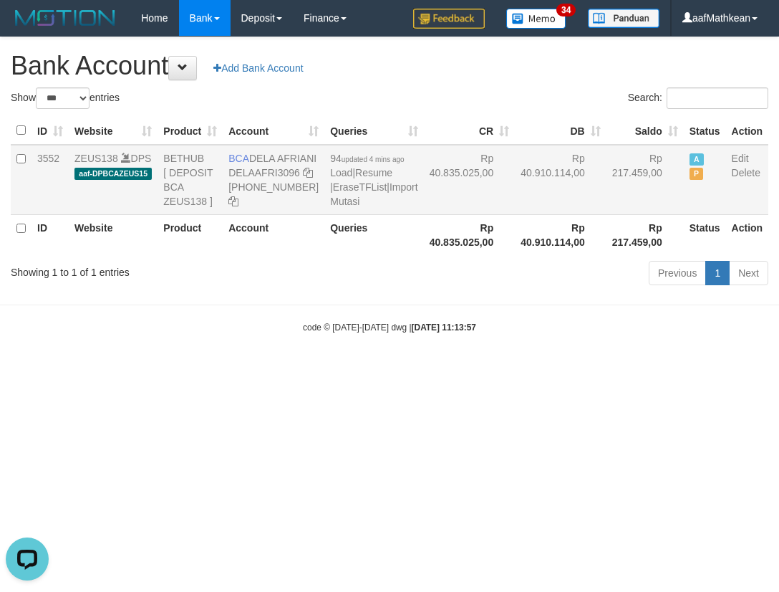
click at [356, 173] on div "Show ** ** ** *** *** entries Search: ID Website Product Account Queries CR DB …" at bounding box center [390, 188] width 758 height 203
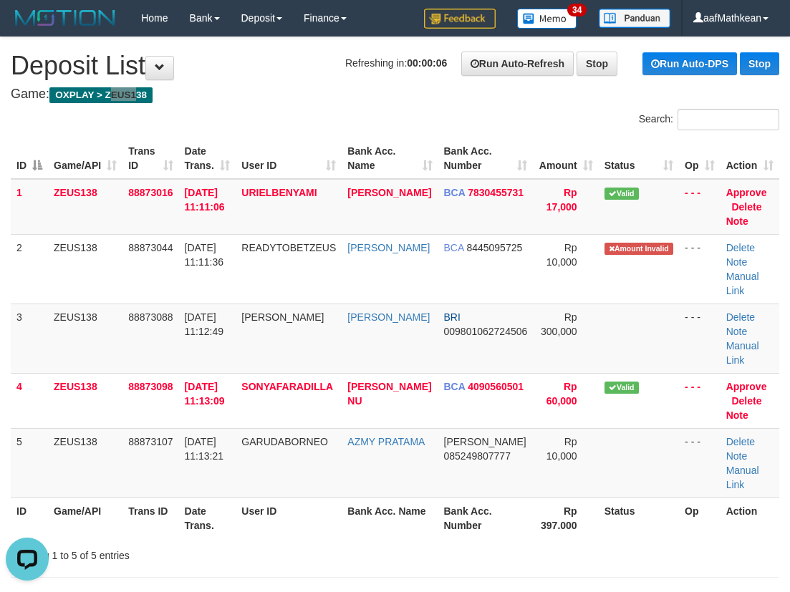
click at [138, 90] on span "OXPLAY > ZEUS138" at bounding box center [100, 95] width 103 height 16
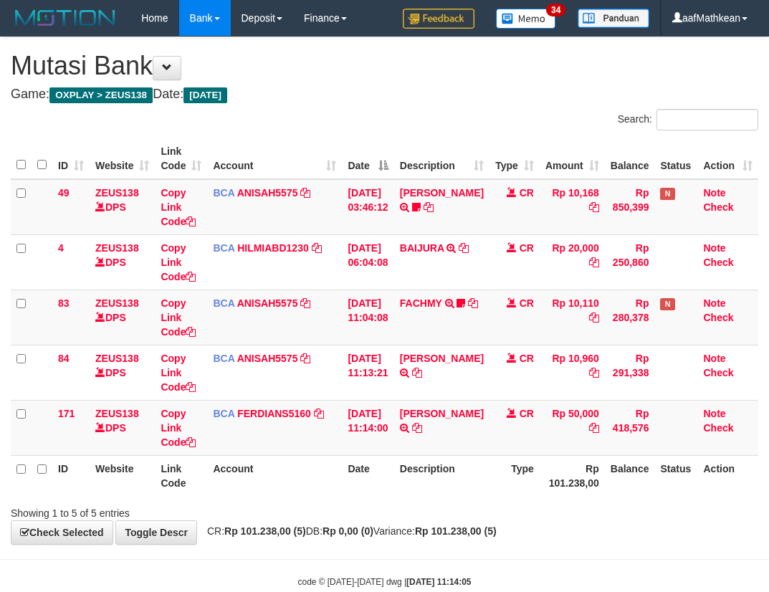
scroll to position [32, 0]
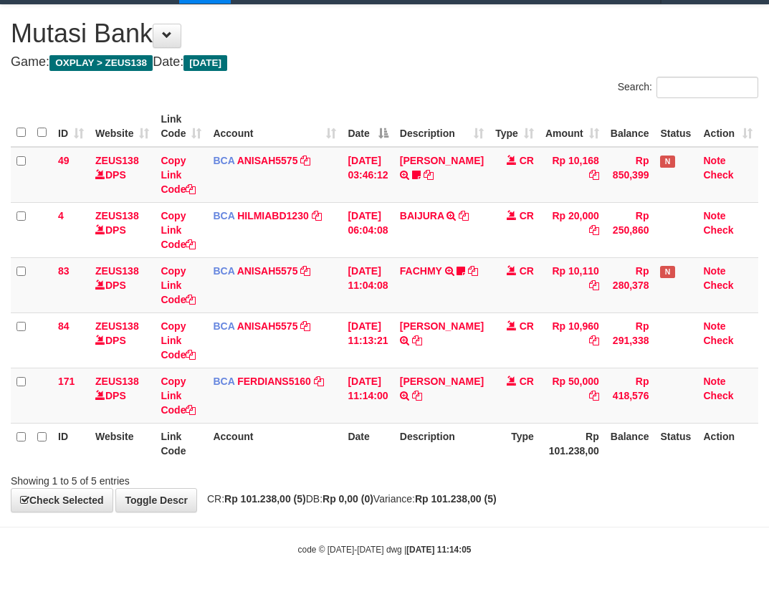
click at [544, 458] on th "Rp 101.238,00" at bounding box center [571, 443] width 65 height 41
click at [422, 396] on icon at bounding box center [417, 395] width 10 height 10
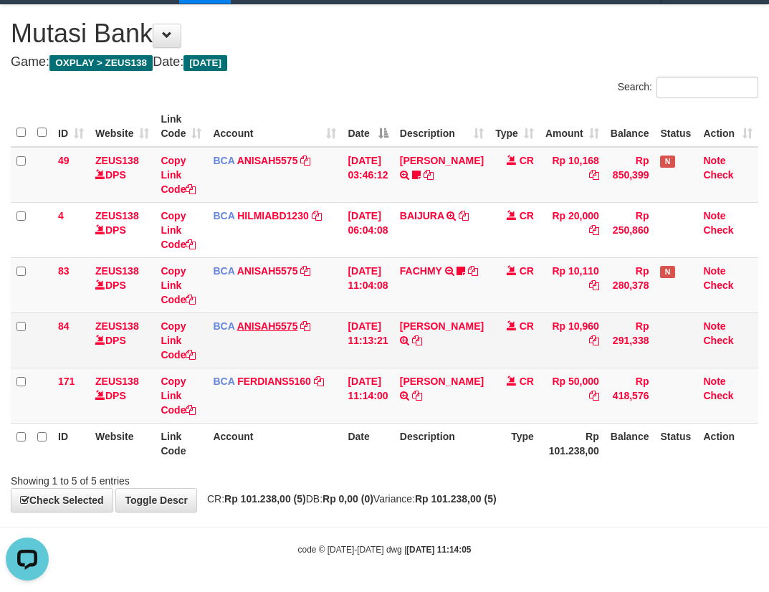
scroll to position [0, 0]
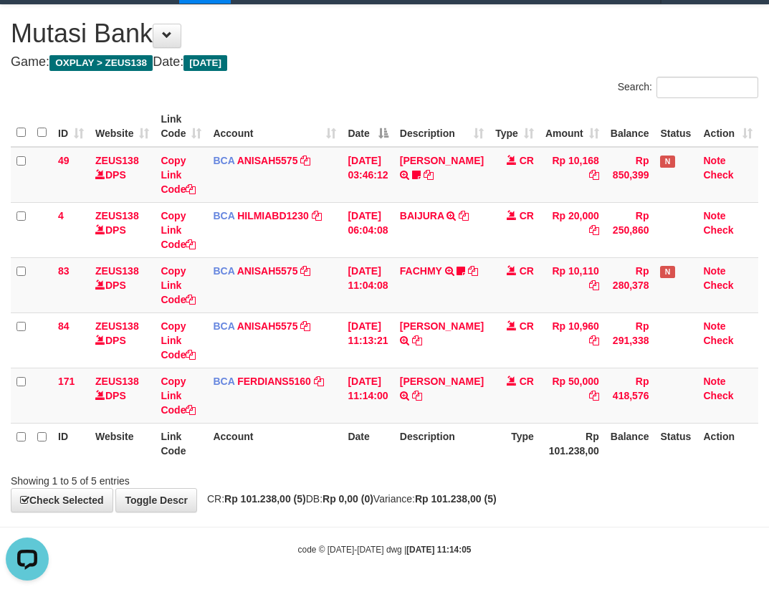
click at [507, 421] on tr "171 ZEUS138 DPS Copy Link Code BCA FERDIANS5160 DPS FERDIANSYAH mutasi_20251001…" at bounding box center [384, 395] width 747 height 55
click at [391, 416] on td "01/10/2025 11:14:00" at bounding box center [368, 395] width 52 height 55
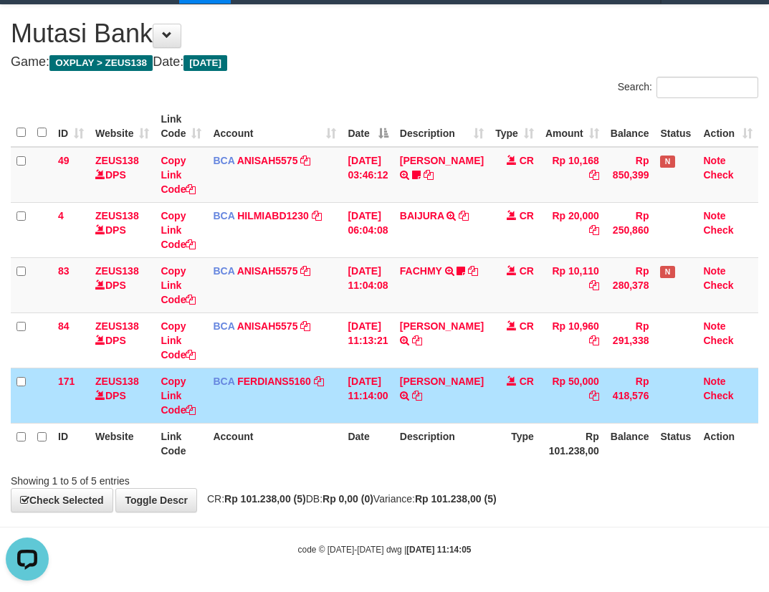
drag, startPoint x: 609, startPoint y: 451, endPoint x: 726, endPoint y: 464, distance: 117.4
click at [681, 460] on tr "ID Website Link Code Account Date Description Type Rp 101.238,00 Balance Status…" at bounding box center [384, 443] width 747 height 41
drag, startPoint x: 413, startPoint y: 448, endPoint x: 774, endPoint y: 463, distance: 362.1
click at [433, 448] on tr "ID Website Link Code Account Date Description Type Rp 101.238,00 Balance Status…" at bounding box center [384, 443] width 747 height 41
click at [393, 382] on td "01/10/2025 11:14:00" at bounding box center [368, 395] width 52 height 55
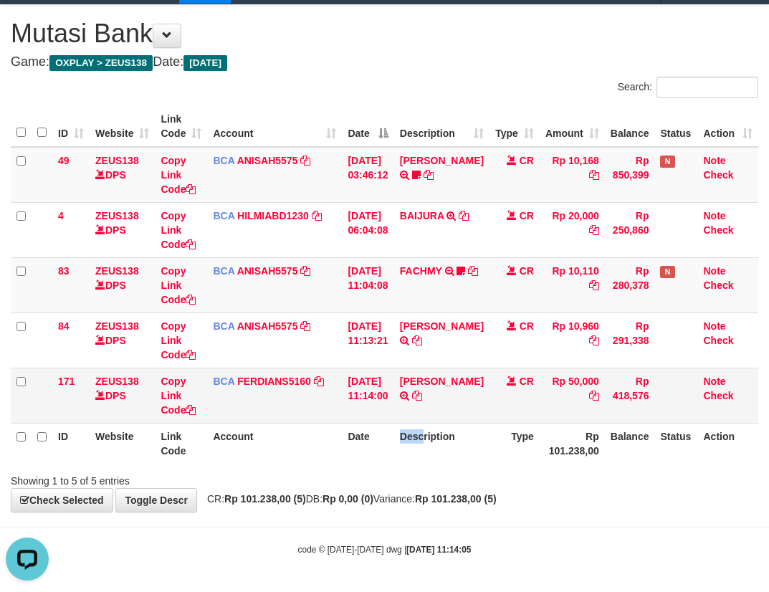
click at [431, 375] on tbody "49 ZEUS138 DPS Copy Link Code BCA ANISAH5575 DPS [PERSON_NAME] mutasi_20251001_…" at bounding box center [384, 285] width 747 height 277
click at [529, 404] on td "CR" at bounding box center [514, 395] width 50 height 55
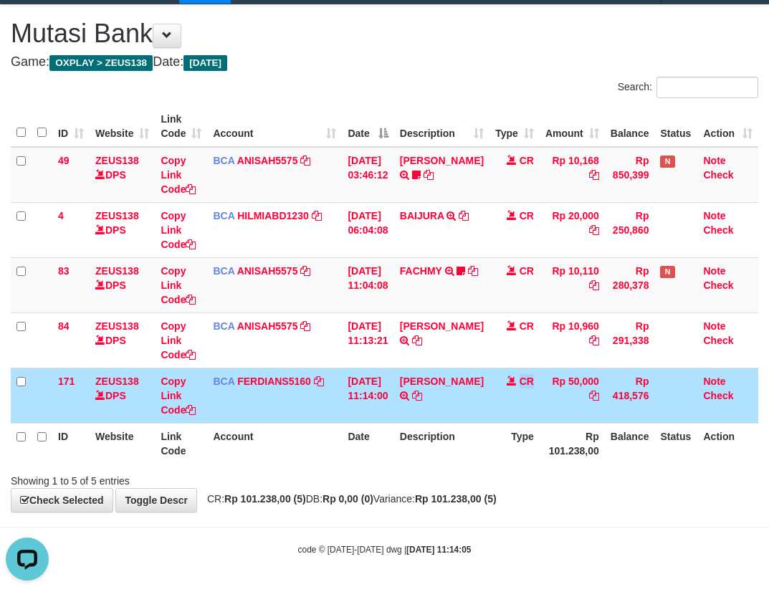
click at [380, 378] on tbody "49 ZEUS138 DPS Copy Link Code BCA ANISAH5575 DPS [PERSON_NAME] mutasi_20251001_…" at bounding box center [384, 285] width 747 height 277
drag, startPoint x: 392, startPoint y: 405, endPoint x: 401, endPoint y: 423, distance: 19.6
click at [398, 426] on table "ID Website Link Code Account Date Description Type Amount Balance Status Action…" at bounding box center [384, 284] width 747 height 357
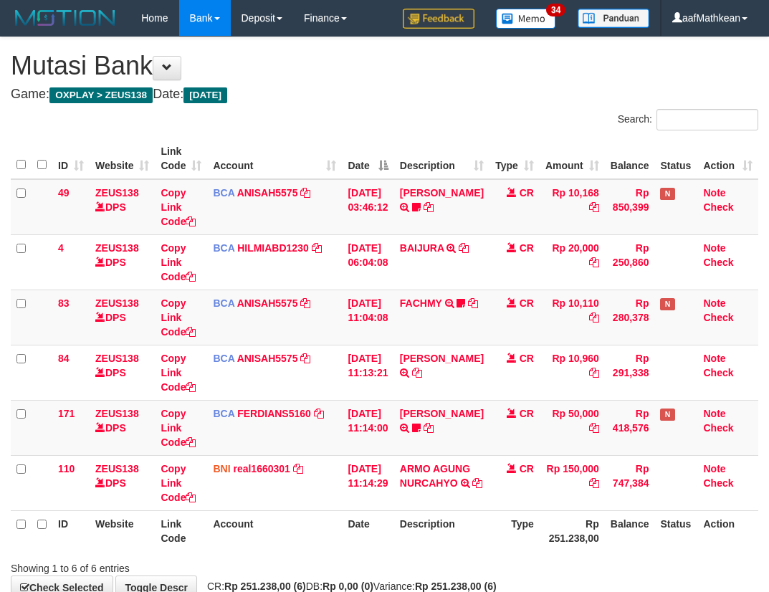
scroll to position [32, 0]
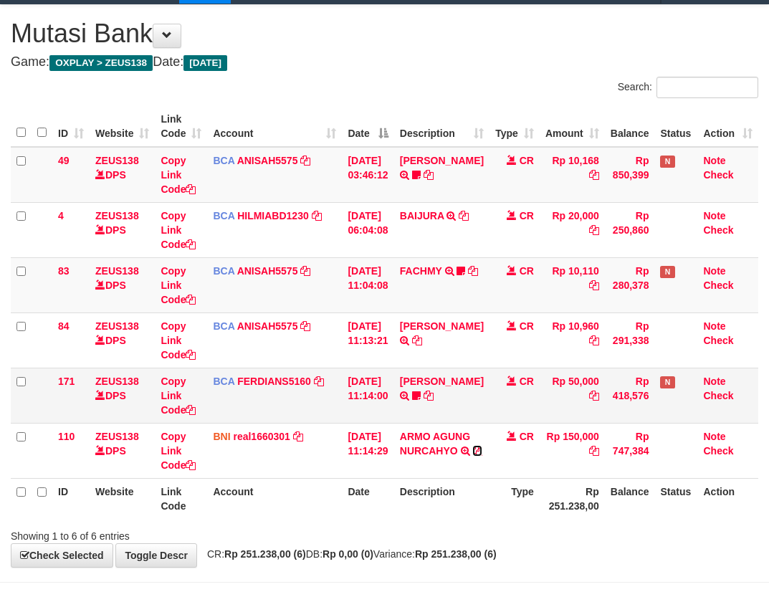
drag, startPoint x: 416, startPoint y: 464, endPoint x: 524, endPoint y: 373, distance: 141.3
click at [472, 456] on icon at bounding box center [477, 451] width 10 height 10
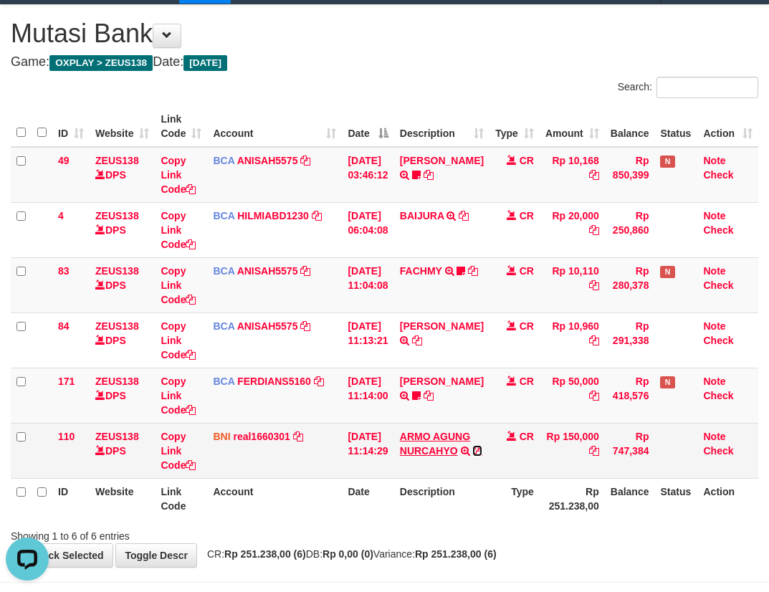
click at [472, 456] on icon at bounding box center [477, 451] width 10 height 10
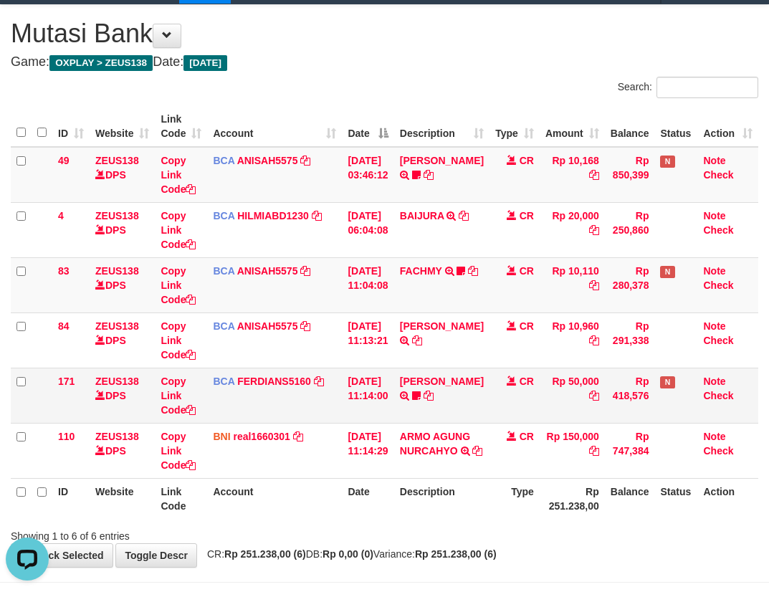
drag, startPoint x: 388, startPoint y: 397, endPoint x: 396, endPoint y: 385, distance: 13.9
click at [393, 406] on td "[DATE] 11:14:00" at bounding box center [368, 395] width 52 height 55
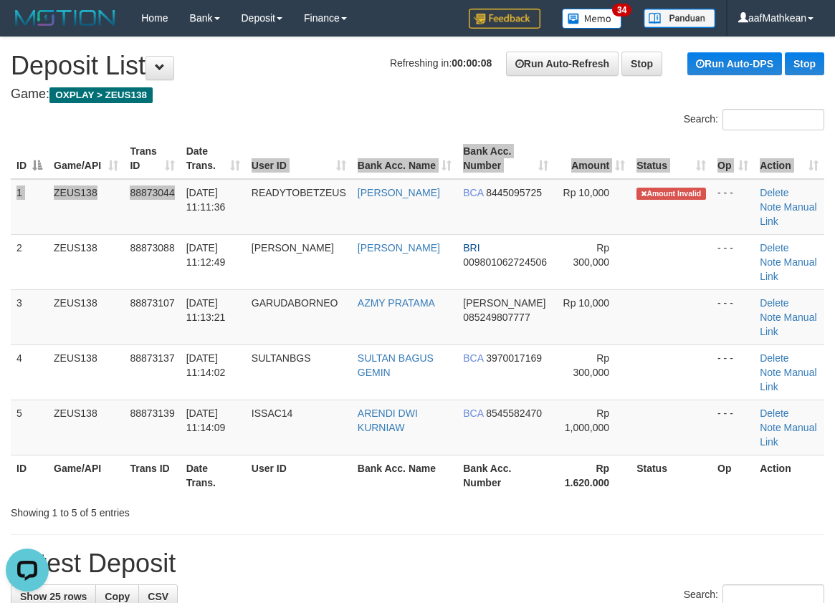
click at [249, 167] on table "ID Game/API Trans ID Date Trans. User ID Bank Acc. Name Bank Acc. Number Amount…" at bounding box center [417, 316] width 813 height 357
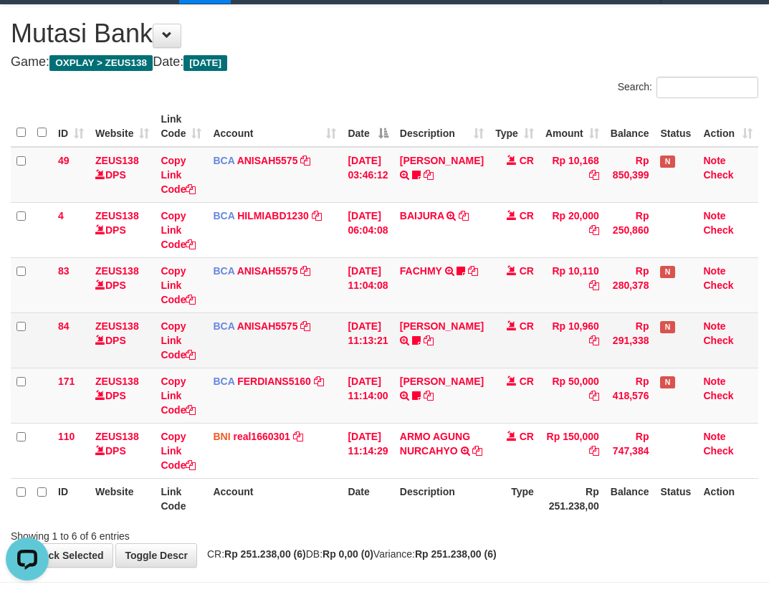
click at [473, 349] on td "DICKI ANANTO TRSF E-BANKING CR 0110/FTSCY/WS95051 10960.002025100193313822 TRFD…" at bounding box center [441, 339] width 95 height 55
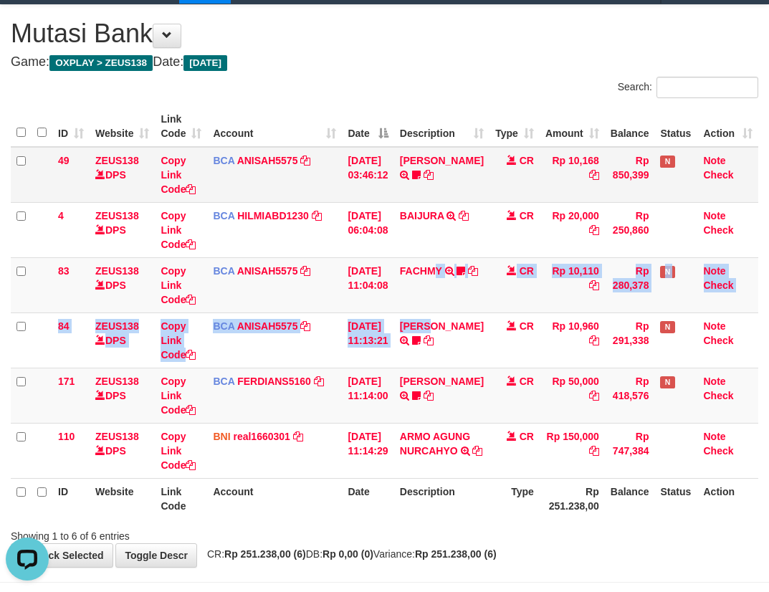
click at [430, 227] on tbody "49 ZEUS138 DPS Copy Link Code BCA ANISAH5575 DPS ANISAH mutasi_20251001_3827 | …" at bounding box center [384, 313] width 747 height 332
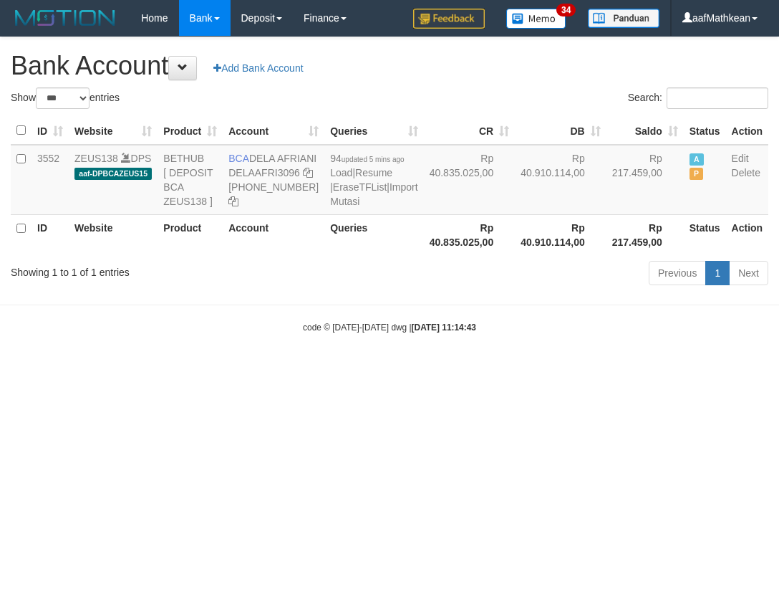
select select "***"
click at [303, 178] on icon at bounding box center [308, 173] width 10 height 10
click at [779, 370] on html "Toggle navigation Home Bank Account List Load By Website Group [OXPLAY] ZEUS138…" at bounding box center [389, 185] width 779 height 370
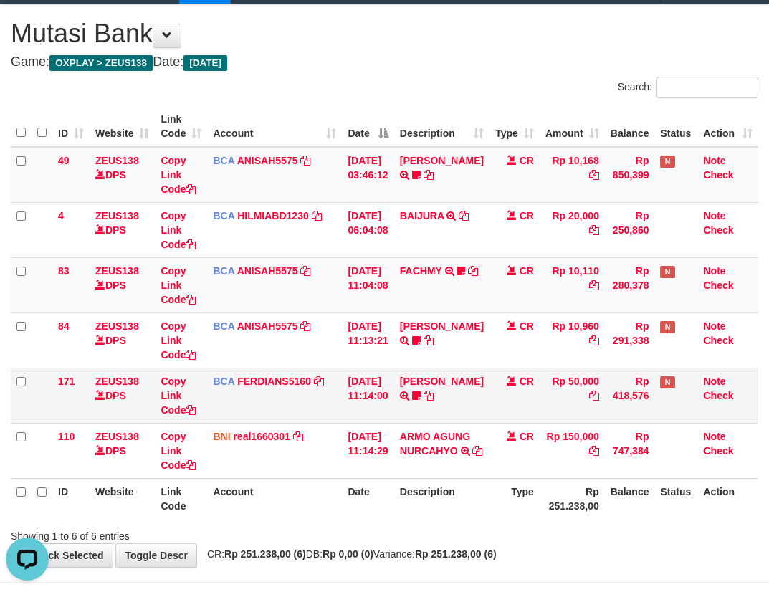
drag, startPoint x: 484, startPoint y: 388, endPoint x: 500, endPoint y: 373, distance: 22.8
click at [476, 388] on tr "171 ZEUS138 DPS Copy Link Code BCA FERDIANS5160 DPS FERDIANSYAH mutasi_20251001…" at bounding box center [384, 395] width 747 height 55
click at [317, 407] on td "BCA FERDIANS5160 DPS FERDIANSYAH mutasi_20251001_4733 | 171 mutasi_20251001_473…" at bounding box center [274, 395] width 135 height 55
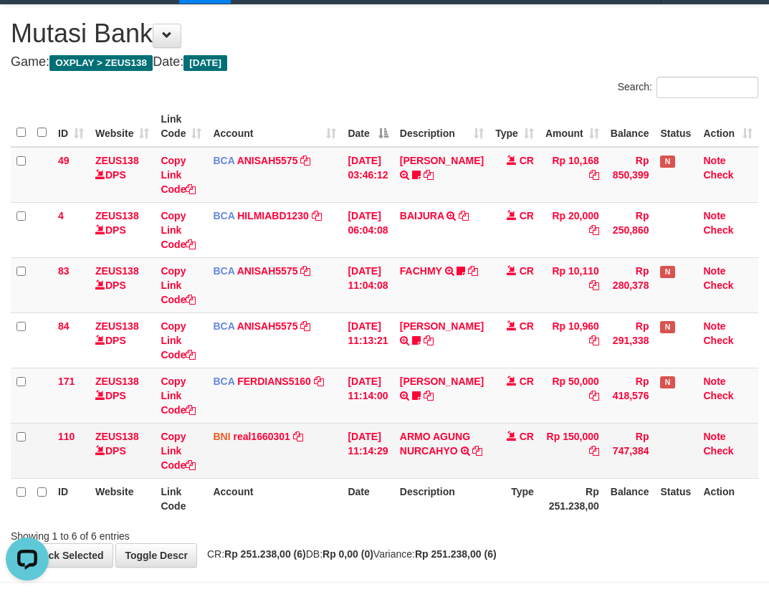
click at [398, 423] on tbody "49 ZEUS138 DPS Copy Link Code BCA ANISAH5575 DPS ANISAH mutasi_20251001_3827 | …" at bounding box center [384, 313] width 747 height 332
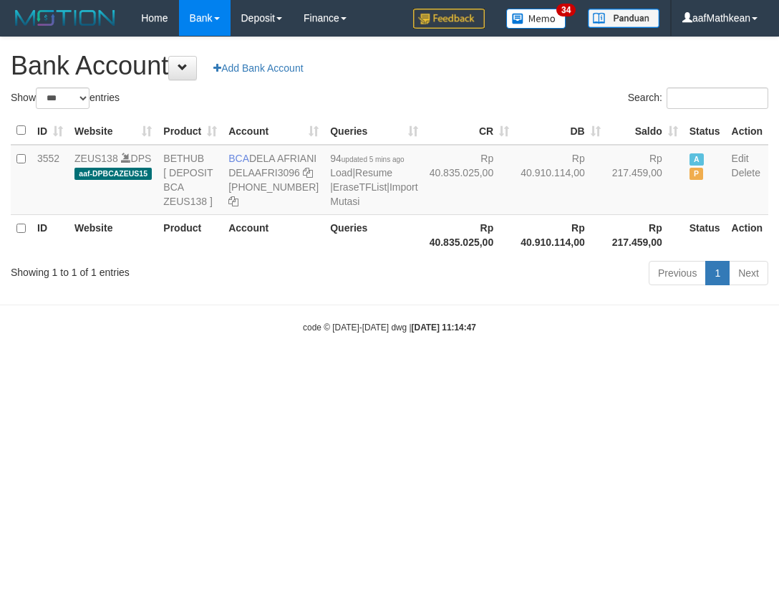
select select "***"
drag, startPoint x: 314, startPoint y: 328, endPoint x: 484, endPoint y: 321, distance: 170.7
click at [363, 290] on div "Showing 1 to 1 of 1 entries Previous 1 Next" at bounding box center [389, 274] width 779 height 31
click at [330, 207] on link "Import Mutasi" at bounding box center [373, 194] width 87 height 26
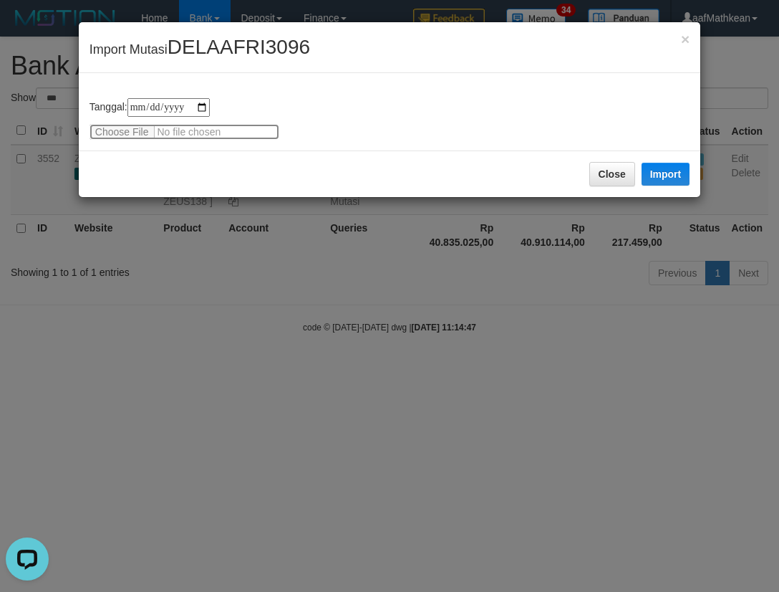
click at [124, 133] on input "file" at bounding box center [185, 132] width 190 height 16
type input "**********"
click at [659, 172] on button "Import" at bounding box center [666, 174] width 49 height 23
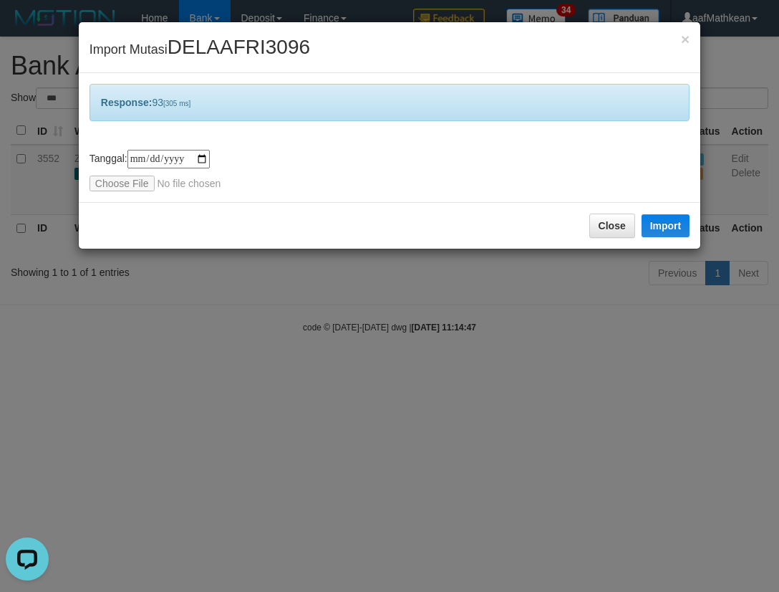
drag, startPoint x: 399, startPoint y: 241, endPoint x: 357, endPoint y: 180, distance: 74.3
click at [400, 245] on div "Close Import" at bounding box center [390, 225] width 622 height 47
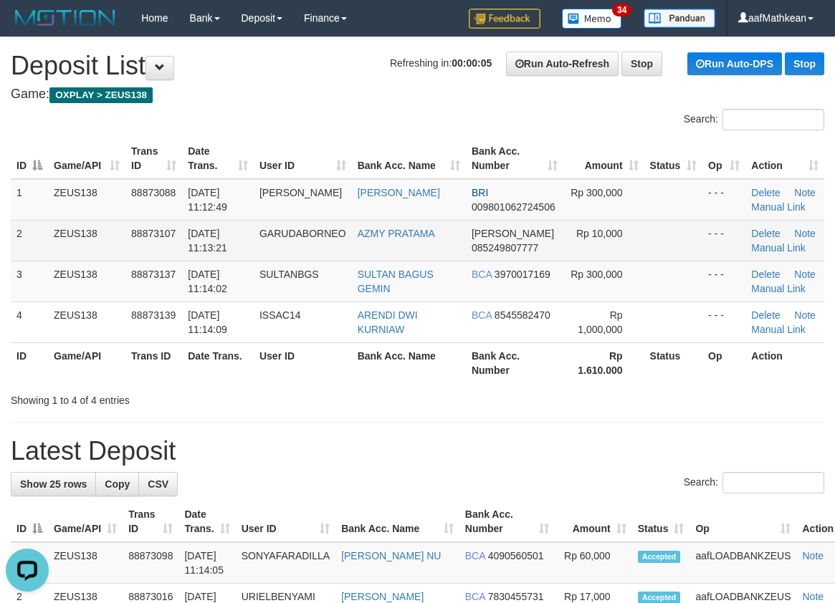
click at [207, 210] on tr "1 ZEUS138 88873088 01/10/2025 11:12:49 THURMAN ALVIAN RAMLI BRI 009801062724506…" at bounding box center [417, 200] width 813 height 42
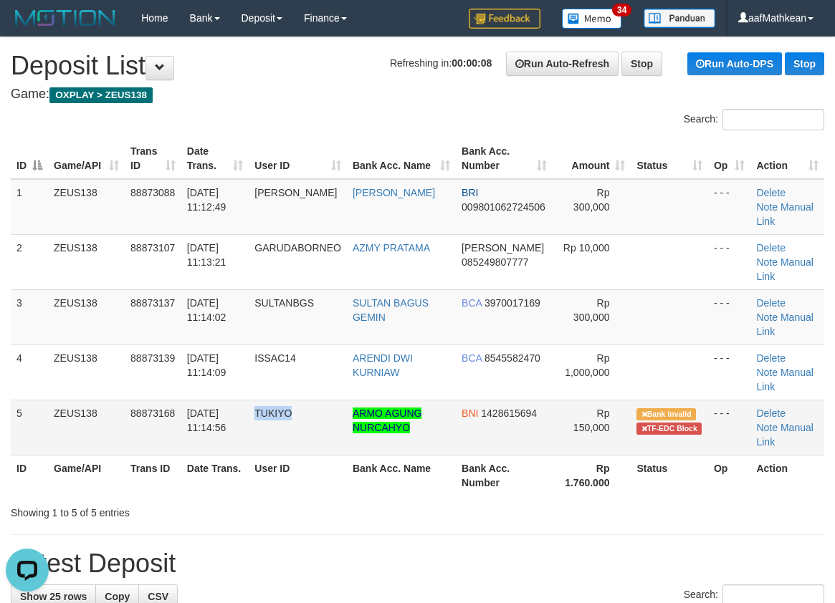
drag, startPoint x: 259, startPoint y: 346, endPoint x: 307, endPoint y: 363, distance: 50.7
click at [302, 400] on td "TUKIYO" at bounding box center [298, 427] width 98 height 55
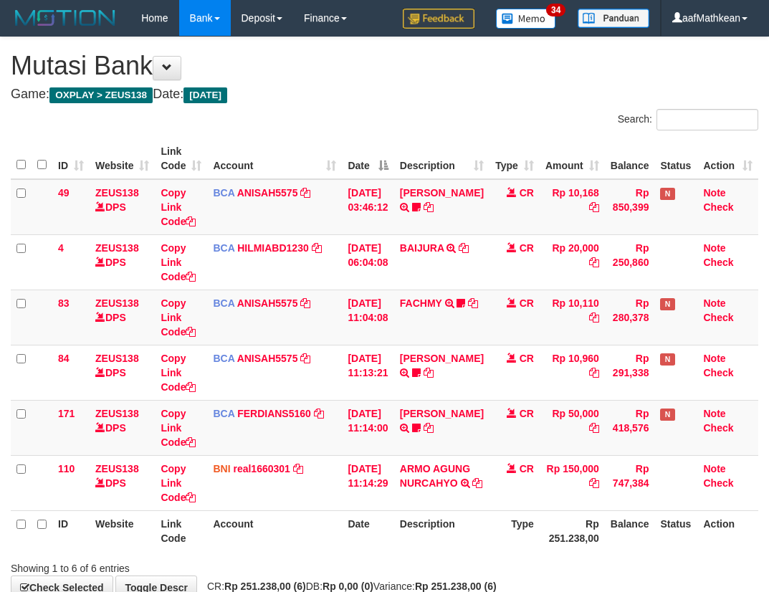
scroll to position [32, 0]
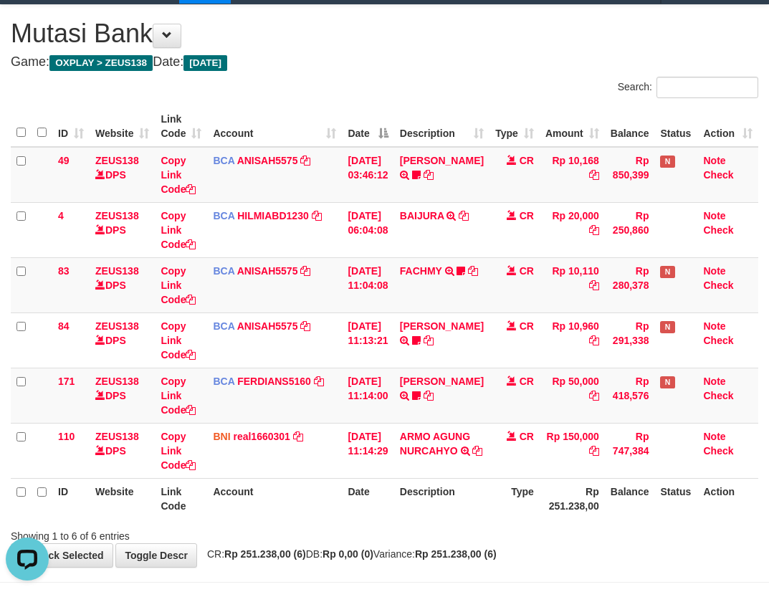
drag, startPoint x: 393, startPoint y: 512, endPoint x: 413, endPoint y: 522, distance: 21.5
click at [393, 517] on th "Date" at bounding box center [368, 498] width 52 height 41
click at [458, 530] on div "Showing 1 to 6 of 6 entries" at bounding box center [384, 533] width 769 height 20
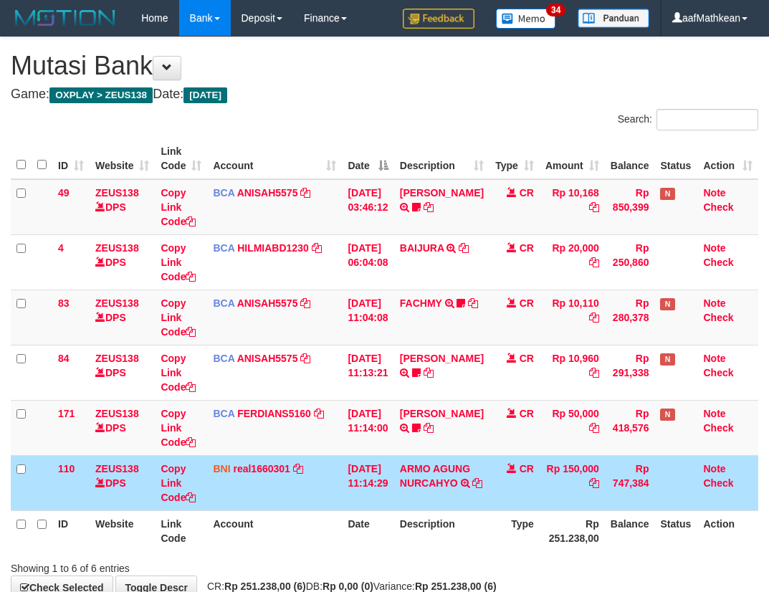
scroll to position [32, 0]
